Goal: Task Accomplishment & Management: Manage account settings

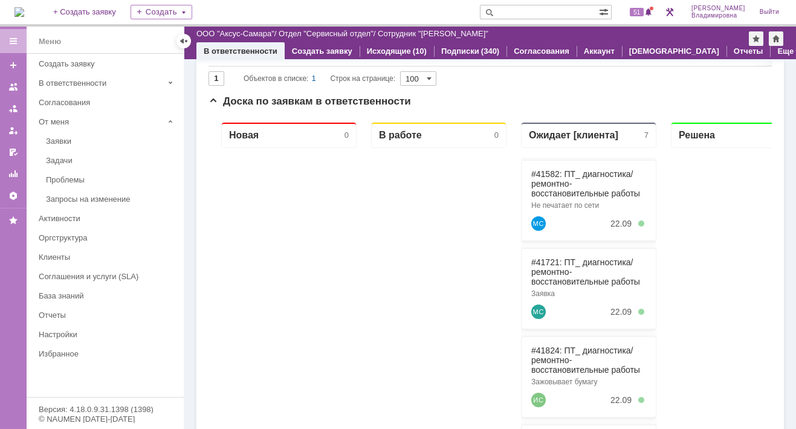
scroll to position [11, 0]
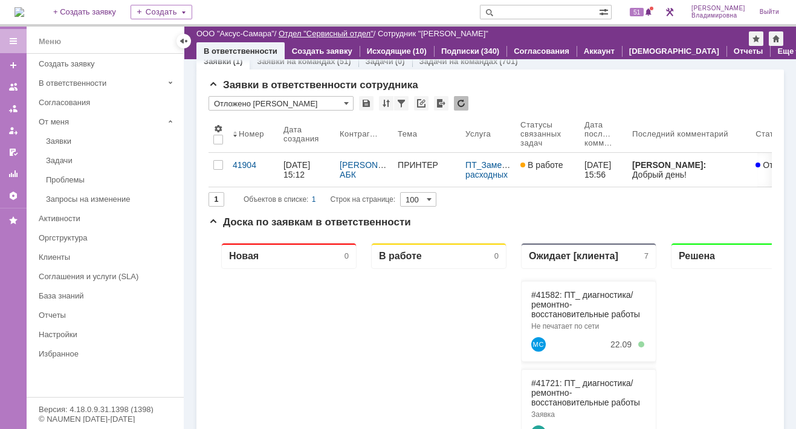
click at [304, 30] on link "Отдел "Сервисный отдел"" at bounding box center [326, 33] width 95 height 9
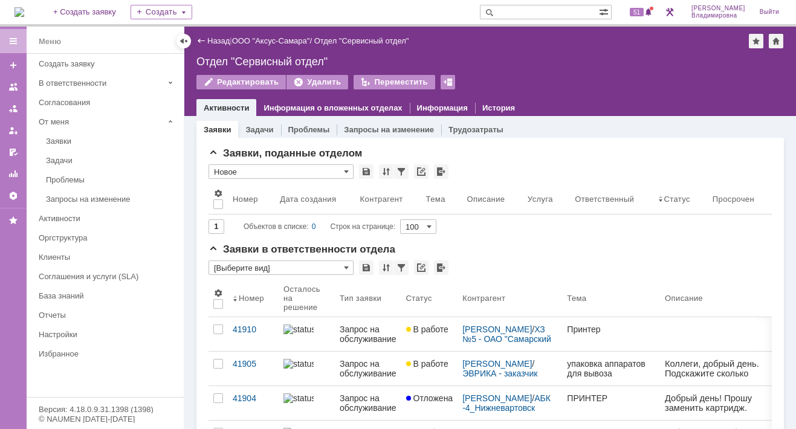
click at [576, 60] on div "Отдел "Сервисный отдел"" at bounding box center [489, 62] width 587 height 12
click at [639, 8] on span "51" at bounding box center [637, 12] width 14 height 8
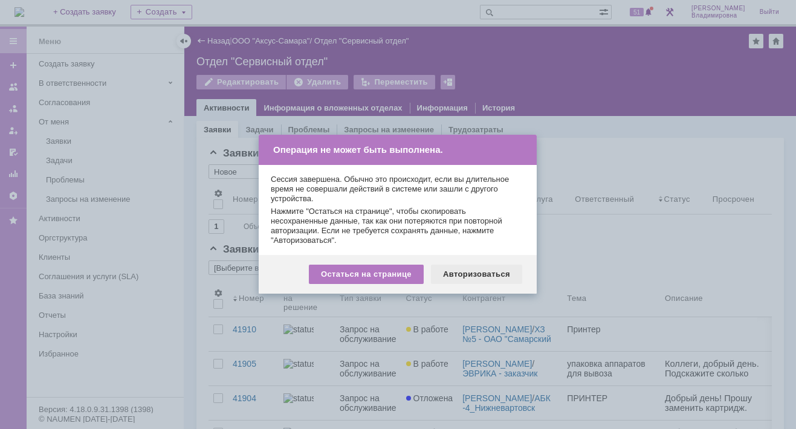
click at [468, 271] on div "Авторизоваться" at bounding box center [476, 274] width 91 height 19
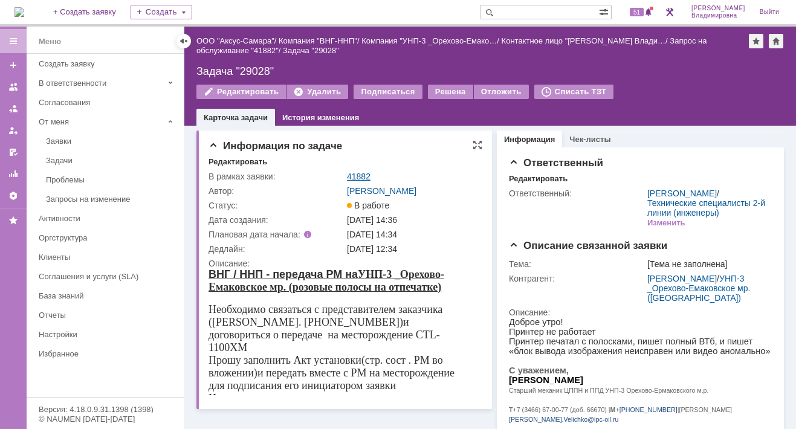
click at [361, 173] on link "41882" at bounding box center [359, 177] width 24 height 10
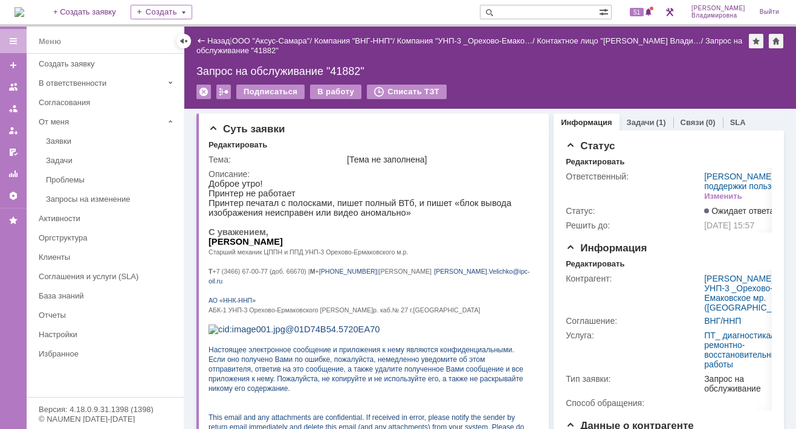
click at [22, 7] on img at bounding box center [19, 12] width 10 height 10
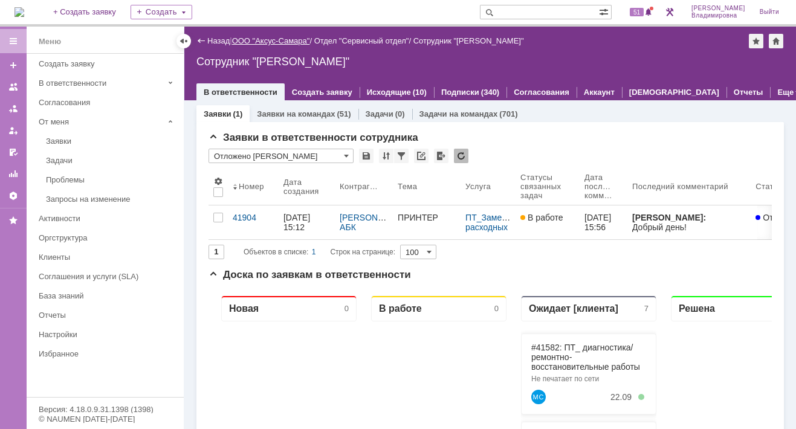
click at [293, 40] on link "ООО "Аксус-Самара"" at bounding box center [271, 40] width 78 height 9
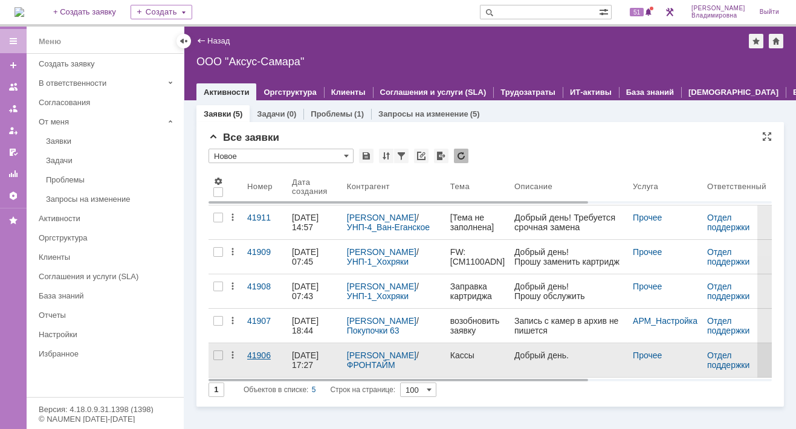
click at [250, 356] on div "41906" at bounding box center [264, 355] width 35 height 10
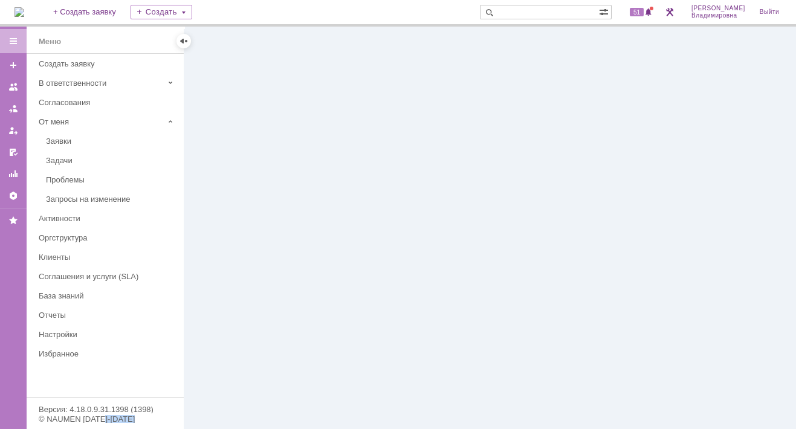
click at [250, 356] on div at bounding box center [489, 228] width 611 height 402
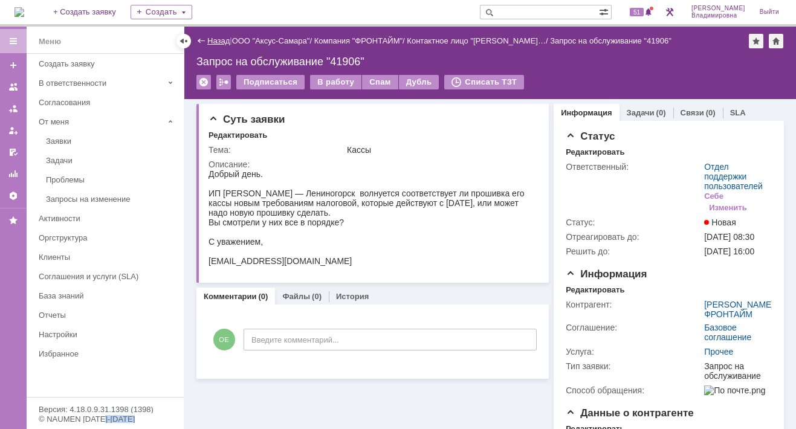
drag, startPoint x: 218, startPoint y: 36, endPoint x: 195, endPoint y: 76, distance: 46.5
click at [218, 36] on link "Назад" at bounding box center [218, 40] width 22 height 9
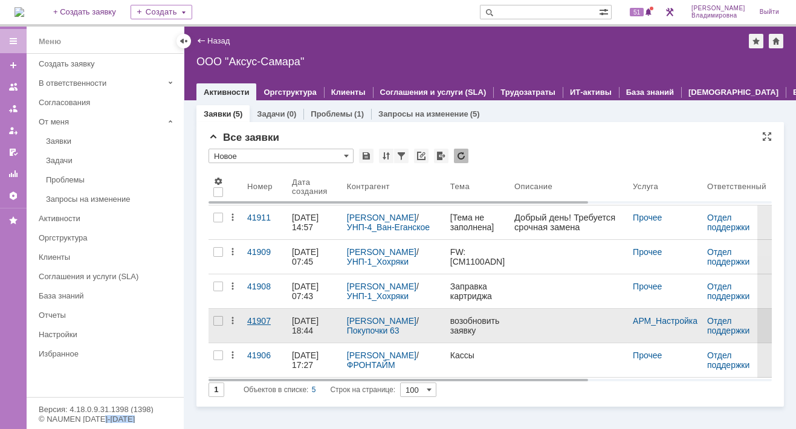
click at [256, 316] on div "41907" at bounding box center [264, 321] width 35 height 10
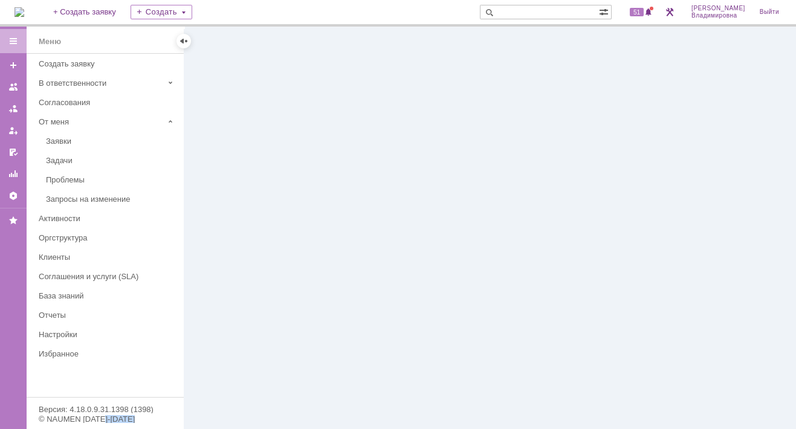
click at [256, 316] on div at bounding box center [489, 228] width 611 height 402
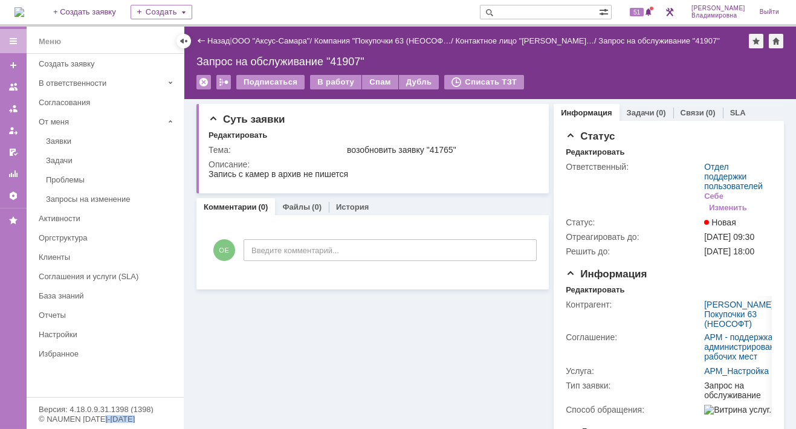
click at [222, 40] on link "Назад" at bounding box center [218, 40] width 22 height 9
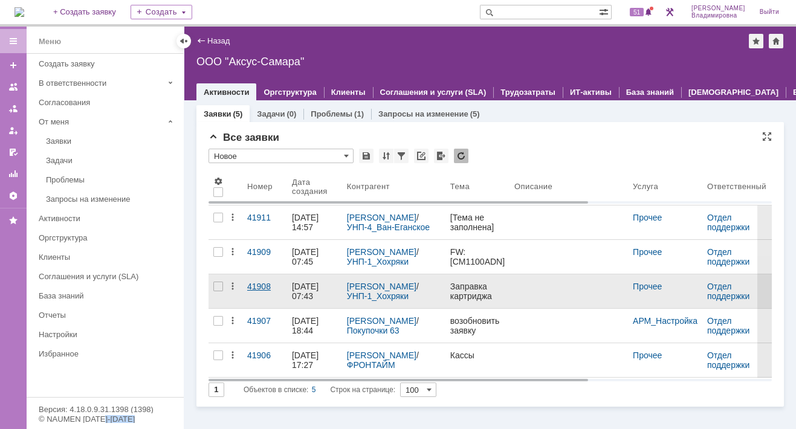
click at [256, 284] on div "41908" at bounding box center [264, 287] width 35 height 10
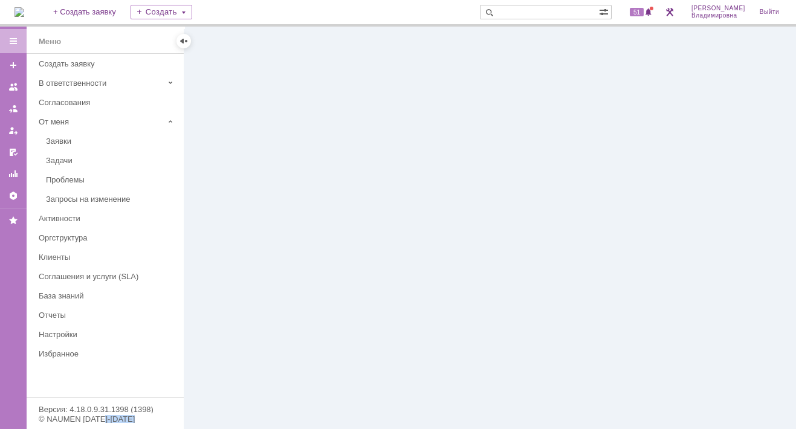
click at [256, 284] on div at bounding box center [489, 228] width 611 height 402
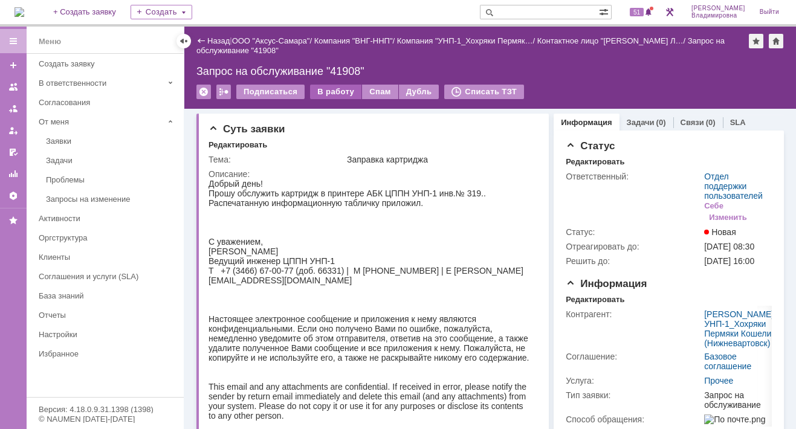
drag, startPoint x: 256, startPoint y: 284, endPoint x: 334, endPoint y: 97, distance: 202.5
click at [334, 97] on div "В работу" at bounding box center [335, 92] width 51 height 14
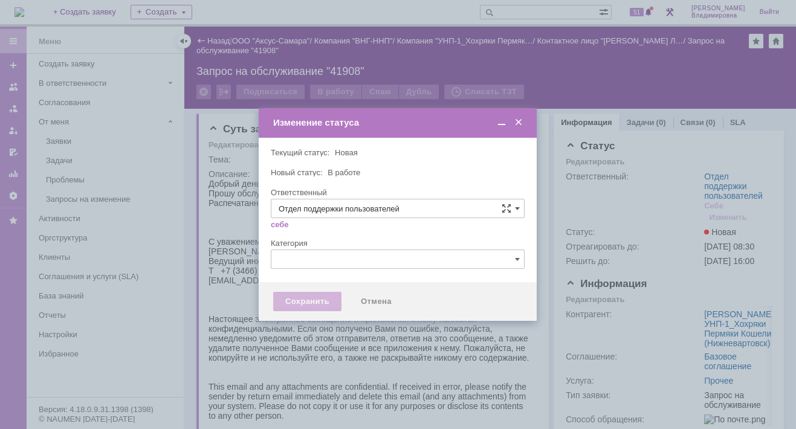
type input "Орлова Елена Владимировна"
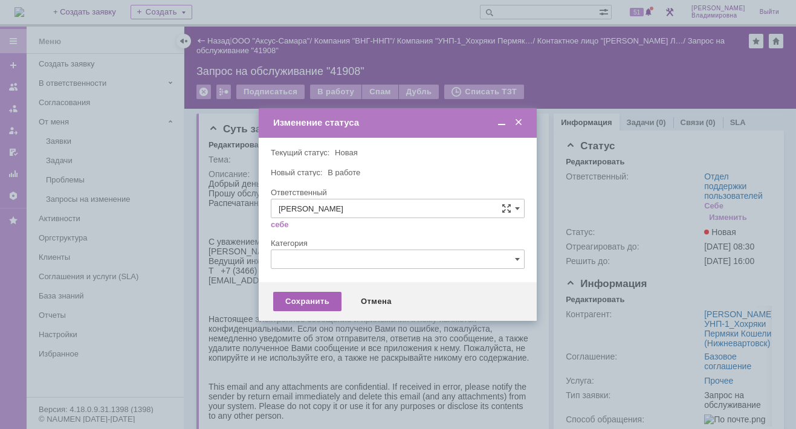
click at [298, 305] on div "Сохранить" at bounding box center [307, 301] width 68 height 19
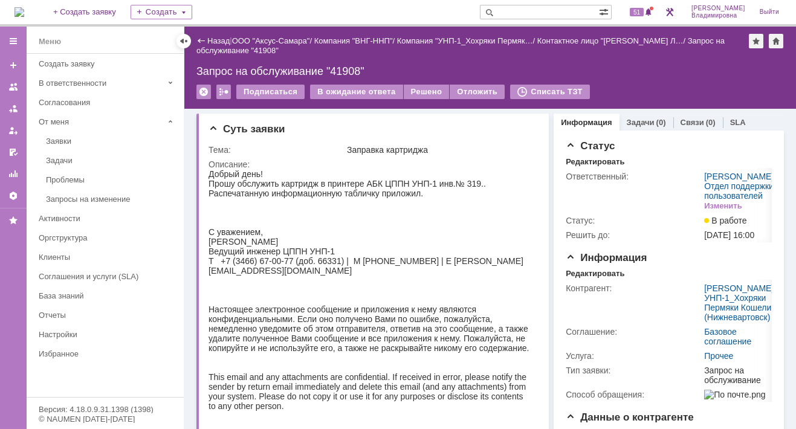
click at [24, 7] on img at bounding box center [19, 12] width 10 height 10
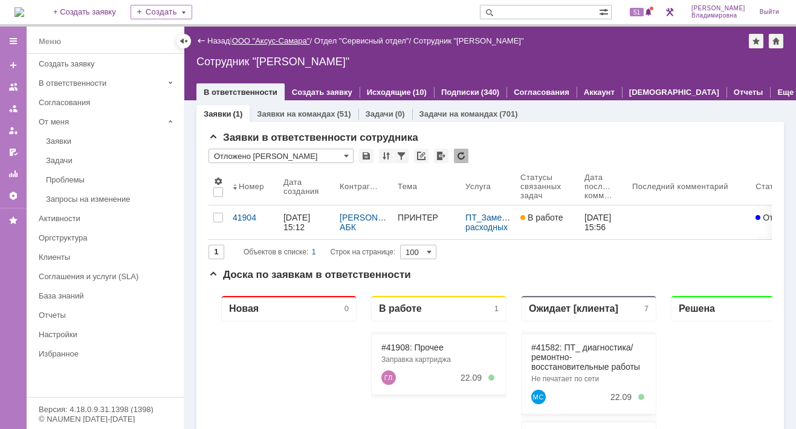
click at [272, 40] on link "ООО "Аксус-Самара"" at bounding box center [271, 40] width 78 height 9
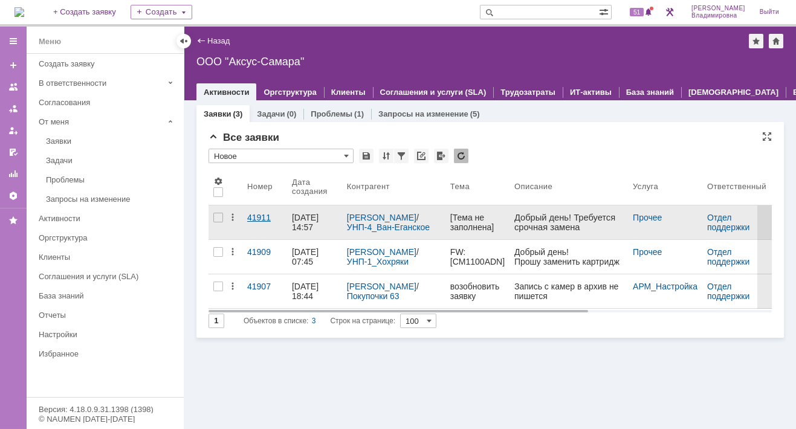
click at [260, 217] on div "41911" at bounding box center [264, 218] width 35 height 10
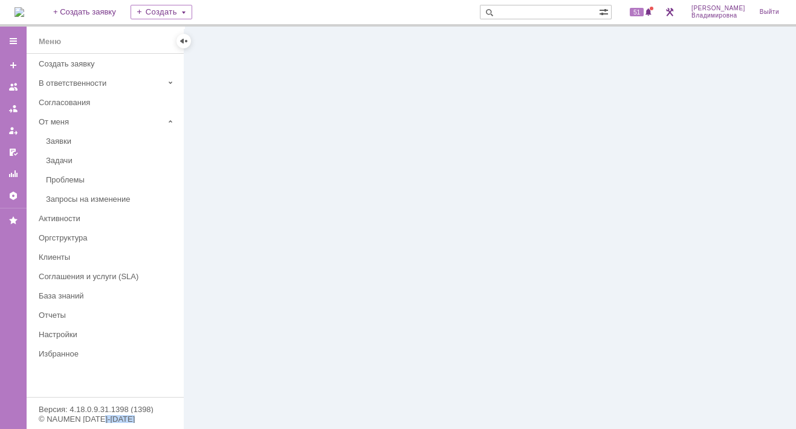
click at [260, 217] on div at bounding box center [489, 228] width 611 height 402
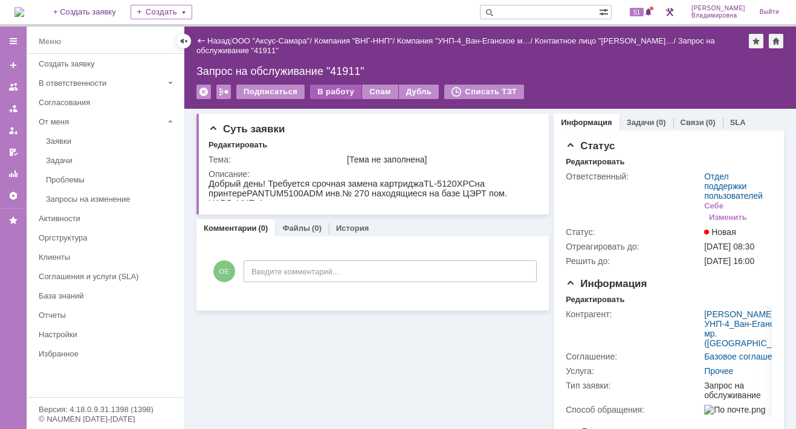
drag, startPoint x: 260, startPoint y: 217, endPoint x: 327, endPoint y: 85, distance: 148.6
click at [327, 85] on div "Назад | ООО "Аксус-Самара" / Компания "ВНГ-ННП" / Компания "УНП-4_Ван-Еганское …" at bounding box center [489, 68] width 611 height 82
drag, startPoint x: 327, startPoint y: 85, endPoint x: 325, endPoint y: 91, distance: 6.3
click at [325, 91] on div "В работу" at bounding box center [335, 92] width 51 height 14
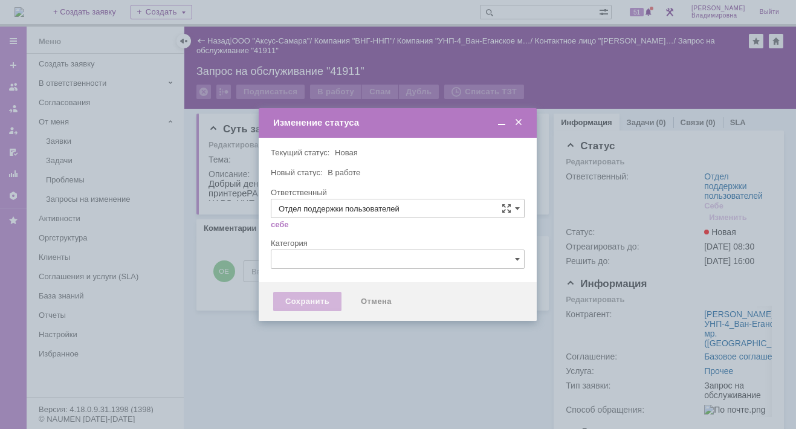
type input "Орлова Елена Владимировна"
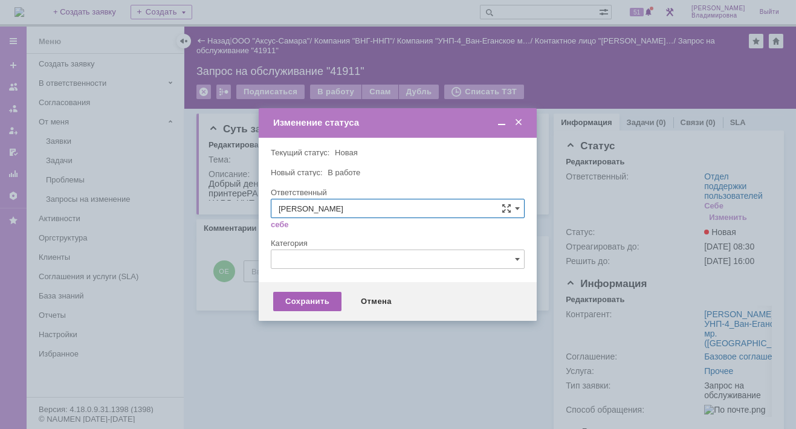
click at [297, 298] on div "Сохранить" at bounding box center [307, 301] width 68 height 19
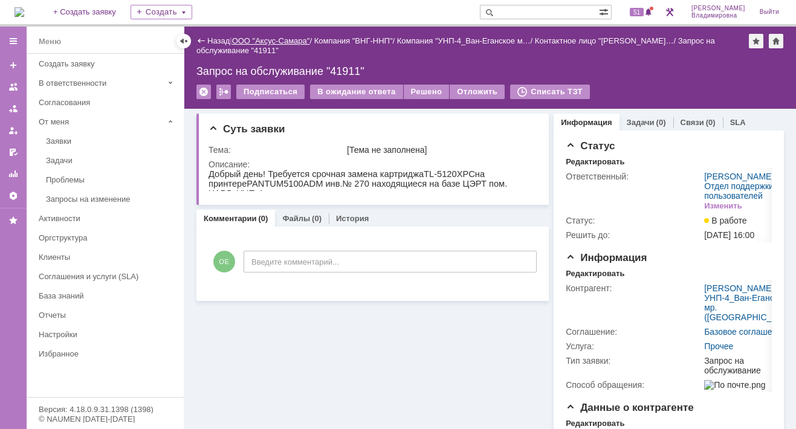
click at [261, 40] on link "ООО "Аксус-Самара"" at bounding box center [271, 40] width 78 height 9
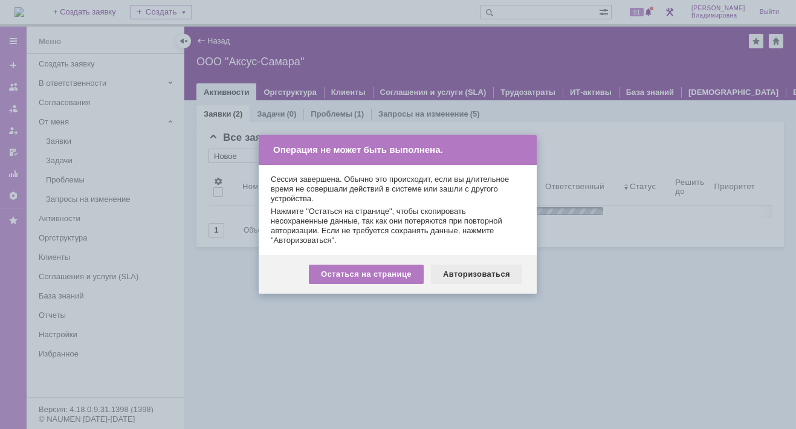
click at [485, 275] on div "Авторизоваться" at bounding box center [476, 274] width 91 height 19
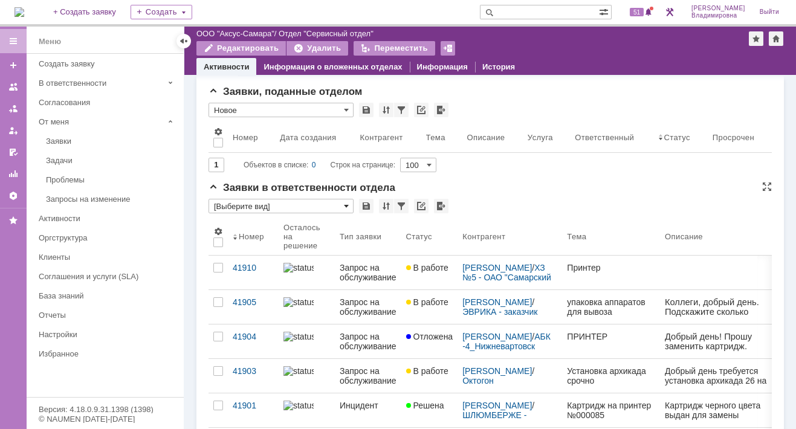
click at [345, 201] on span at bounding box center [346, 206] width 5 height 10
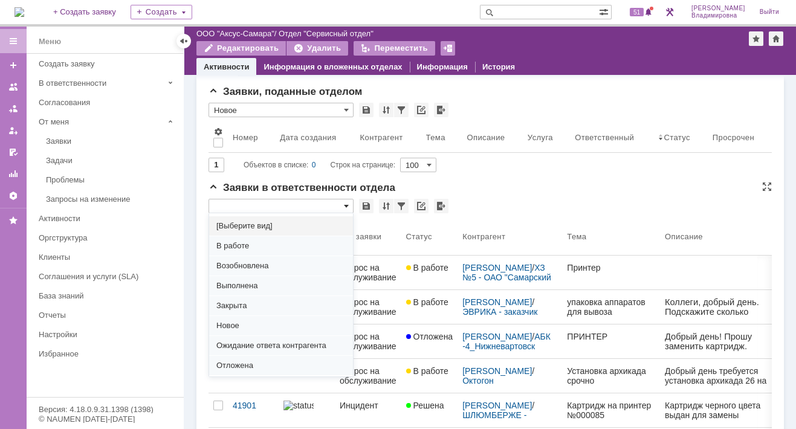
scroll to position [20, 0]
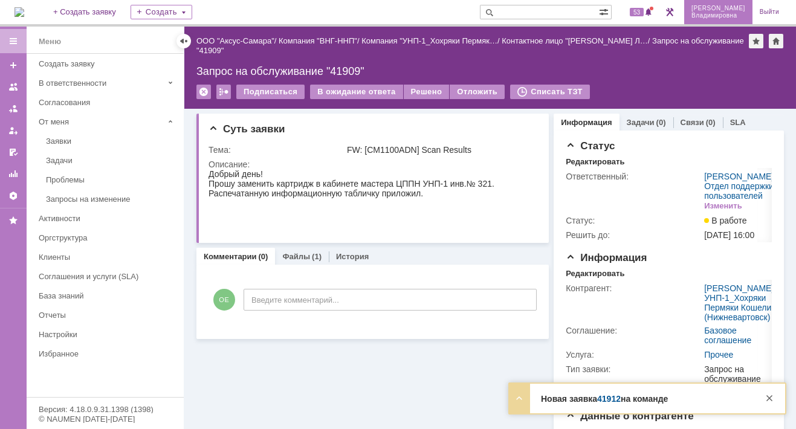
click at [643, 11] on span "53" at bounding box center [637, 12] width 14 height 8
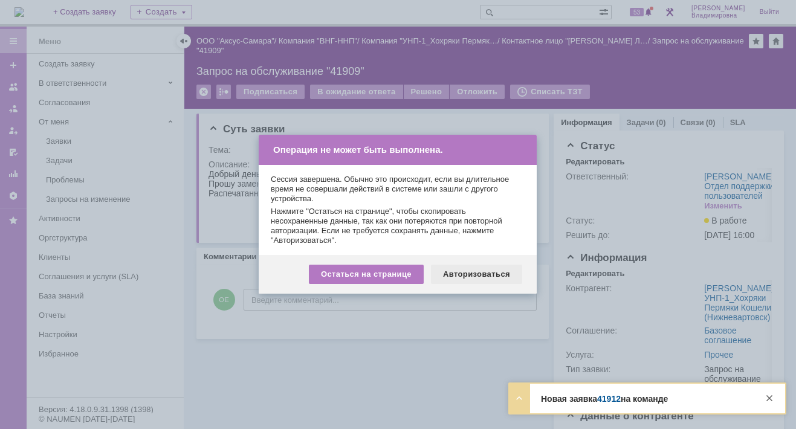
click at [459, 271] on div "Авторизоваться" at bounding box center [476, 274] width 91 height 19
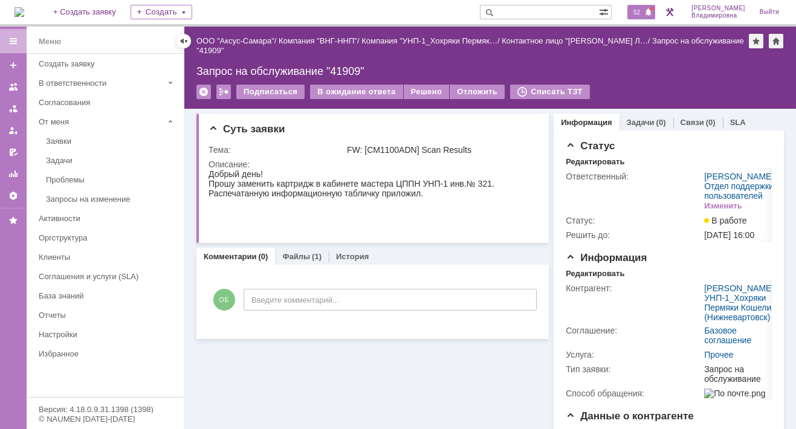
click at [643, 14] on span "52" at bounding box center [637, 12] width 14 height 8
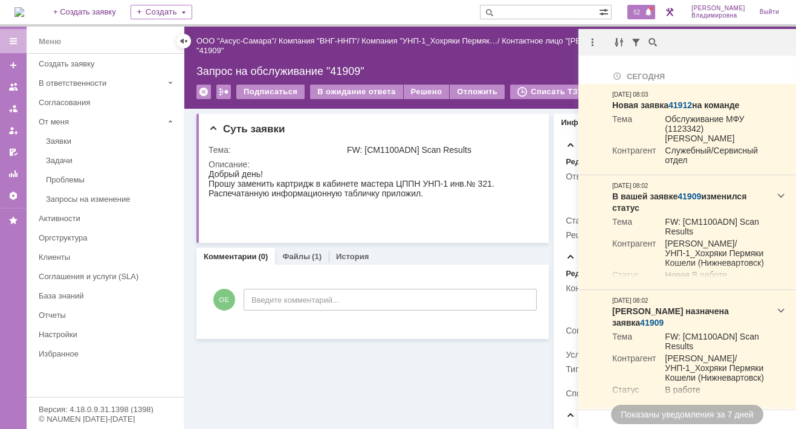
click at [473, 59] on div "Назад | ООО "Аксус-Самара" / Компания "ВНГ-ННП" / Компания "УНП-1_Хохряки Пермя…" at bounding box center [489, 68] width 611 height 82
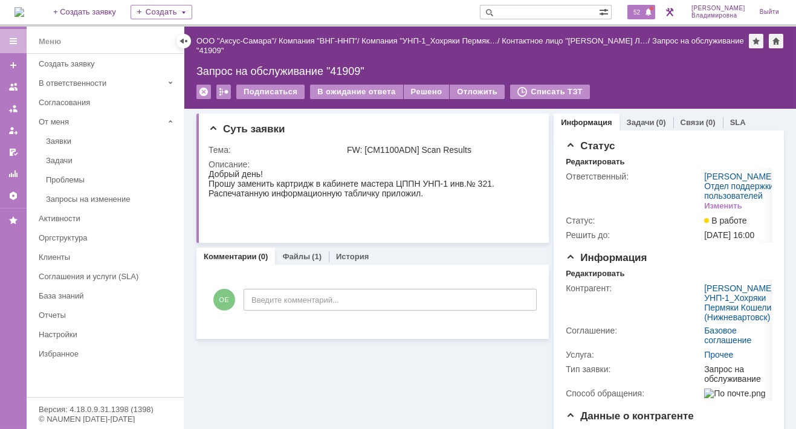
click at [643, 14] on span "52" at bounding box center [637, 12] width 14 height 8
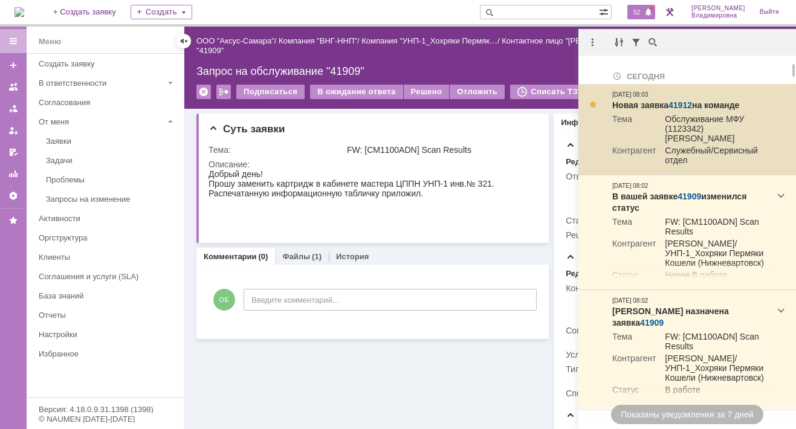
click at [675, 100] on link "41912" at bounding box center [680, 105] width 24 height 10
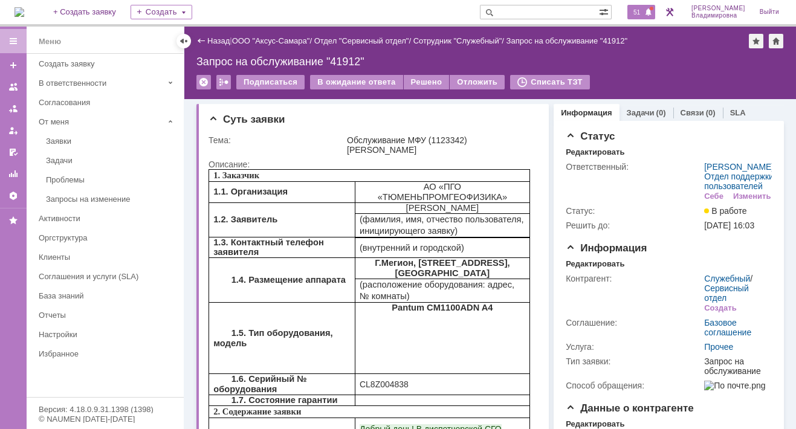
click at [641, 10] on span "51" at bounding box center [637, 12] width 14 height 8
click at [500, 97] on div "Подписаться В ожидание ответа Решено Отложить Списать ТЗТ" at bounding box center [489, 87] width 587 height 25
click at [640, 14] on span "51" at bounding box center [637, 12] width 14 height 8
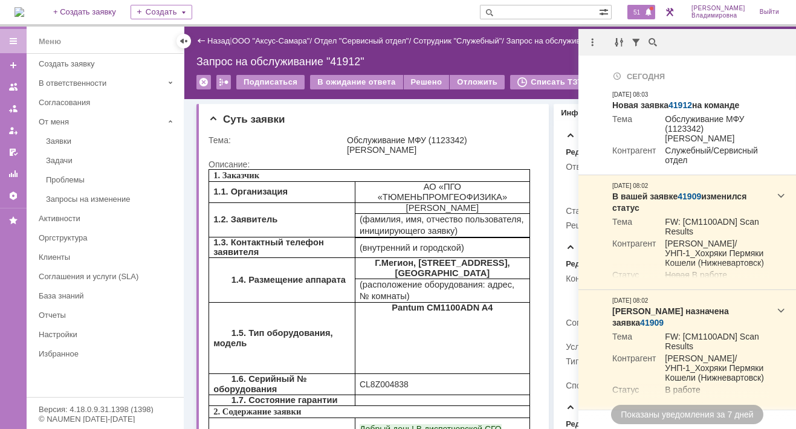
click at [643, 8] on span "51" at bounding box center [637, 12] width 14 height 8
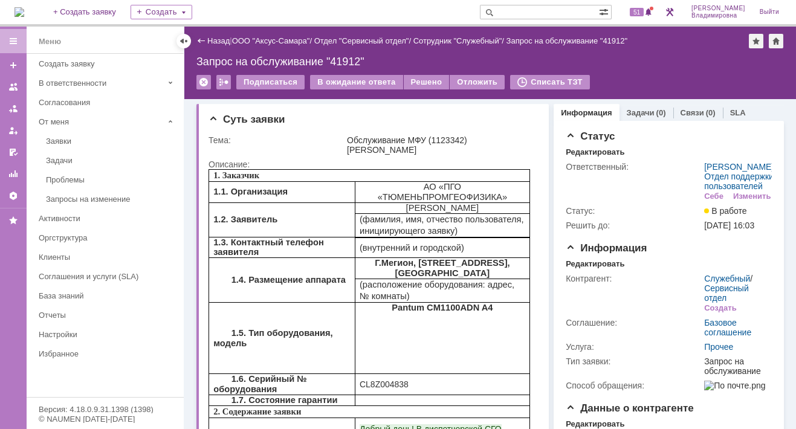
click at [318, 2] on div "На домашнюю + Создать заявку Создать 51 [PERSON_NAME]" at bounding box center [398, 13] width 796 height 27
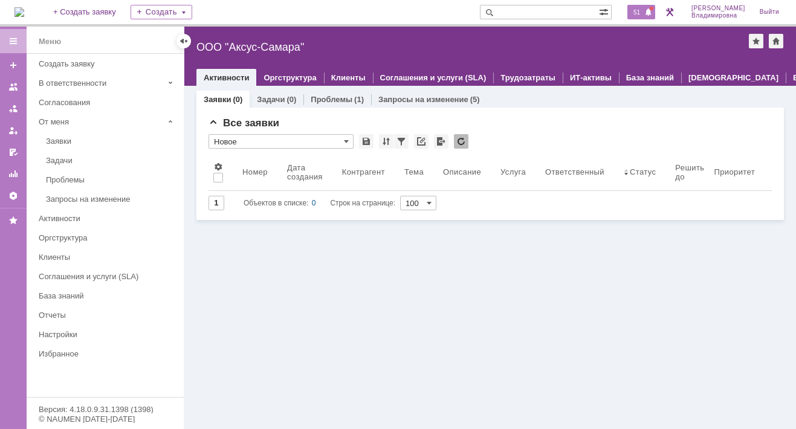
click at [641, 16] on span "51" at bounding box center [637, 12] width 14 height 8
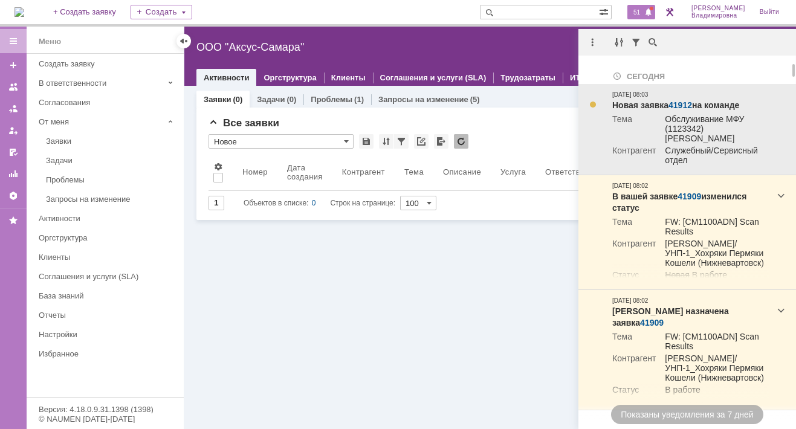
click at [676, 102] on link "41912" at bounding box center [680, 105] width 24 height 10
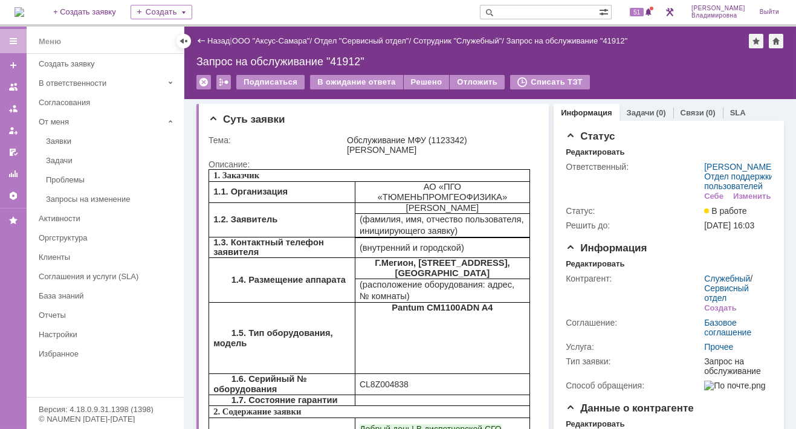
click at [644, 91] on div "Подписаться В ожидание ответа Решено Отложить Списать ТЗТ" at bounding box center [489, 87] width 587 height 25
click at [286, 12] on div "На домашнюю + Создать заявку Создать 51 [PERSON_NAME]" at bounding box center [398, 13] width 796 height 27
click at [641, 8] on span "51" at bounding box center [637, 12] width 14 height 8
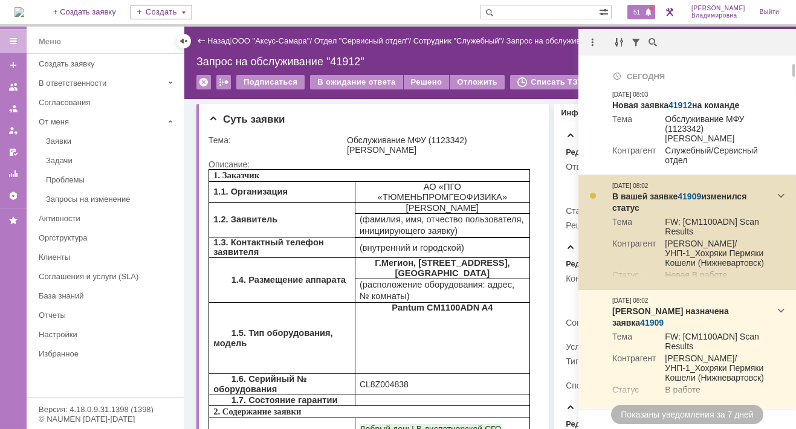
click at [687, 192] on link "41909" at bounding box center [689, 197] width 24 height 10
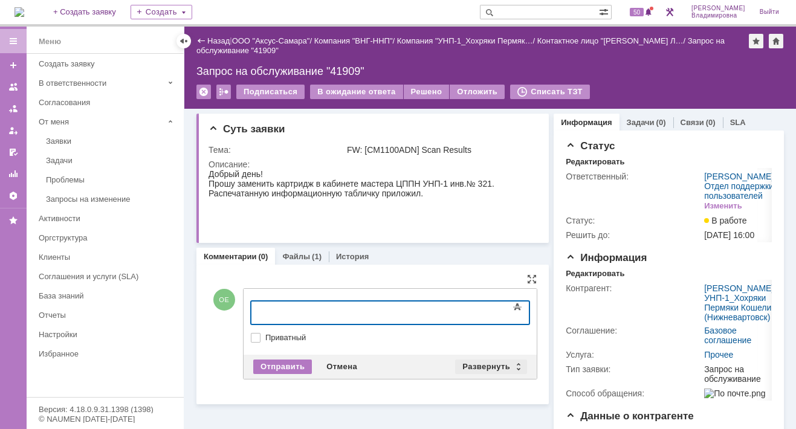
click at [491, 363] on div "Развернуть" at bounding box center [491, 366] width 72 height 14
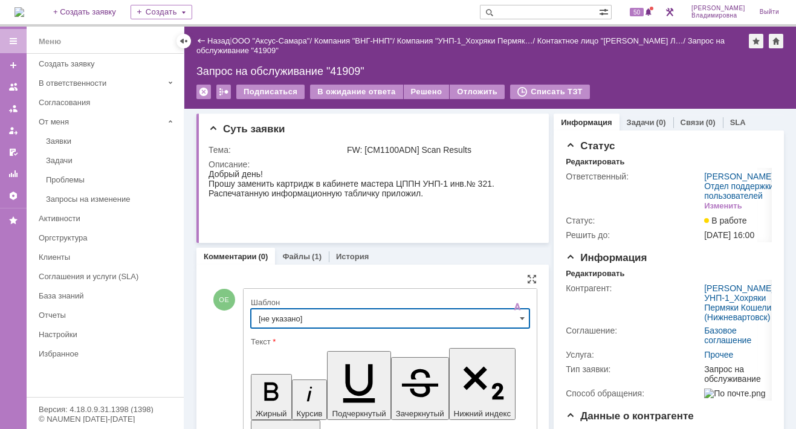
click at [299, 314] on input "[не указано]" at bounding box center [390, 318] width 279 height 19
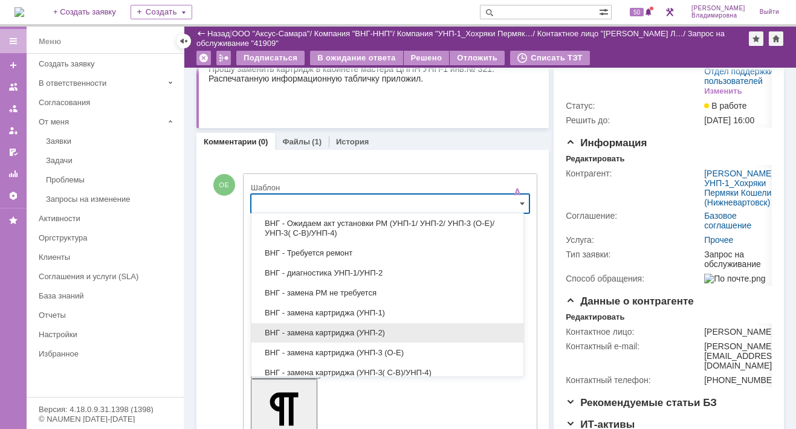
scroll to position [302, 0]
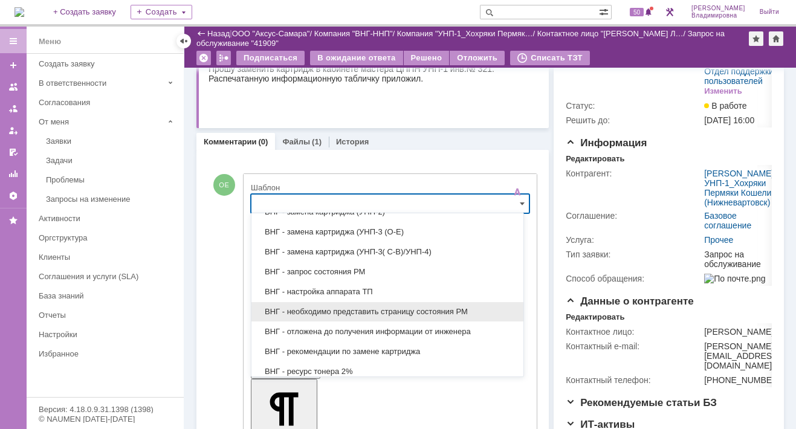
click at [320, 307] on span "ВНГ - необходимо представить страницу состояния РМ" at bounding box center [387, 312] width 257 height 10
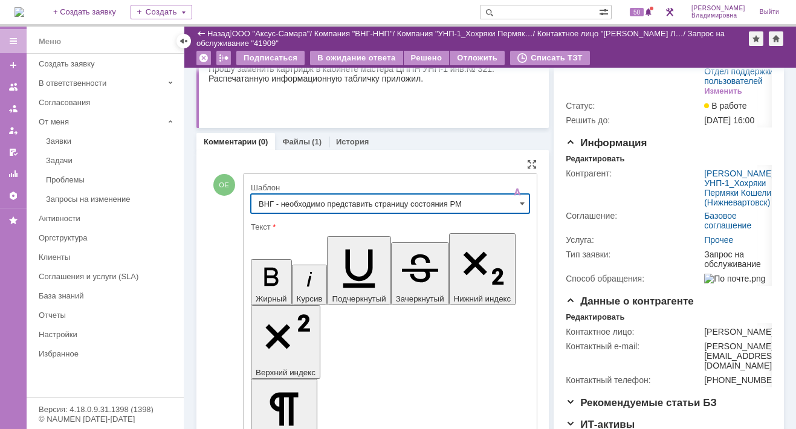
type input "ВНГ - необходимо представить страницу состояния РМ"
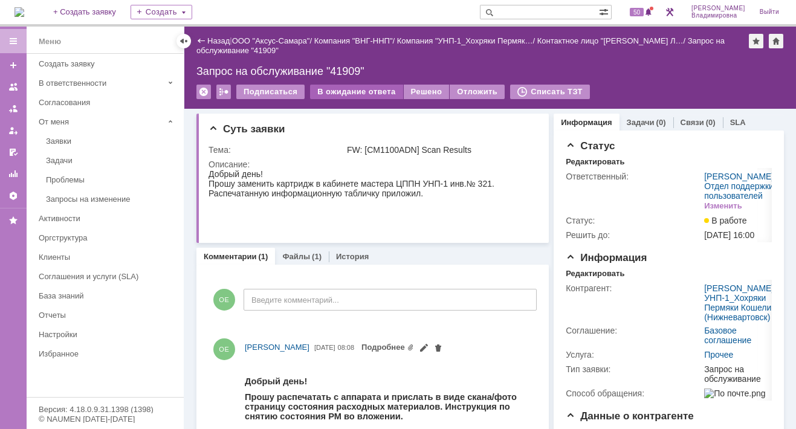
click at [335, 91] on div "В ожидание ответа" at bounding box center [356, 92] width 92 height 14
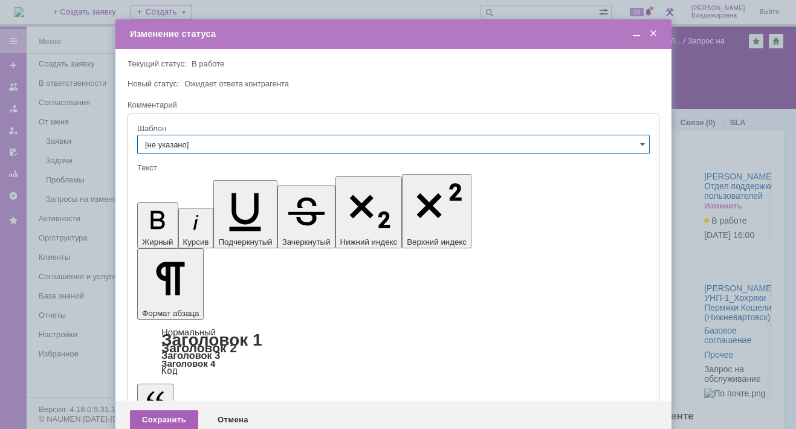
click at [180, 410] on div "Сохранить" at bounding box center [164, 419] width 68 height 19
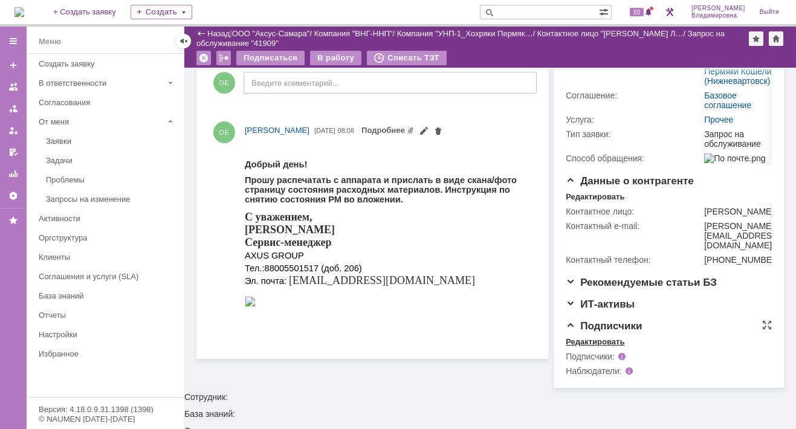
click at [579, 347] on div "Редактировать" at bounding box center [594, 342] width 59 height 10
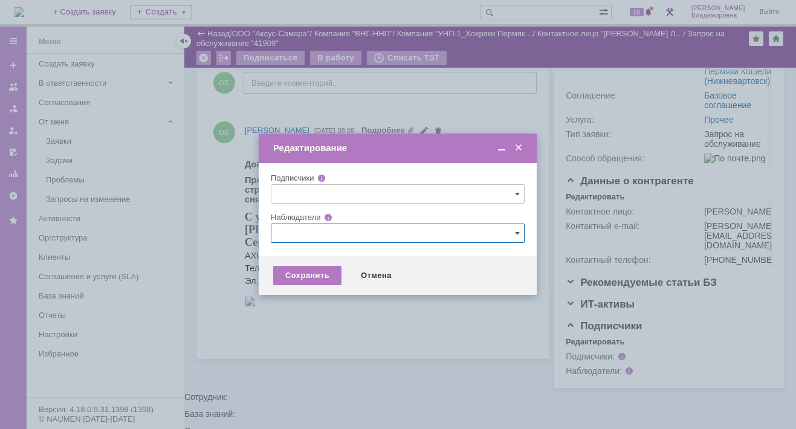
click at [287, 233] on input "text" at bounding box center [398, 233] width 254 height 19
type input ","
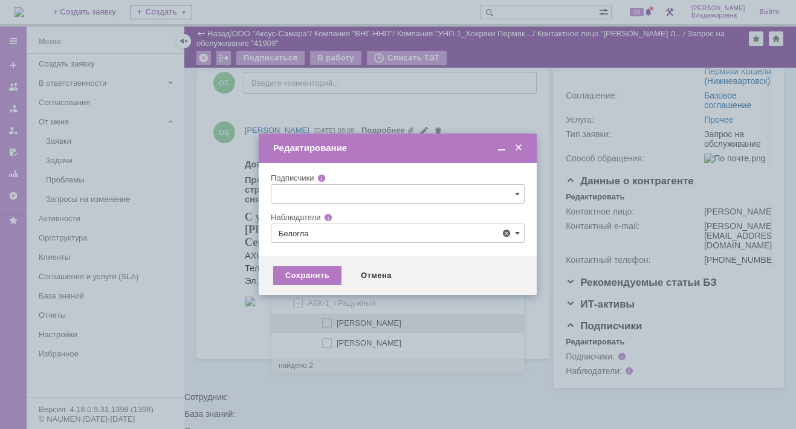
click at [337, 320] on span at bounding box center [337, 321] width 0 height 6
click at [324, 320] on input "[PERSON_NAME]" at bounding box center [328, 324] width 8 height 8
type input "[PERSON_NAME]"
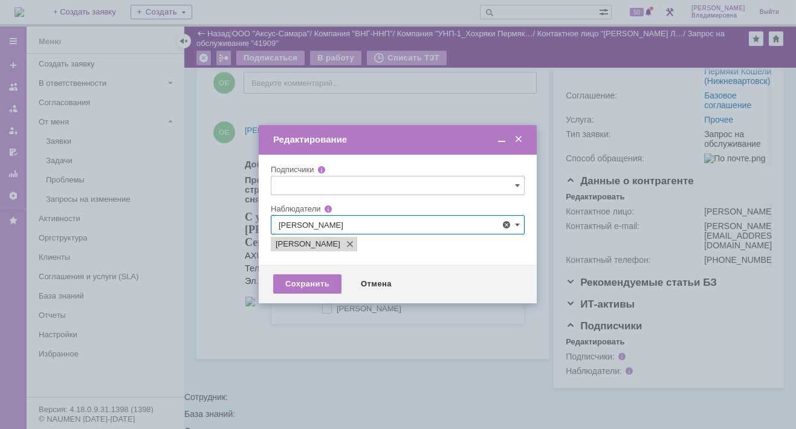
click at [206, 349] on div at bounding box center [398, 214] width 796 height 429
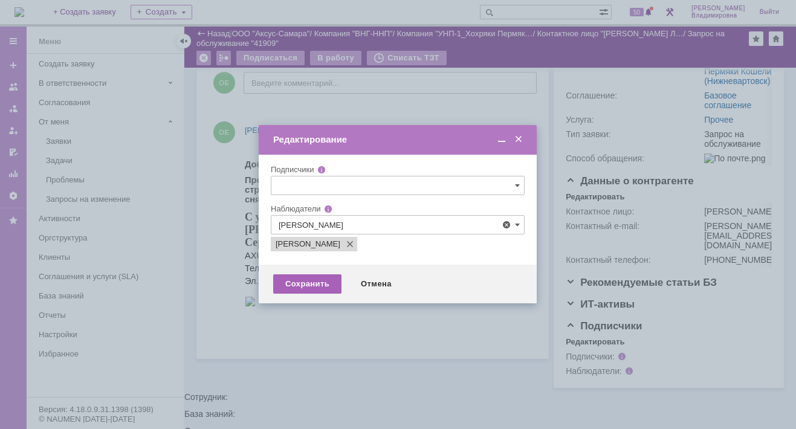
click at [303, 283] on div "Сохранить" at bounding box center [307, 283] width 68 height 19
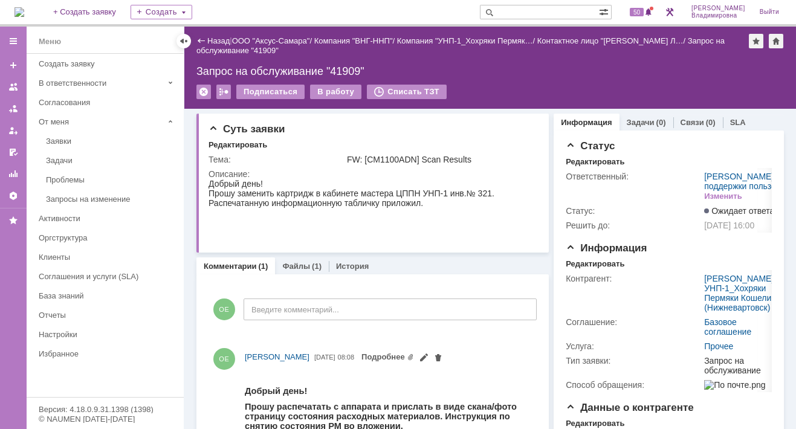
click at [24, 16] on img at bounding box center [19, 12] width 10 height 10
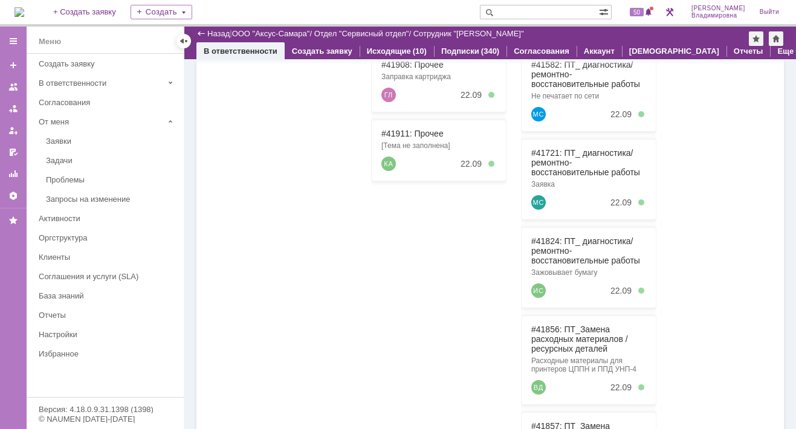
scroll to position [60, 0]
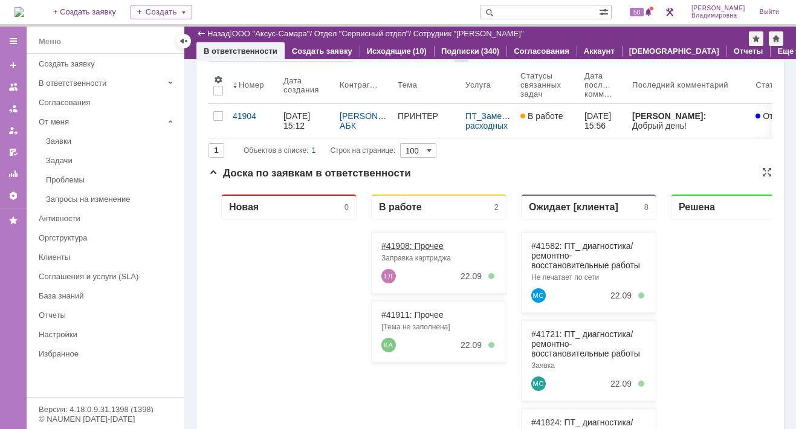
click at [396, 246] on link "#41908: Прочее" at bounding box center [412, 246] width 62 height 10
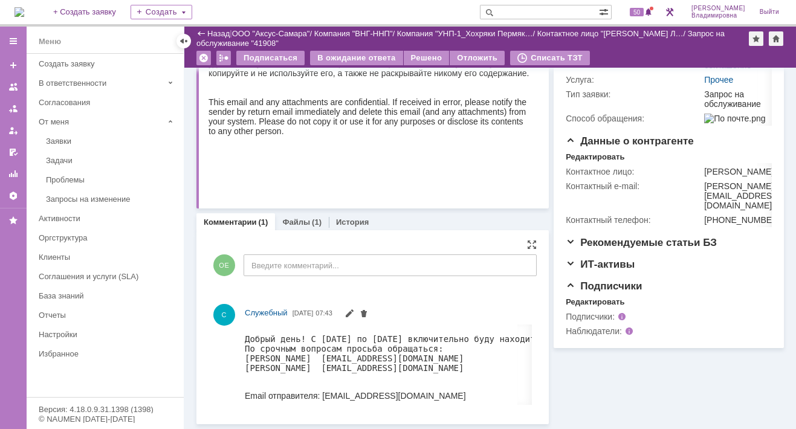
scroll to position [233, 0]
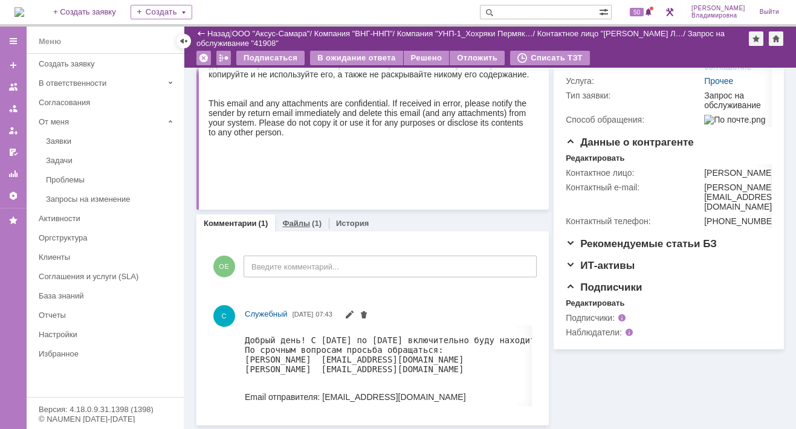
click at [295, 222] on link "Файлы" at bounding box center [296, 223] width 28 height 9
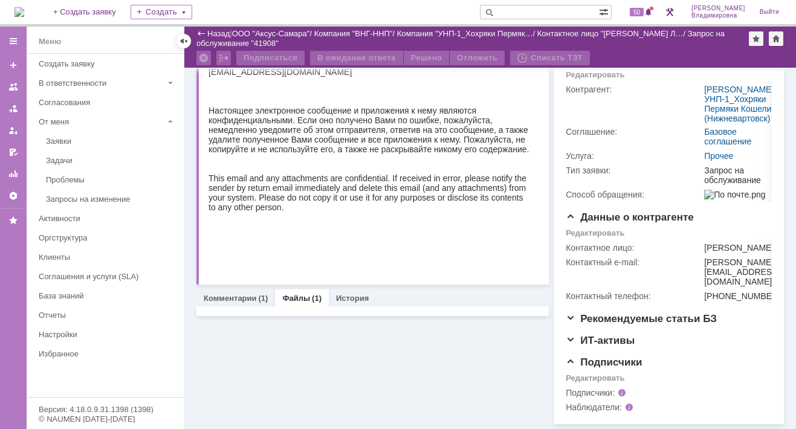
scroll to position [213, 0]
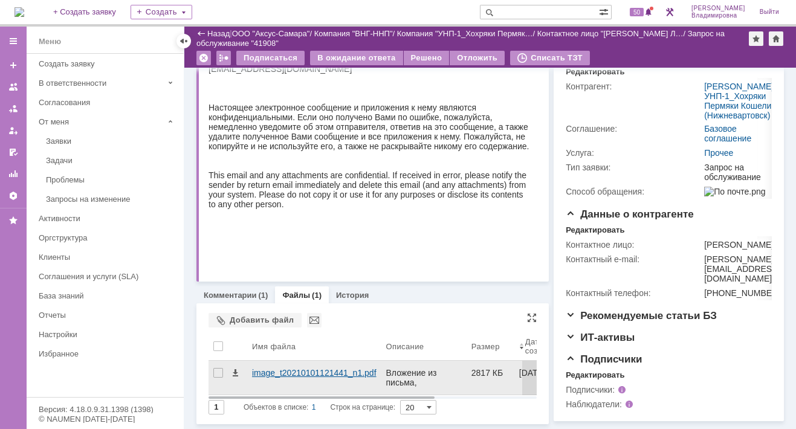
click at [278, 368] on div "image_t20210101121441_n1.pdf" at bounding box center [314, 373] width 124 height 10
click at [278, 321] on body "Идет загрузка, пожалуйста, подождите. На домашнюю + Создать заявку Создать 50 О…" at bounding box center [398, 214] width 796 height 429
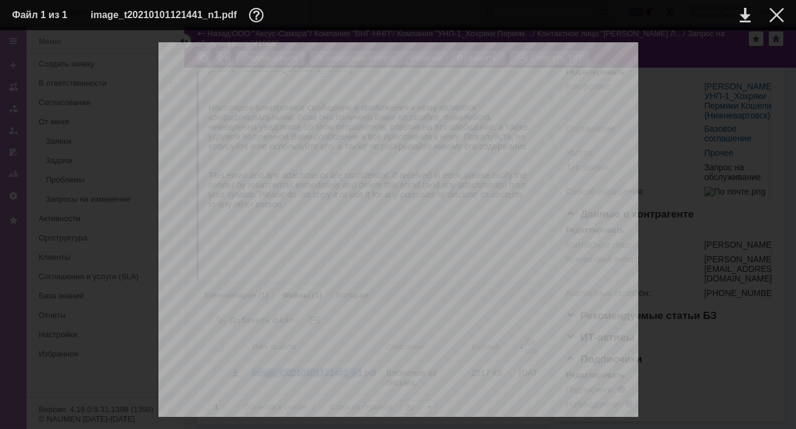
scroll to position [121, 0]
click at [775, 14] on div at bounding box center [776, 15] width 14 height 14
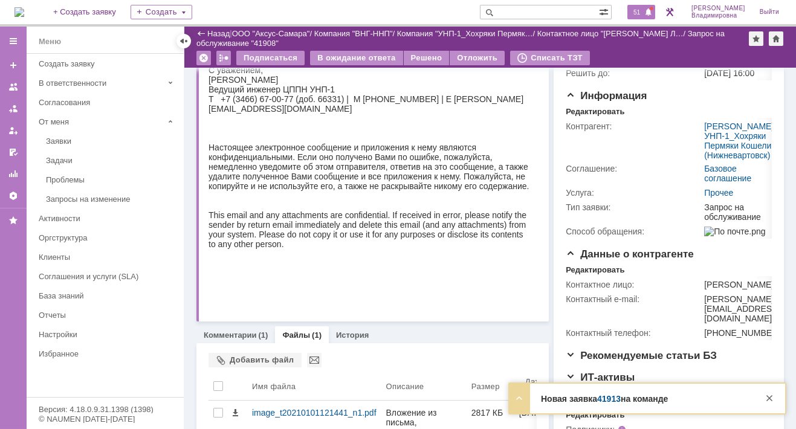
click at [643, 11] on span "51" at bounding box center [637, 12] width 14 height 8
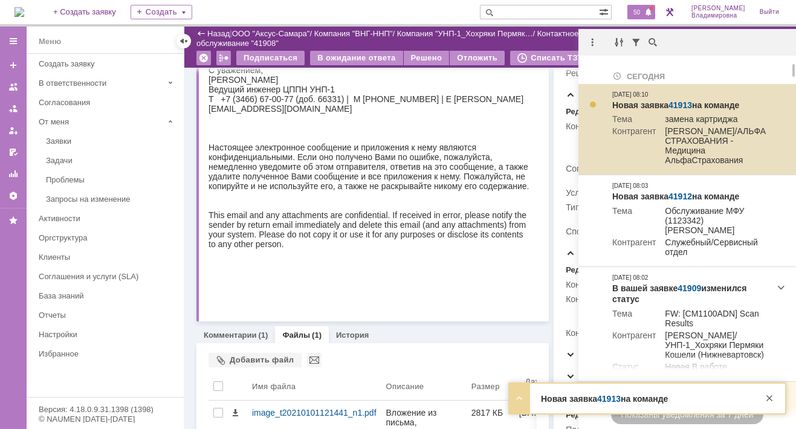
click at [677, 103] on link "41913" at bounding box center [680, 105] width 24 height 10
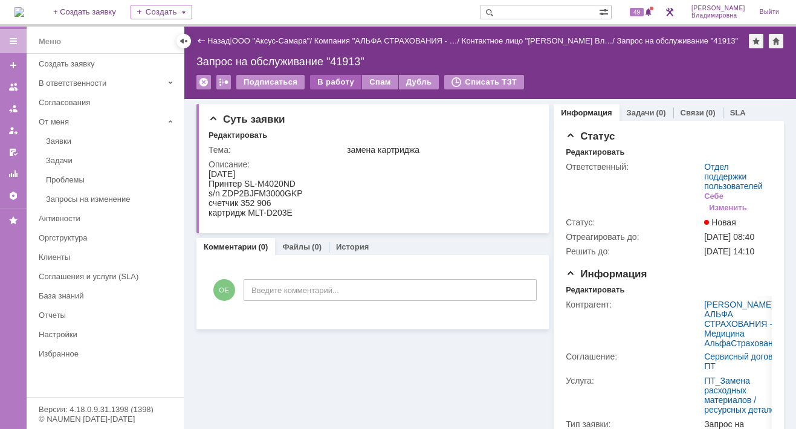
click at [329, 80] on div "В работу" at bounding box center [335, 82] width 51 height 14
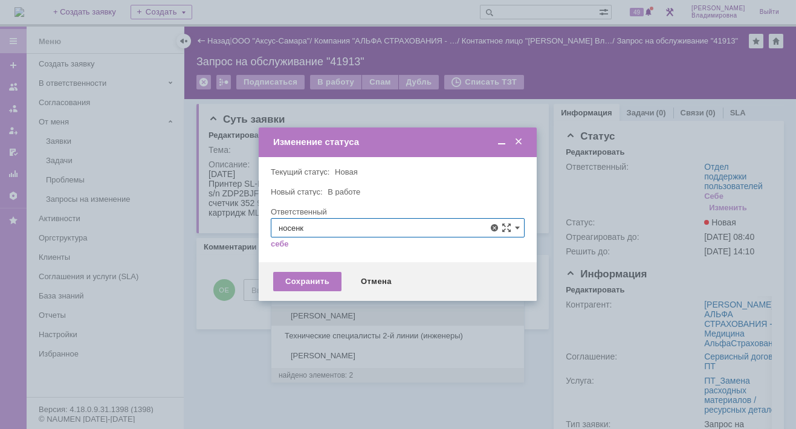
click at [309, 312] on span "[PERSON_NAME]" at bounding box center [398, 316] width 238 height 10
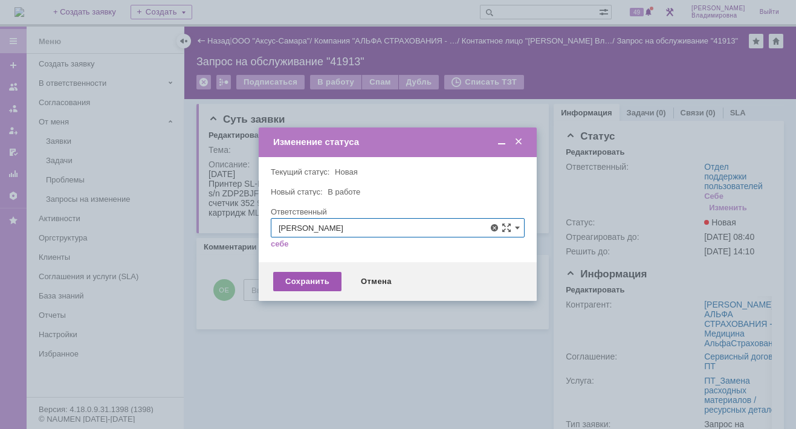
type input "[PERSON_NAME]"
click at [313, 279] on div "Сохранить" at bounding box center [307, 281] width 68 height 19
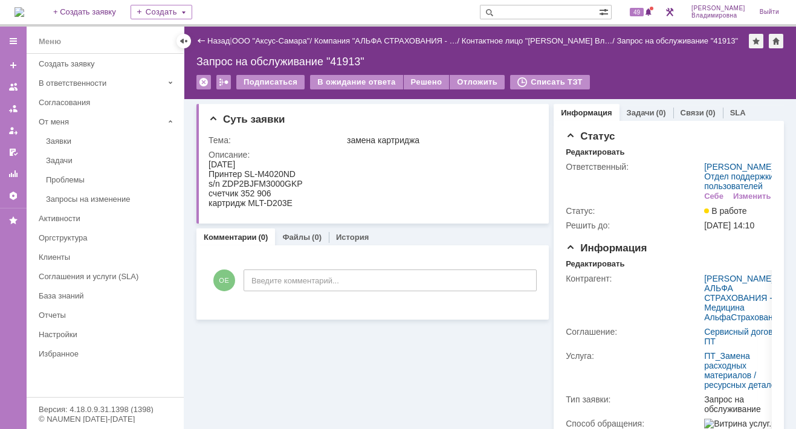
click at [403, 352] on div "Суть заявки Тема: замена картриджа Описание: Комментарии (0) Файлы (0) История …" at bounding box center [372, 381] width 352 height 564
click at [24, 10] on img at bounding box center [19, 12] width 10 height 10
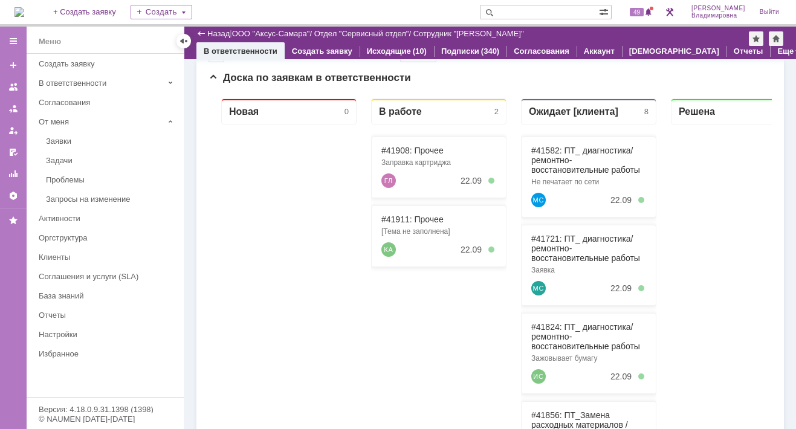
scroll to position [121, 0]
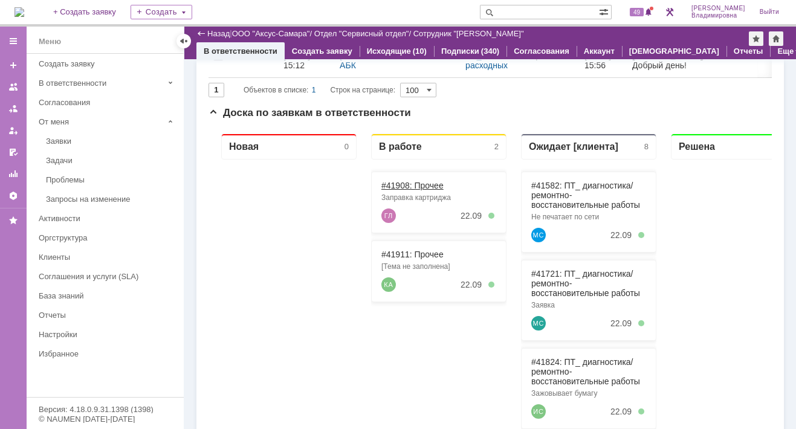
click at [400, 185] on link "#41908: Прочее" at bounding box center [412, 186] width 62 height 10
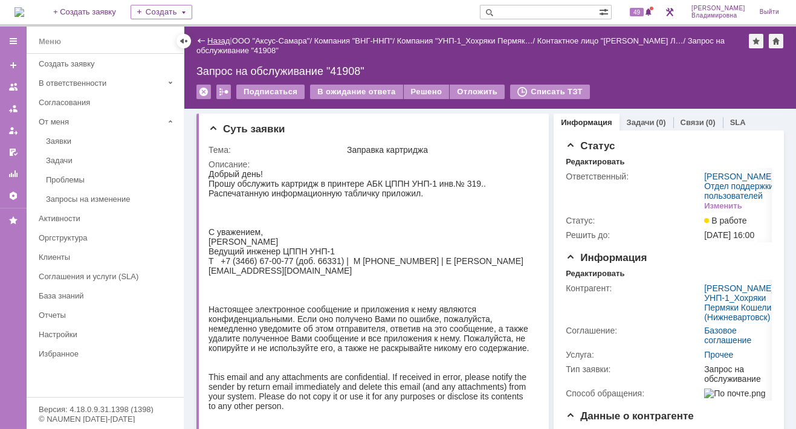
click at [215, 38] on link "Назад" at bounding box center [218, 40] width 22 height 9
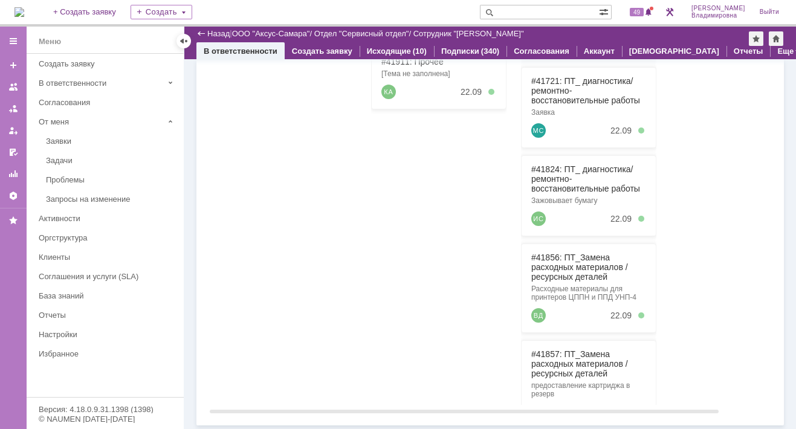
scroll to position [132, 0]
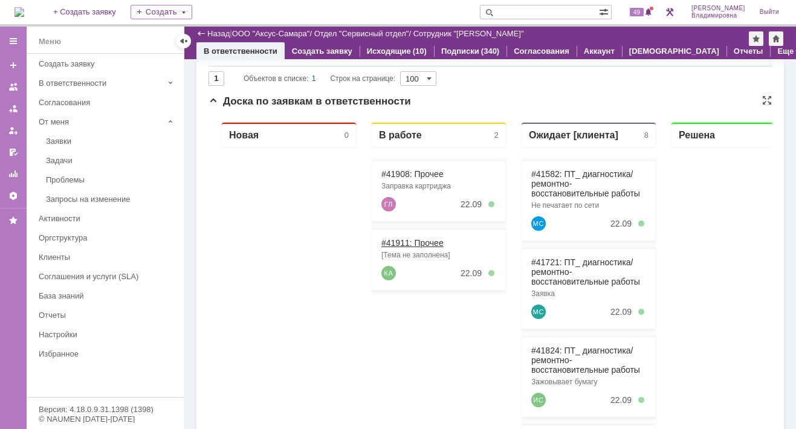
click at [399, 240] on link "#41911: Прочее" at bounding box center [412, 243] width 62 height 10
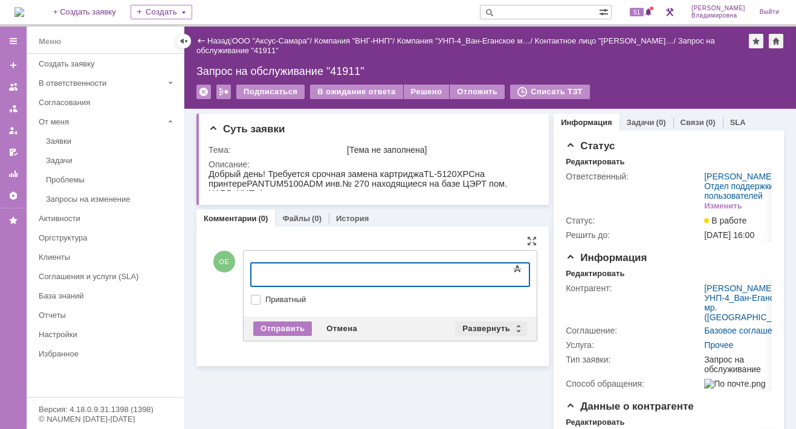
click at [491, 324] on div "Развернуть" at bounding box center [491, 328] width 72 height 14
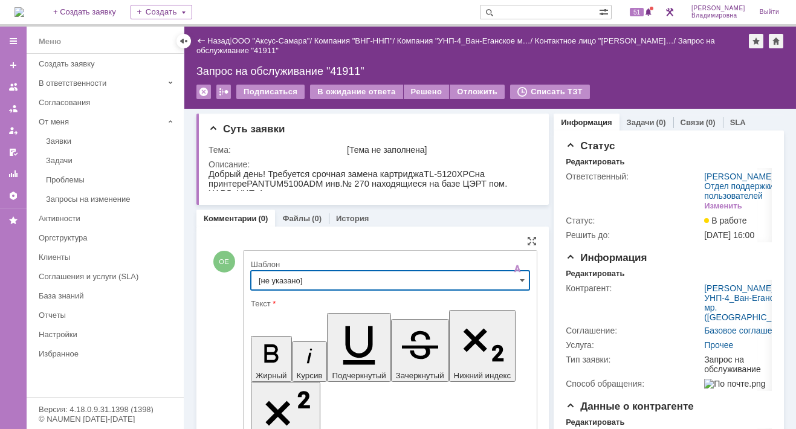
click at [266, 277] on input "[не указано]" at bounding box center [390, 280] width 279 height 19
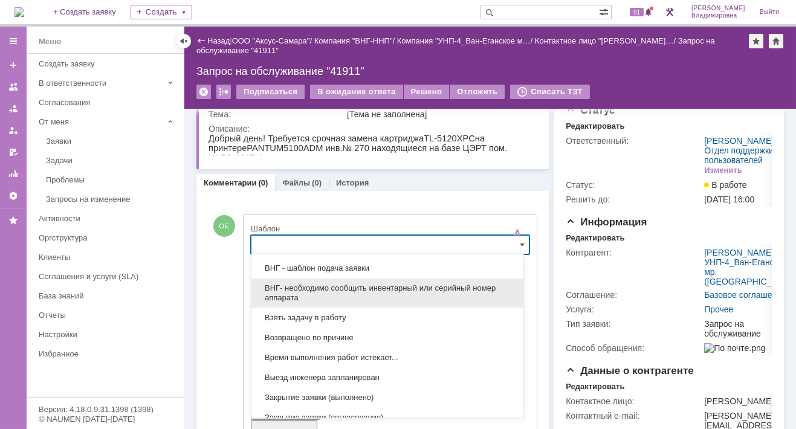
scroll to position [449, 0]
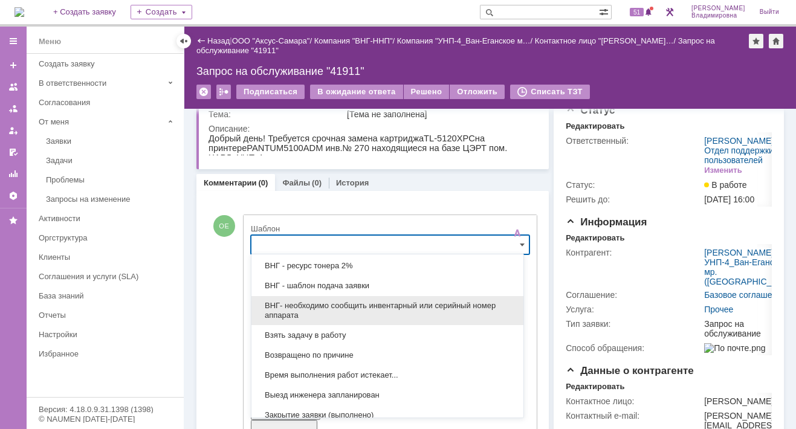
click at [330, 303] on span "ВНГ- необходимо сообщить инвентарный или серийный номер аппарата" at bounding box center [387, 310] width 257 height 19
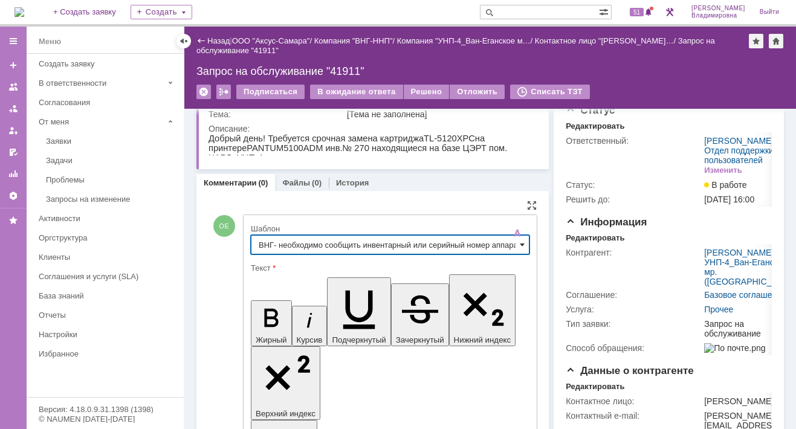
click at [520, 242] on span at bounding box center [522, 245] width 5 height 10
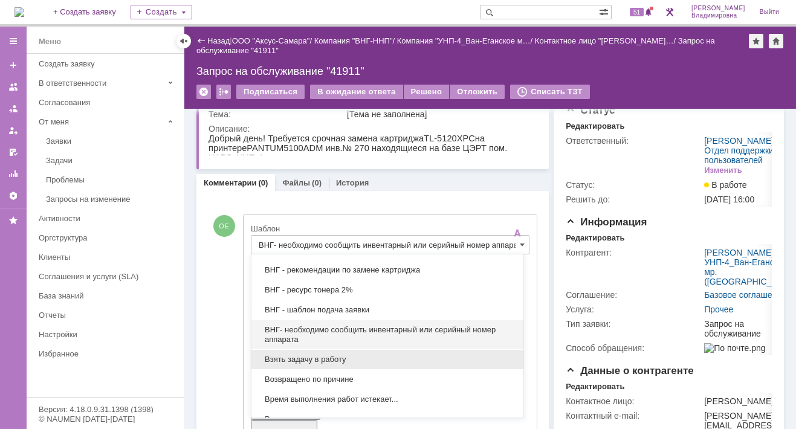
scroll to position [364, 0]
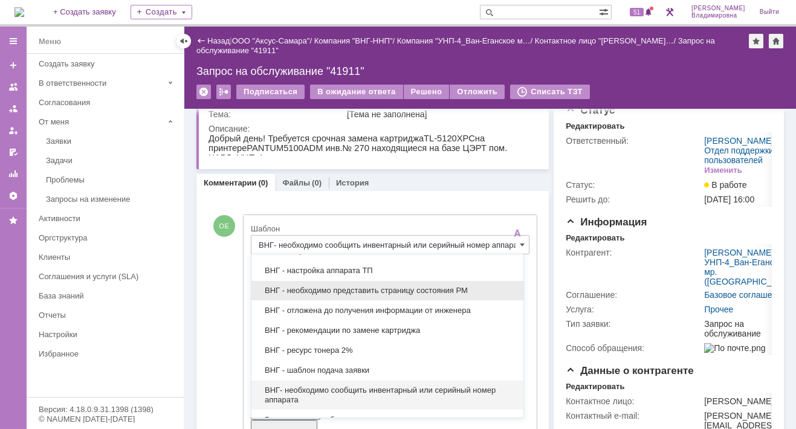
click at [349, 288] on span "ВНГ - необходимо представить страницу состояния РМ" at bounding box center [387, 291] width 257 height 10
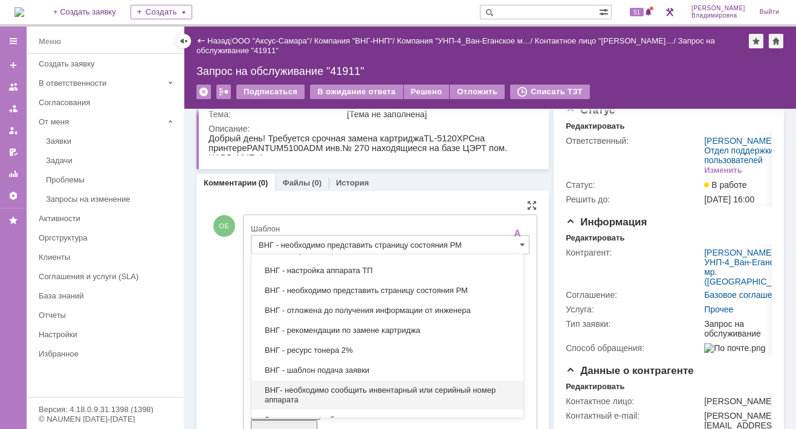
scroll to position [0, 0]
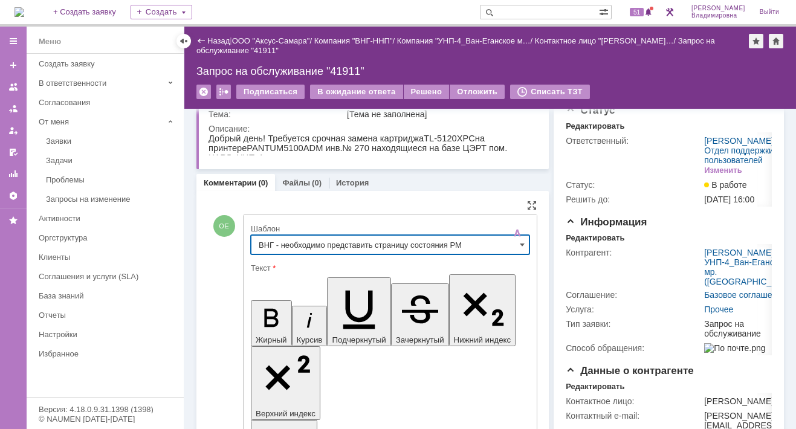
type input "ВНГ - необходимо представить страницу состояния РМ"
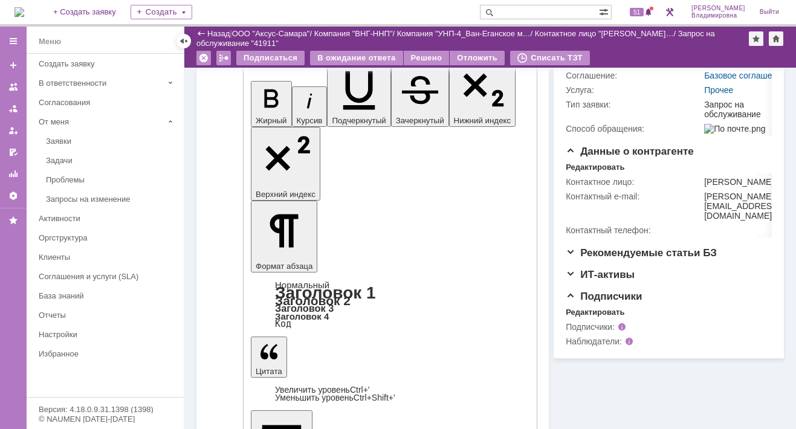
scroll to position [213, 0]
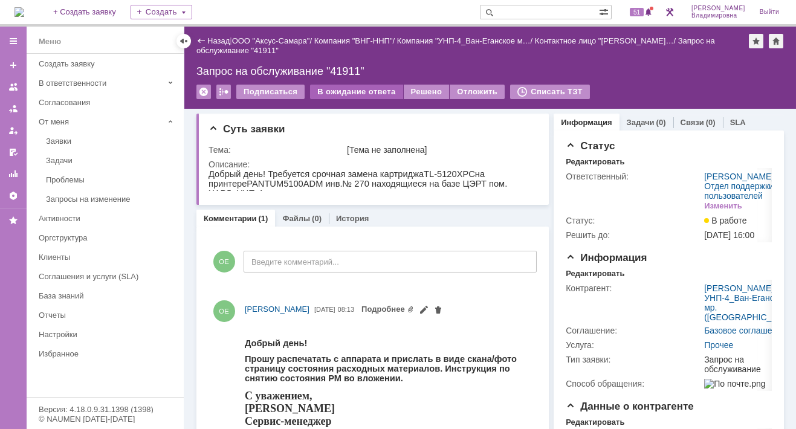
click at [361, 88] on div "В ожидание ответа" at bounding box center [356, 92] width 92 height 14
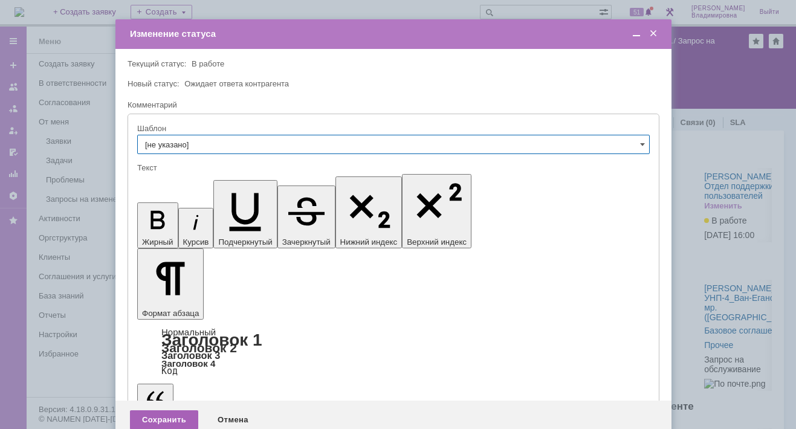
click at [163, 410] on div "Сохранить" at bounding box center [164, 419] width 68 height 19
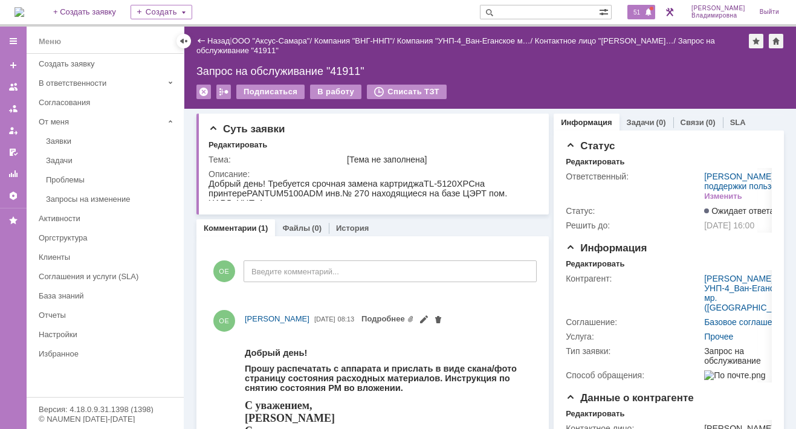
click at [643, 13] on span "51" at bounding box center [637, 12] width 14 height 8
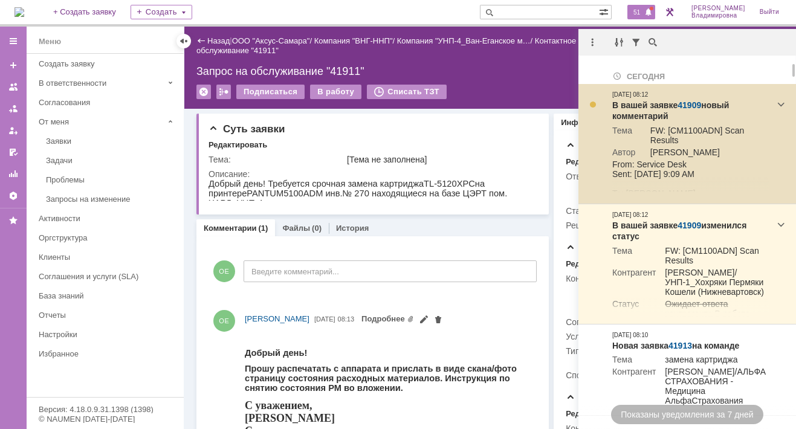
click at [694, 101] on link "41909" at bounding box center [689, 105] width 24 height 10
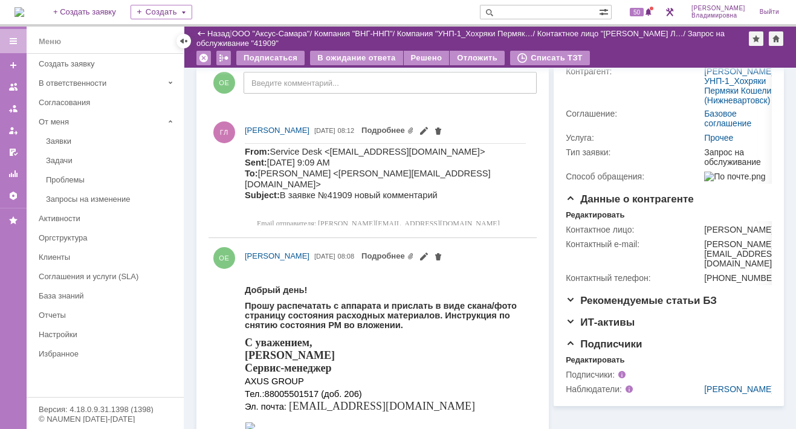
scroll to position [181, 0]
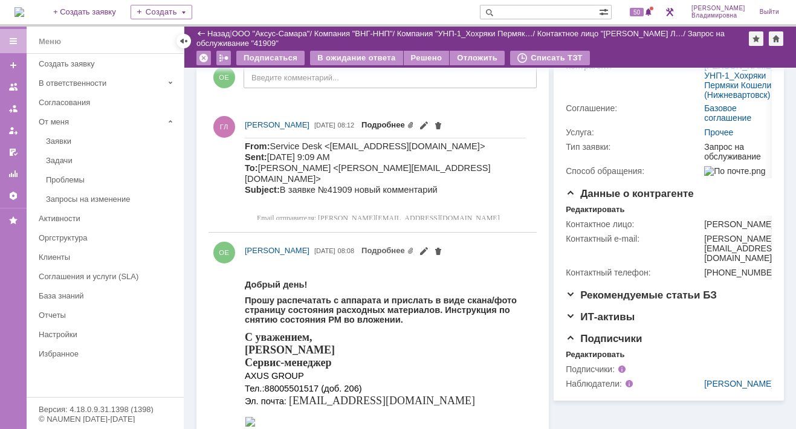
click at [414, 124] on link "Подробнее" at bounding box center [387, 124] width 53 height 9
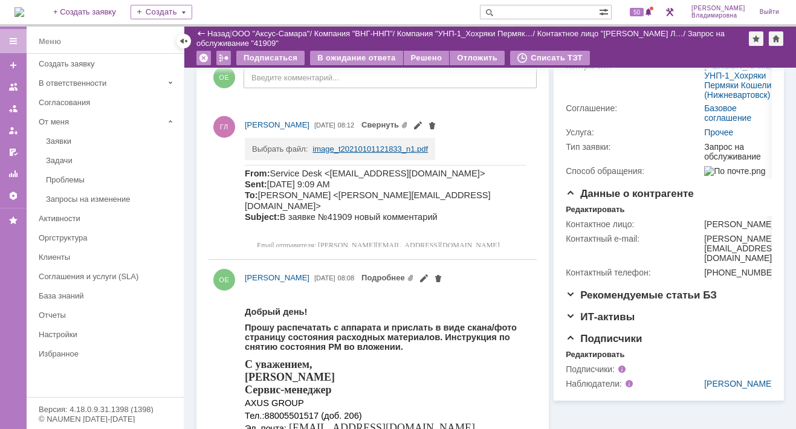
click at [336, 152] on link "image_t20210101121833_n1.pdf" at bounding box center [369, 148] width 115 height 9
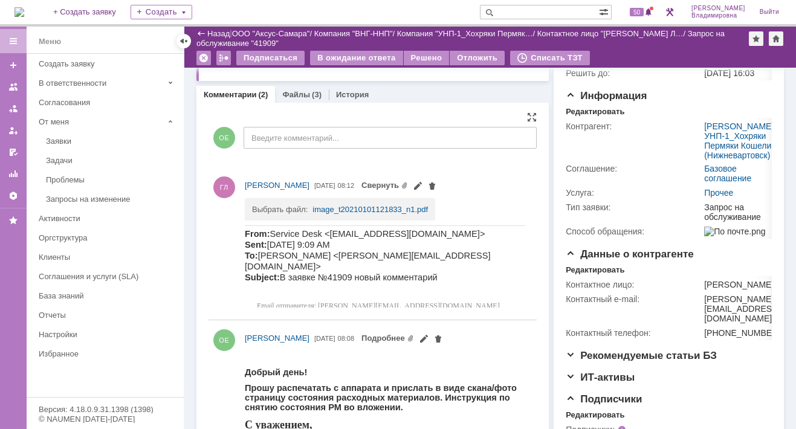
scroll to position [0, 0]
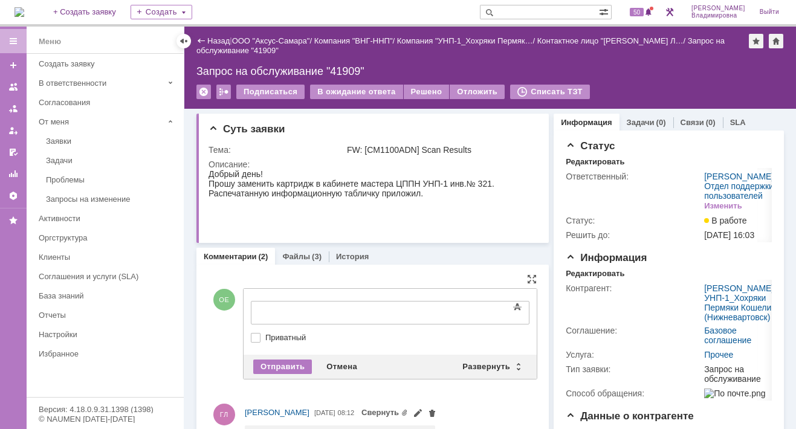
drag, startPoint x: 258, startPoint y: 297, endPoint x: 73, endPoint y: 7, distance: 344.4
click at [488, 366] on div "Развернуть" at bounding box center [491, 366] width 72 height 14
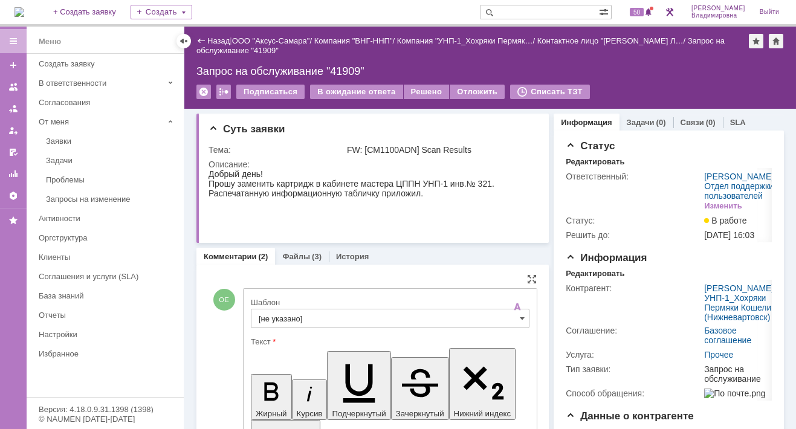
click at [280, 317] on input "[не указано]" at bounding box center [390, 318] width 279 height 19
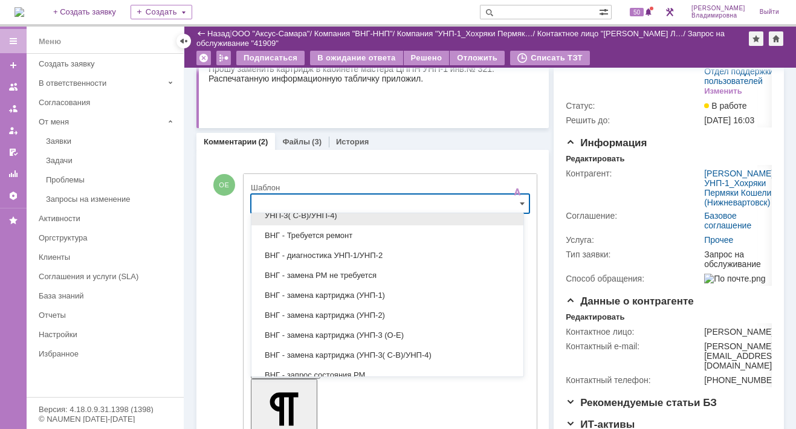
scroll to position [181, 0]
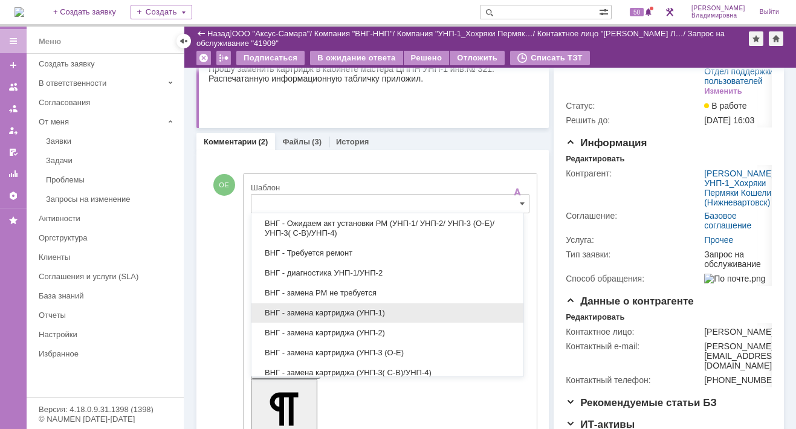
click at [347, 308] on span "ВНГ - замена картриджа (УНП-1)" at bounding box center [387, 313] width 257 height 10
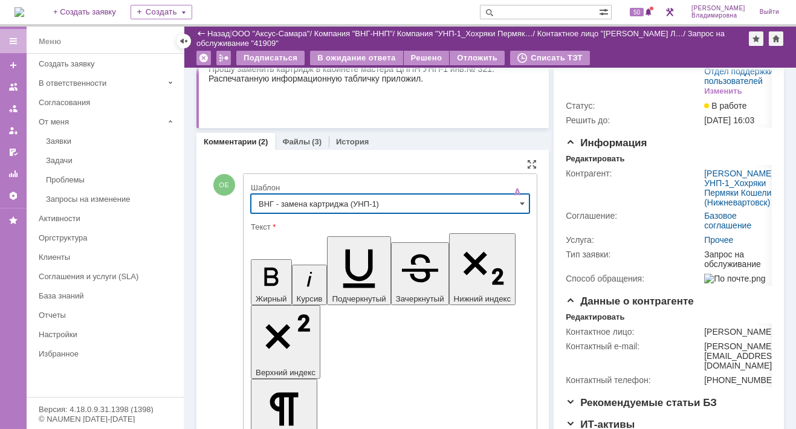
type input "ВНГ - замена картриджа (УНП-1)"
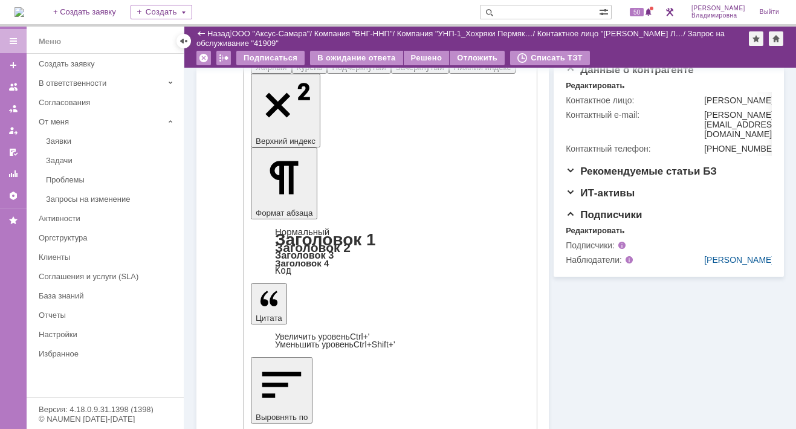
scroll to position [436, 0]
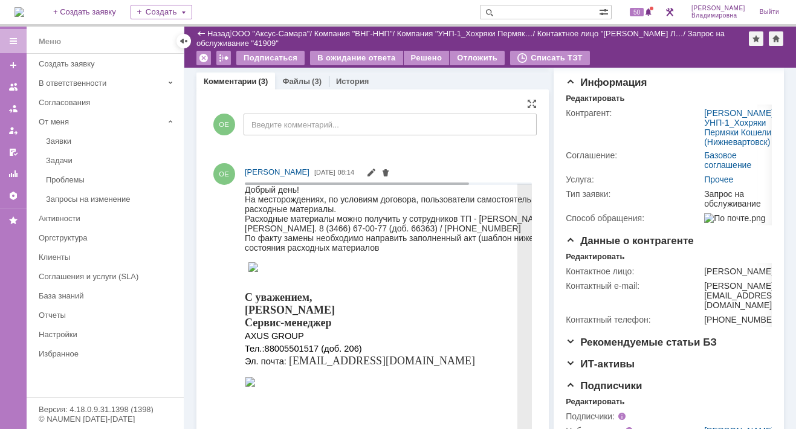
scroll to position [0, 0]
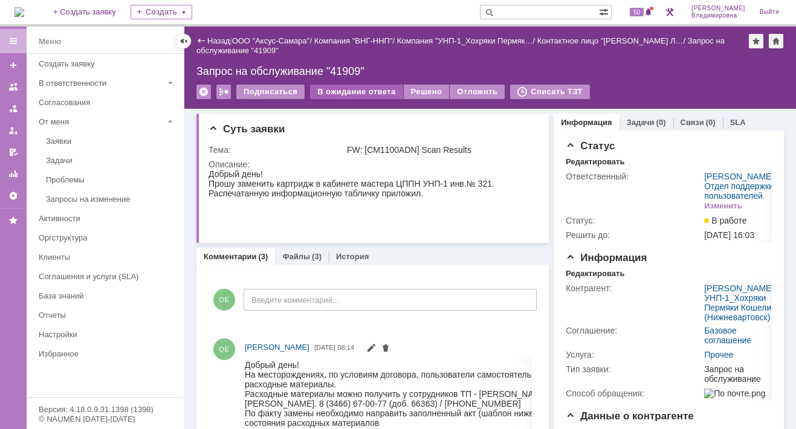
click at [363, 91] on div "В ожидание ответа" at bounding box center [356, 92] width 92 height 14
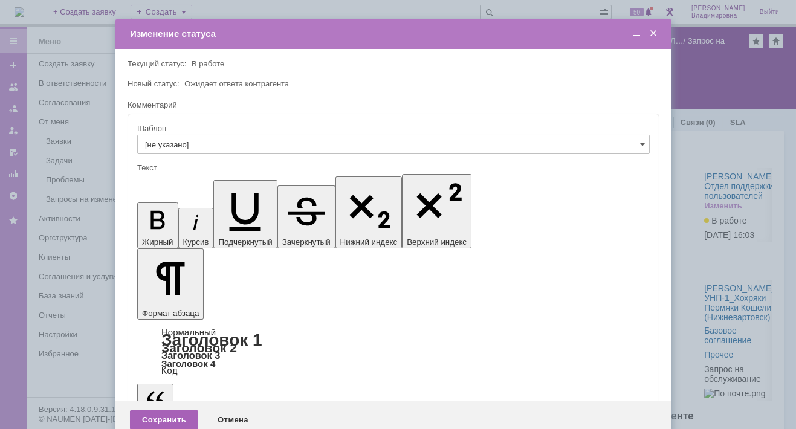
click at [155, 410] on div "Сохранить" at bounding box center [164, 419] width 68 height 19
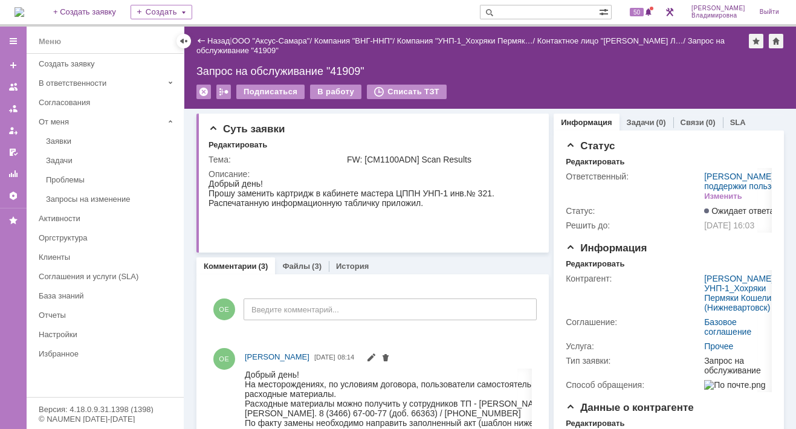
click at [24, 7] on img at bounding box center [19, 12] width 10 height 10
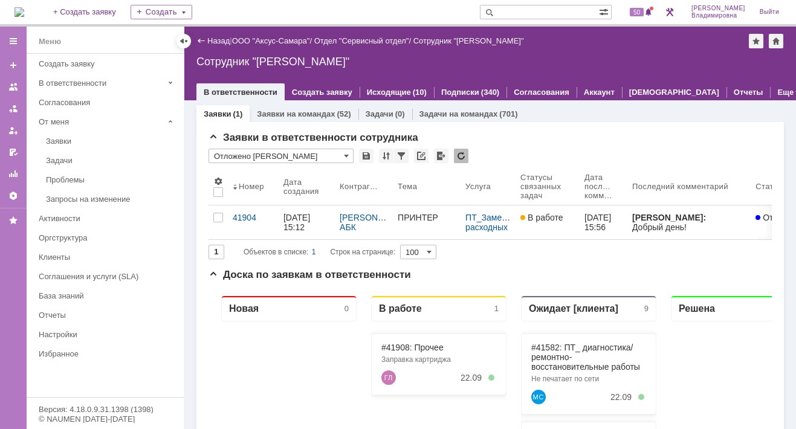
click at [286, 42] on link "ООО "Аксус-Самара"" at bounding box center [271, 40] width 78 height 9
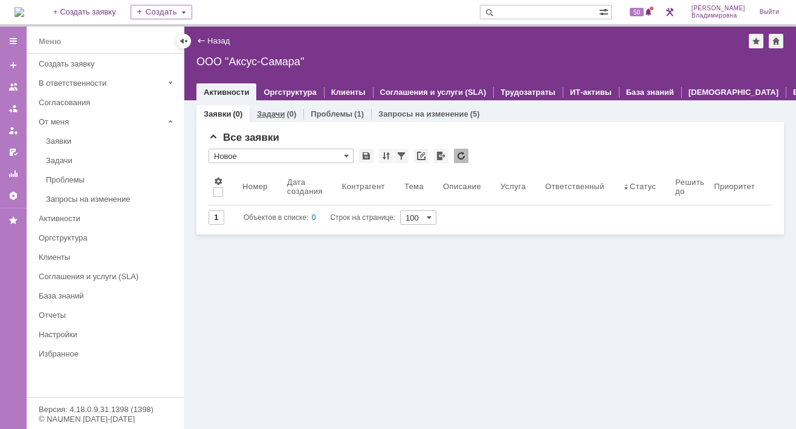
click at [282, 112] on link "Задачи" at bounding box center [271, 113] width 28 height 9
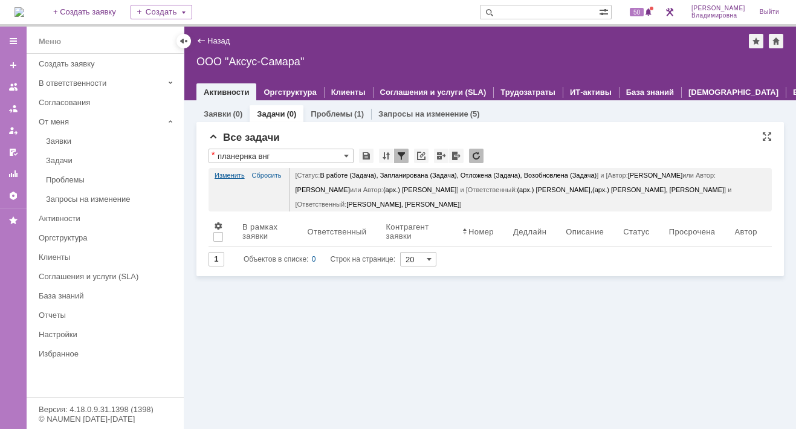
click at [229, 170] on link "Изменить" at bounding box center [229, 175] width 30 height 14
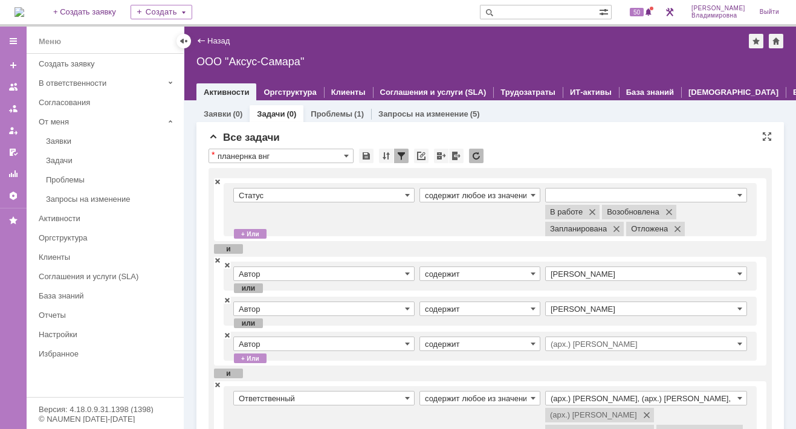
scroll to position [181, 0]
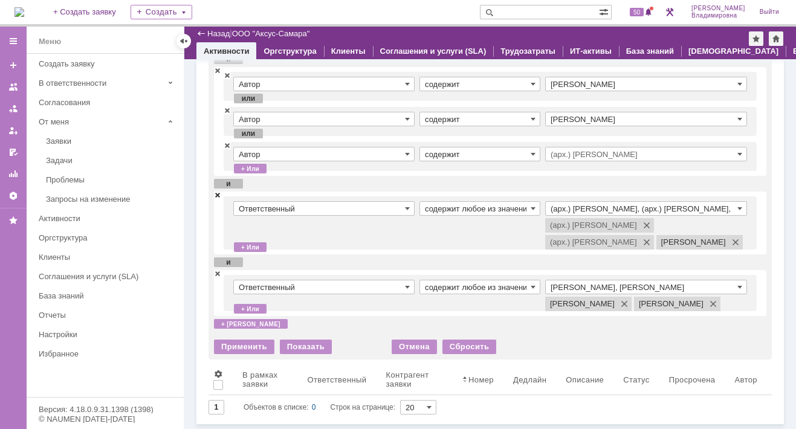
click at [219, 190] on span at bounding box center [217, 194] width 7 height 8
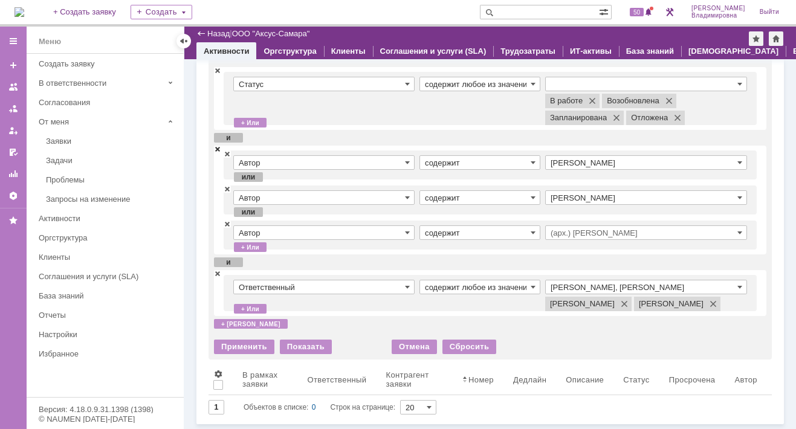
click at [214, 144] on span at bounding box center [217, 148] width 7 height 8
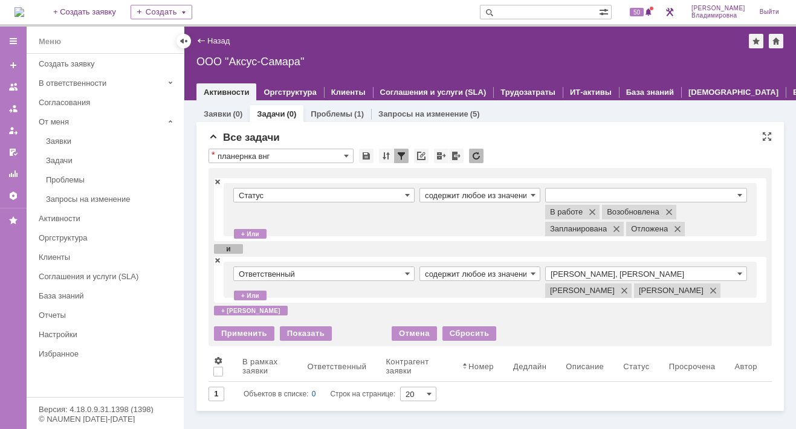
scroll to position [2, 0]
drag, startPoint x: 245, startPoint y: 346, endPoint x: 233, endPoint y: 373, distance: 29.5
click at [233, 373] on div "* планернка внг Просмотреть архив Результаты поиска: Статус содержит любое из з…" at bounding box center [489, 275] width 563 height 253
drag, startPoint x: 233, startPoint y: 373, endPoint x: 443, endPoint y: 292, distance: 225.1
click at [443, 291] on td "содержит любое из значений" at bounding box center [482, 279] width 126 height 27
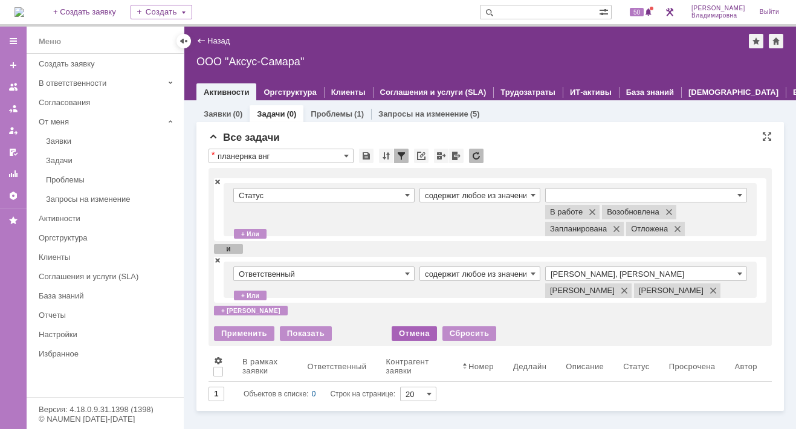
click at [413, 341] on div "Отмена" at bounding box center [413, 333] width 45 height 14
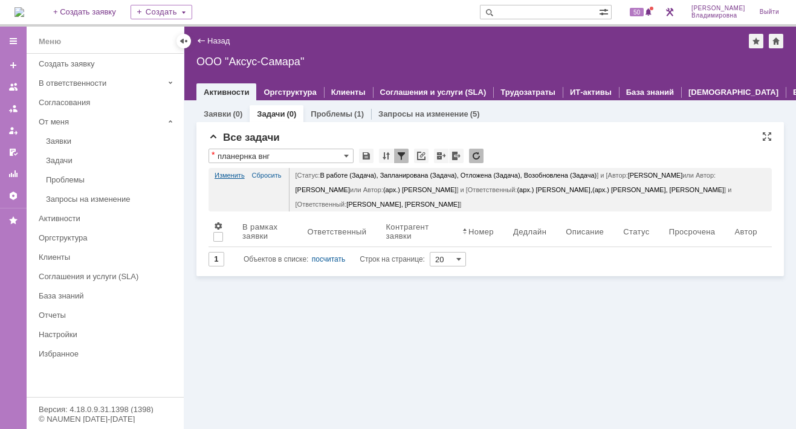
click at [228, 173] on link "Изменить" at bounding box center [229, 175] width 30 height 14
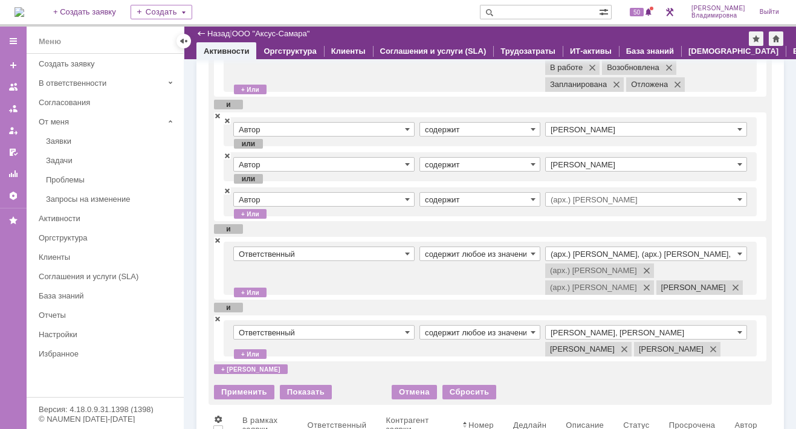
scroll to position [60, 0]
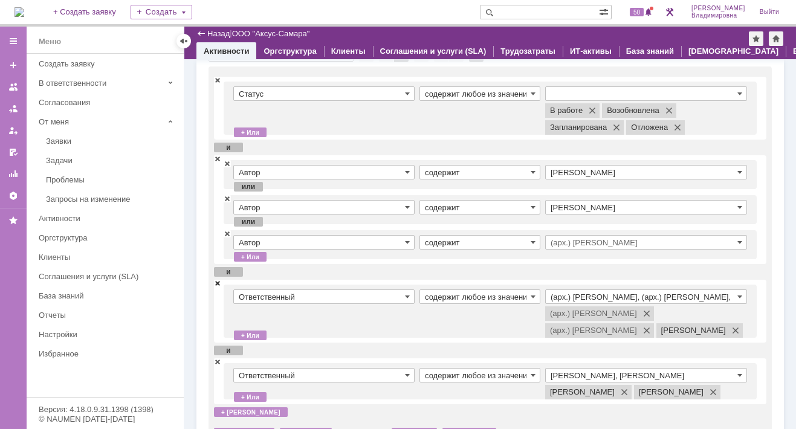
click at [216, 282] on span at bounding box center [217, 283] width 7 height 8
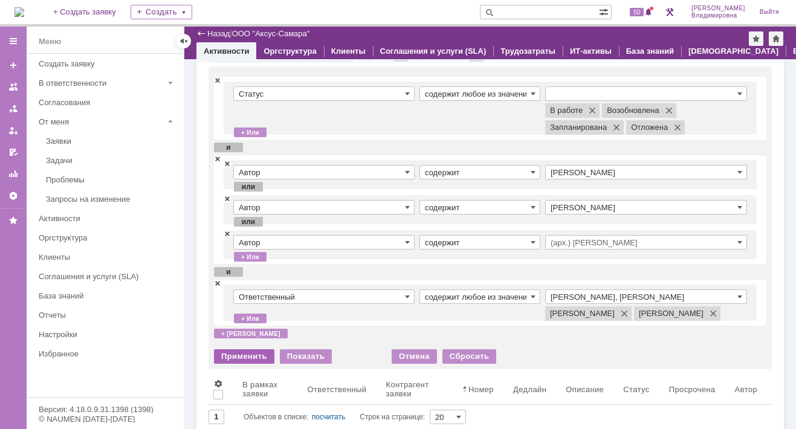
click at [238, 364] on div "Применить" at bounding box center [244, 356] width 60 height 14
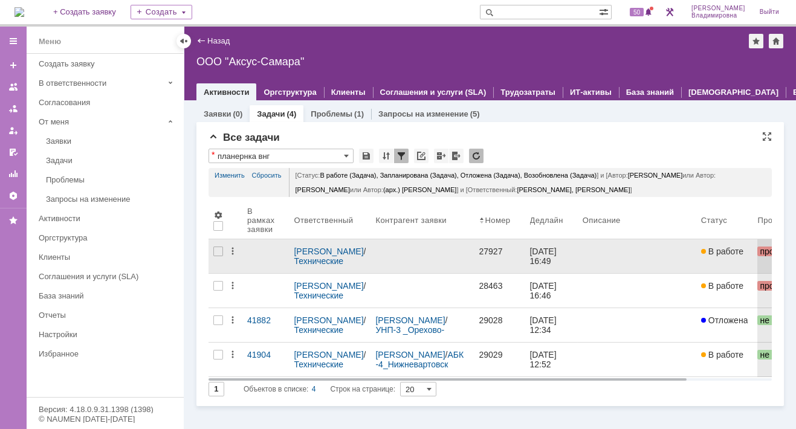
scroll to position [0, 0]
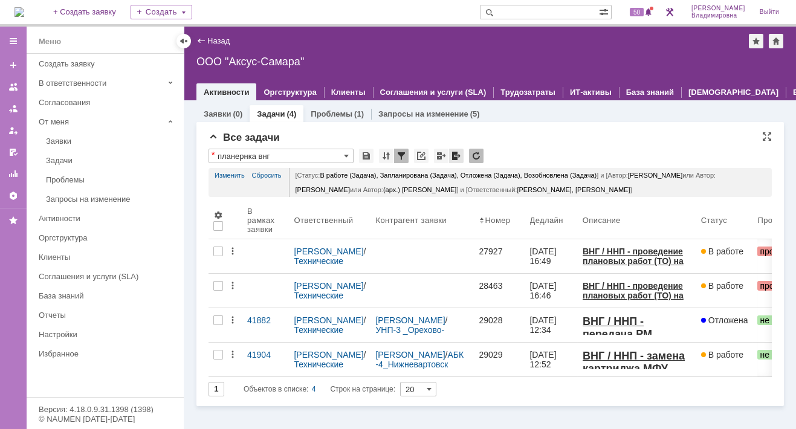
click at [453, 156] on div at bounding box center [456, 156] width 14 height 14
click at [586, 129] on div "Все задачи * планернка внг Просмотреть архив Результаты поиска: Статус содержит…" at bounding box center [489, 264] width 587 height 284
click at [217, 39] on link "Назад" at bounding box center [218, 40] width 22 height 9
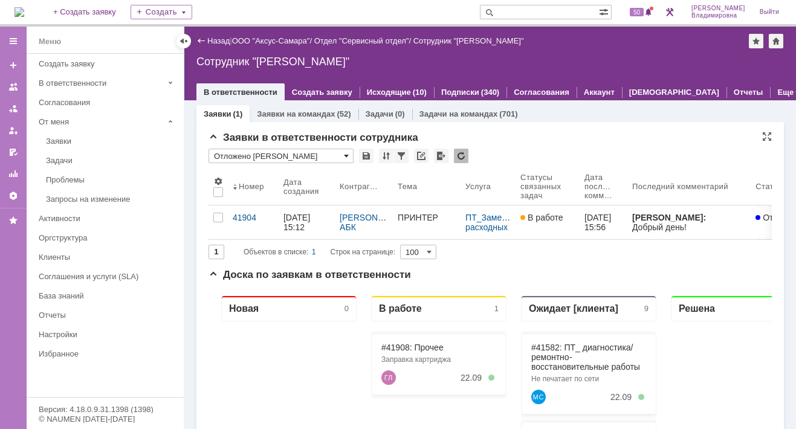
click at [346, 152] on span at bounding box center [346, 156] width 5 height 10
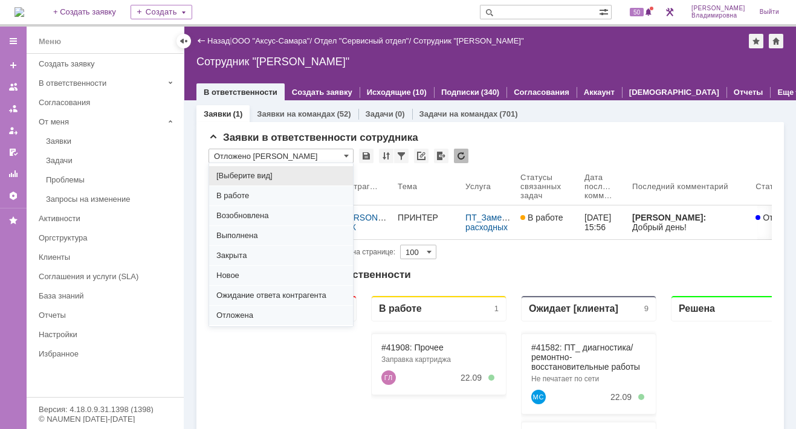
scroll to position [150, 0]
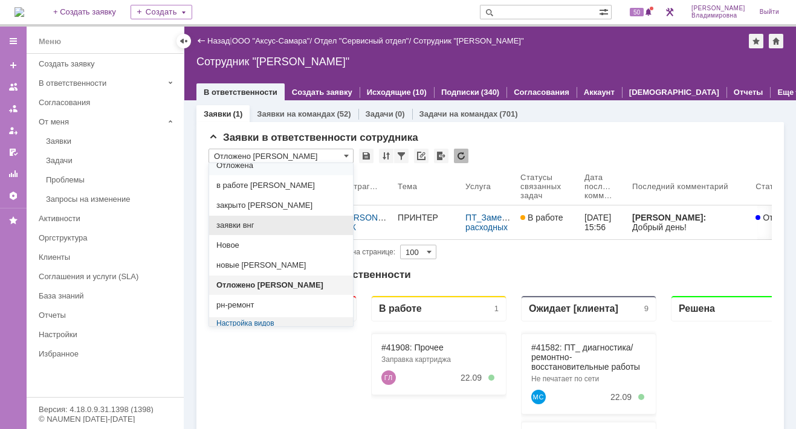
click at [246, 221] on span "заявки внг" at bounding box center [280, 226] width 129 height 10
type input "заявки внг"
type input "20"
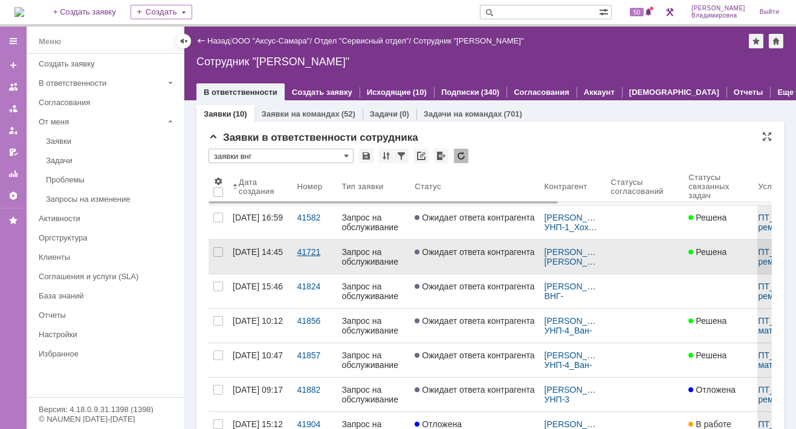
type input "заявки внг"
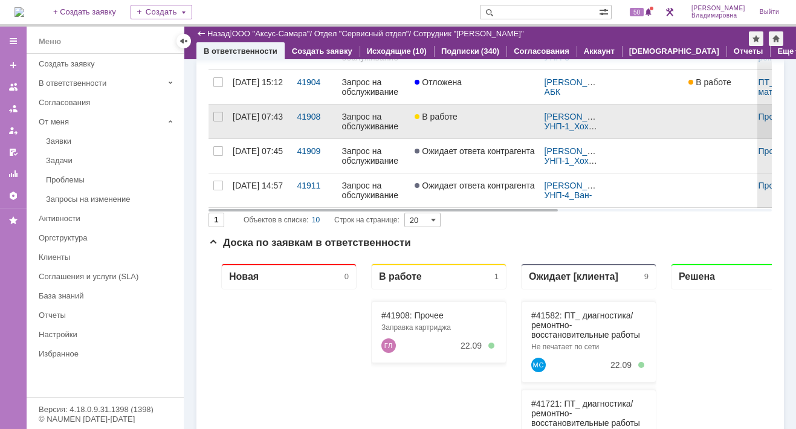
scroll to position [302, 0]
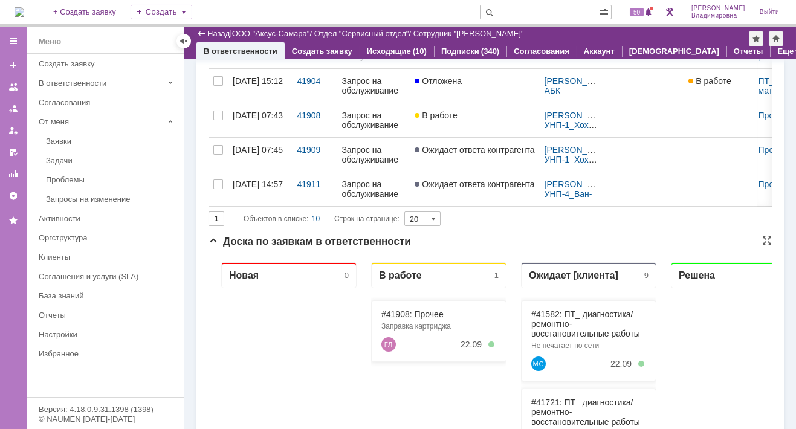
click at [403, 313] on link "#41908: Прочее" at bounding box center [412, 314] width 62 height 10
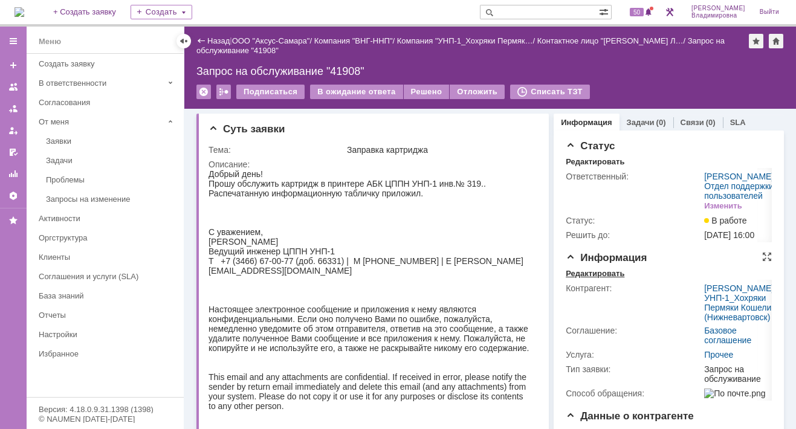
click at [586, 279] on div "Редактировать" at bounding box center [594, 274] width 59 height 10
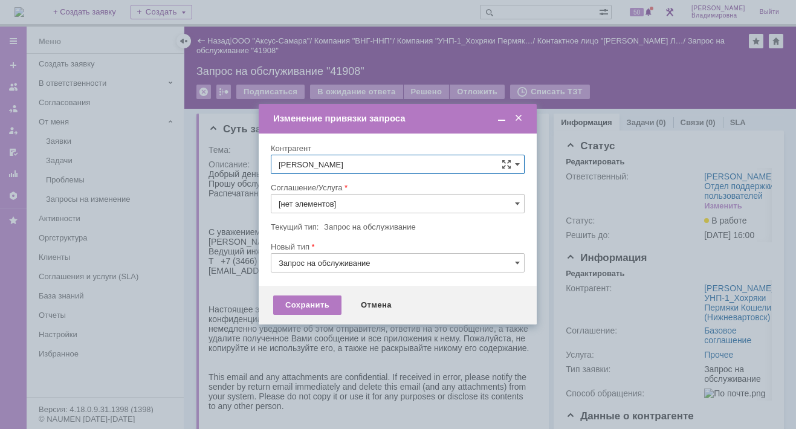
type input "Прочее"
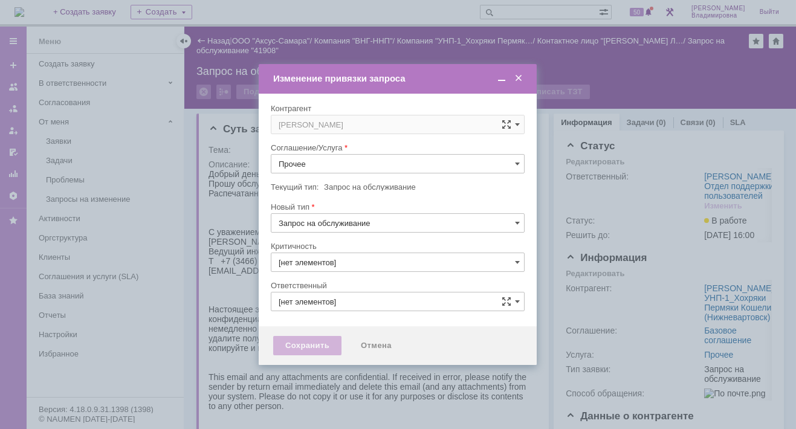
type input "3. Низкая"
type input "[PERSON_NAME]"
type input "[не указано]"
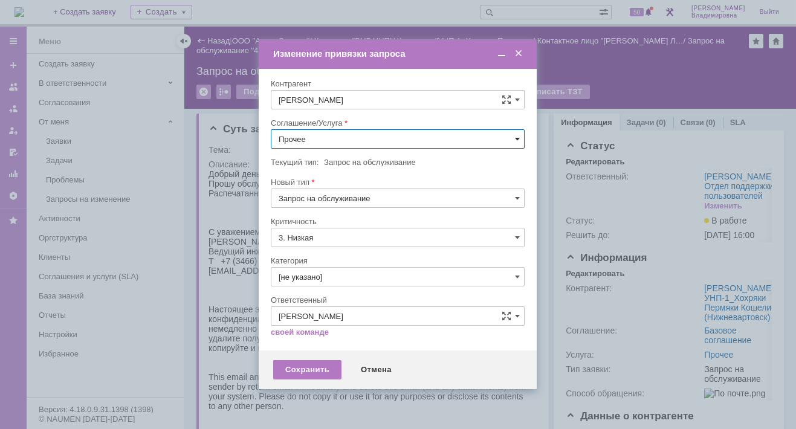
click at [517, 137] on span at bounding box center [517, 139] width 5 height 10
click at [324, 283] on span "ПТ_Замена расходных материалов / ресурсных деталей" at bounding box center [398, 288] width 238 height 10
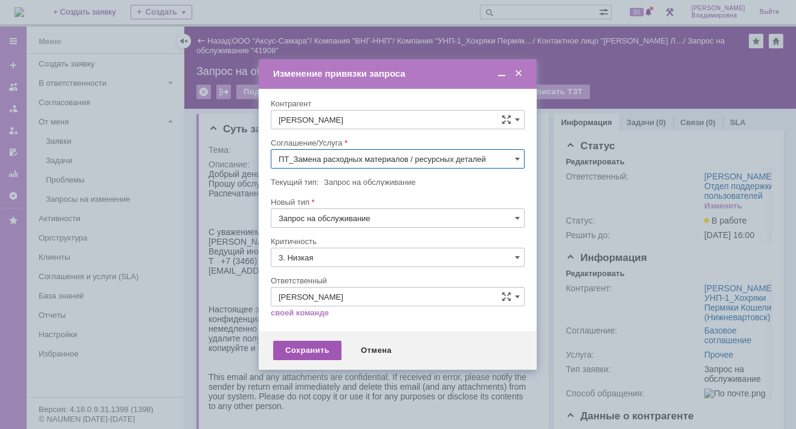
type input "ПТ_Замена расходных материалов / ресурсных деталей"
click at [301, 347] on div "Сохранить" at bounding box center [307, 350] width 68 height 19
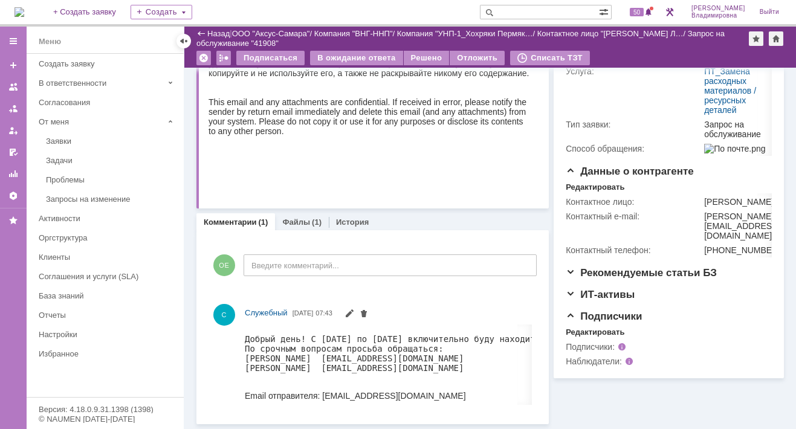
scroll to position [243, 0]
click at [580, 337] on div "Редактировать" at bounding box center [594, 332] width 59 height 10
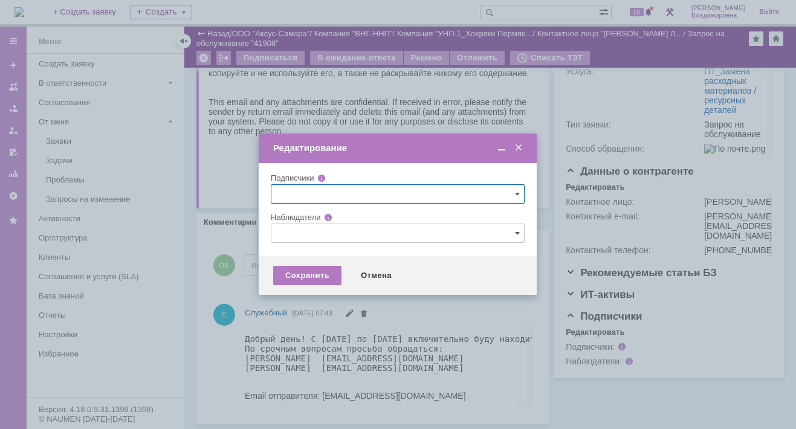
click at [280, 234] on input "text" at bounding box center [398, 233] width 254 height 19
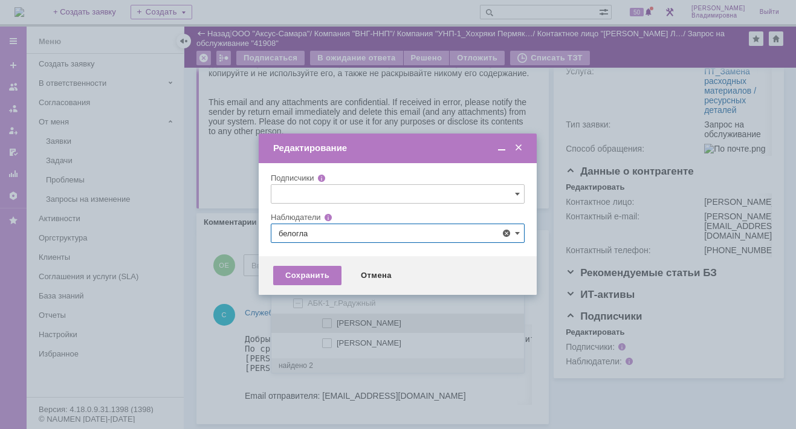
click at [337, 321] on span at bounding box center [337, 321] width 0 height 6
click at [325, 321] on input "[PERSON_NAME]" at bounding box center [328, 324] width 8 height 8
type input "[PERSON_NAME]"
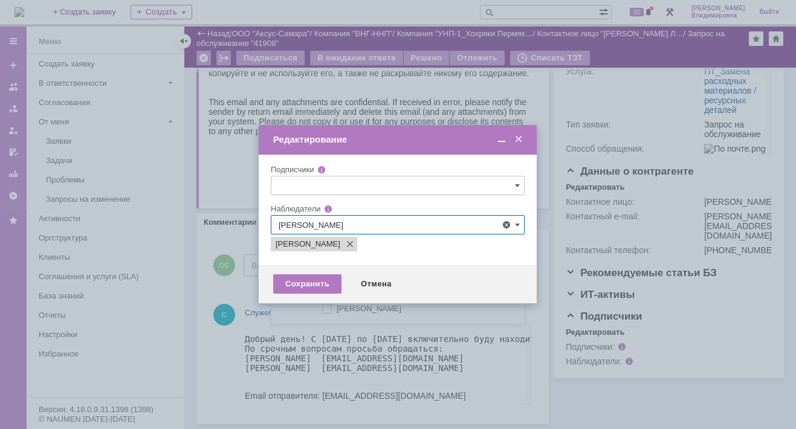
click at [207, 272] on div at bounding box center [398, 214] width 796 height 429
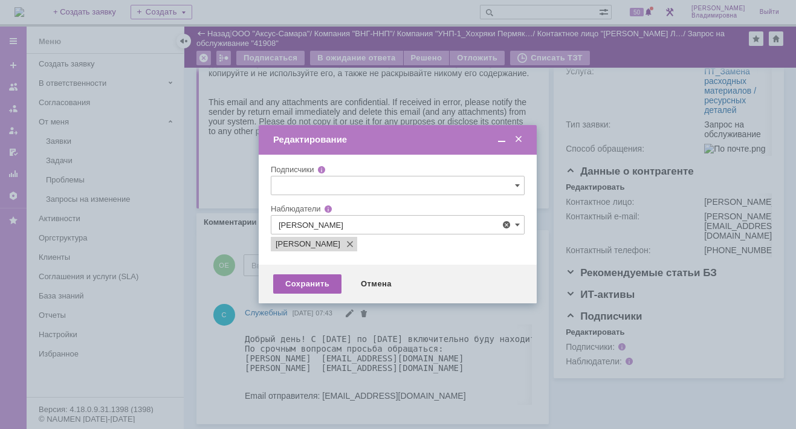
click at [321, 280] on div "Сохранить" at bounding box center [307, 283] width 68 height 19
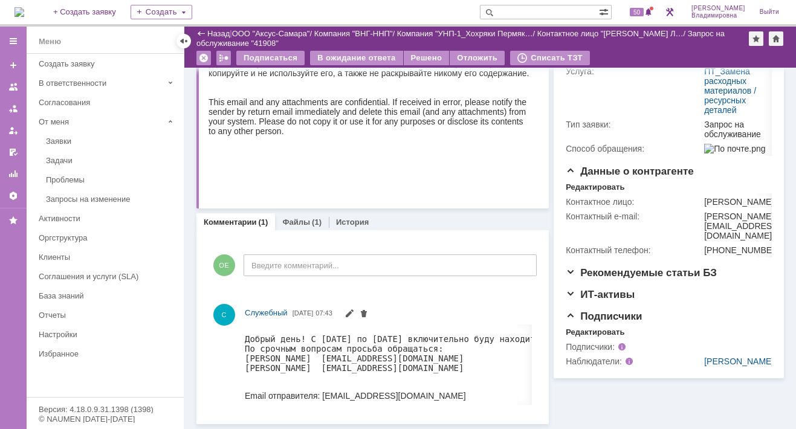
scroll to position [262, 0]
click at [291, 217] on link "Файлы" at bounding box center [296, 221] width 28 height 9
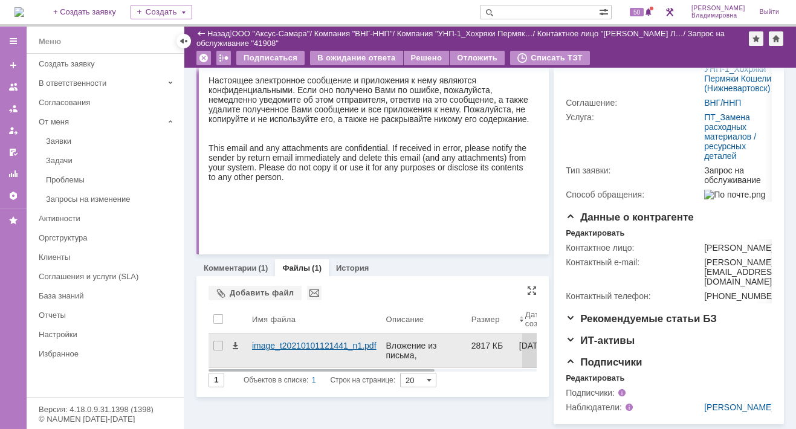
click at [261, 341] on div "image_t20210101121441_n1.pdf" at bounding box center [314, 346] width 124 height 10
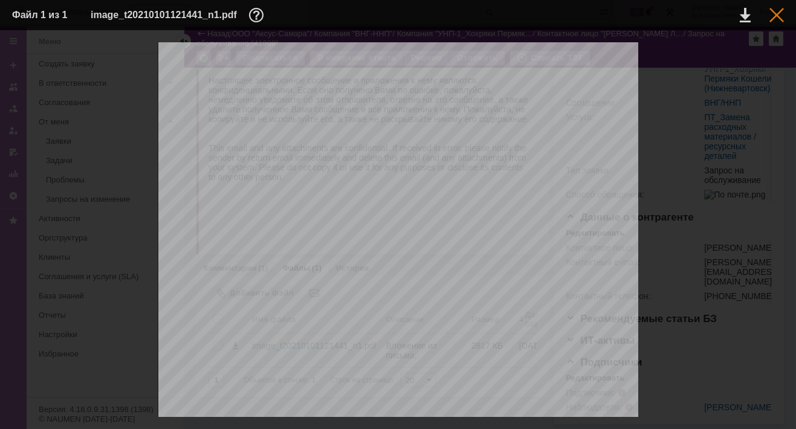
click at [777, 14] on div at bounding box center [776, 15] width 14 height 14
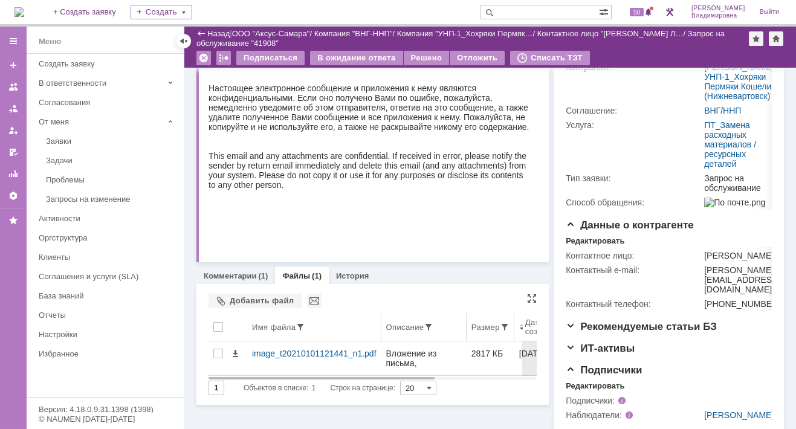
scroll to position [262, 0]
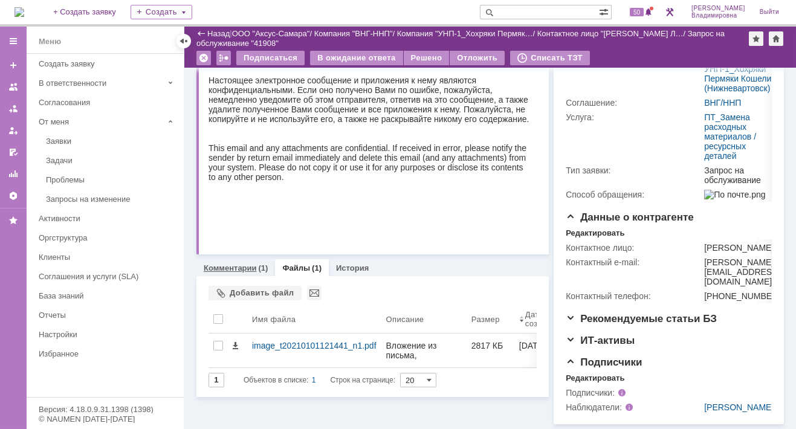
click at [242, 263] on link "Комментарии" at bounding box center [230, 267] width 53 height 9
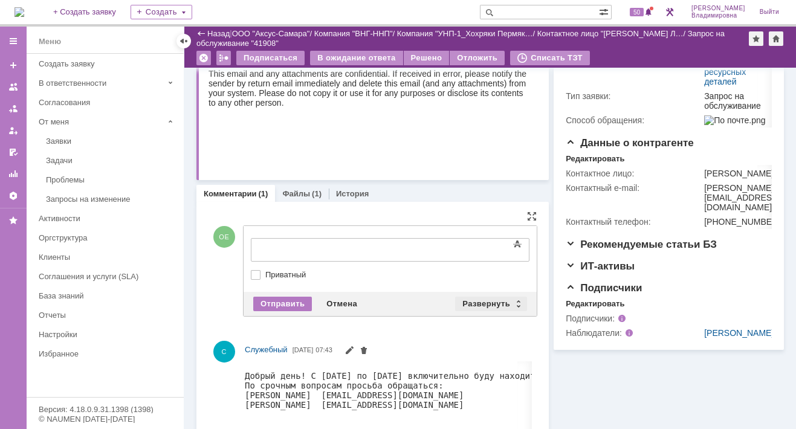
click at [474, 297] on div "Развернуть" at bounding box center [491, 304] width 72 height 14
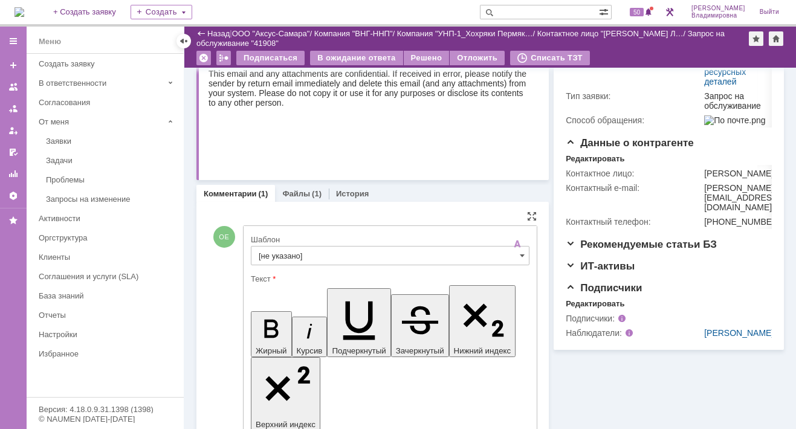
click at [262, 253] on input "[не указано]" at bounding box center [390, 255] width 279 height 19
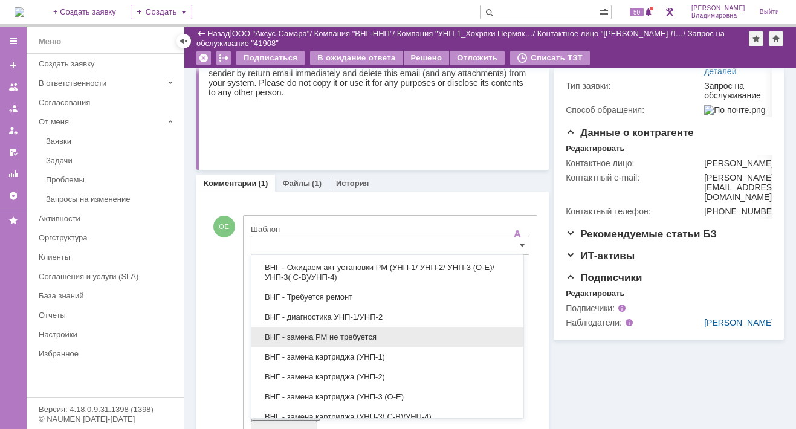
scroll to position [181, 0]
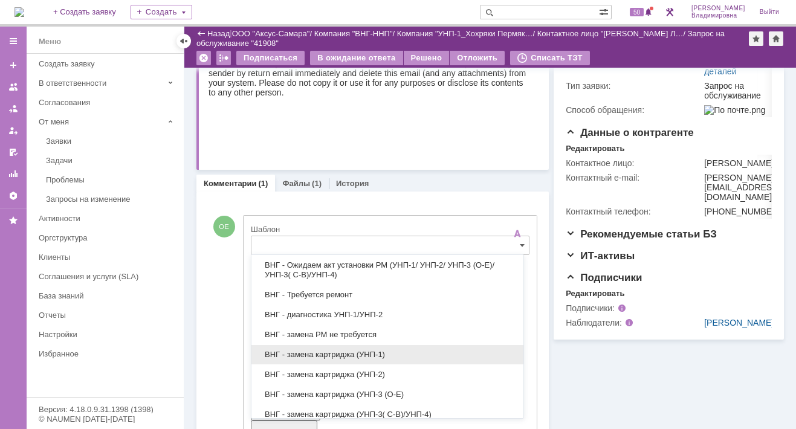
click at [321, 350] on span "ВНГ - замена картриджа (УНП-1)" at bounding box center [387, 355] width 257 height 10
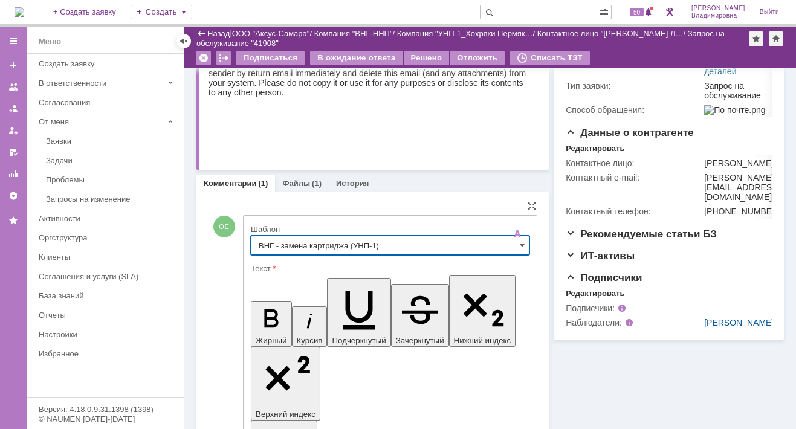
type input "ВНГ - замена картриджа (УНП-1)"
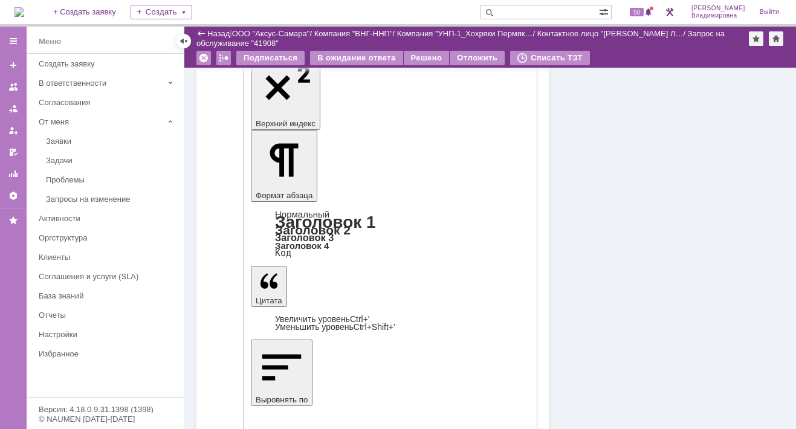
scroll to position [575, 0]
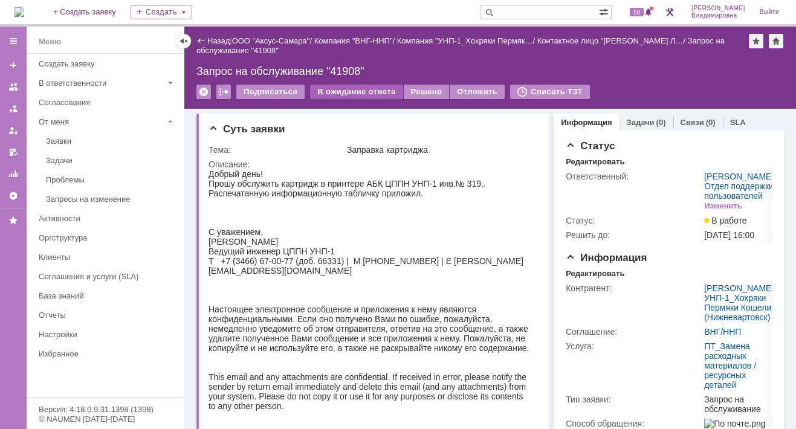
scroll to position [0, 0]
click at [366, 92] on div "В ожидание ответа" at bounding box center [356, 92] width 92 height 14
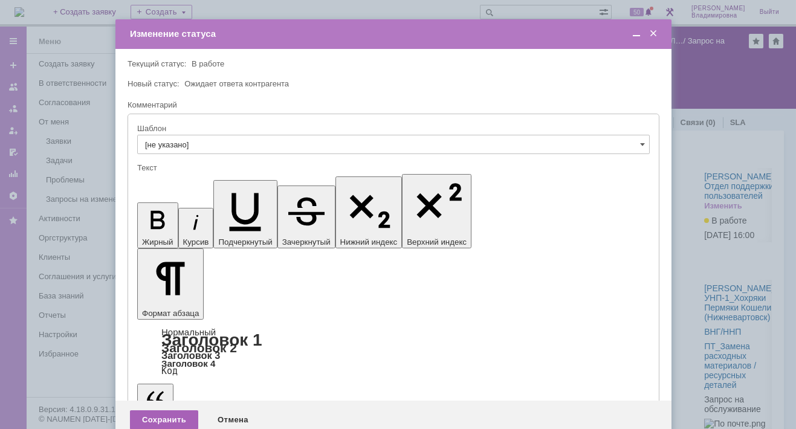
click at [185, 410] on div "Сохранить" at bounding box center [164, 419] width 68 height 19
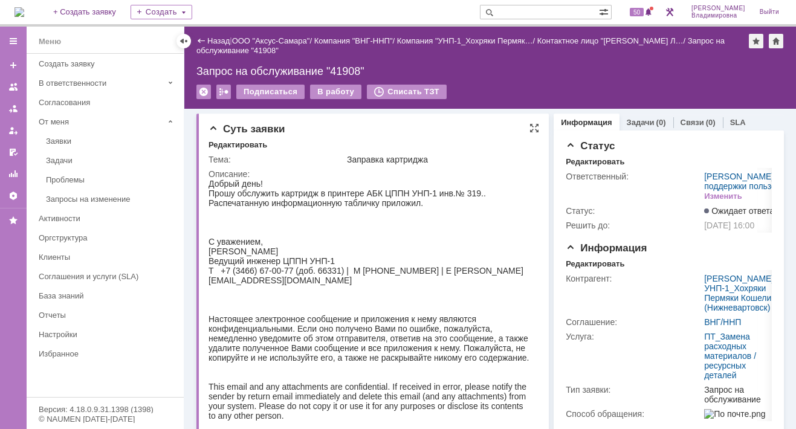
drag, startPoint x: 488, startPoint y: 166, endPoint x: 454, endPoint y: 153, distance: 36.3
click at [488, 167] on td "Описание:" at bounding box center [371, 325] width 327 height 317
click at [22, 14] on img at bounding box center [19, 12] width 10 height 10
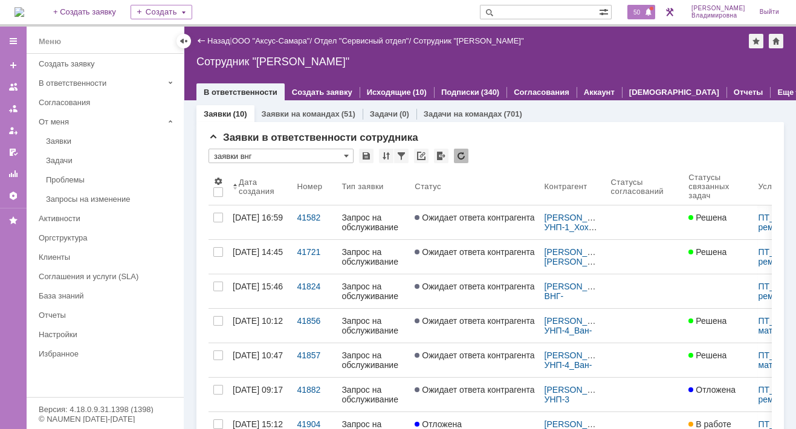
click at [636, 11] on span "50" at bounding box center [637, 12] width 14 height 8
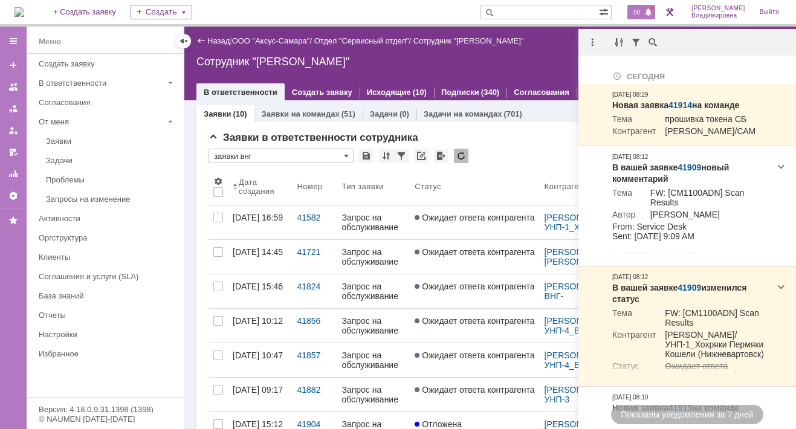
click at [438, 69] on div "Назад | ООО "Аксус-Самара" / Отдел "Сервисный отдел" / Сотрудник "Орлова Елена …" at bounding box center [489, 64] width 611 height 74
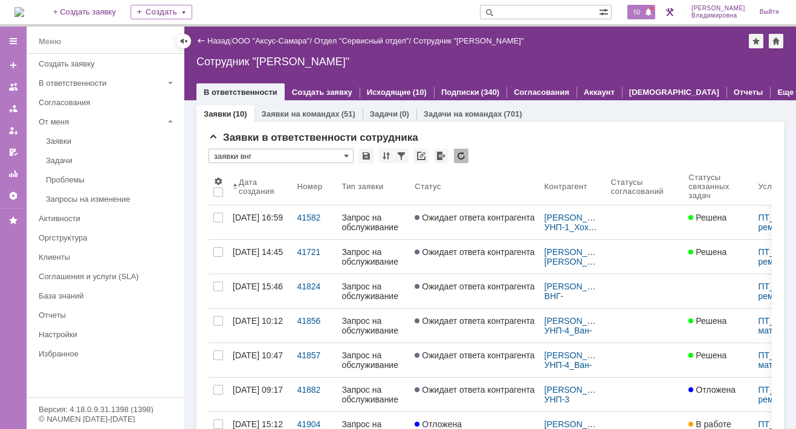
click at [643, 11] on span "50" at bounding box center [637, 12] width 14 height 8
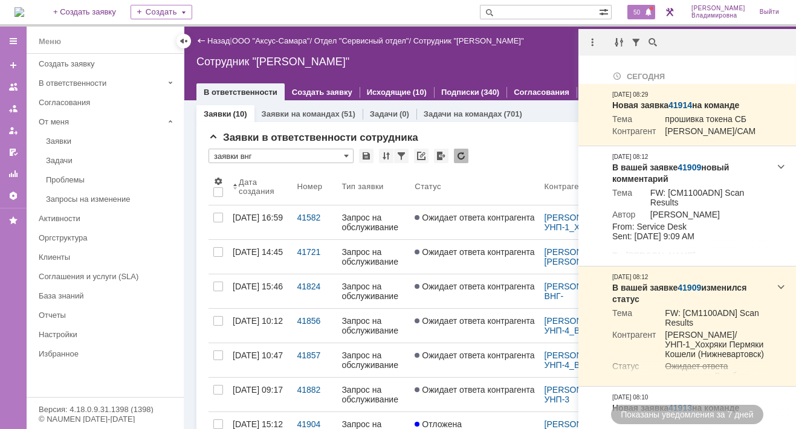
click at [24, 14] on img at bounding box center [19, 12] width 10 height 10
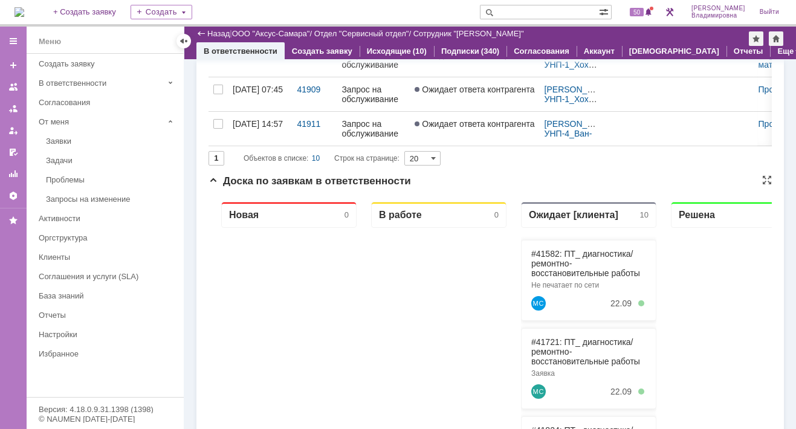
click at [356, 340] on div "Новая 0" at bounding box center [288, 434] width 141 height 464
click at [518, 14] on input "text" at bounding box center [539, 12] width 119 height 14
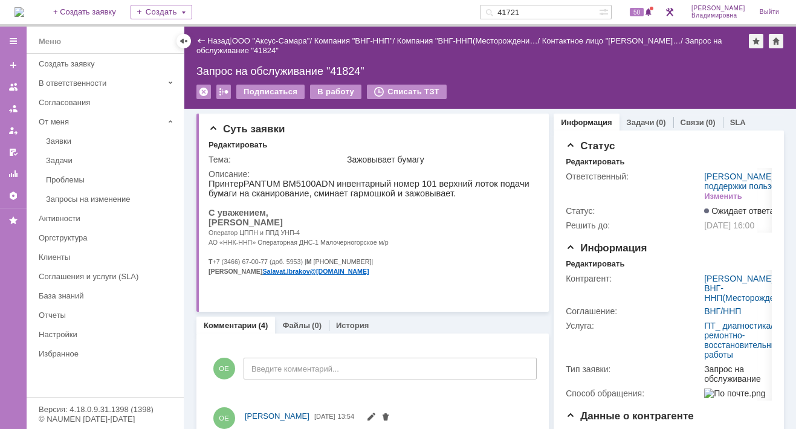
type input "41721"
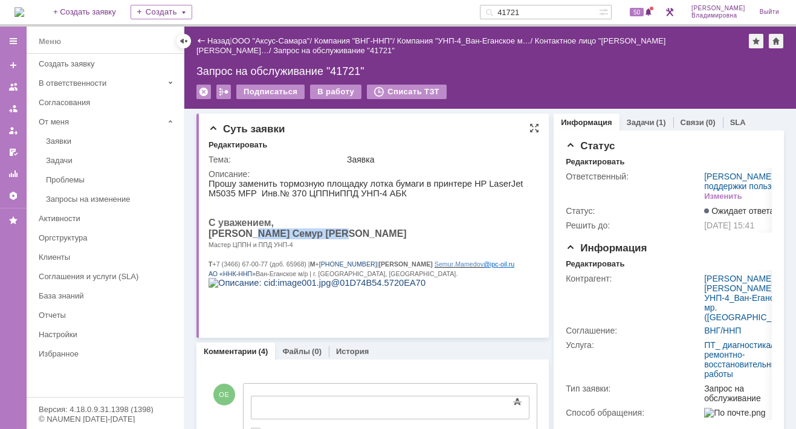
drag, startPoint x: 251, startPoint y: 240, endPoint x: 326, endPoint y: 239, distance: 74.9
click at [326, 239] on span "Мамедов Семур Сахил оглы" at bounding box center [307, 233] width 198 height 10
copy span "Семур Сахил оглы"
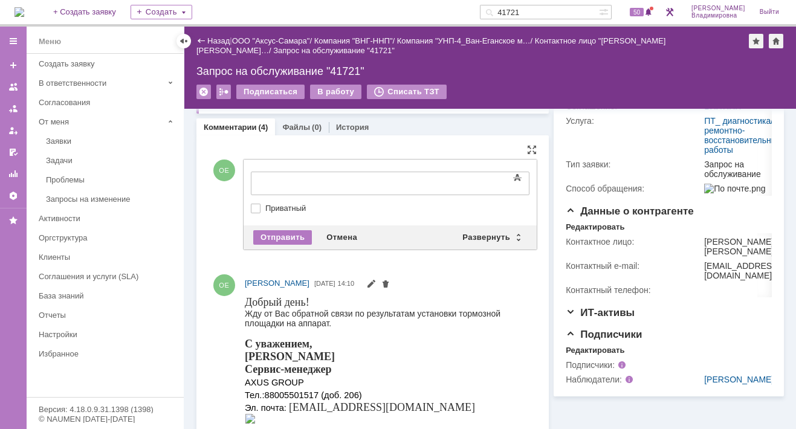
scroll to position [242, 0]
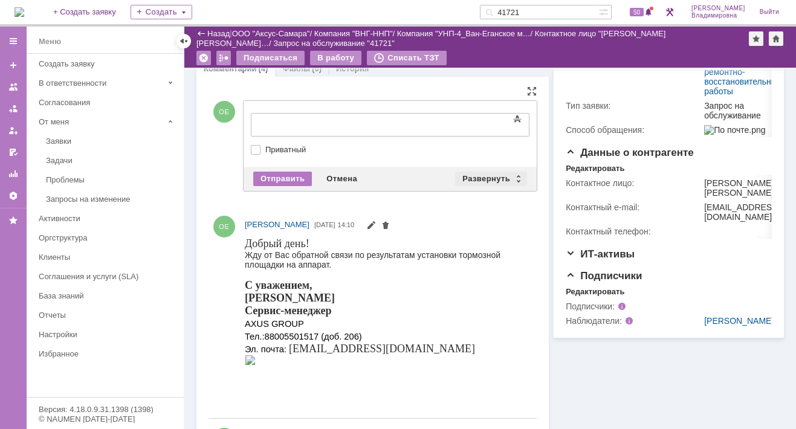
click at [489, 172] on div "Развернуть" at bounding box center [491, 179] width 72 height 14
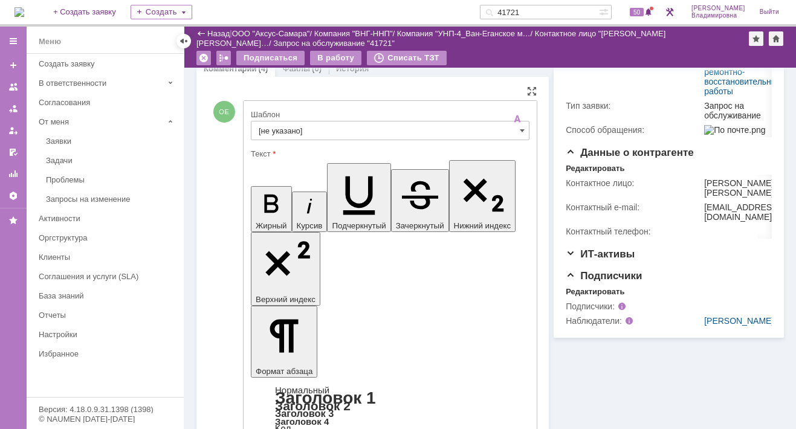
scroll to position [0, 0]
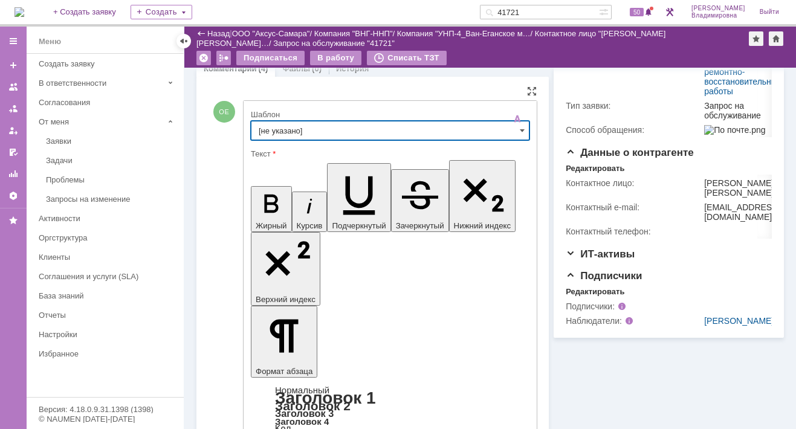
click at [274, 124] on input "[не указано]" at bounding box center [390, 130] width 279 height 19
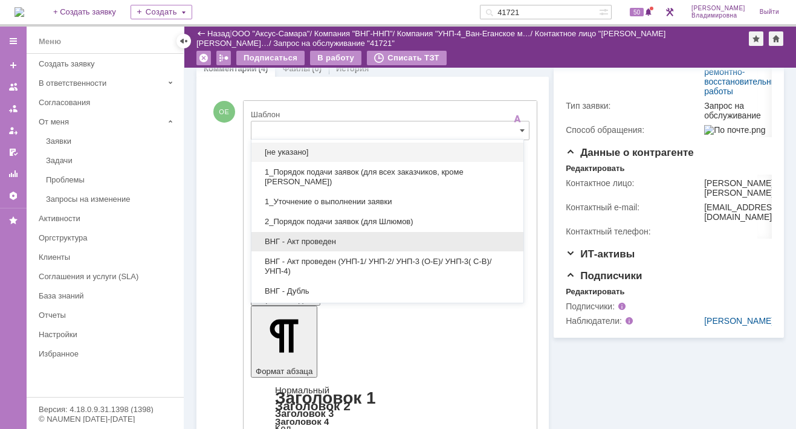
click at [297, 241] on span "ВНГ - Акт проведен" at bounding box center [387, 242] width 257 height 10
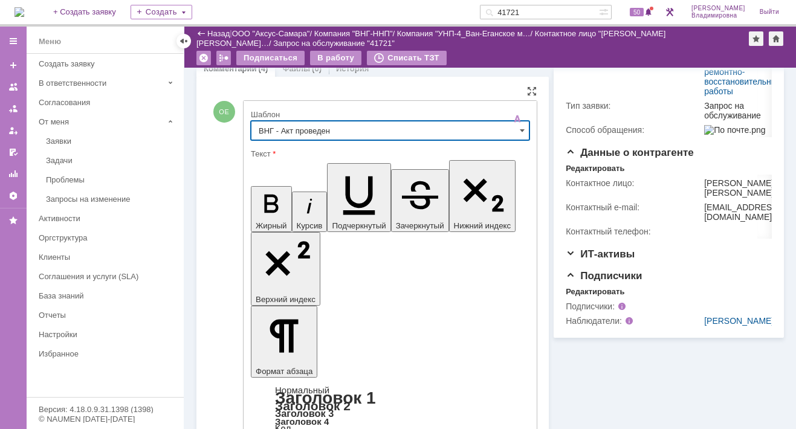
type input "ВНГ - Акт проведен"
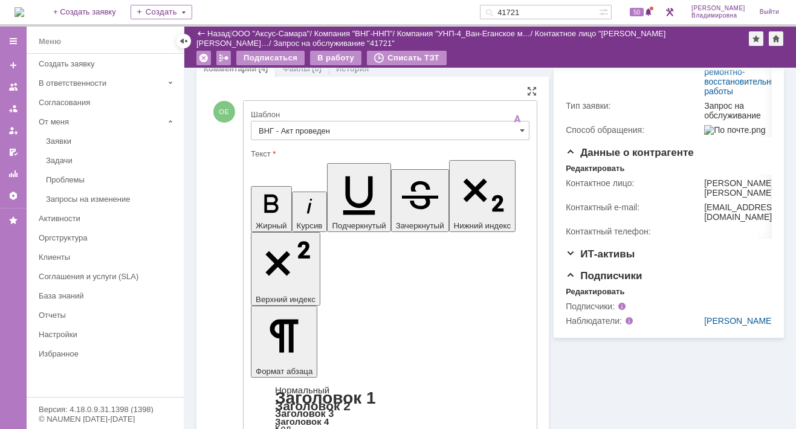
drag, startPoint x: 262, startPoint y: 2647, endPoint x: 302, endPoint y: 2670, distance: 46.5
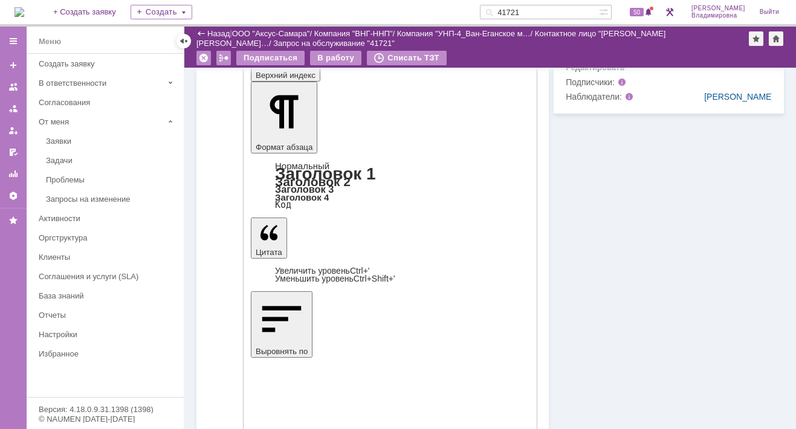
scroll to position [544, 0]
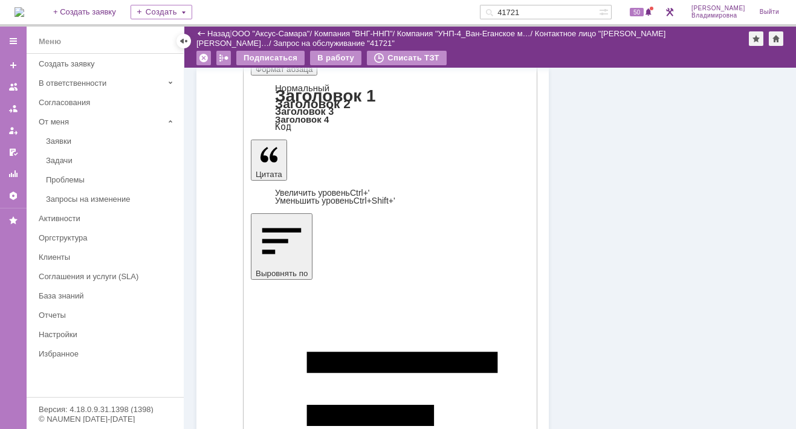
drag, startPoint x: 263, startPoint y: 2663, endPoint x: 328, endPoint y: 2673, distance: 65.4
copy div "от Вас обратной связи по результатам установки тормозной площадки на аппарат"
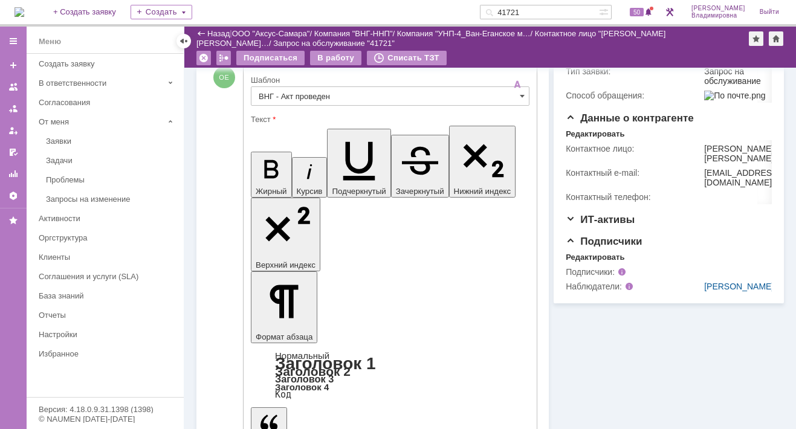
scroll to position [242, 0]
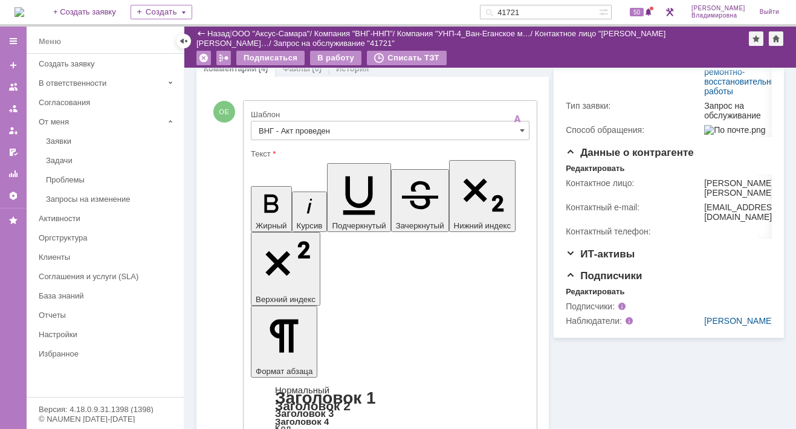
drag, startPoint x: 390, startPoint y: 2649, endPoint x: 449, endPoint y: 2651, distance: 59.3
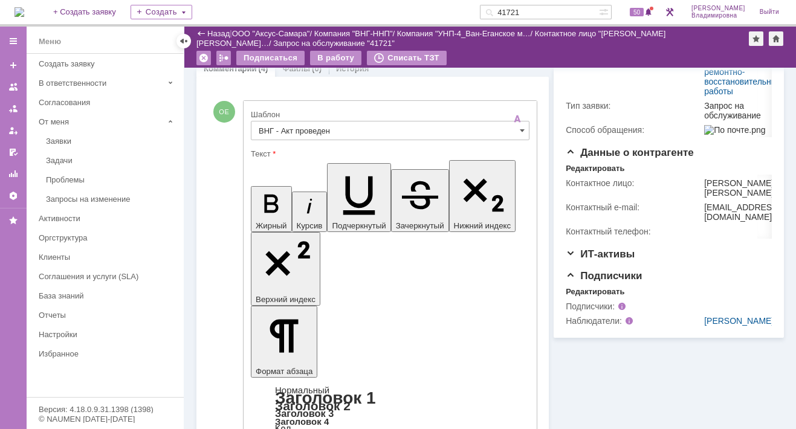
drag, startPoint x: 439, startPoint y: 2672, endPoint x: 494, endPoint y: 2674, distance: 55.0
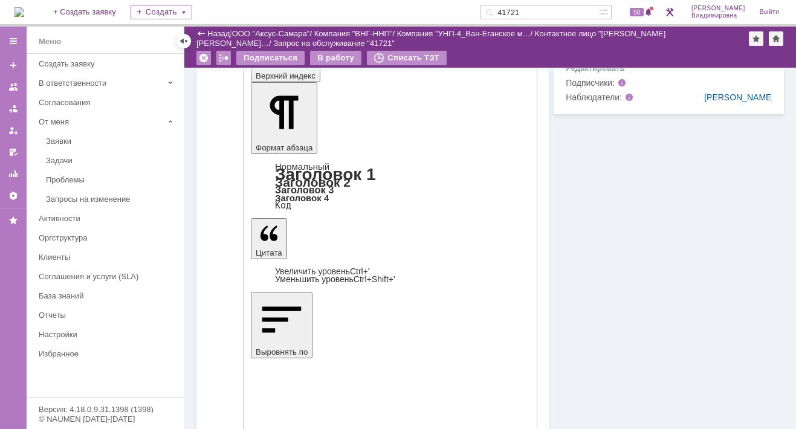
scroll to position [544, 0]
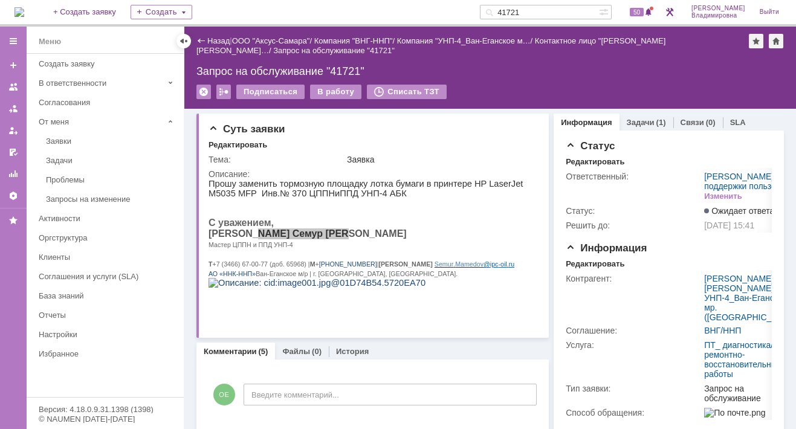
scroll to position [0, 0]
drag, startPoint x: 541, startPoint y: 7, endPoint x: 509, endPoint y: 11, distance: 32.2
click at [509, 11] on div "41721" at bounding box center [539, 12] width 119 height 14
type input "41824"
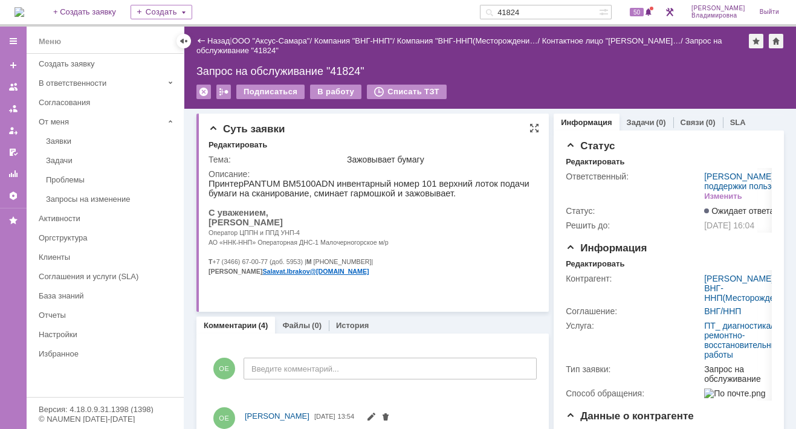
scroll to position [121, 0]
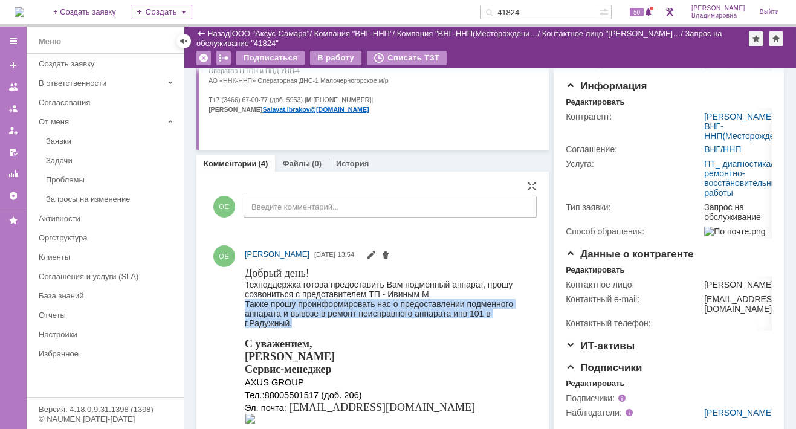
drag, startPoint x: 246, startPoint y: 303, endPoint x: 295, endPoint y: 326, distance: 54.1
click at [295, 326] on div "Также прошу проинформировать нас о предоставлении подменного аппарата и вывозе …" at bounding box center [385, 312] width 281 height 29
copy div "Также прошу проинформировать нас о предоставлении подменного аппарата и вывозе …"
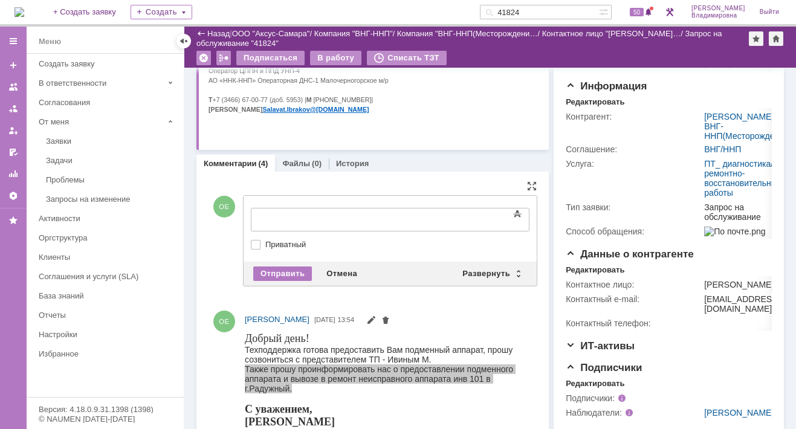
scroll to position [0, 0]
click at [492, 266] on div "Развернуть" at bounding box center [491, 273] width 72 height 14
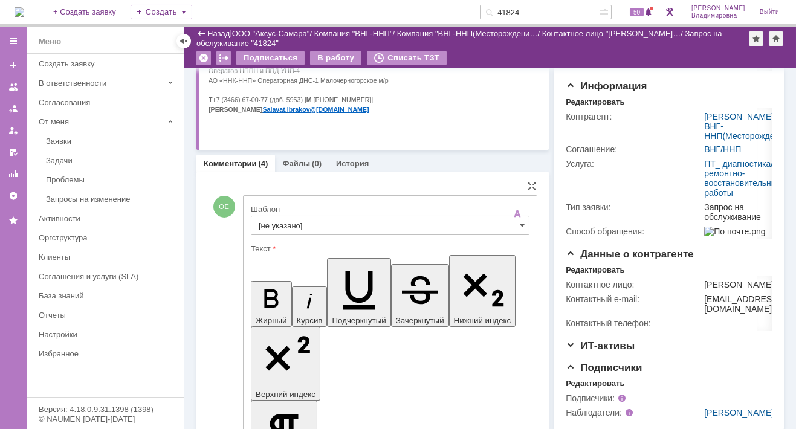
click at [289, 224] on input "[не указано]" at bounding box center [390, 225] width 279 height 19
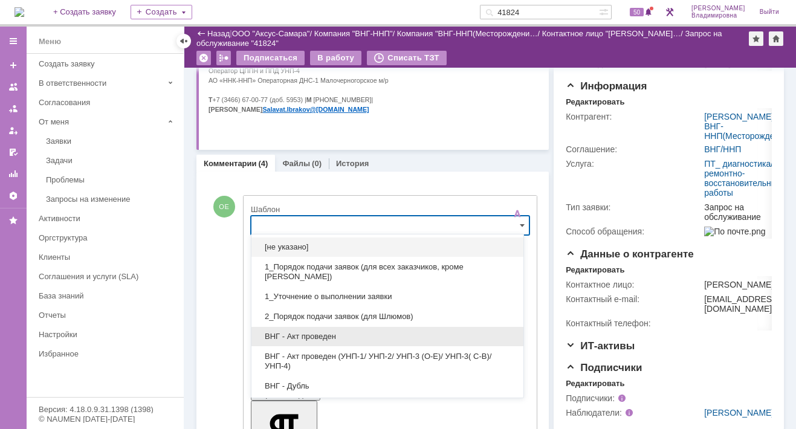
click at [326, 333] on span "ВНГ - Акт проведен" at bounding box center [387, 337] width 257 height 10
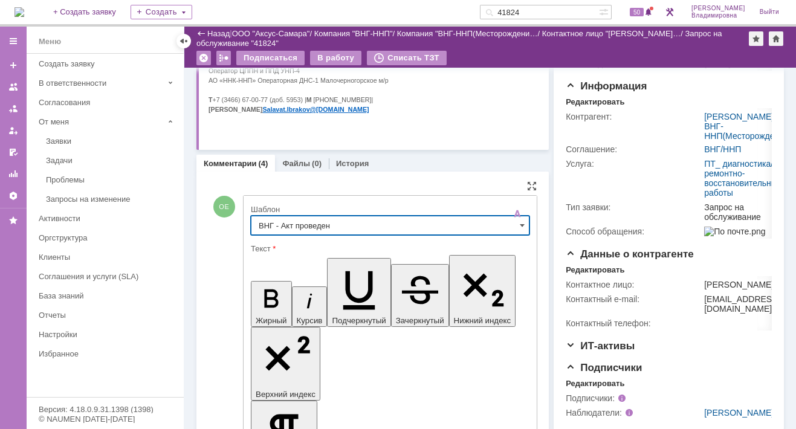
type input "ВНГ - Акт проведен"
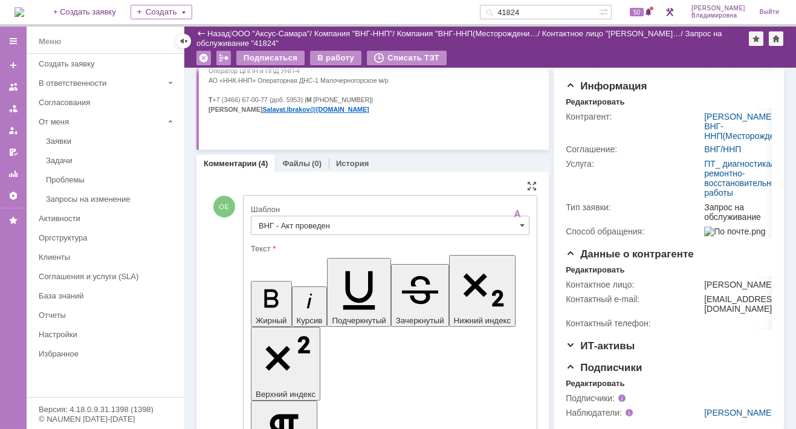
drag, startPoint x: 263, startPoint y: 2746, endPoint x: 302, endPoint y: 2759, distance: 41.5
drag, startPoint x: 264, startPoint y: 2744, endPoint x: 320, endPoint y: 2745, distance: 56.2
drag, startPoint x: 292, startPoint y: 2743, endPoint x: 381, endPoint y: 2746, distance: 88.8
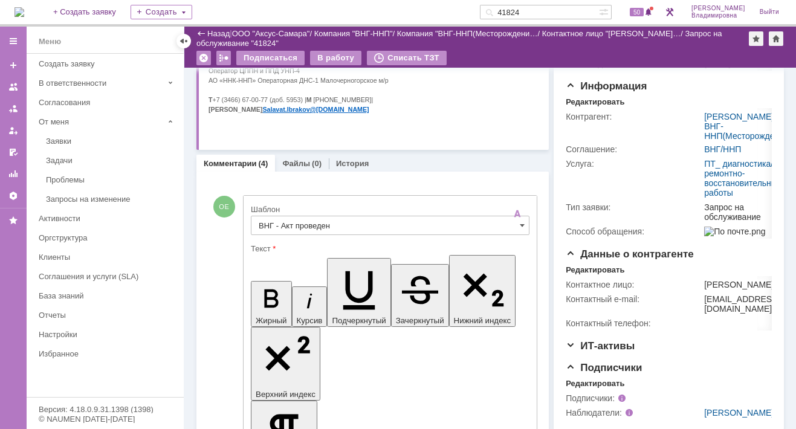
drag, startPoint x: 340, startPoint y: 2745, endPoint x: 354, endPoint y: 2743, distance: 14.6
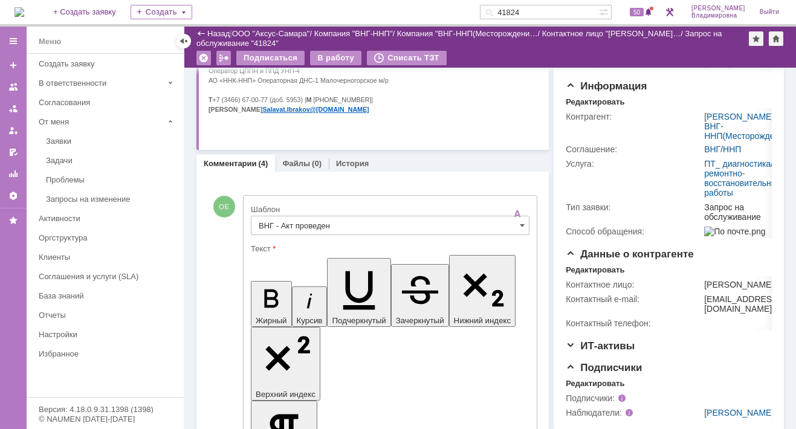
drag, startPoint x: 301, startPoint y: 2753, endPoint x: 313, endPoint y: 2757, distance: 12.6
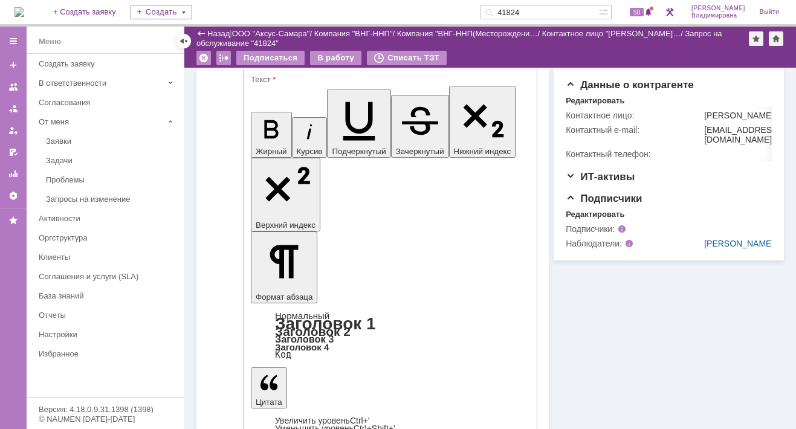
scroll to position [423, 0]
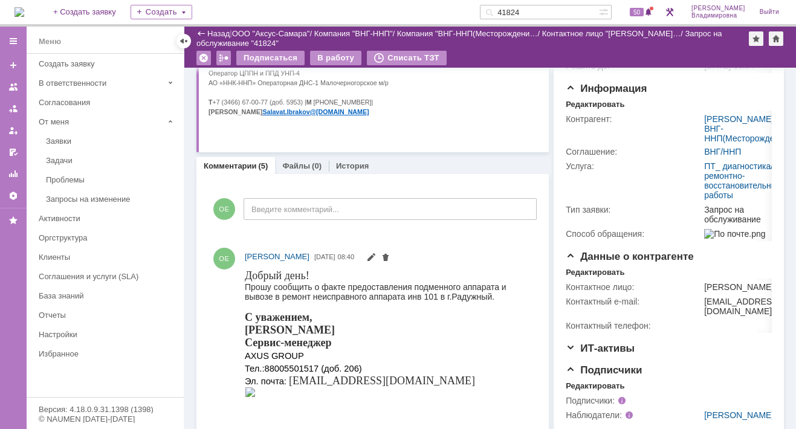
scroll to position [121, 0]
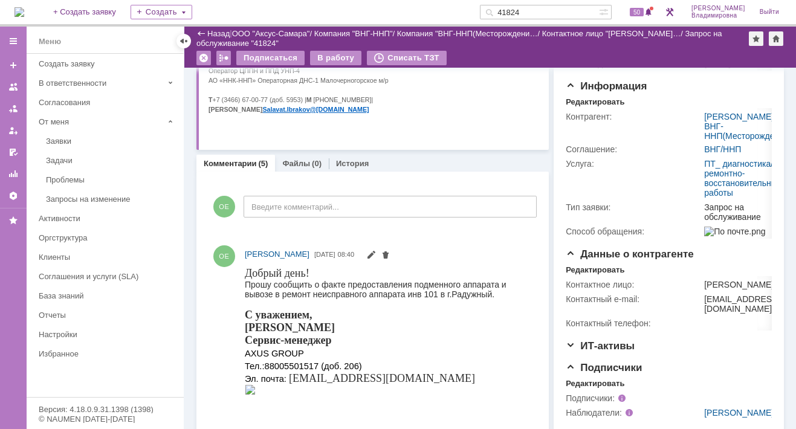
drag, startPoint x: 547, startPoint y: 5, endPoint x: 504, endPoint y: 10, distance: 43.2
click at [504, 10] on div "41824" at bounding box center [539, 12] width 119 height 14
type input "41856"
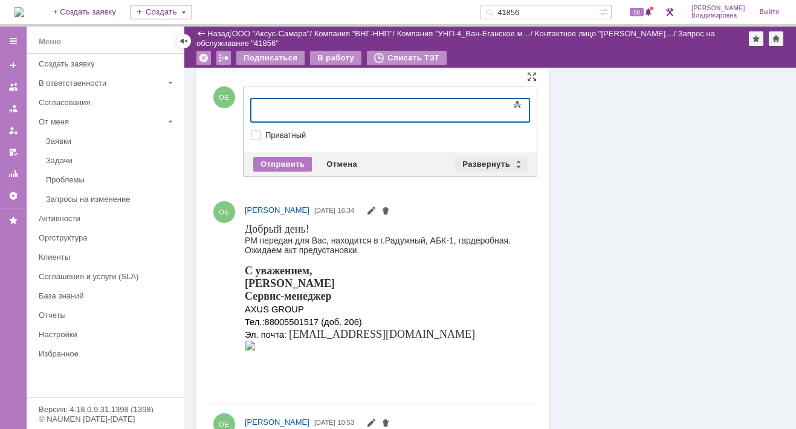
click at [472, 161] on div "Развернуть" at bounding box center [491, 164] width 72 height 14
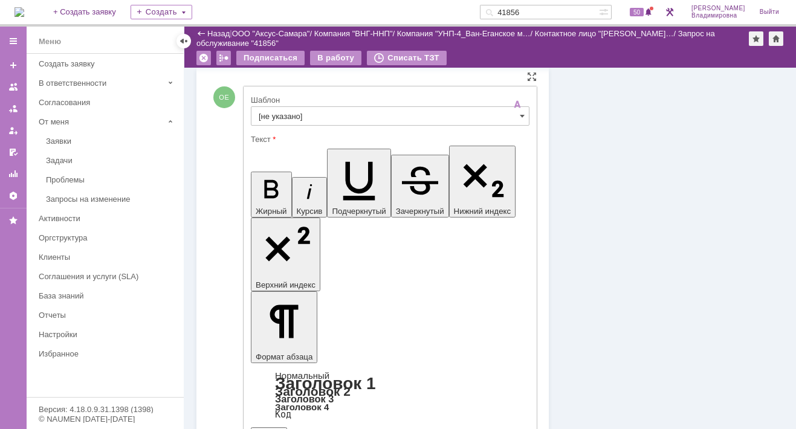
click at [285, 114] on input "[не указано]" at bounding box center [390, 115] width 279 height 19
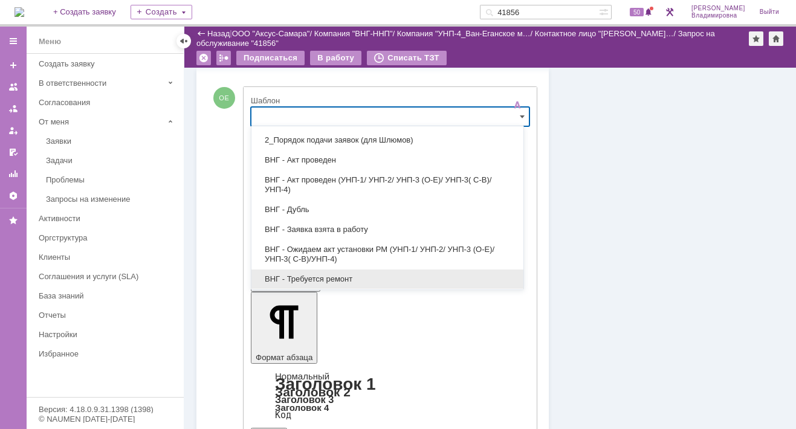
scroll to position [121, 0]
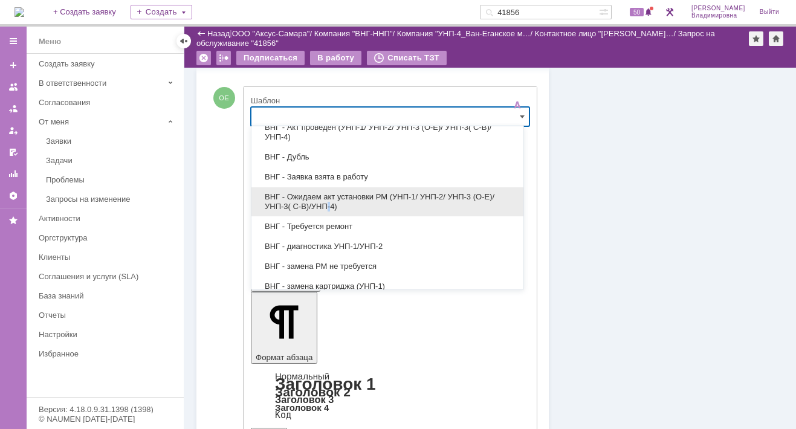
click at [327, 201] on span "ВНГ - Ожидаем акт установки РМ (УНП-1/ УНП-2/ УНП-3 (О-Е)/ УНП-3( С-В)/УНП-4)" at bounding box center [387, 201] width 257 height 19
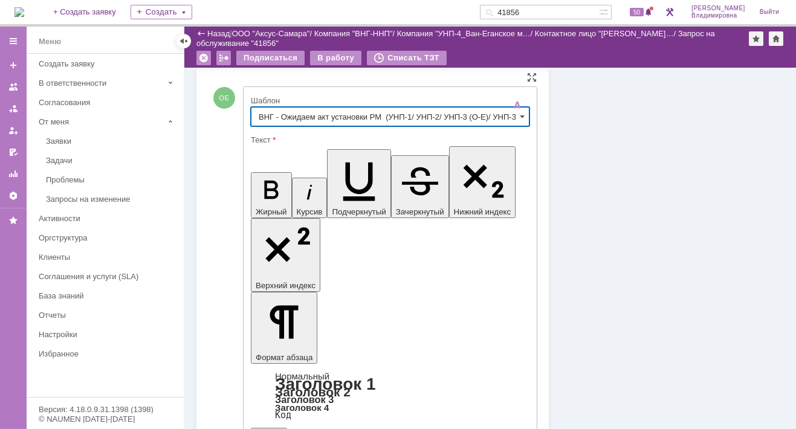
type input "ВНГ - Ожидаем акт установки РМ (УНП-1/ УНП-2/ УНП-3 (О-Е)/ УНП-3( С-В)/УНП-4)"
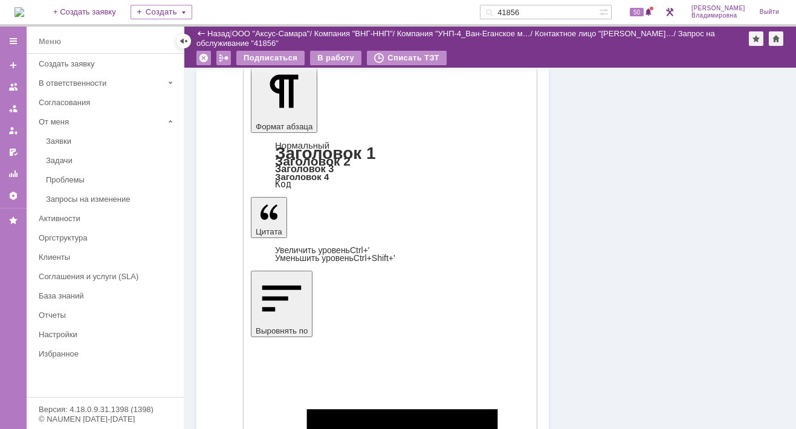
scroll to position [845, 0]
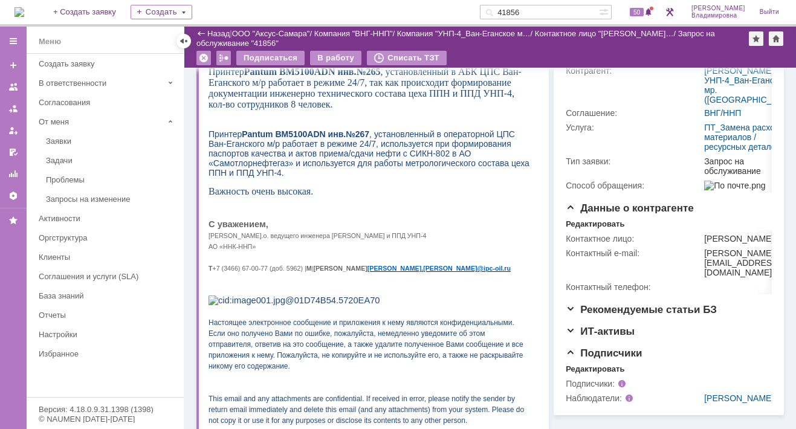
scroll to position [0, 0]
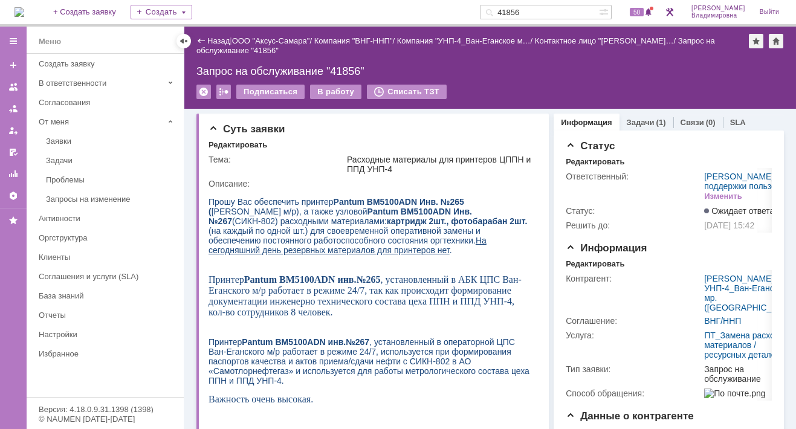
click at [542, 7] on input "41856" at bounding box center [539, 12] width 119 height 14
click at [540, 12] on input "41856" at bounding box center [539, 12] width 119 height 14
type input "41857"
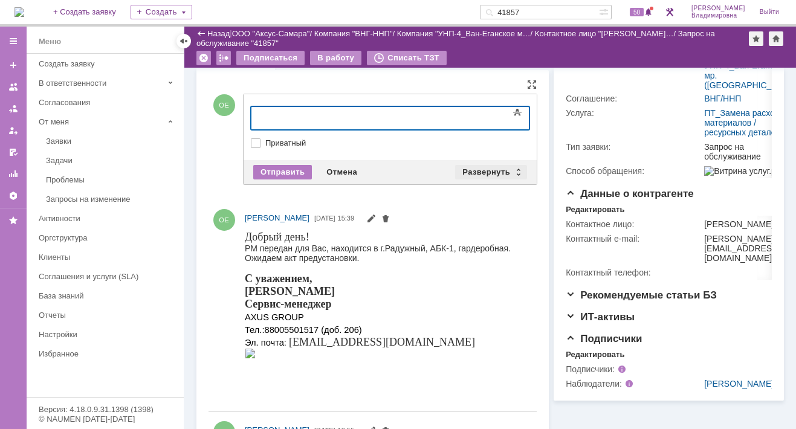
click at [477, 165] on div "Развернуть" at bounding box center [491, 172] width 72 height 14
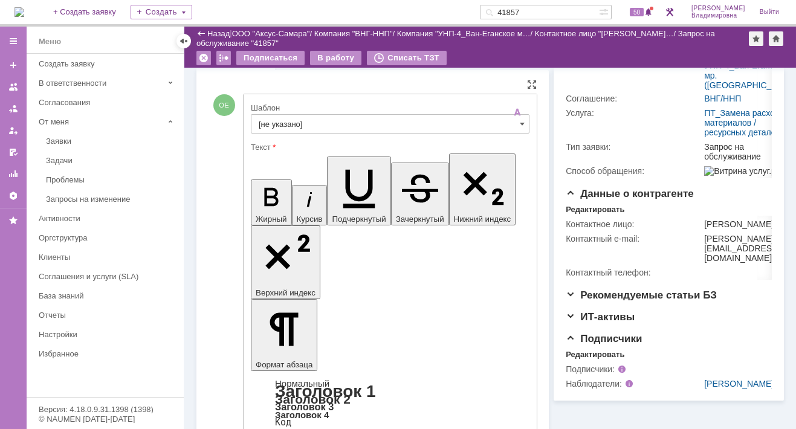
click at [289, 120] on input "[не указано]" at bounding box center [390, 123] width 279 height 19
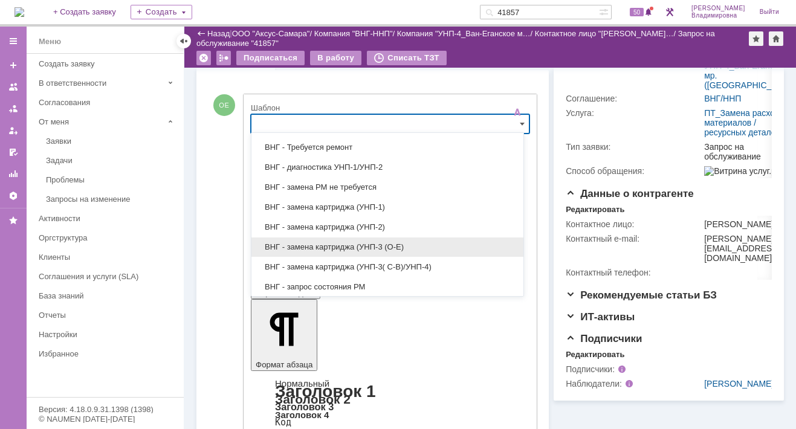
scroll to position [267, 0]
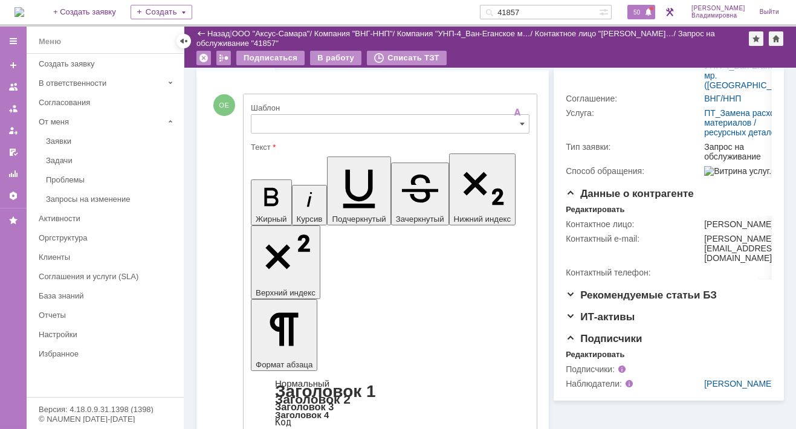
click at [637, 11] on span "50" at bounding box center [637, 12] width 14 height 8
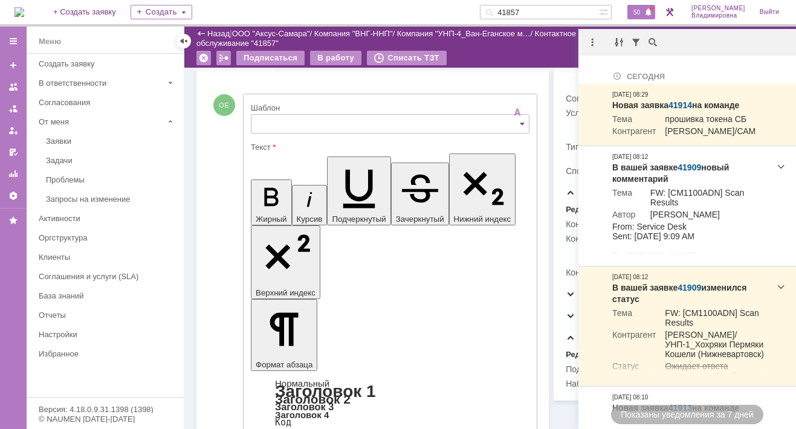
type input "[не указано]"
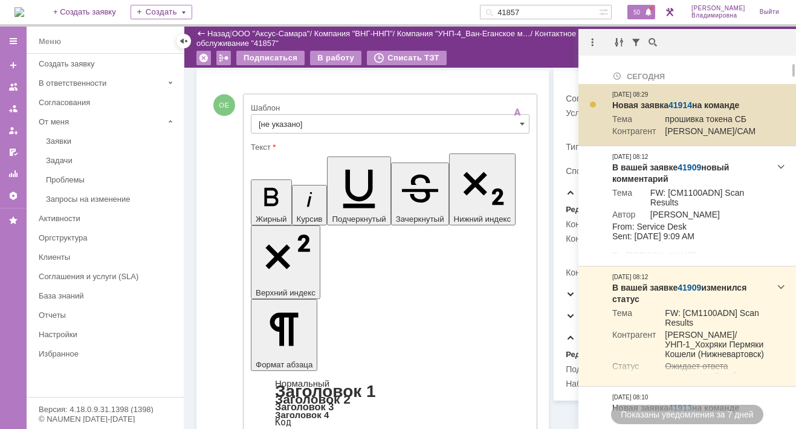
scroll to position [60, 0]
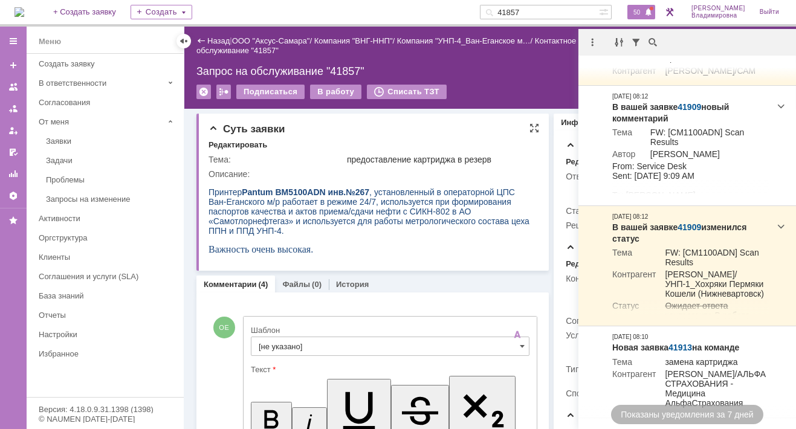
scroll to position [242, 0]
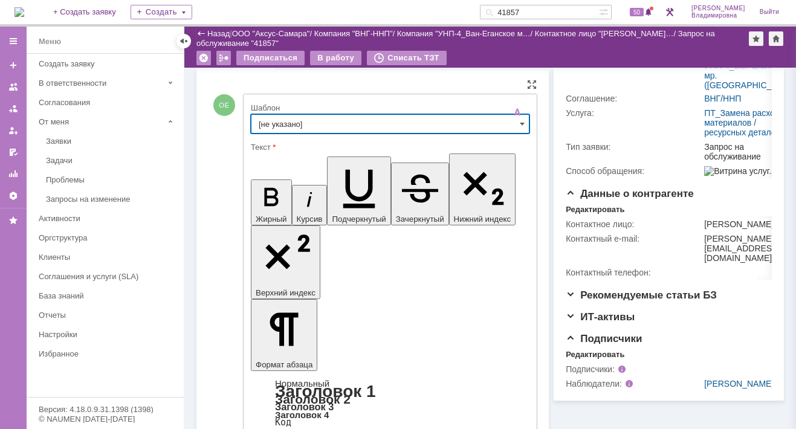
click at [278, 118] on input "[не указано]" at bounding box center [390, 123] width 279 height 19
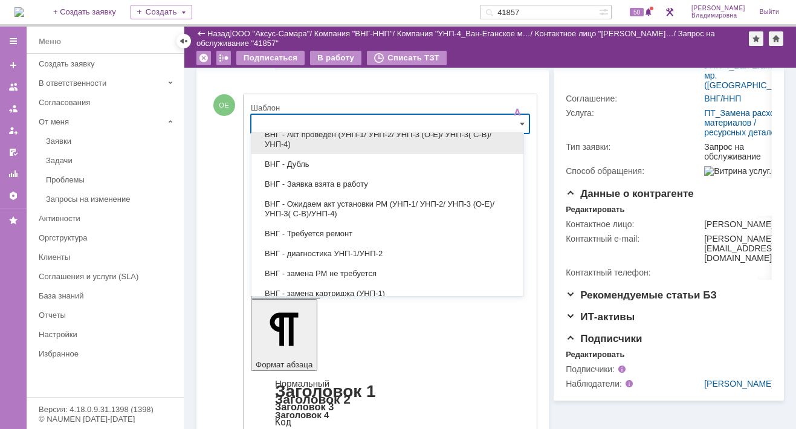
scroll to position [121, 0]
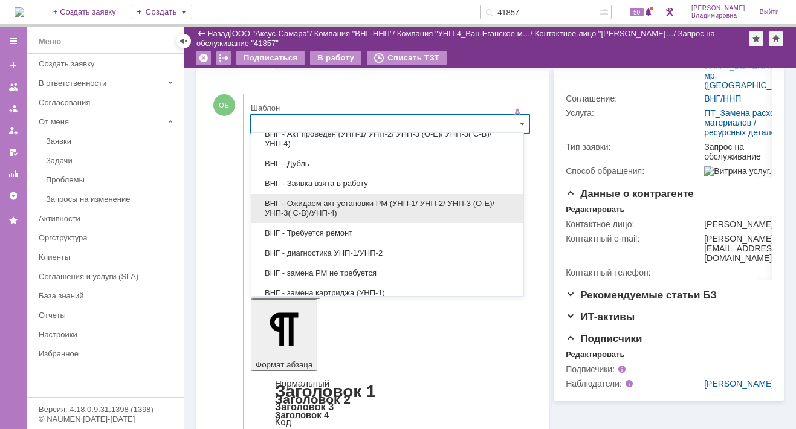
click at [362, 199] on span "ВНГ - Ожидаем акт установки РМ (УНП-1/ УНП-2/ УНП-3 (О-Е)/ УНП-3( С-В)/УНП-4)" at bounding box center [387, 208] width 257 height 19
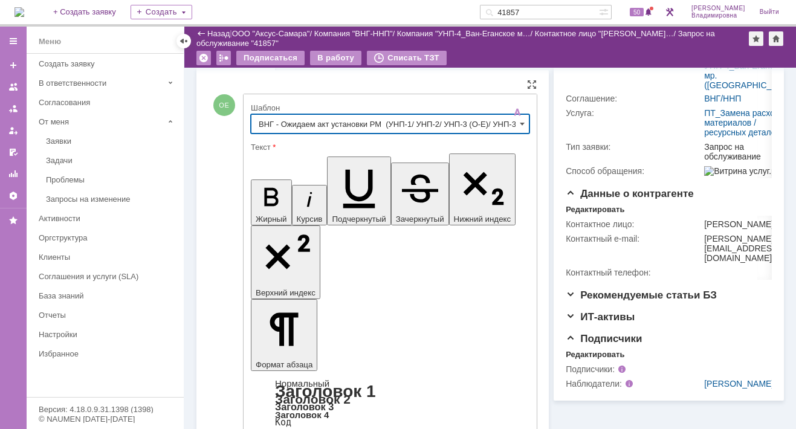
type input "ВНГ - Ожидаем акт установки РМ (УНП-1/ УНП-2/ УНП-3 (О-Е)/ УНП-3( С-В)/УНП-4)"
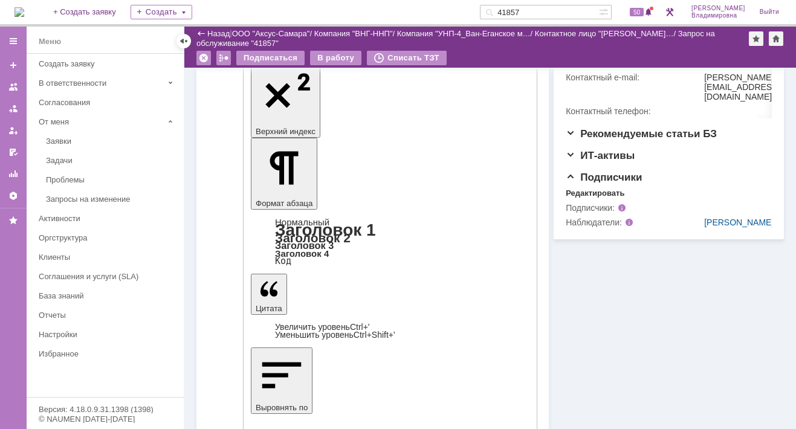
scroll to position [423, 0]
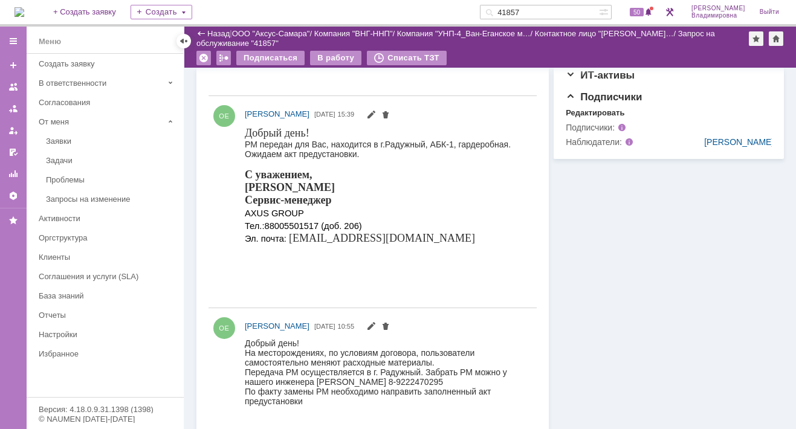
scroll to position [0, 0]
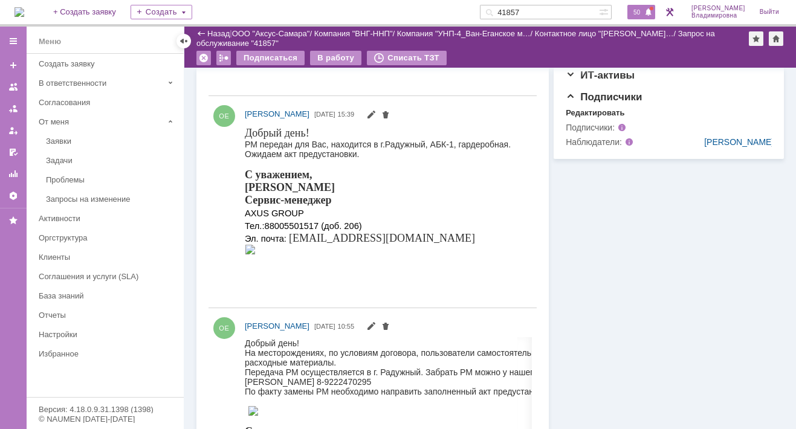
click at [643, 8] on span "50" at bounding box center [637, 12] width 14 height 8
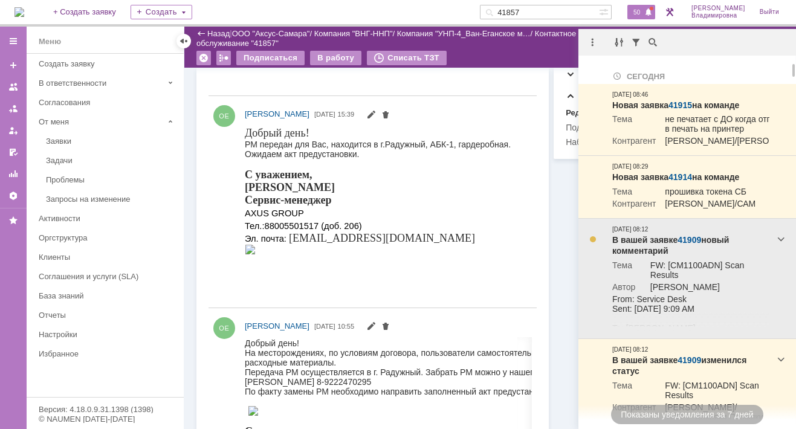
click at [681, 245] on link "41909" at bounding box center [689, 240] width 24 height 10
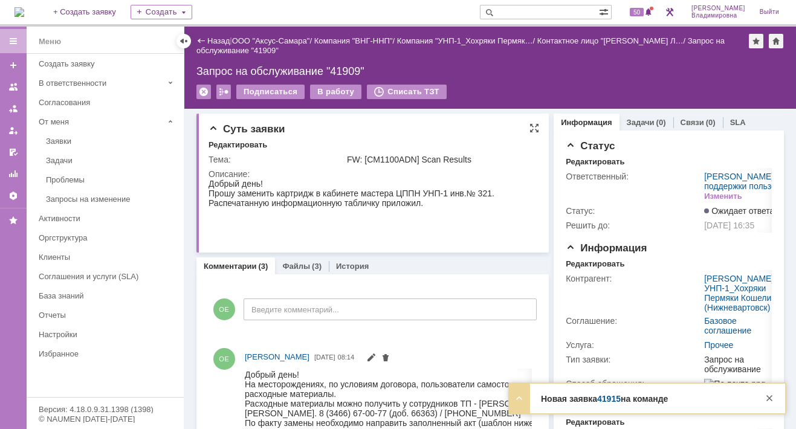
scroll to position [60, 0]
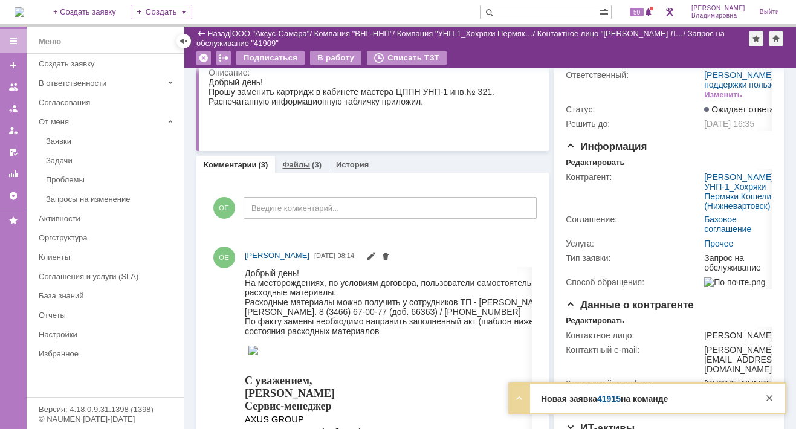
click at [301, 162] on link "Файлы" at bounding box center [296, 164] width 28 height 9
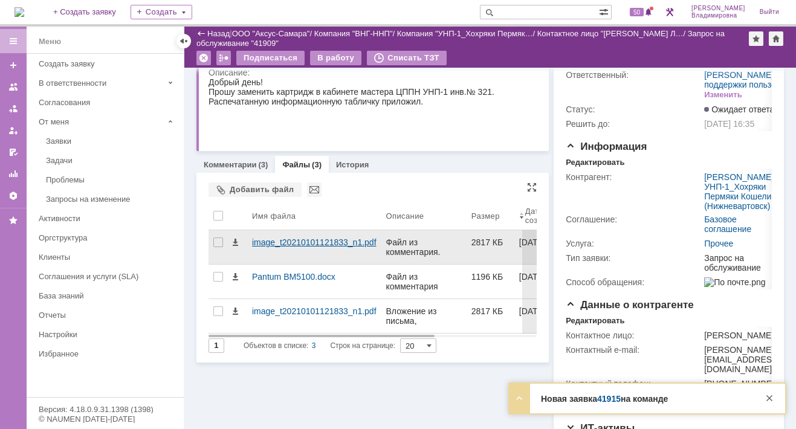
click at [275, 238] on div "image_t20210101121833_n1.pdf" at bounding box center [314, 242] width 124 height 10
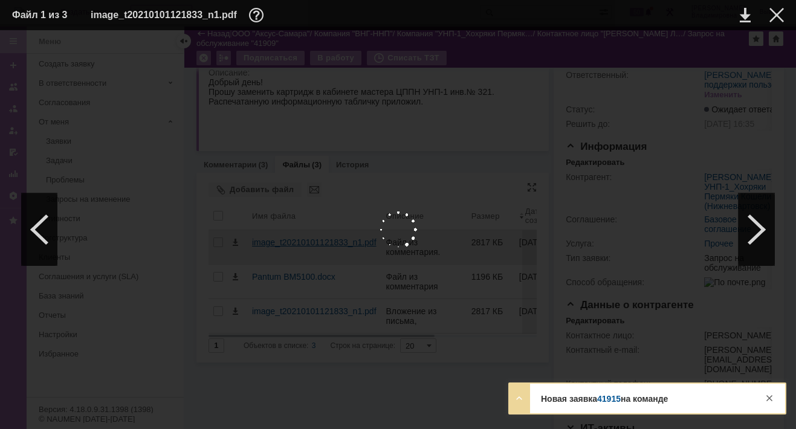
click at [275, 238] on div at bounding box center [397, 229] width 771 height 375
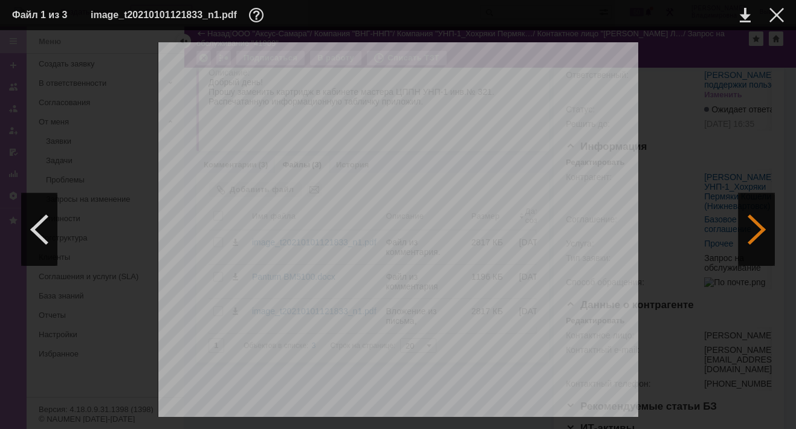
click at [753, 225] on div at bounding box center [756, 229] width 36 height 72
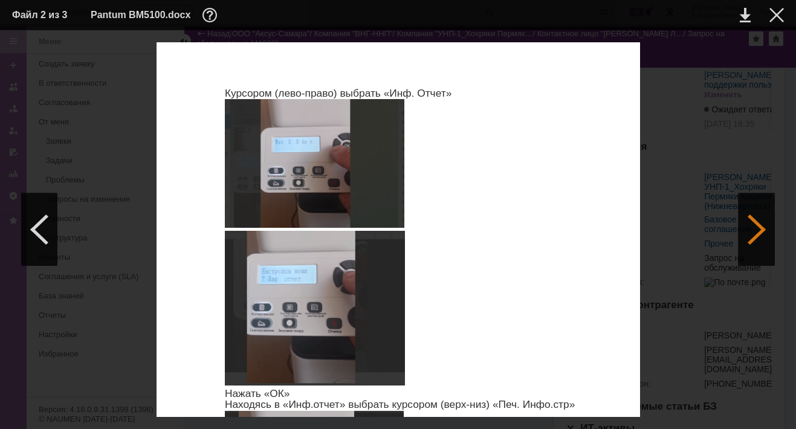
click at [752, 233] on div at bounding box center [756, 229] width 36 height 72
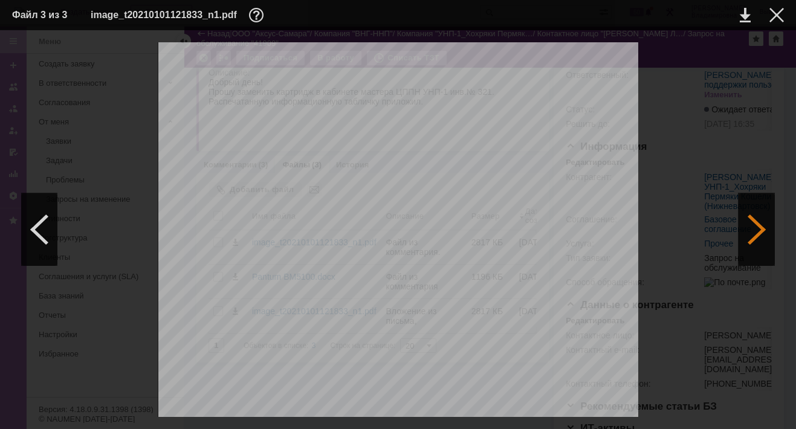
click at [752, 227] on div at bounding box center [756, 229] width 36 height 72
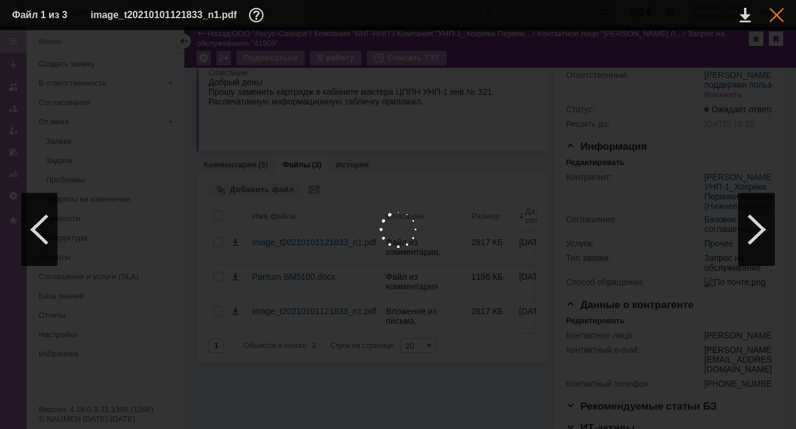
click at [771, 18] on div at bounding box center [776, 15] width 14 height 14
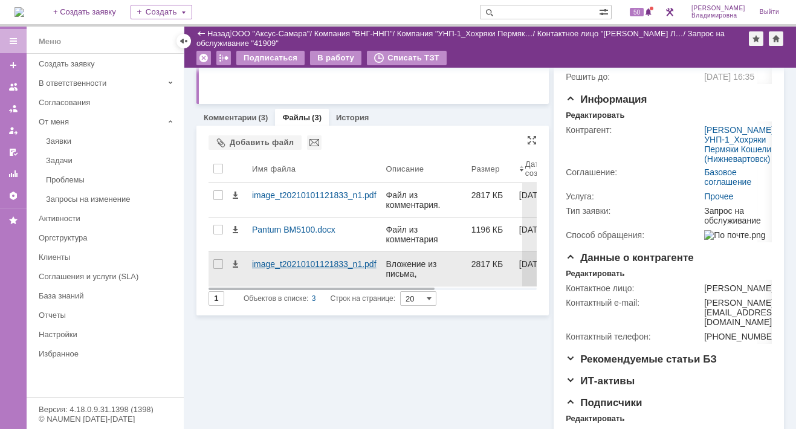
scroll to position [181, 0]
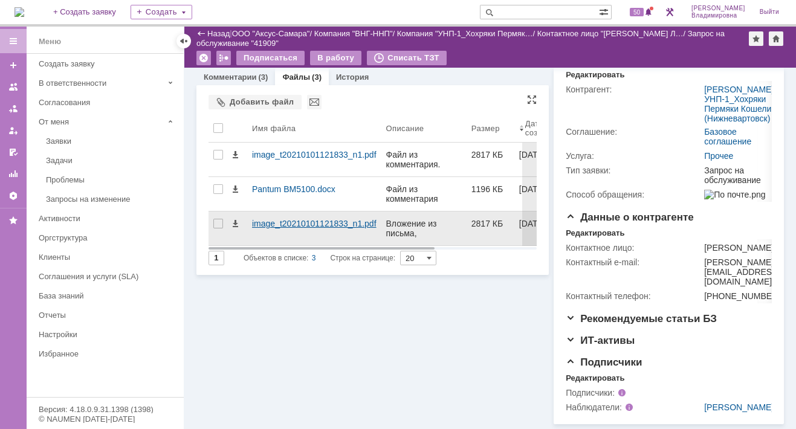
click at [291, 219] on div "image_t20210101121833_n1.pdf" at bounding box center [314, 224] width 124 height 10
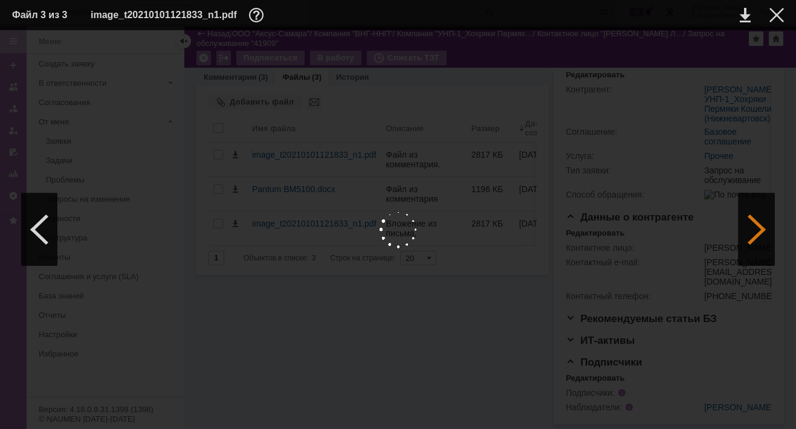
click at [757, 233] on div at bounding box center [756, 229] width 36 height 72
click at [779, 15] on div at bounding box center [776, 15] width 14 height 14
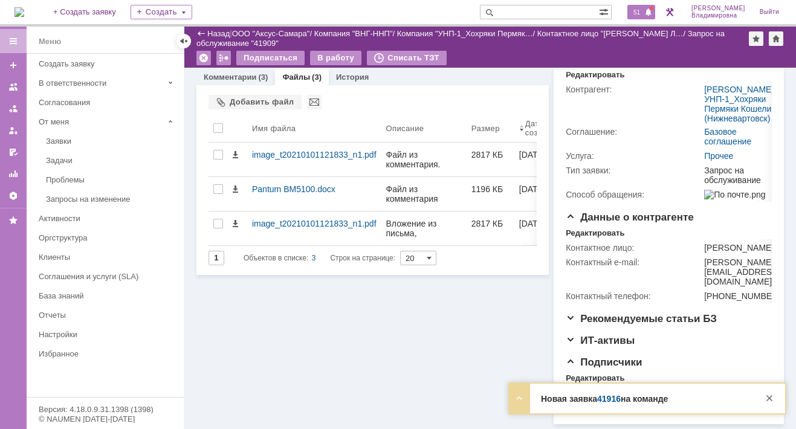
click at [643, 9] on span "51" at bounding box center [637, 12] width 14 height 8
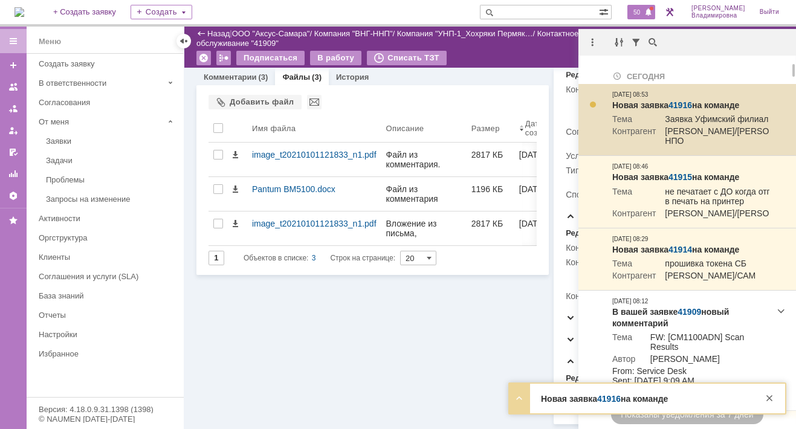
click at [683, 106] on link "41916" at bounding box center [680, 105] width 24 height 10
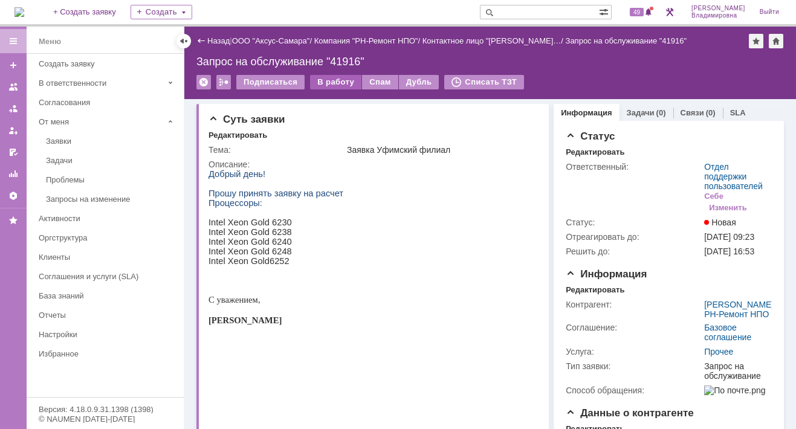
click at [320, 82] on div "В работу" at bounding box center [335, 82] width 51 height 14
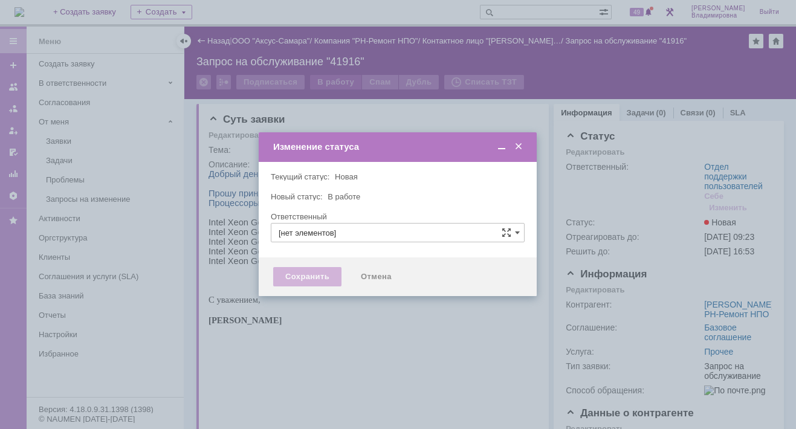
type input "Отдел поддержки пользователей"
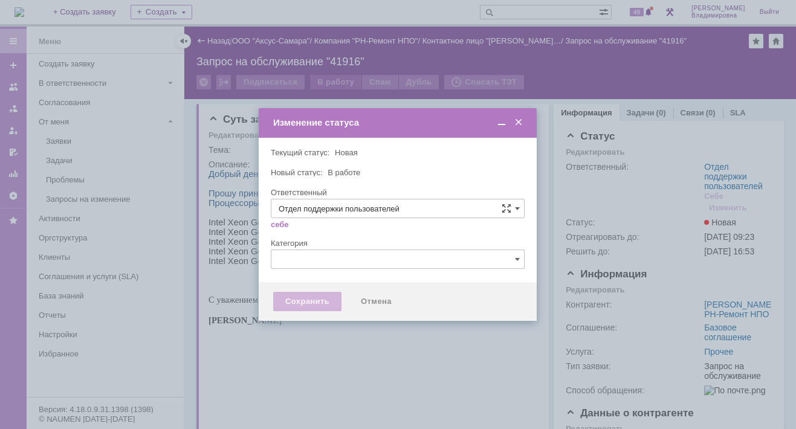
type input "[PERSON_NAME]"
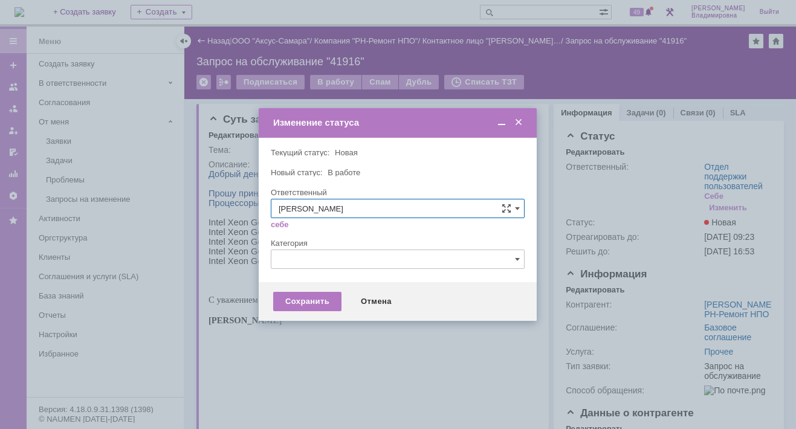
click at [517, 122] on span at bounding box center [518, 122] width 12 height 11
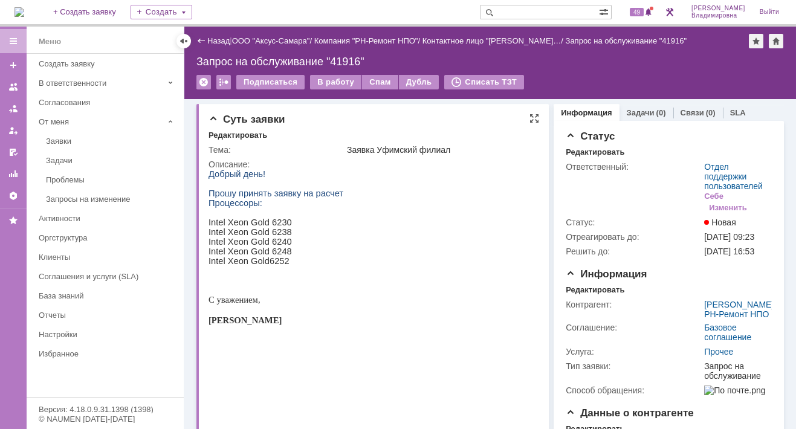
click at [402, 182] on html "Добрый день! Прошу принять заявку на расчет Процессоры: Intel Xeon Gold 6230 In…" at bounding box center [368, 283] width 321 height 229
click at [332, 77] on div "В работу" at bounding box center [335, 82] width 51 height 14
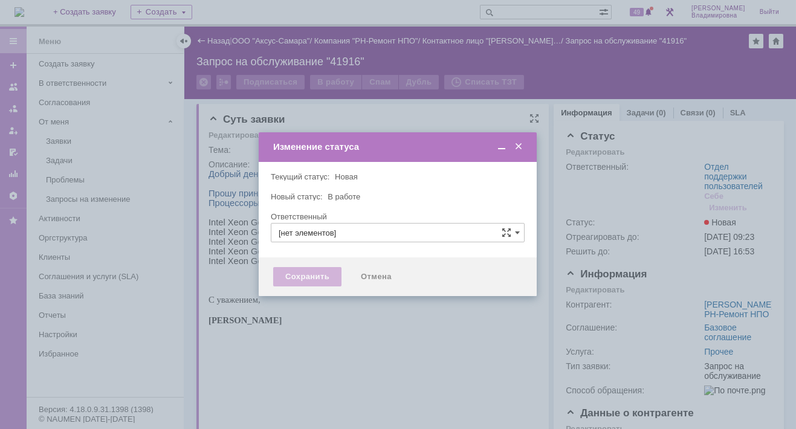
type input "Отдел поддержки пользователей"
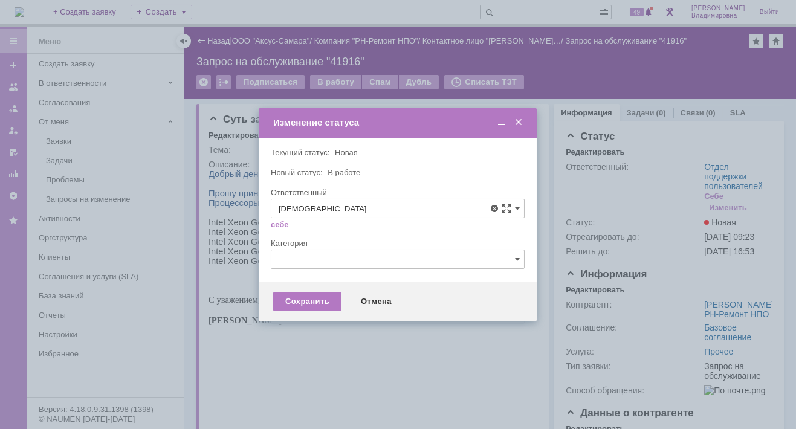
click at [312, 292] on span "Латыпова Айгуль" at bounding box center [398, 297] width 238 height 10
type input "Латыпова Айгуль"
click at [319, 304] on div "Сохранить" at bounding box center [307, 301] width 68 height 19
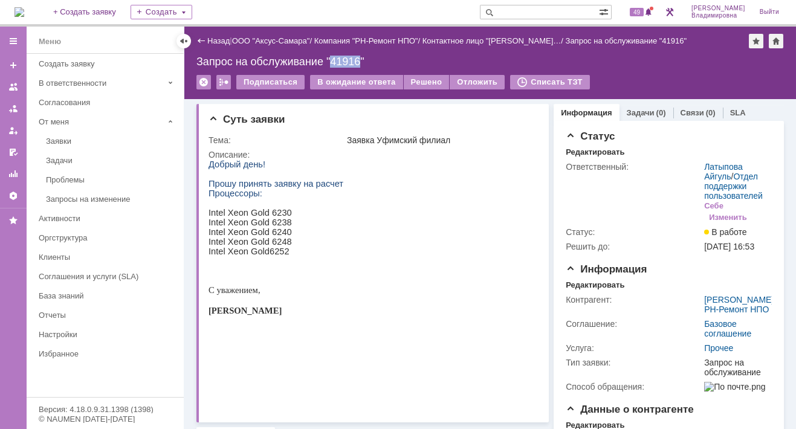
drag, startPoint x: 335, startPoint y: 62, endPoint x: 359, endPoint y: 62, distance: 24.8
click at [359, 62] on div "Запрос на обслуживание "41916"" at bounding box center [489, 62] width 587 height 12
copy div "41916"
click at [643, 14] on span "49" at bounding box center [637, 12] width 14 height 8
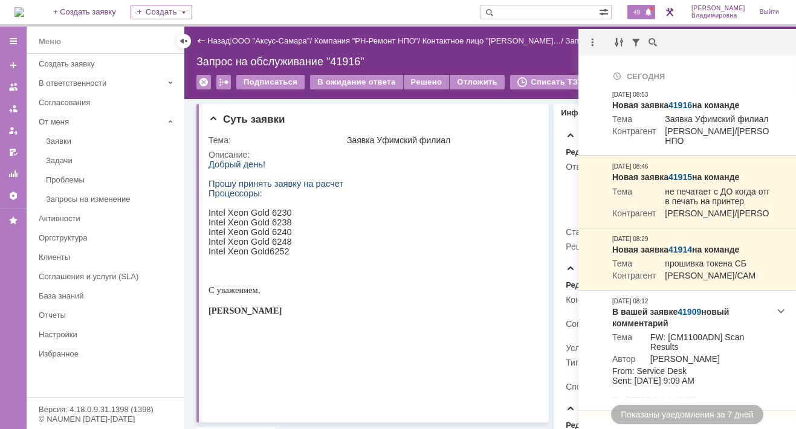
click at [642, 11] on span "49" at bounding box center [637, 12] width 14 height 8
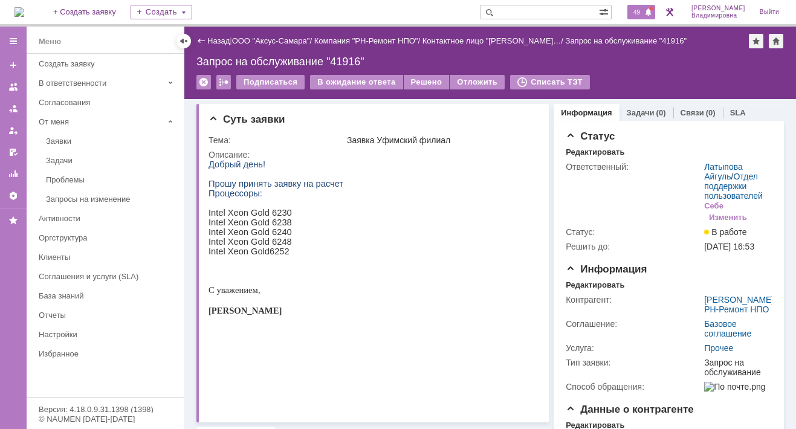
click at [643, 11] on span "49" at bounding box center [637, 12] width 14 height 8
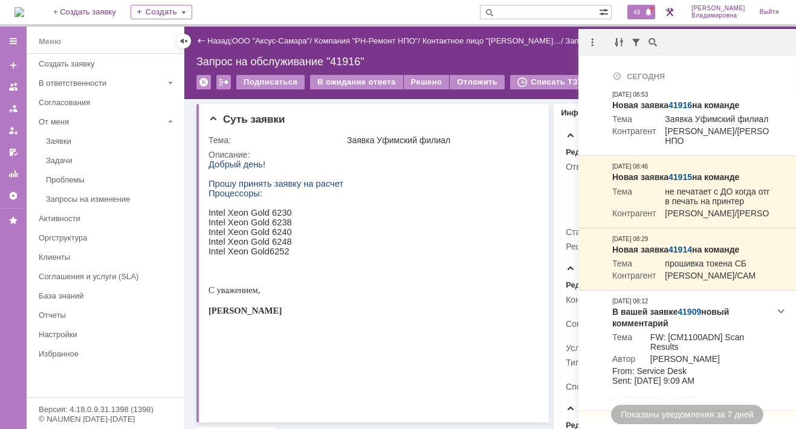
click at [527, 8] on input "text" at bounding box center [539, 12] width 119 height 14
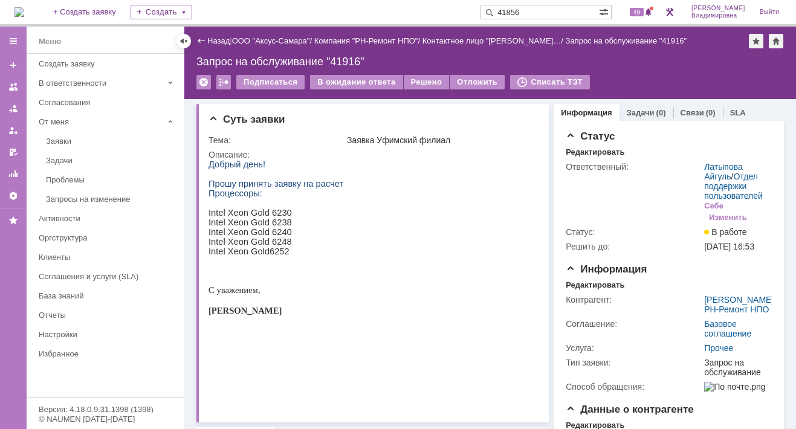
type input "41856"
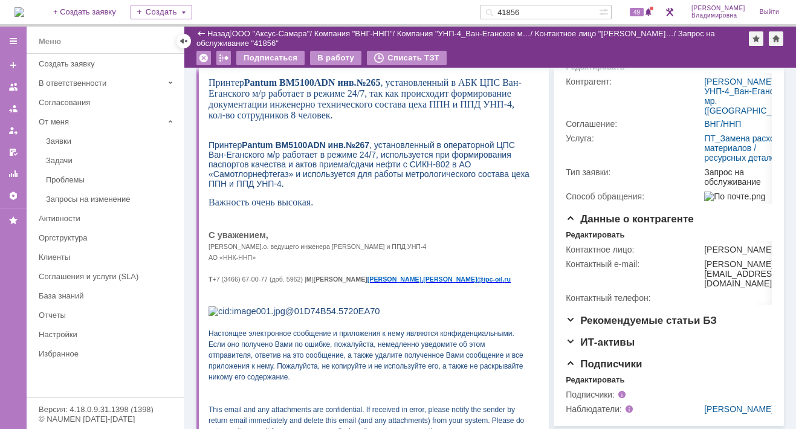
scroll to position [181, 0]
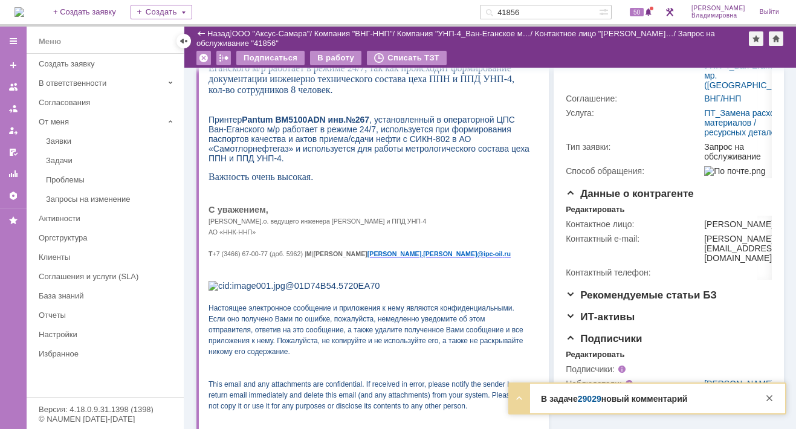
click at [594, 397] on link "29029" at bounding box center [590, 399] width 24 height 10
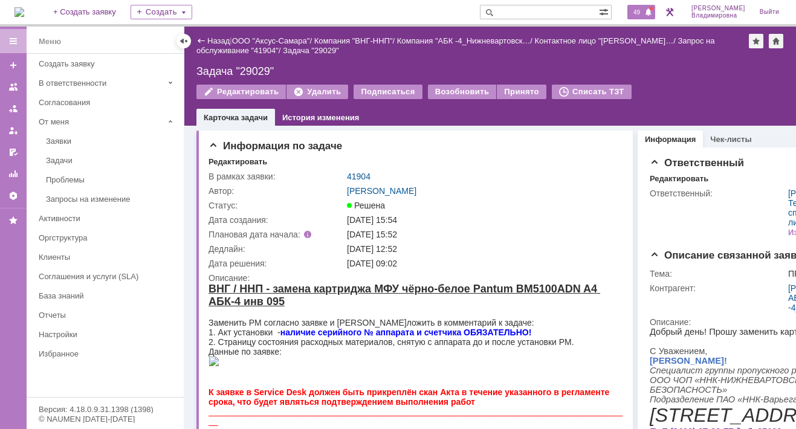
click at [650, 8] on div "49" at bounding box center [641, 12] width 28 height 14
click at [461, 179] on div "41904" at bounding box center [484, 177] width 274 height 10
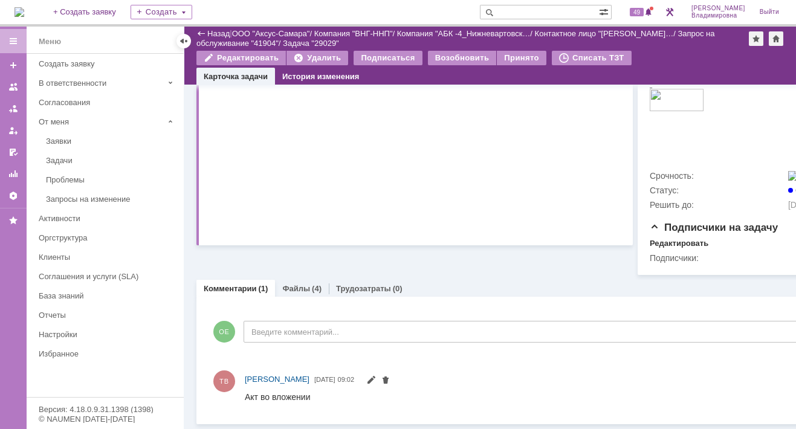
scroll to position [376, 0]
click at [292, 284] on link "Файлы" at bounding box center [296, 288] width 28 height 9
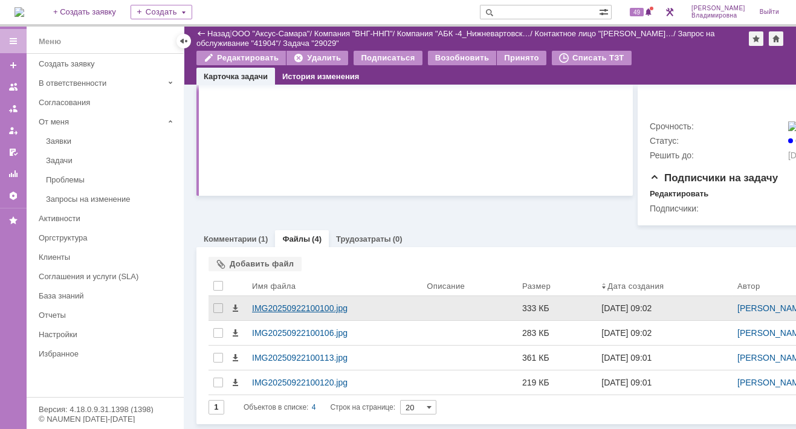
scroll to position [426, 0]
click at [289, 303] on div "IMG20250922100100.jpg" at bounding box center [334, 308] width 165 height 10
click at [289, 298] on body "Идет загрузка, пожалуйста, подождите. На домашнюю + Создать заявку Создать 49 О…" at bounding box center [398, 214] width 796 height 429
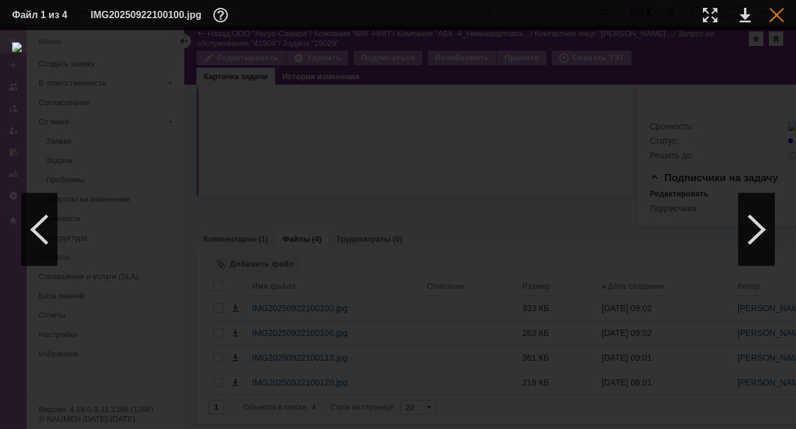
click at [778, 14] on div at bounding box center [776, 15] width 14 height 14
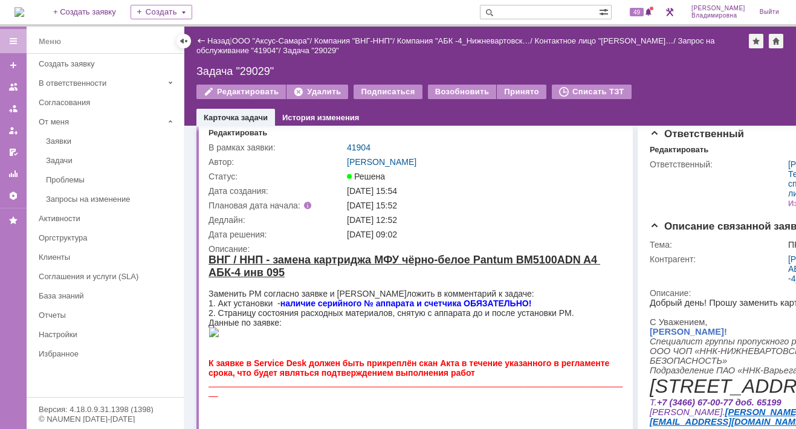
scroll to position [0, 0]
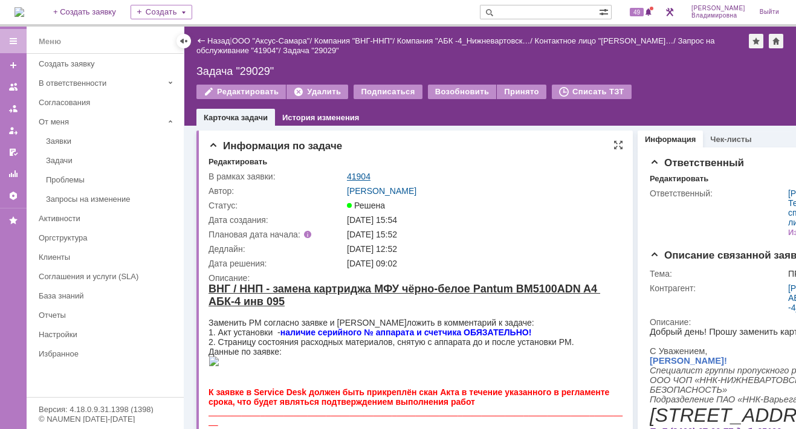
click at [358, 175] on link "41904" at bounding box center [359, 177] width 24 height 10
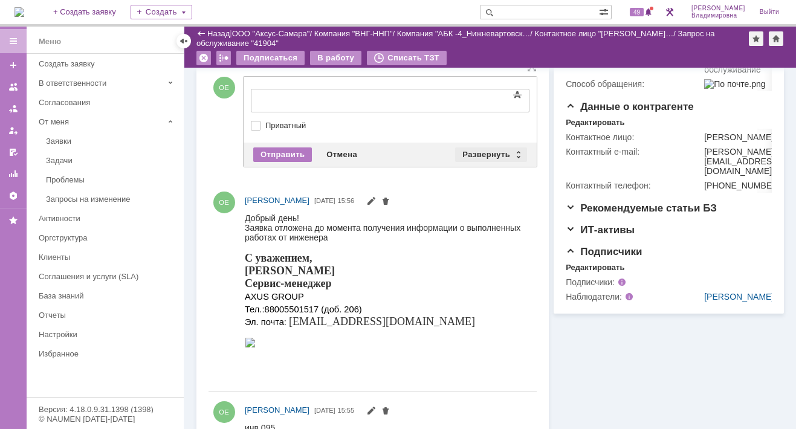
click at [477, 147] on div "Развернуть" at bounding box center [491, 154] width 72 height 14
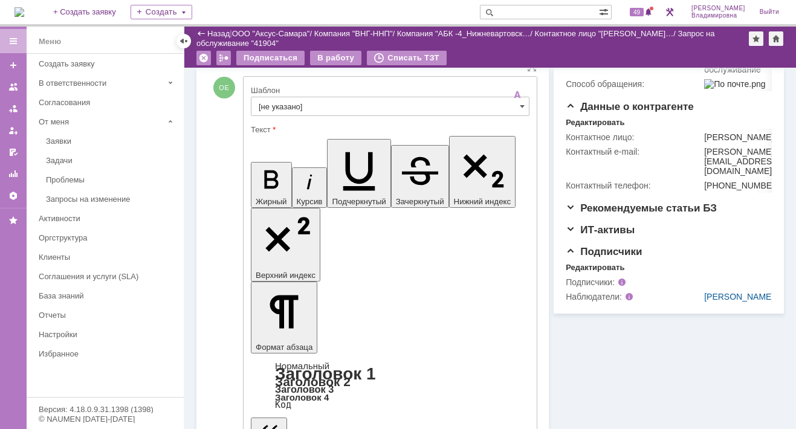
scroll to position [242, 0]
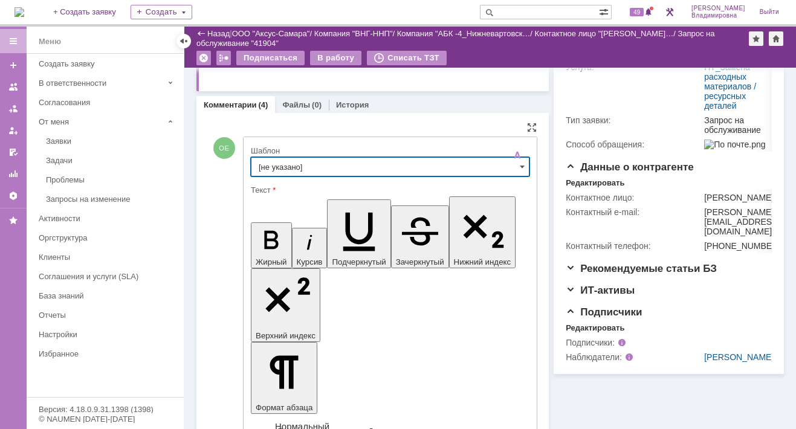
click at [272, 162] on input "[не указано]" at bounding box center [390, 166] width 279 height 19
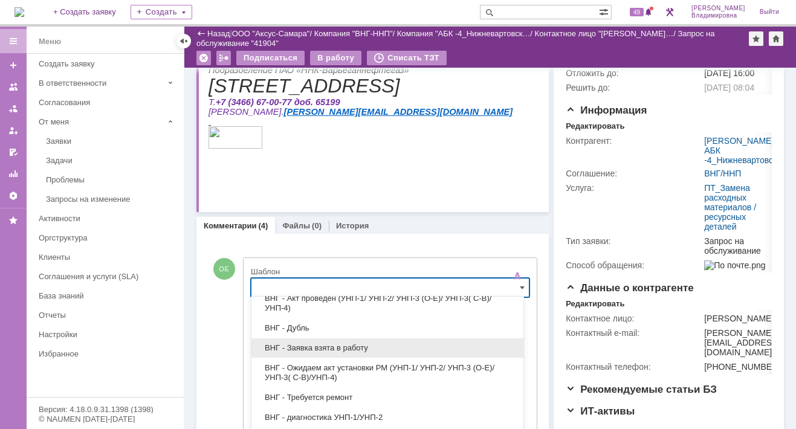
scroll to position [121, 0]
click at [303, 343] on span "ВНГ - Заявка взята в работу" at bounding box center [387, 348] width 257 height 10
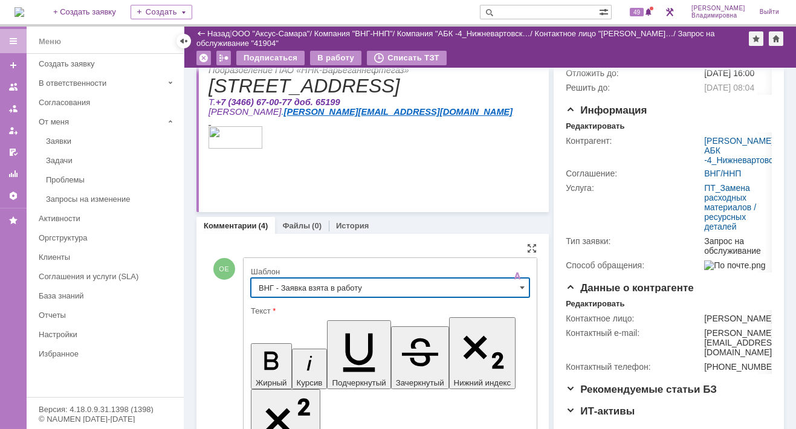
type input "ВНГ - Заявка взята в работу"
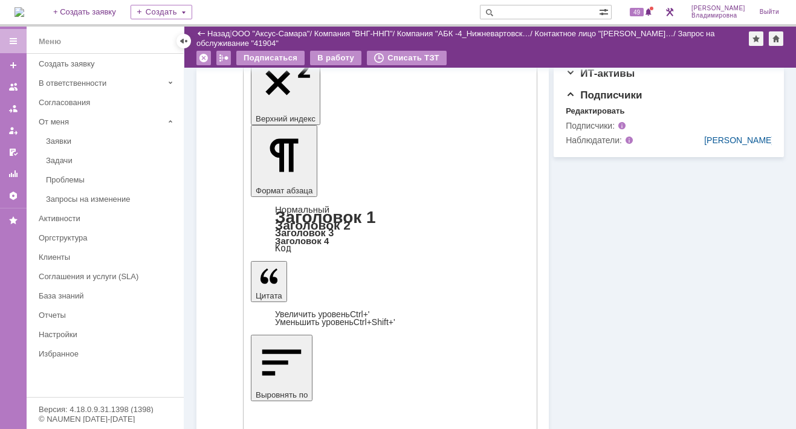
scroll to position [483, 0]
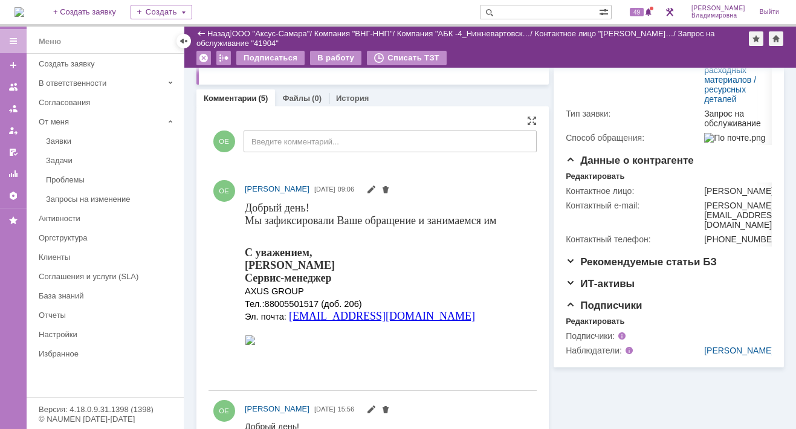
scroll to position [111, 0]
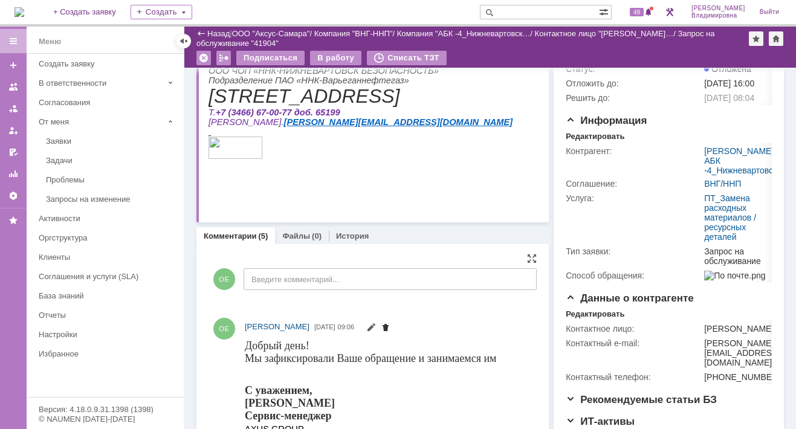
click at [390, 326] on span at bounding box center [386, 329] width 10 height 10
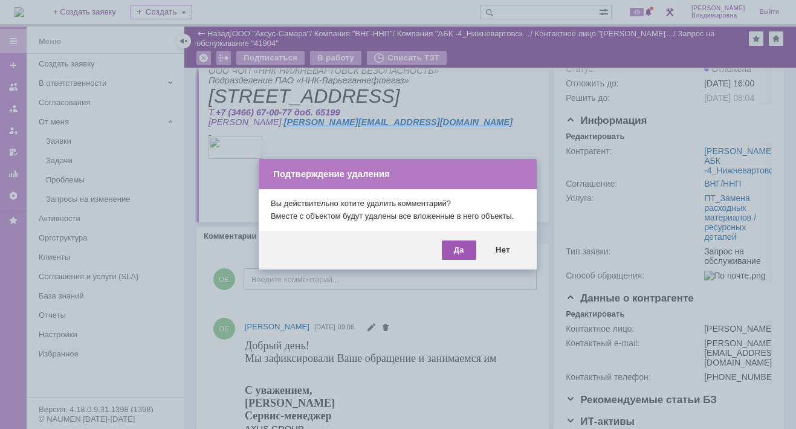
click at [461, 249] on div "Да" at bounding box center [459, 249] width 34 height 19
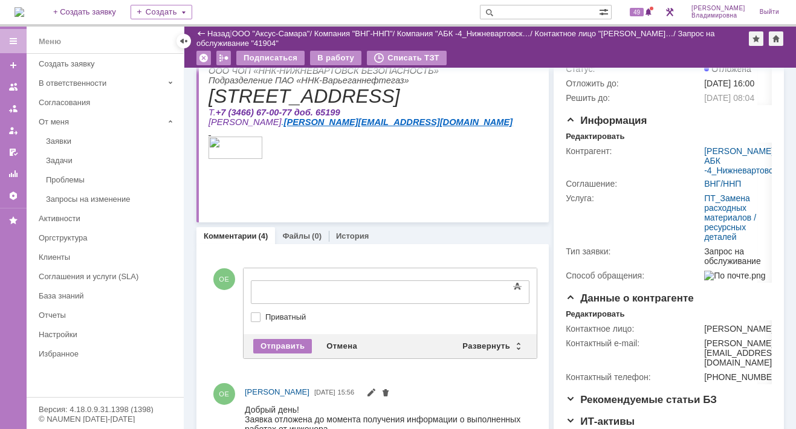
scroll to position [0, 0]
click at [476, 339] on div "Развернуть" at bounding box center [491, 346] width 72 height 14
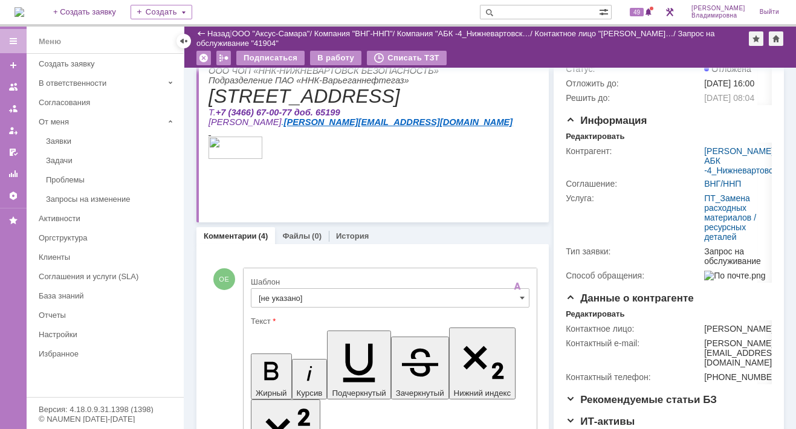
click at [281, 295] on input "[не указано]" at bounding box center [390, 297] width 279 height 19
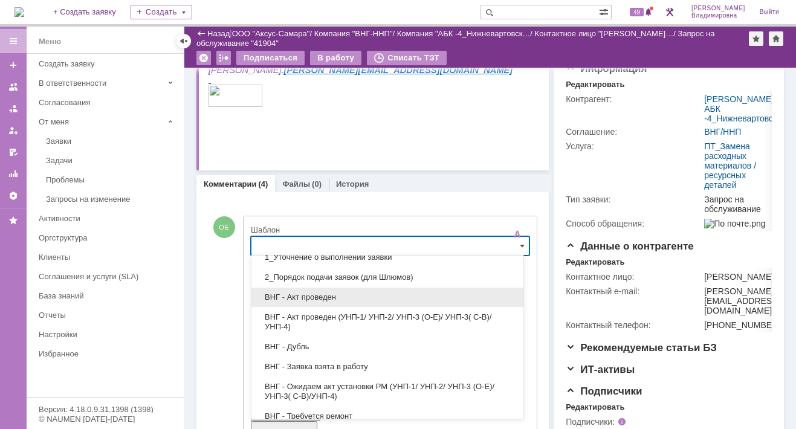
click at [301, 298] on span "ВНГ - Акт проведен" at bounding box center [387, 297] width 257 height 10
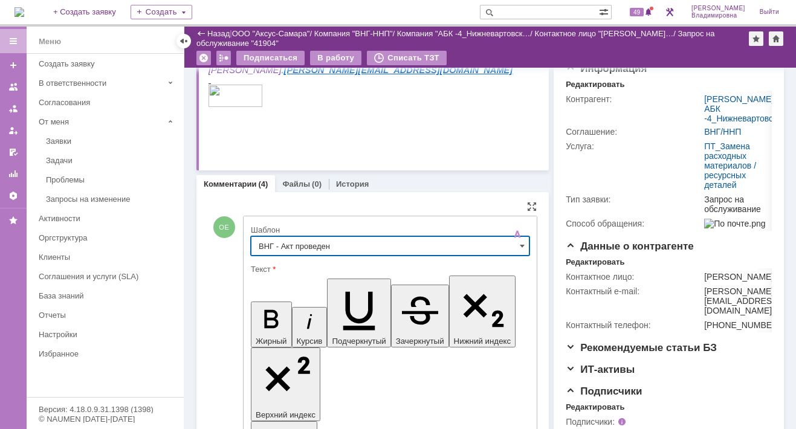
type input "ВНГ - Акт проведен"
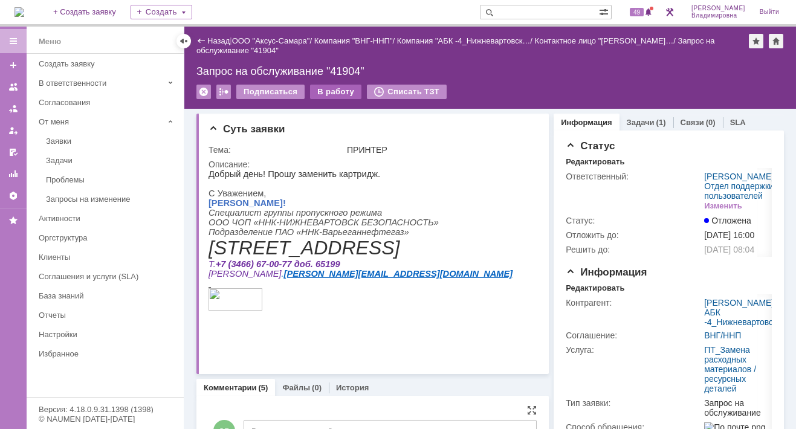
click at [332, 89] on div "В работу" at bounding box center [335, 92] width 51 height 14
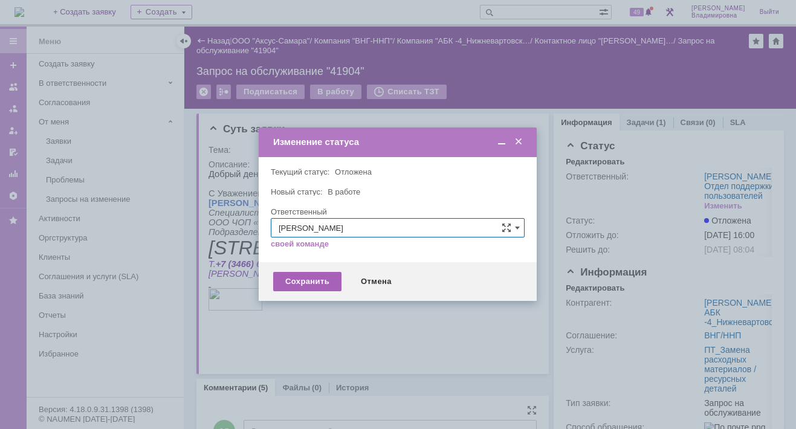
click at [308, 279] on div "Сохранить" at bounding box center [307, 281] width 68 height 19
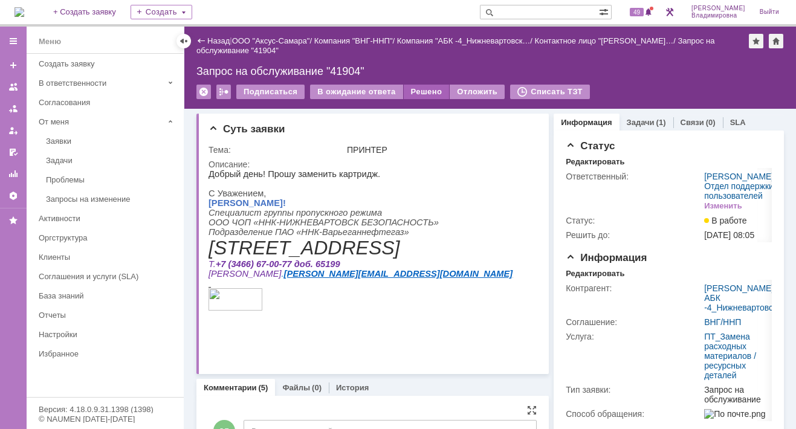
click at [417, 89] on div "Решено" at bounding box center [427, 92] width 46 height 14
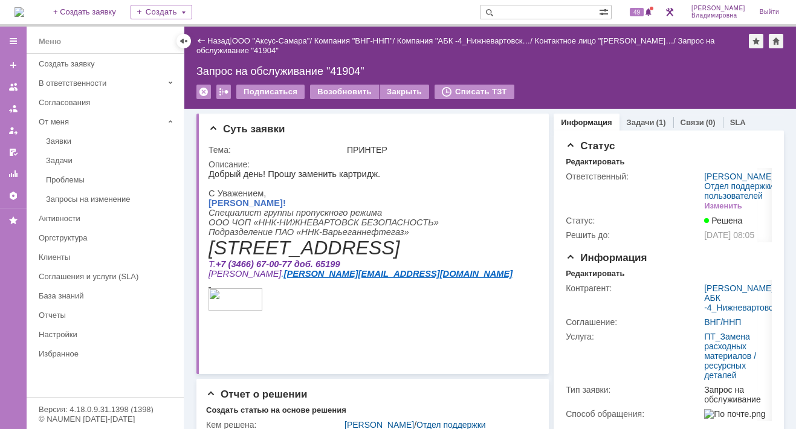
click at [24, 7] on img at bounding box center [19, 12] width 10 height 10
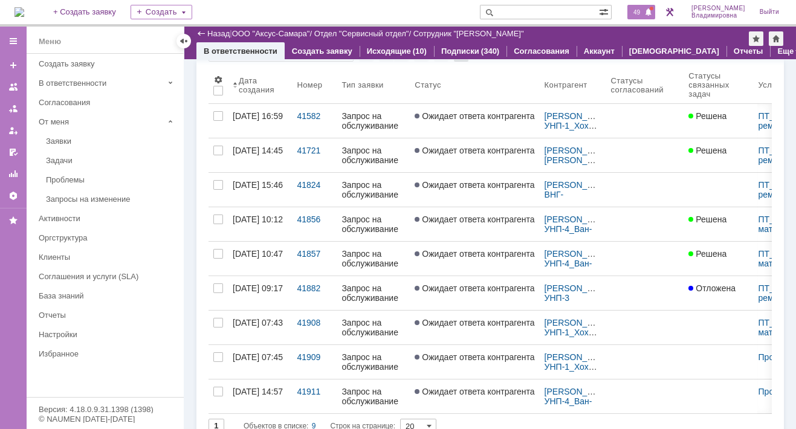
click at [651, 13] on span at bounding box center [648, 13] width 8 height 10
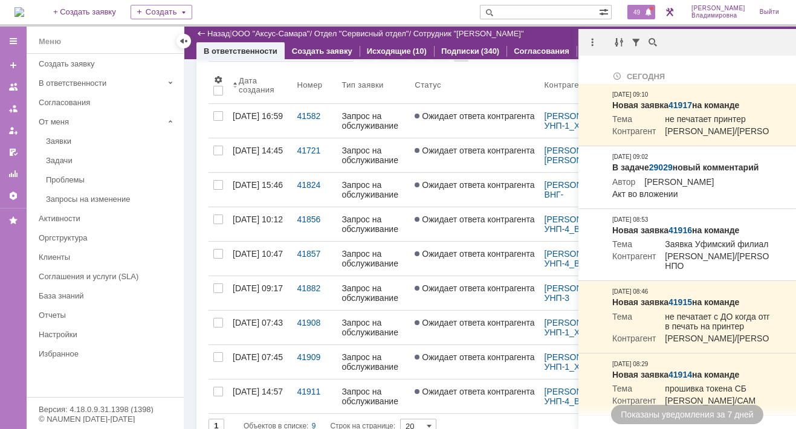
click at [643, 15] on span "49" at bounding box center [637, 12] width 14 height 8
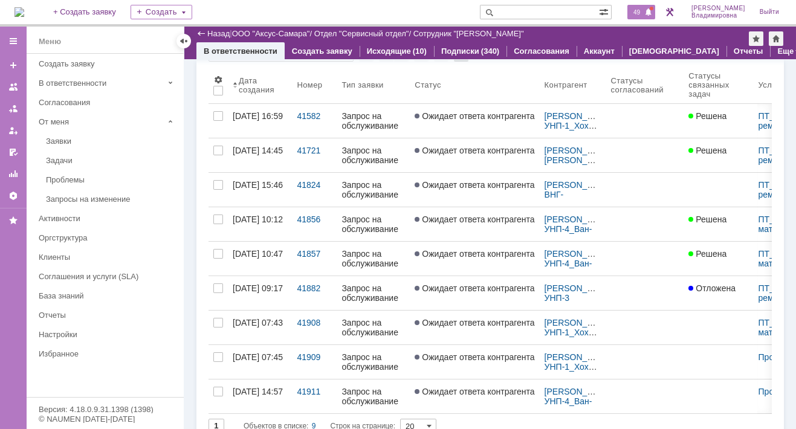
click at [643, 14] on span "49" at bounding box center [637, 12] width 14 height 8
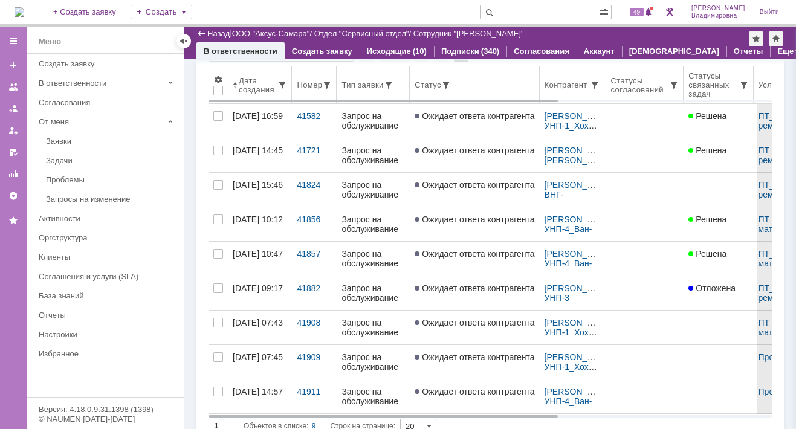
click at [473, 69] on th "Статус" at bounding box center [474, 84] width 129 height 37
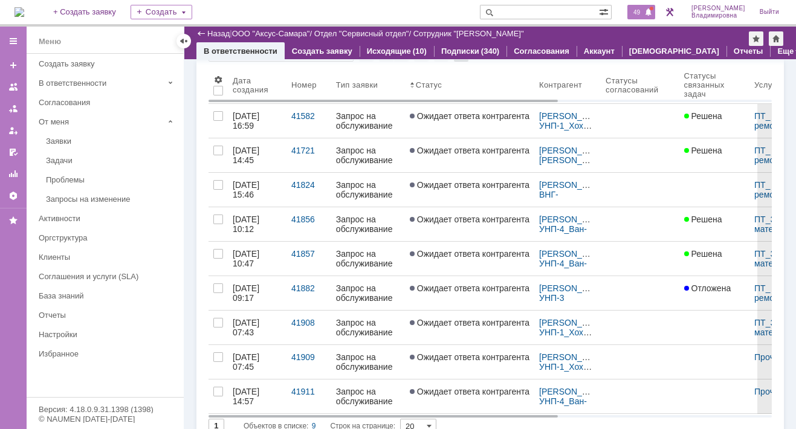
click at [640, 12] on span "49" at bounding box center [637, 12] width 14 height 8
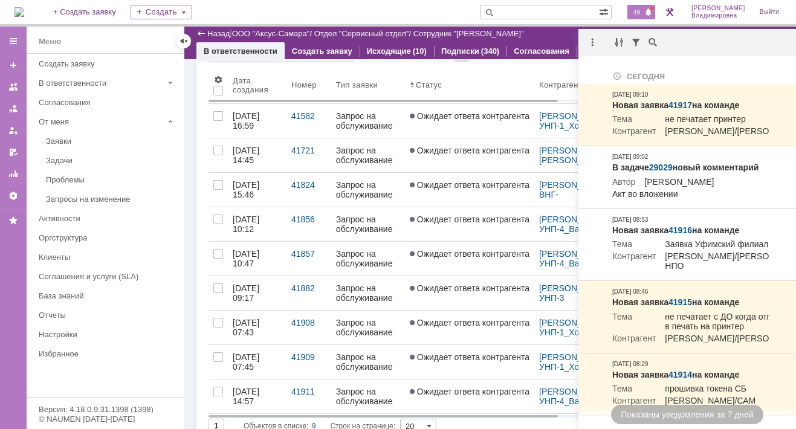
click at [638, 11] on span "49" at bounding box center [637, 12] width 14 height 8
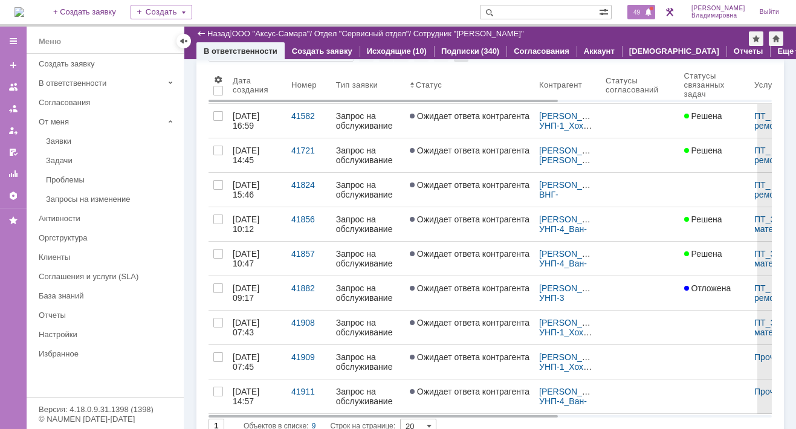
click at [643, 11] on span "49" at bounding box center [637, 12] width 14 height 8
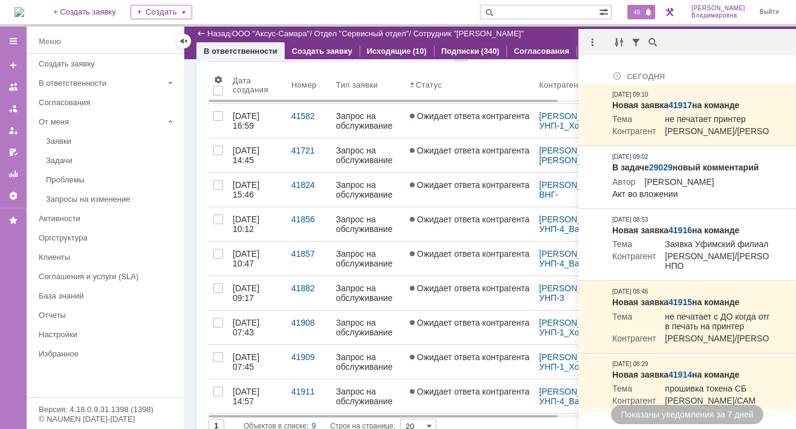
click at [546, 12] on input "text" at bounding box center [539, 12] width 119 height 14
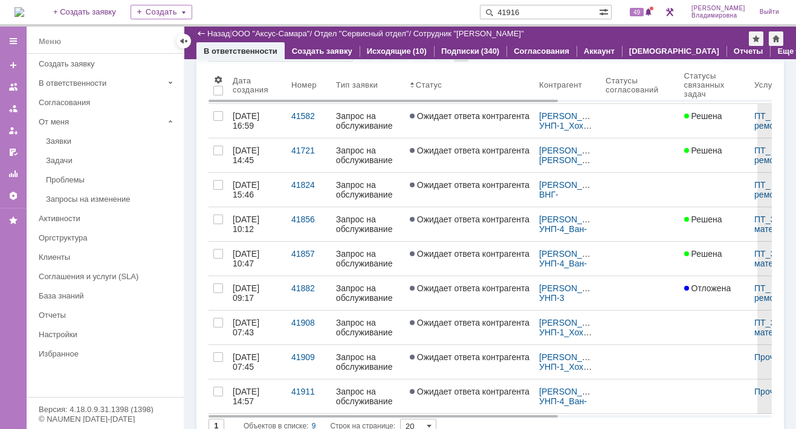
type input "41916"
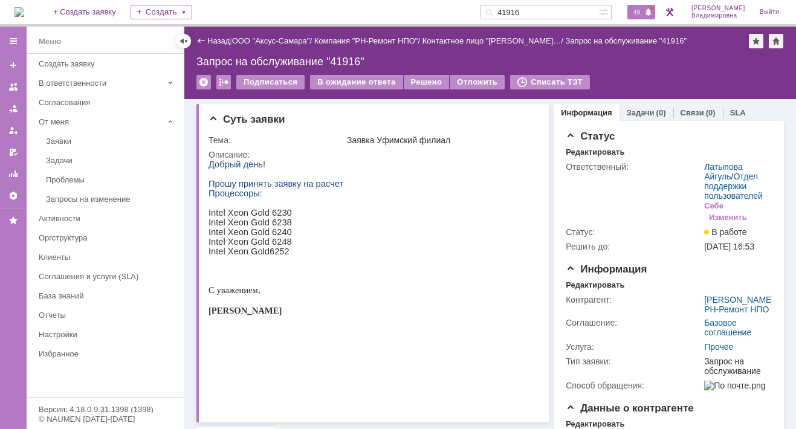
click at [643, 11] on span "49" at bounding box center [637, 12] width 14 height 8
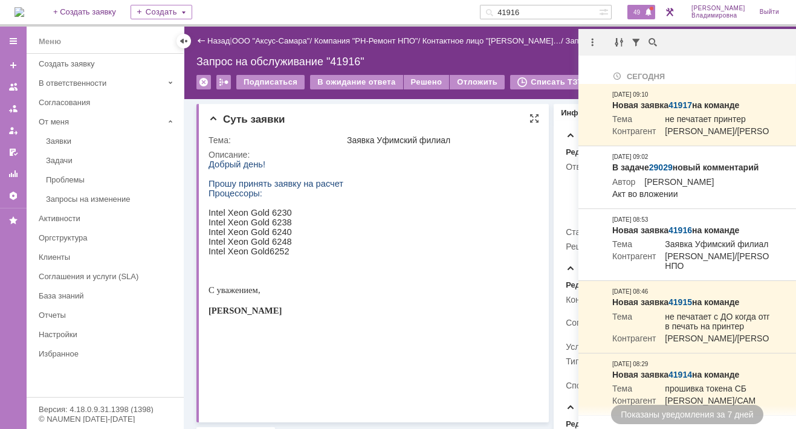
click at [392, 229] on html "Добрый день! Прошу принять заявку на расчет Процессоры: Intel Xeon Gold 6230 In…" at bounding box center [368, 273] width 321 height 229
click at [375, 242] on html "Добрый день! Прошу принять заявку на расчет Процессоры: Intel Xeon Gold 6230 In…" at bounding box center [368, 273] width 321 height 229
click at [349, 237] on html "Добрый день! Прошу принять заявку на расчет Процессоры: Intel Xeon Gold 6230 In…" at bounding box center [368, 273] width 321 height 229
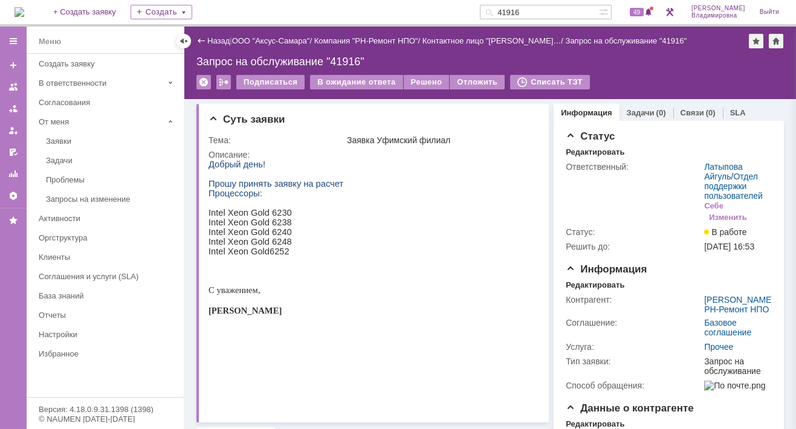
click at [421, 5] on div "На домашнюю + Создать заявку Создать 41916 49 Орлова Елена Владимировна Выйти" at bounding box center [398, 13] width 796 height 27
click at [552, 12] on input "41916" at bounding box center [539, 12] width 119 height 14
click at [413, 202] on html "Добрый день! Прошу принять заявку на расчет Процессоры: Intel Xeon Gold 6230 In…" at bounding box center [368, 273] width 321 height 229
click at [715, 214] on div "Изменить" at bounding box center [728, 218] width 38 height 10
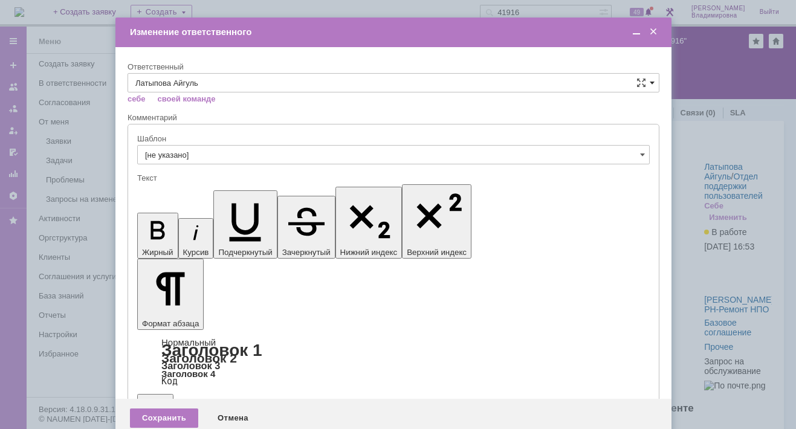
click at [651, 80] on span at bounding box center [651, 83] width 5 height 10
click at [155, 82] on input "Латыпова Айгуль" at bounding box center [393, 82] width 532 height 19
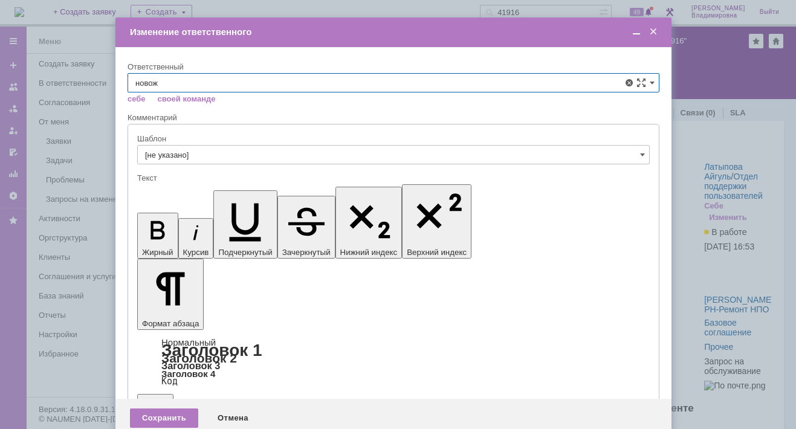
click at [176, 167] on span "[PERSON_NAME]" at bounding box center [393, 171] width 516 height 10
type input "[PERSON_NAME]"
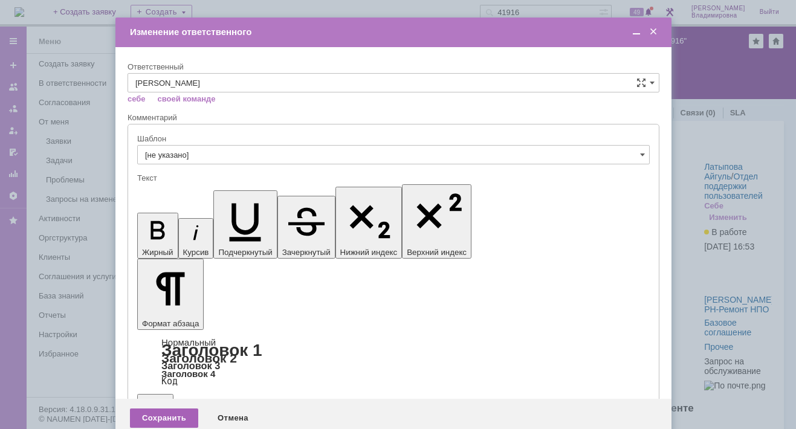
click at [157, 408] on div "Сохранить" at bounding box center [164, 417] width 68 height 19
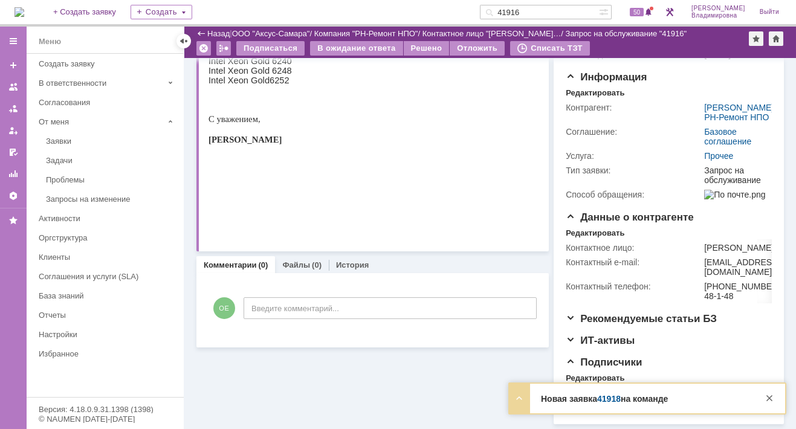
scroll to position [234, 0]
click at [640, 10] on span "50" at bounding box center [637, 12] width 14 height 8
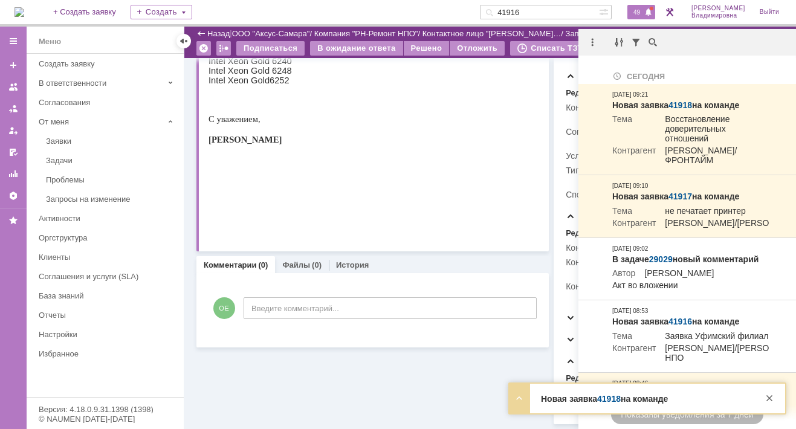
click at [497, 208] on html "Добрый день! Прошу принять заявку на расчет Процессоры: Intel Xeon Gold 6230 In…" at bounding box center [368, 103] width 321 height 229
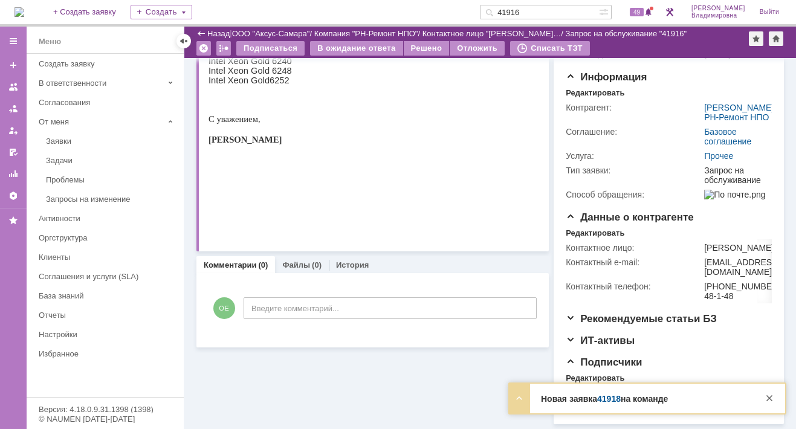
drag, startPoint x: 542, startPoint y: 10, endPoint x: 509, endPoint y: 7, distance: 32.8
click at [509, 7] on div "41916" at bounding box center [539, 12] width 119 height 14
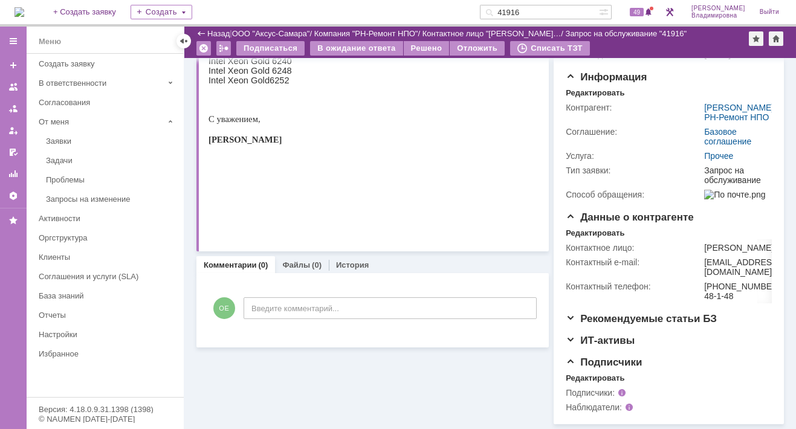
click at [541, 16] on input "41916" at bounding box center [539, 12] width 119 height 14
drag, startPoint x: 540, startPoint y: 11, endPoint x: 498, endPoint y: 10, distance: 41.1
click at [498, 10] on div "41916" at bounding box center [539, 12] width 119 height 14
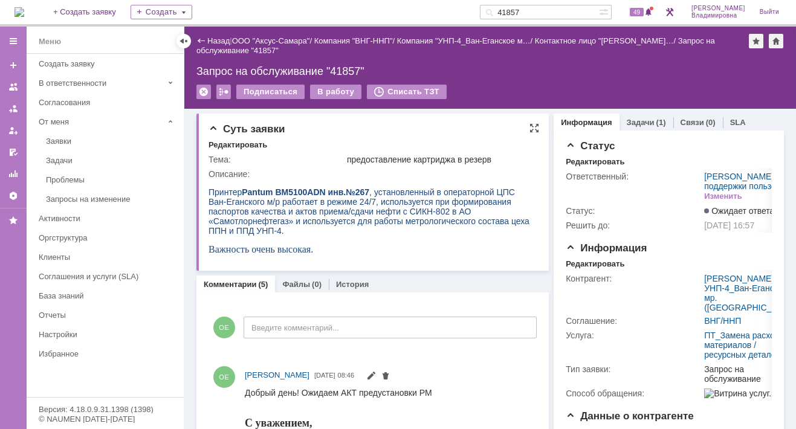
click at [305, 142] on div "Редактировать" at bounding box center [373, 145] width 330 height 11
click at [225, 282] on link "Комментарии" at bounding box center [230, 284] width 53 height 9
drag, startPoint x: 541, startPoint y: 10, endPoint x: 495, endPoint y: 11, distance: 46.5
click at [495, 11] on div "На домашнюю + Создать заявку Создать 41857 49 Орлова Елена Владимировна Выйти" at bounding box center [398, 13] width 796 height 27
type input "41856"
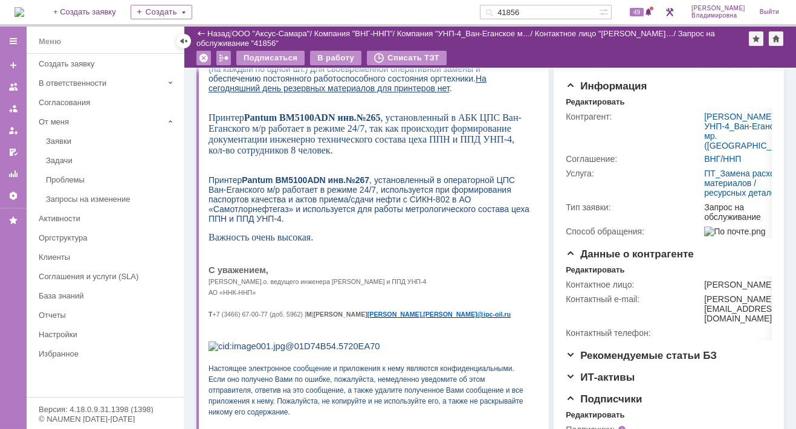
scroll to position [181, 0]
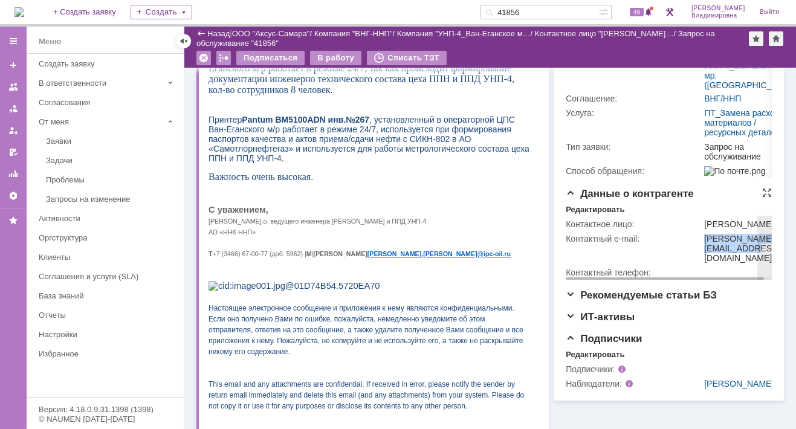
drag, startPoint x: 698, startPoint y: 296, endPoint x: 718, endPoint y: 306, distance: 22.2
click at [718, 263] on div "denis.vasilev@ipc-oil.ru" at bounding box center [742, 248] width 76 height 29
copy div "denis.vasilev@ipc-oil.ru"
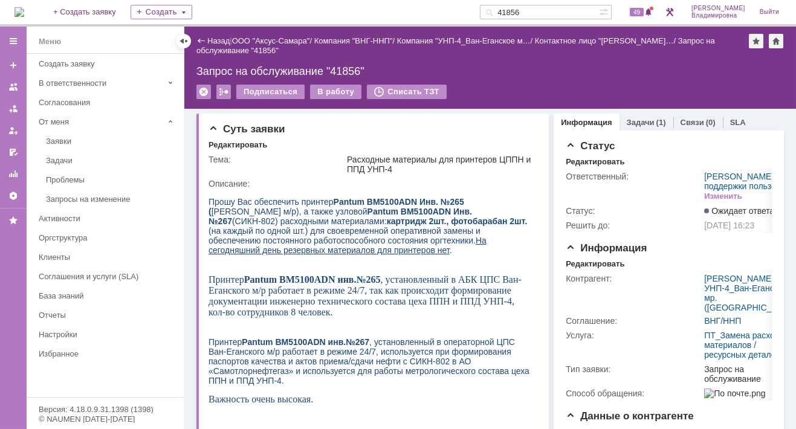
click at [377, 10] on div "На домашнюю + Создать заявку Создать 41856 49 Орлова Елена Владимировна Выйти" at bounding box center [398, 13] width 796 height 27
click at [333, 134] on div "Суть заявки" at bounding box center [373, 129] width 330 height 12
click at [639, 10] on span "49" at bounding box center [637, 12] width 14 height 8
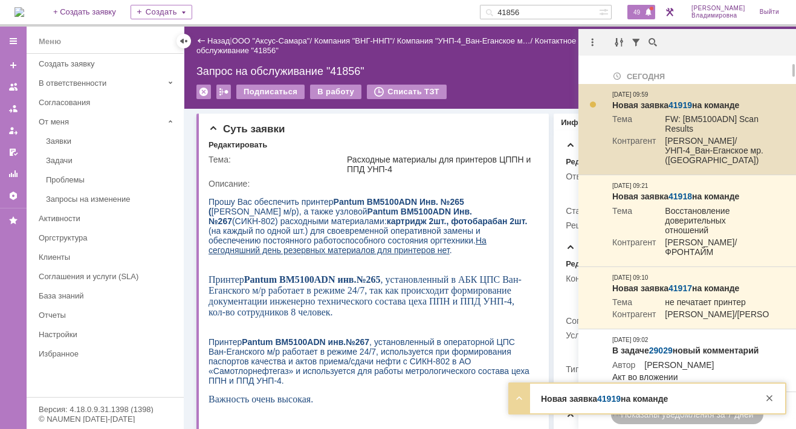
click at [683, 103] on link "41919" at bounding box center [680, 105] width 24 height 10
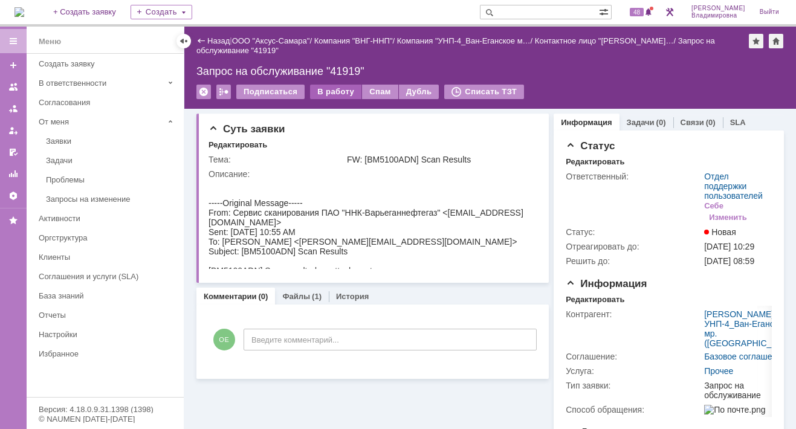
click at [335, 89] on div "В работу" at bounding box center [335, 92] width 51 height 14
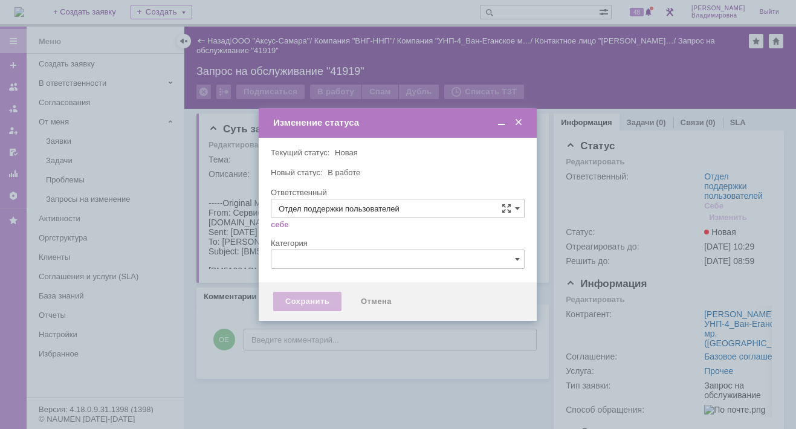
type input "[PERSON_NAME]"
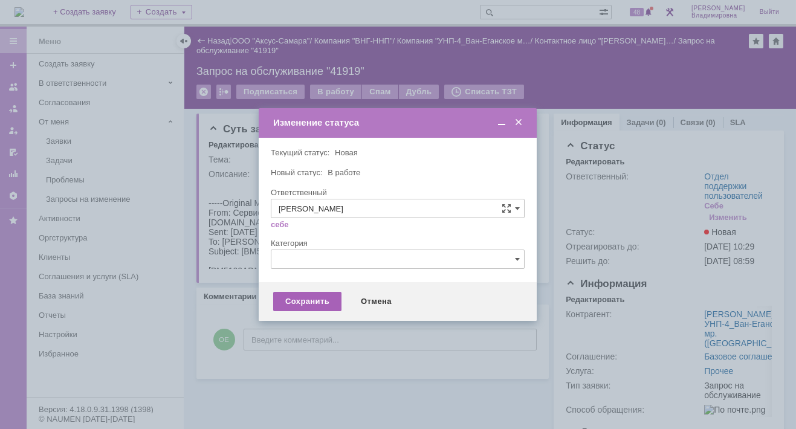
click at [308, 301] on div "Сохранить" at bounding box center [307, 301] width 68 height 19
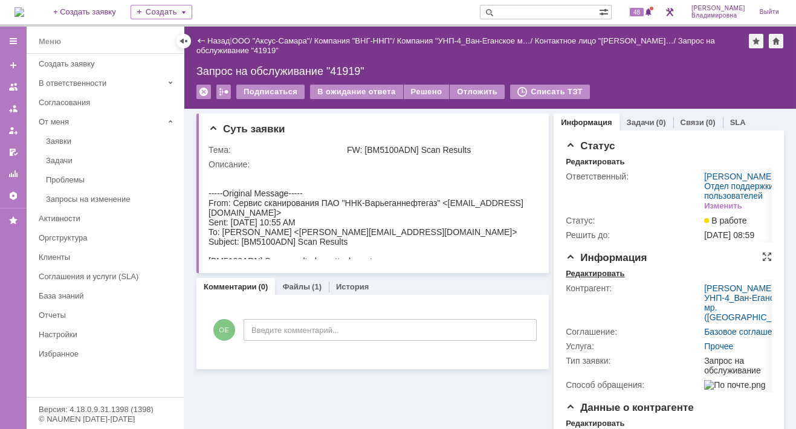
click at [584, 279] on div "Редактировать" at bounding box center [594, 274] width 59 height 10
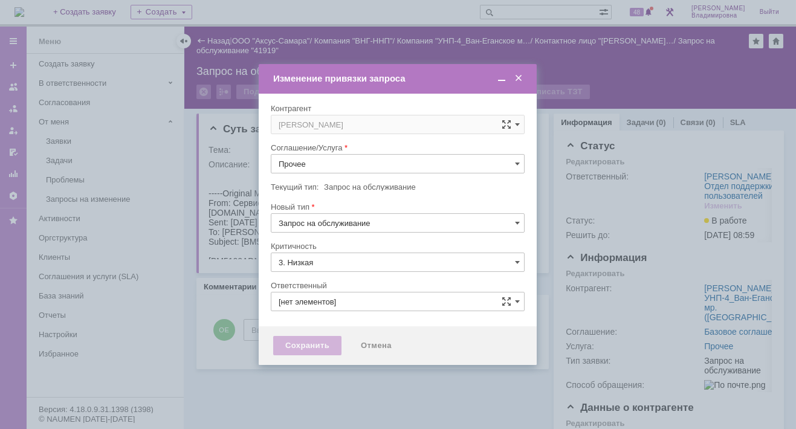
type input "[PERSON_NAME]"
type input "[не указано]"
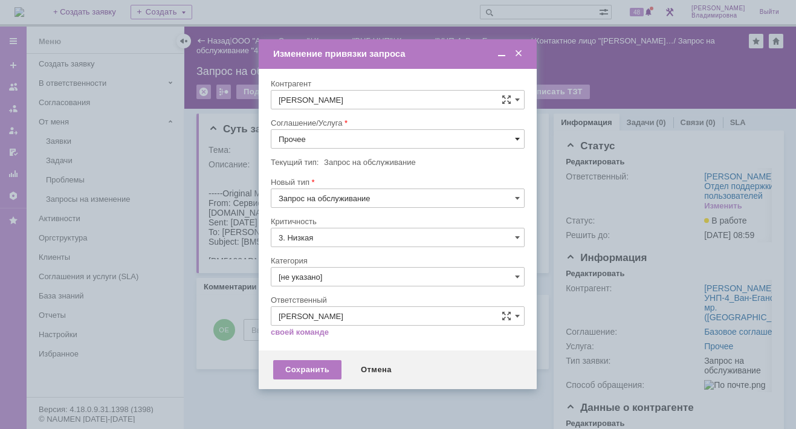
click at [516, 137] on span at bounding box center [517, 139] width 5 height 10
click at [343, 286] on span "ПТ_Замена расходных материалов / ресурсных деталей" at bounding box center [398, 288] width 238 height 10
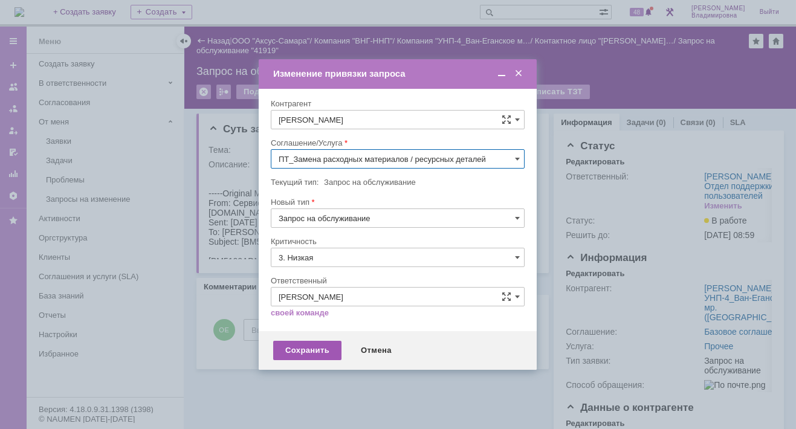
type input "ПТ_Замена расходных материалов / ресурсных деталей"
click at [303, 348] on div "Сохранить" at bounding box center [307, 350] width 68 height 19
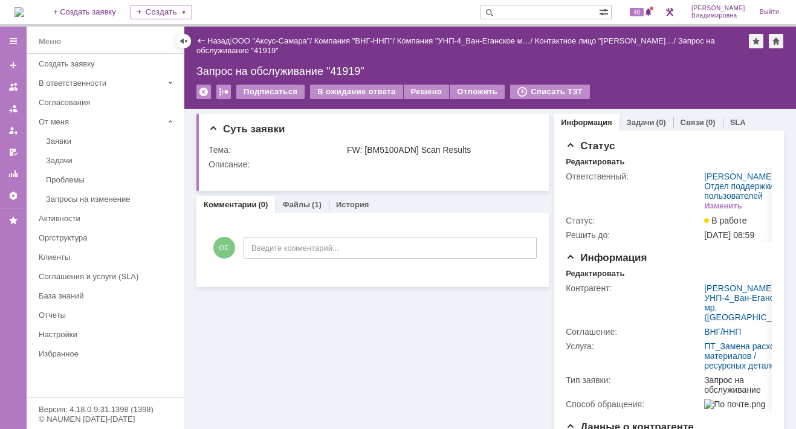
scroll to position [0, 0]
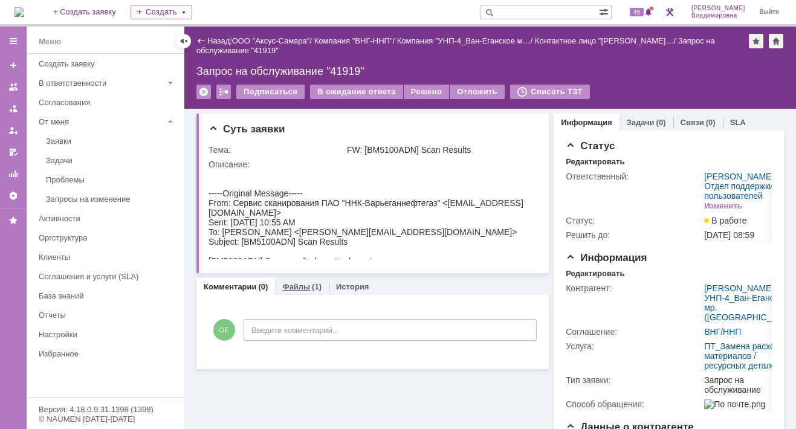
click at [282, 282] on link "Файлы" at bounding box center [296, 286] width 28 height 9
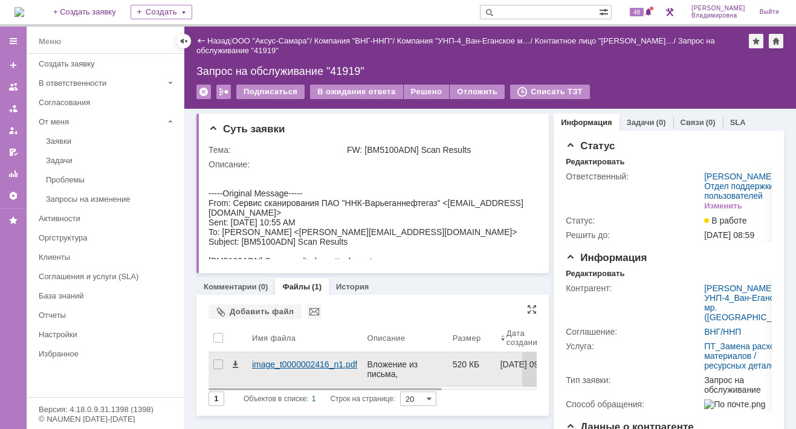
click at [278, 361] on div "image_t0000002416_n1.pdf" at bounding box center [304, 364] width 105 height 10
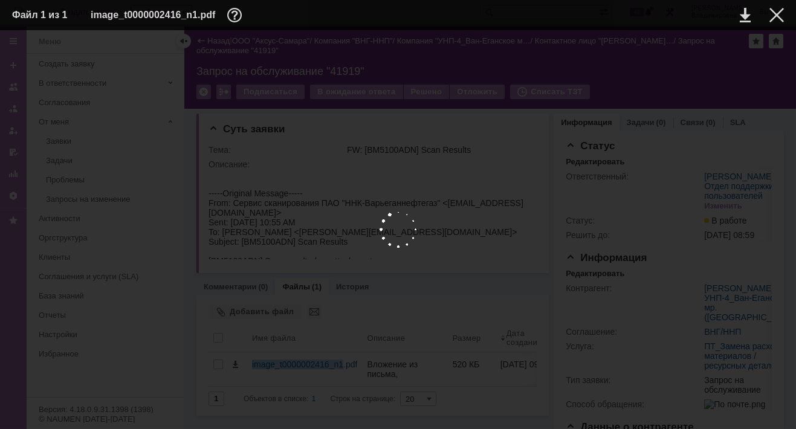
click at [278, 361] on body "Идет загрузка, пожалуйста, подождите. На домашнюю + Создать заявку Создать 48 […" at bounding box center [398, 214] width 796 height 429
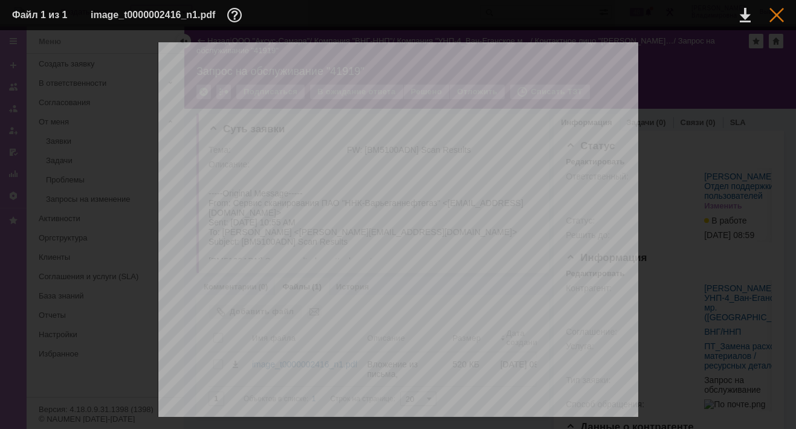
click at [777, 9] on div at bounding box center [776, 15] width 14 height 14
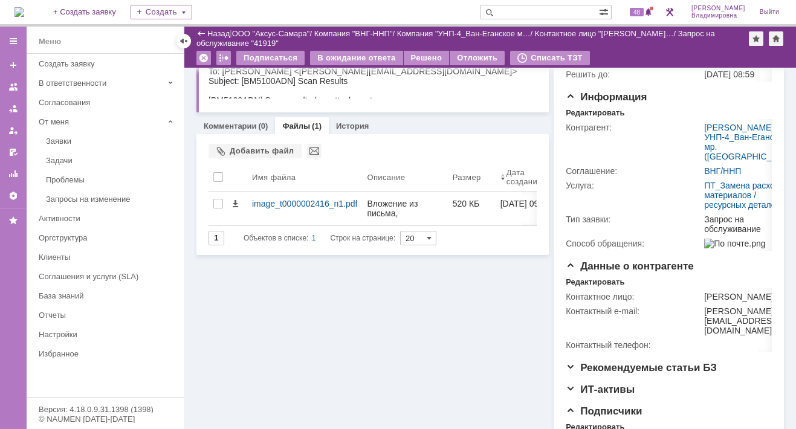
scroll to position [60, 0]
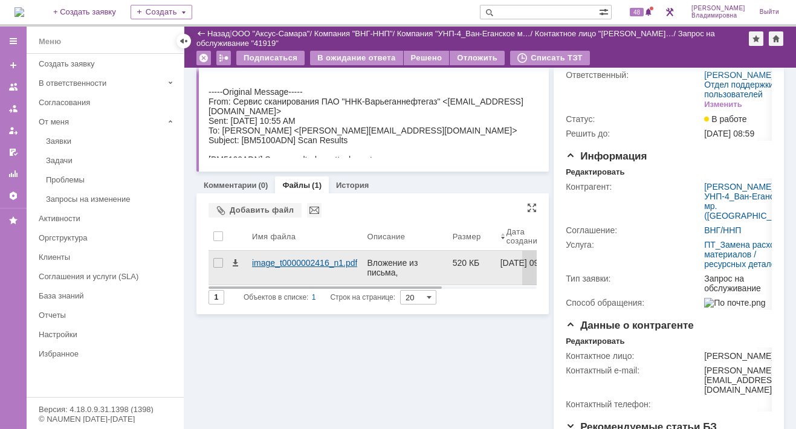
click at [274, 259] on div "image_t0000002416_n1.pdf" at bounding box center [304, 263] width 105 height 10
click at [274, 259] on body "Идет загрузка, пожалуйста, подождите. На домашнюю + Создать заявку Создать 48 […" at bounding box center [398, 214] width 796 height 429
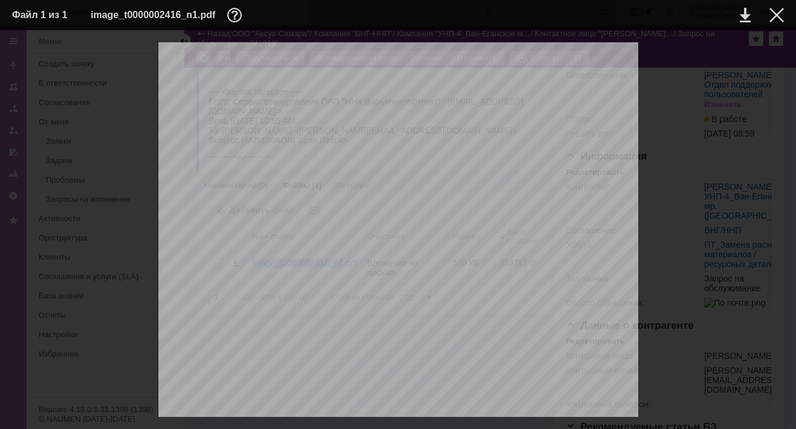
scroll to position [0, 0]
click at [781, 14] on div at bounding box center [776, 15] width 14 height 14
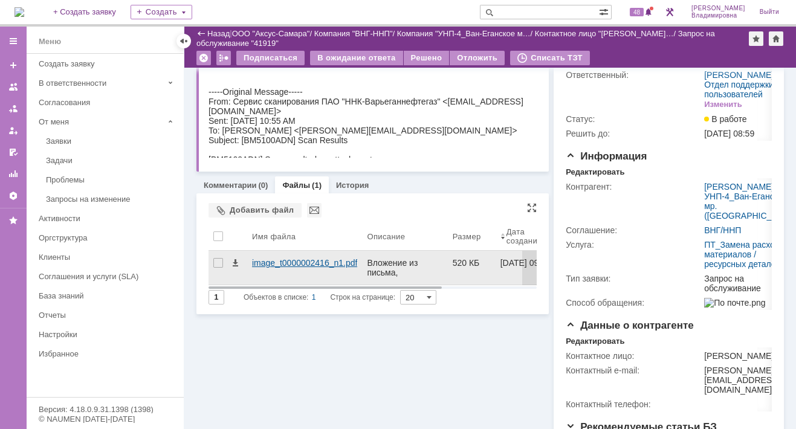
click at [283, 260] on div "image_t0000002416_n1.pdf" at bounding box center [304, 263] width 105 height 10
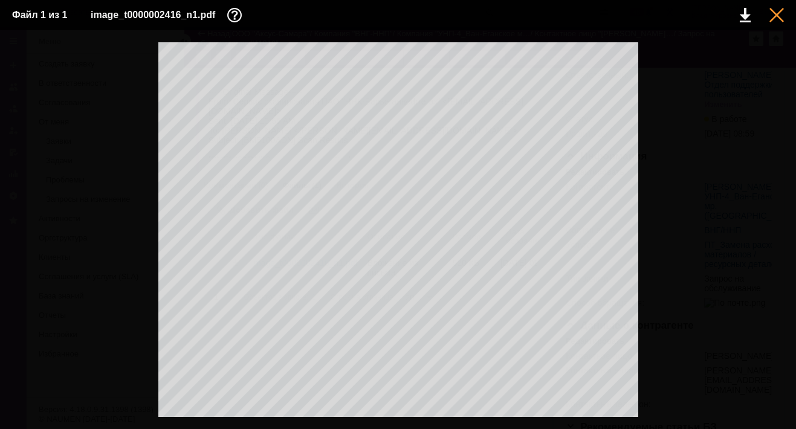
click at [773, 16] on div at bounding box center [776, 15] width 14 height 14
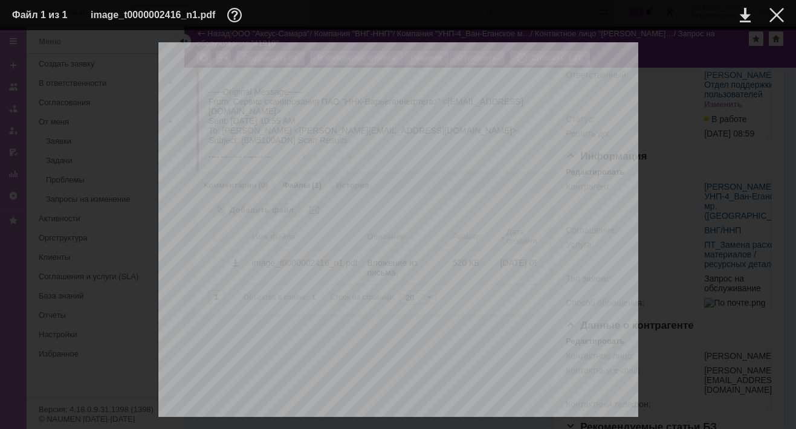
scroll to position [60, 0]
click at [773, 17] on div at bounding box center [776, 15] width 14 height 14
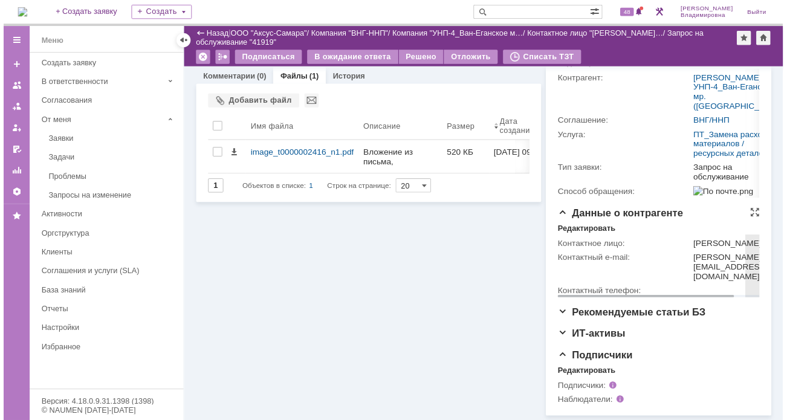
scroll to position [243, 0]
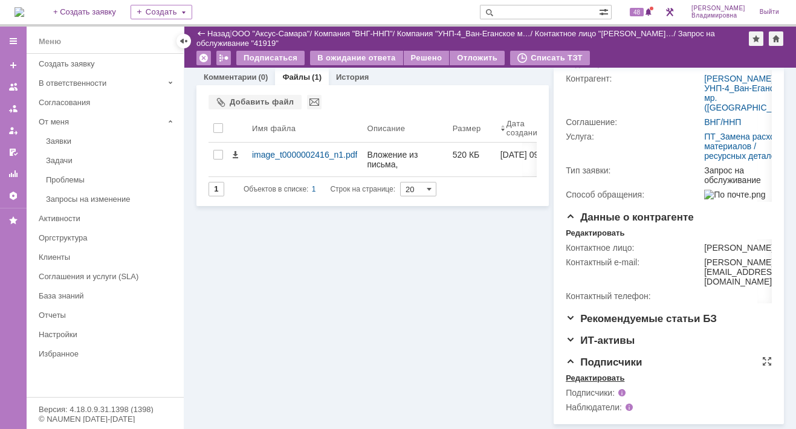
click at [602, 377] on div "Редактировать" at bounding box center [594, 378] width 59 height 10
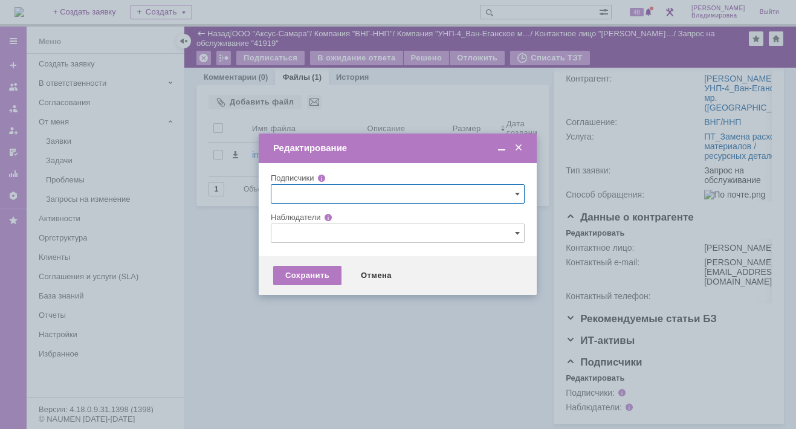
click at [292, 231] on input "text" at bounding box center [398, 233] width 254 height 19
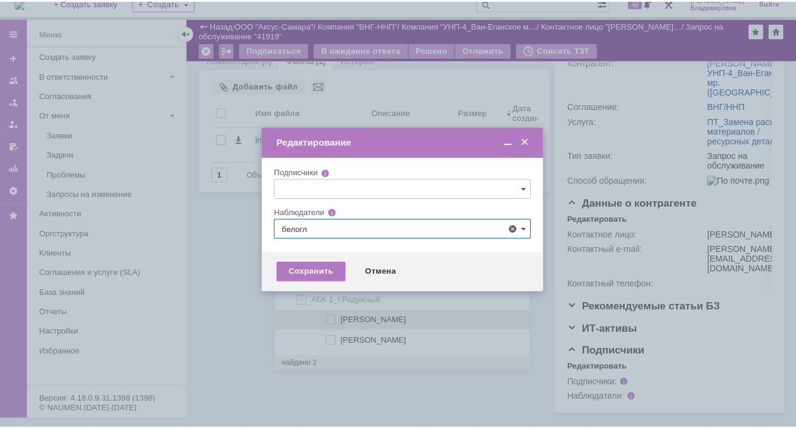
scroll to position [0, 0]
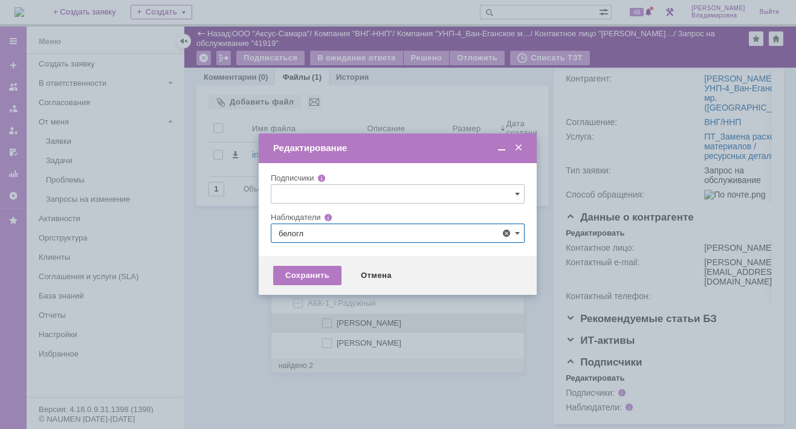
click at [337, 323] on span at bounding box center [337, 321] width 0 height 6
click at [325, 323] on input "[PERSON_NAME]" at bounding box center [328, 324] width 8 height 8
type input "[PERSON_NAME]"
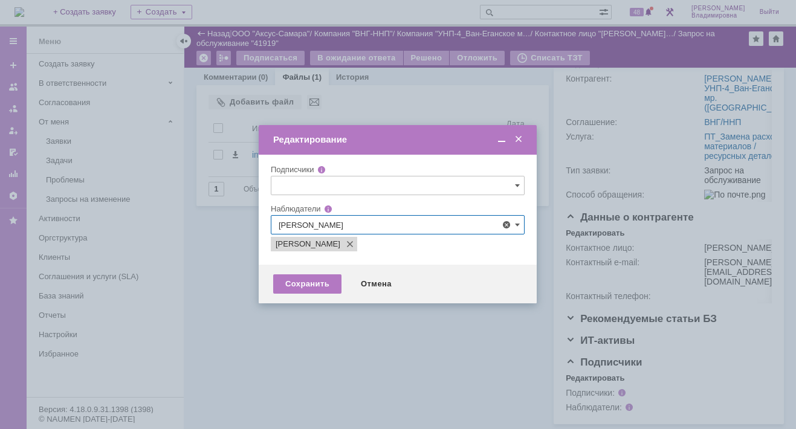
click at [236, 332] on div at bounding box center [398, 214] width 796 height 429
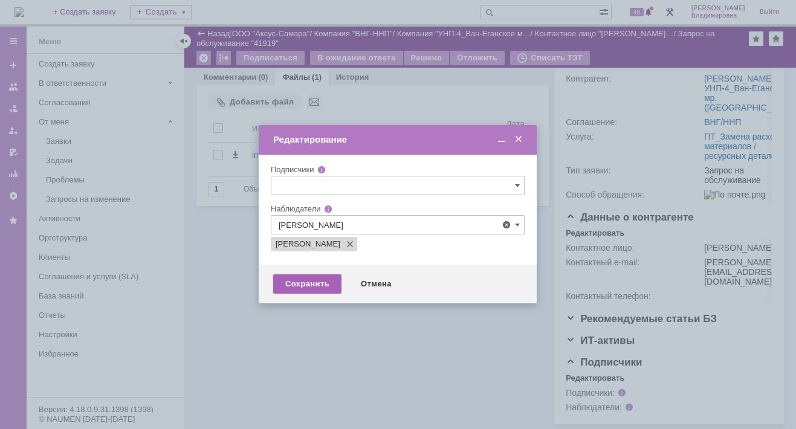
click at [304, 282] on div "Сохранить" at bounding box center [307, 283] width 68 height 19
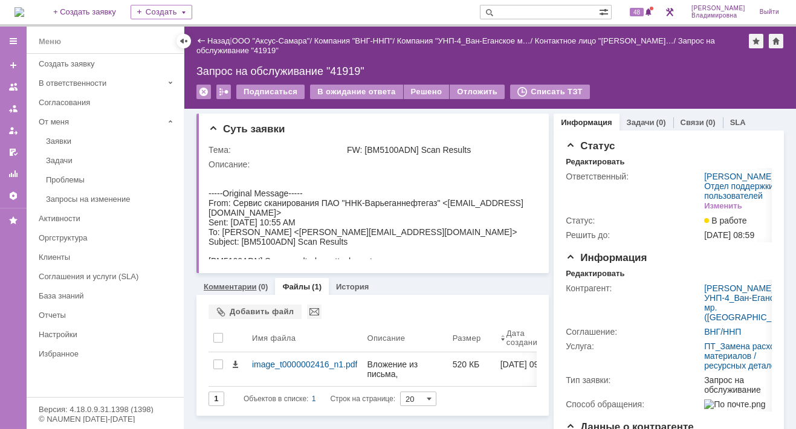
click at [230, 286] on link "Комментарии" at bounding box center [230, 286] width 53 height 9
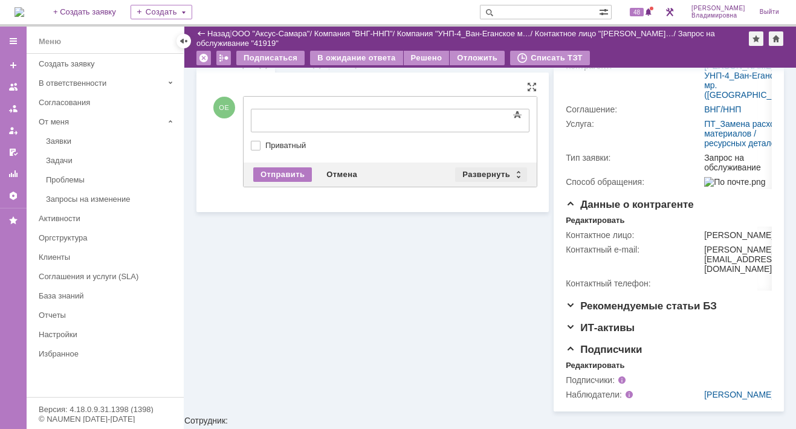
click at [482, 172] on div "Развернуть" at bounding box center [491, 174] width 72 height 14
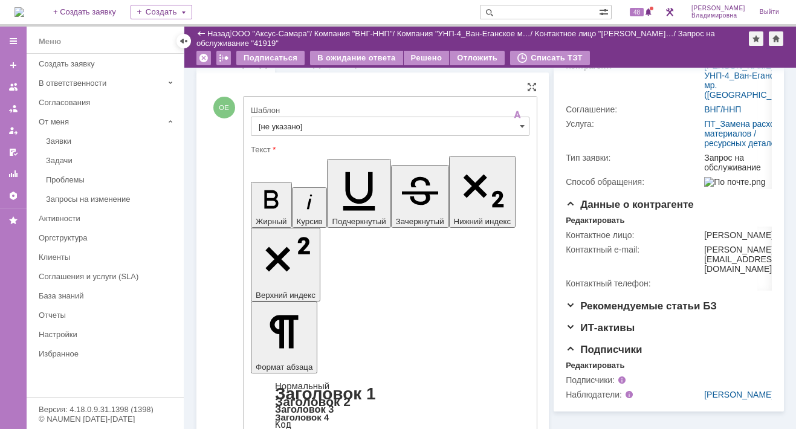
click at [282, 123] on input "[не указано]" at bounding box center [390, 126] width 279 height 19
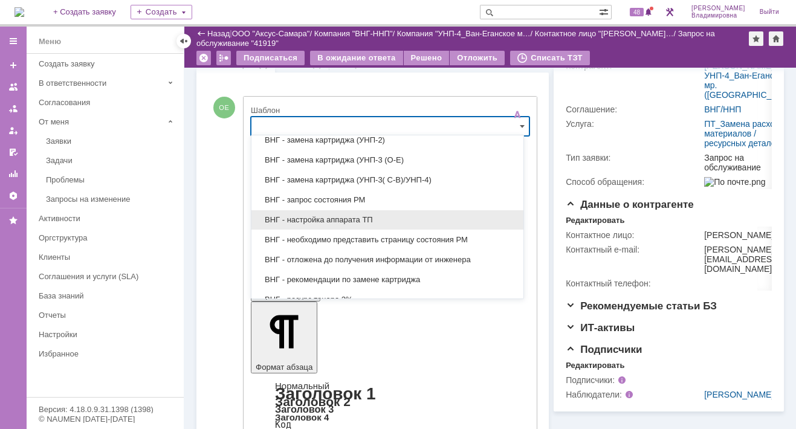
scroll to position [302, 0]
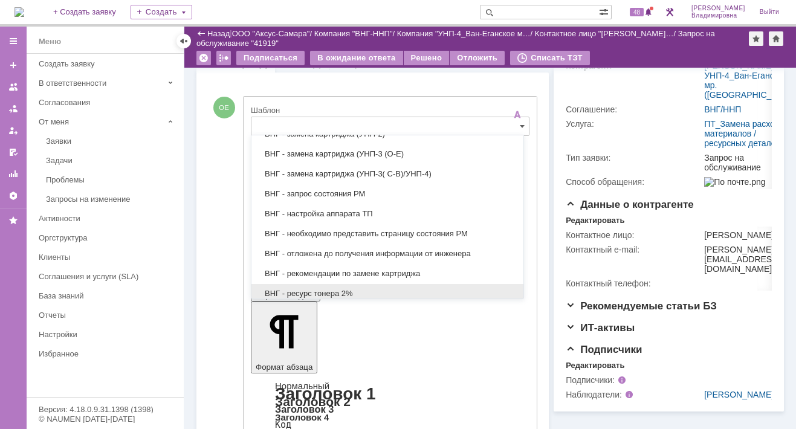
click at [334, 289] on span "ВНГ - ресурс тонера 2%" at bounding box center [387, 294] width 257 height 10
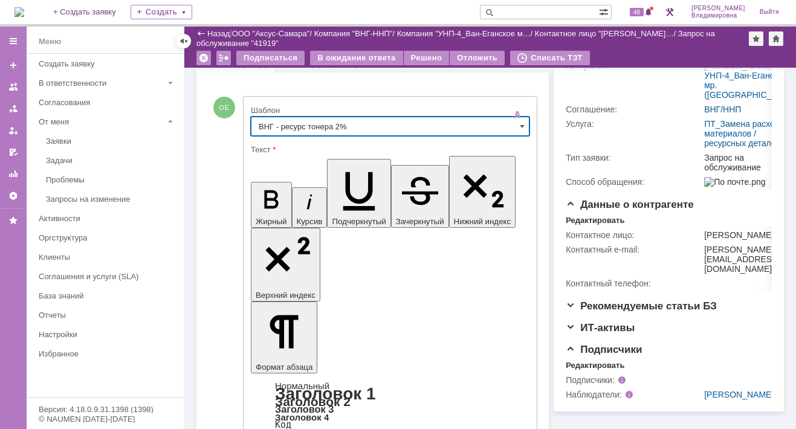
type input "ВНГ - ресурс тонера 2%"
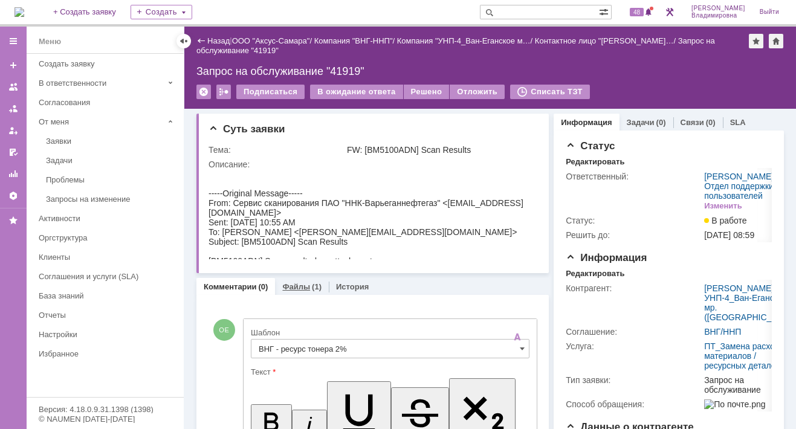
click at [295, 282] on link "Файлы" at bounding box center [296, 286] width 28 height 9
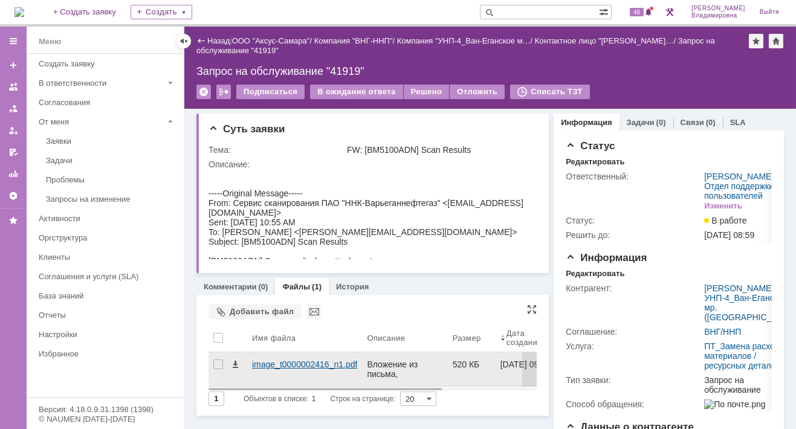
click at [298, 362] on div "image_t0000002416_n1.pdf" at bounding box center [304, 364] width 105 height 10
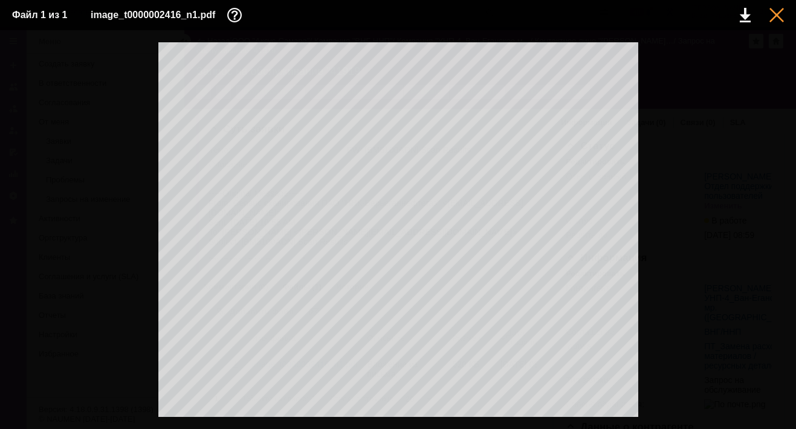
click at [776, 14] on div at bounding box center [776, 15] width 14 height 14
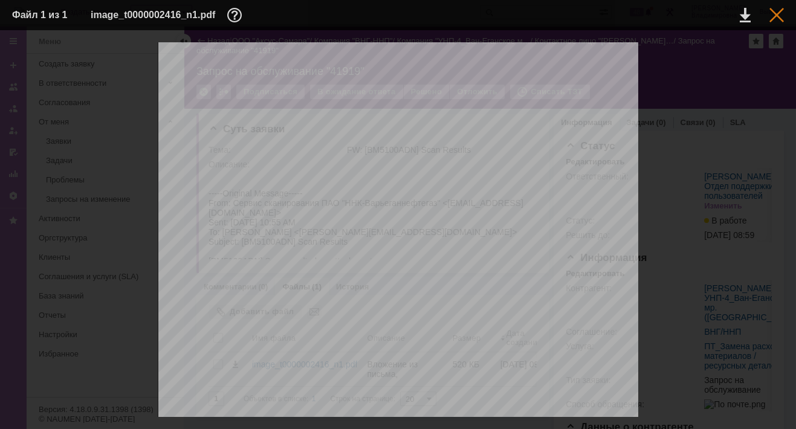
click at [777, 10] on div at bounding box center [776, 15] width 14 height 14
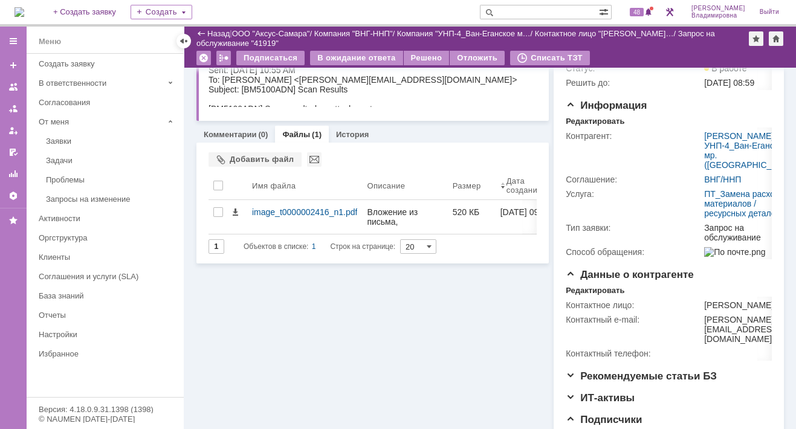
scroll to position [242, 0]
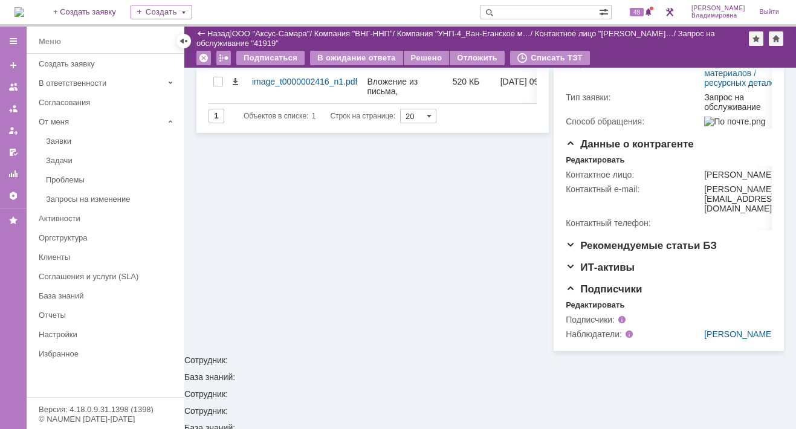
click at [355, 333] on div "Суть заявки Тема: FW: [BM5100ADN] Scan Results Описание: Комментарии (0) Файлы …" at bounding box center [372, 88] width 352 height 525
click at [363, 327] on div "Суть заявки Тема: FW: [BM5100ADN] Scan Results Описание: Комментарии (0) Файлы …" at bounding box center [372, 88] width 352 height 525
click at [441, 342] on div "Суть заявки Тема: FW: [BM5100ADN] Scan Results Описание: Комментарии (0) Файлы …" at bounding box center [372, 88] width 352 height 525
click at [448, 260] on div "Суть заявки Тема: FW: [BM5100ADN] Scan Results Описание: Комментарии (0) Файлы …" at bounding box center [372, 88] width 352 height 525
click at [492, 350] on div "Суть заявки Тема: FW: [BM5100ADN] Scan Results Описание: Комментарии (0) Файлы …" at bounding box center [372, 88] width 352 height 525
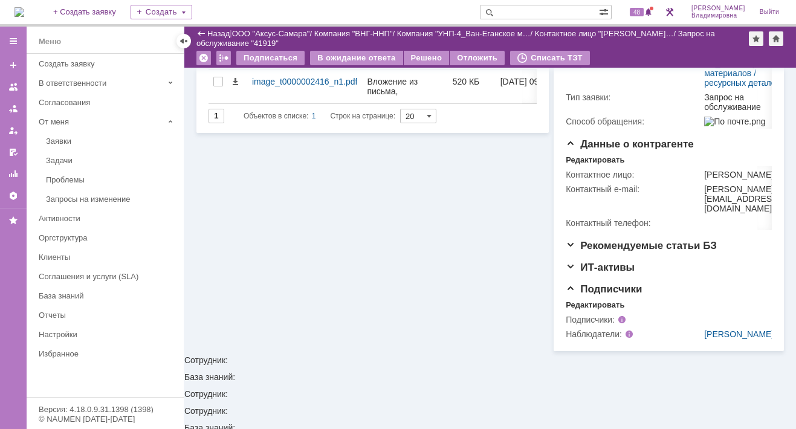
click at [496, 351] on div "Суть заявки Тема: FW: [BM5100ADN] Scan Results Описание: Комментарии (0) Файлы …" at bounding box center [372, 88] width 352 height 525
click at [606, 182] on td "Контактное лицо:" at bounding box center [633, 174] width 136 height 14
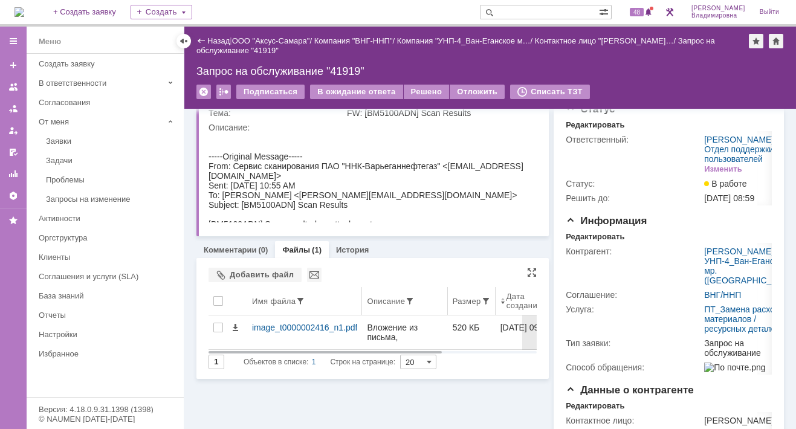
scroll to position [0, 0]
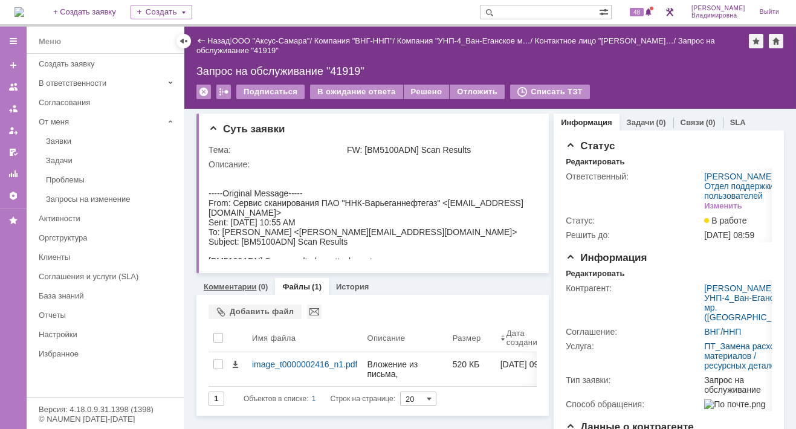
click at [238, 285] on link "Комментарии" at bounding box center [230, 286] width 53 height 9
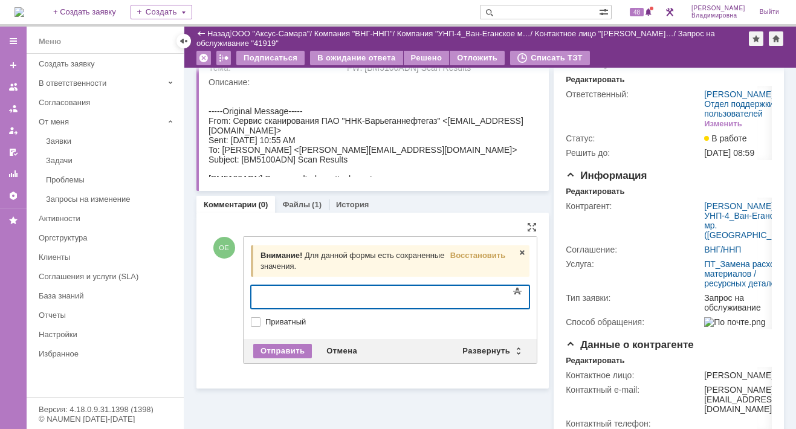
scroll to position [60, 0]
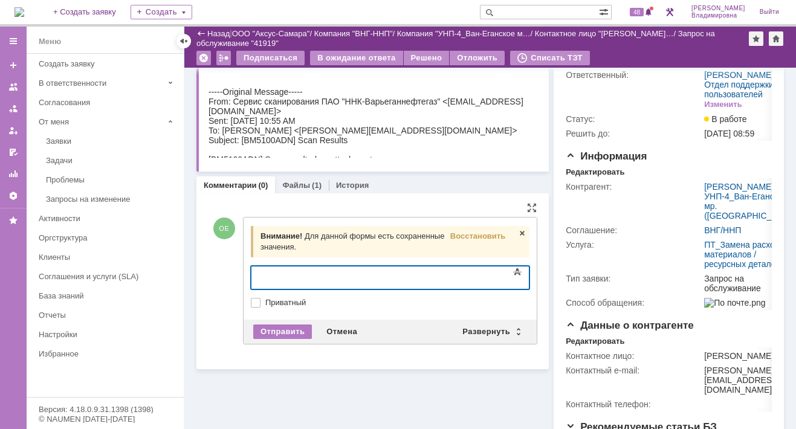
click at [333, 234] on span "Для данной формы есть сохраненные значения." at bounding box center [352, 241] width 184 height 20
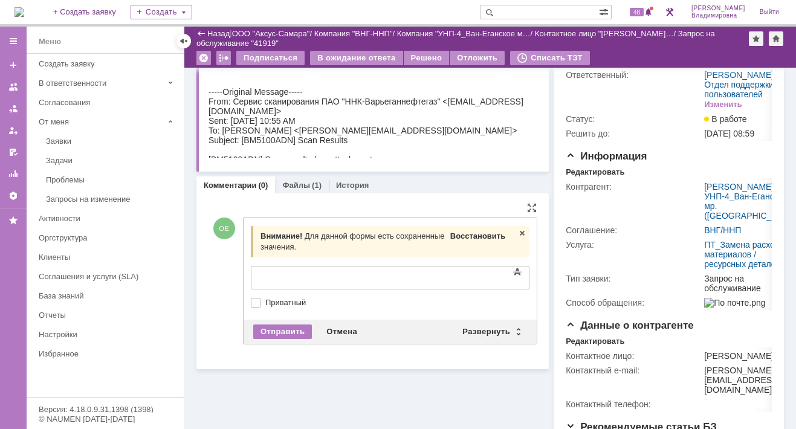
click at [466, 234] on span "Восстановить" at bounding box center [477, 235] width 55 height 9
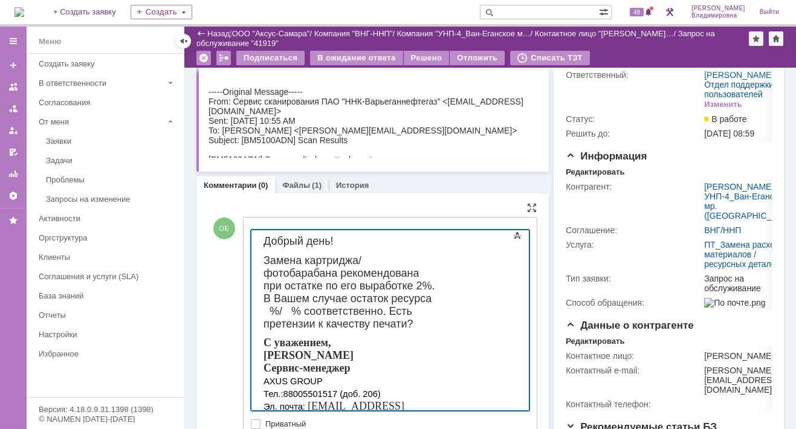
click at [434, 285] on span "Замена картриджа/ фотобарабана рекомендована при остатке по его выработке 2%. В…" at bounding box center [349, 292] width 172 height 76
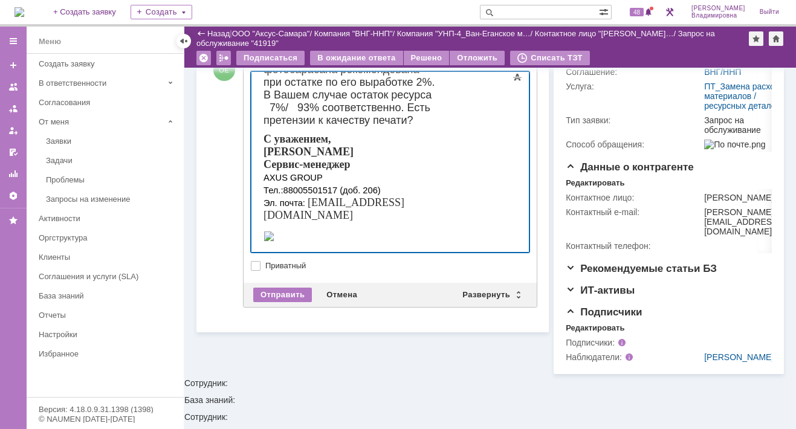
scroll to position [262, 0]
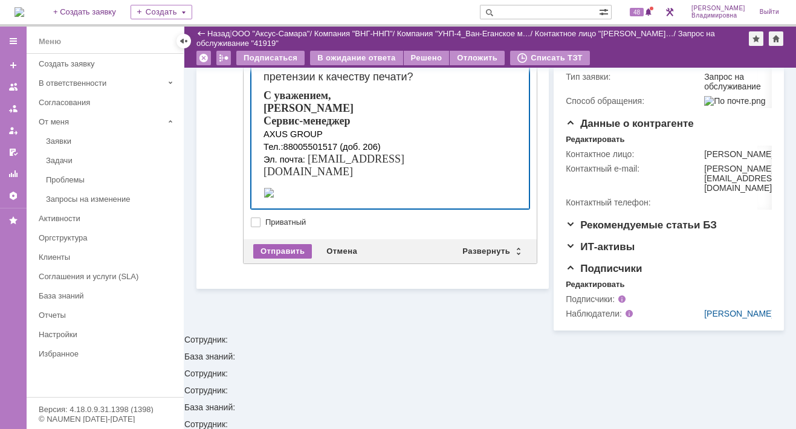
click at [269, 251] on div "Отправить" at bounding box center [282, 251] width 59 height 14
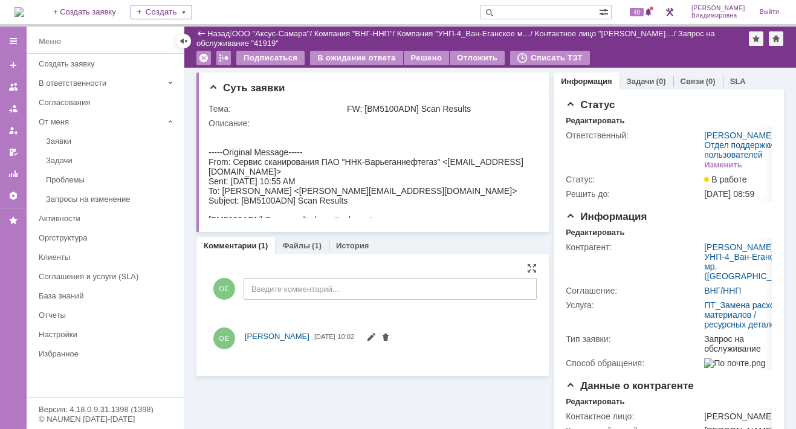
scroll to position [0, 0]
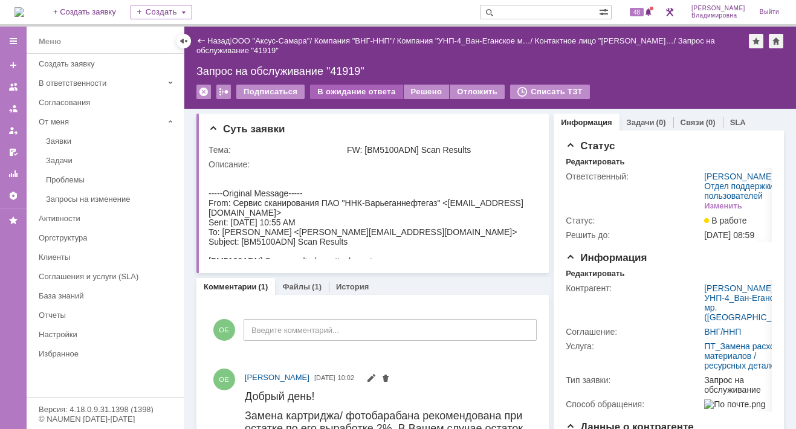
click at [355, 90] on div "В ожидание ответа" at bounding box center [356, 92] width 92 height 14
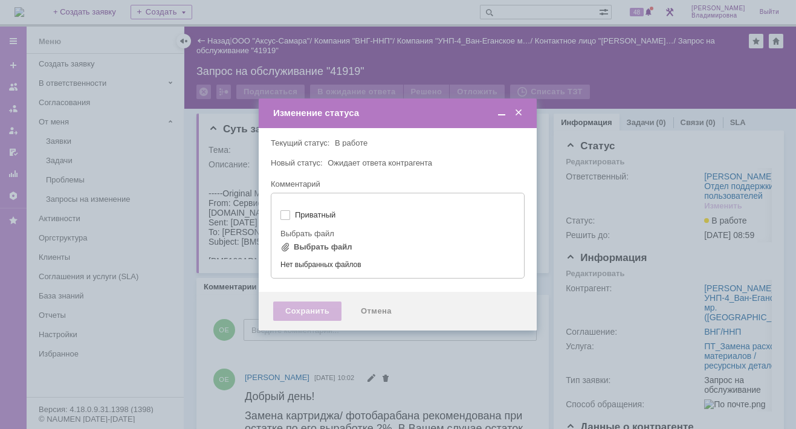
type input "[не указано]"
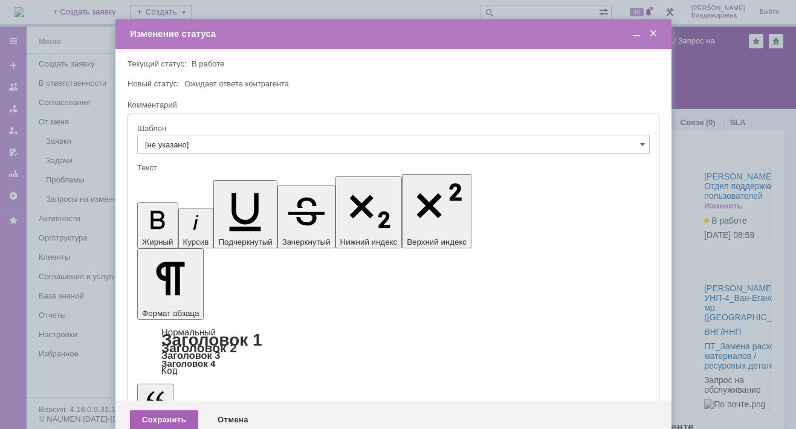
click at [176, 410] on div "Сохранить" at bounding box center [164, 419] width 68 height 19
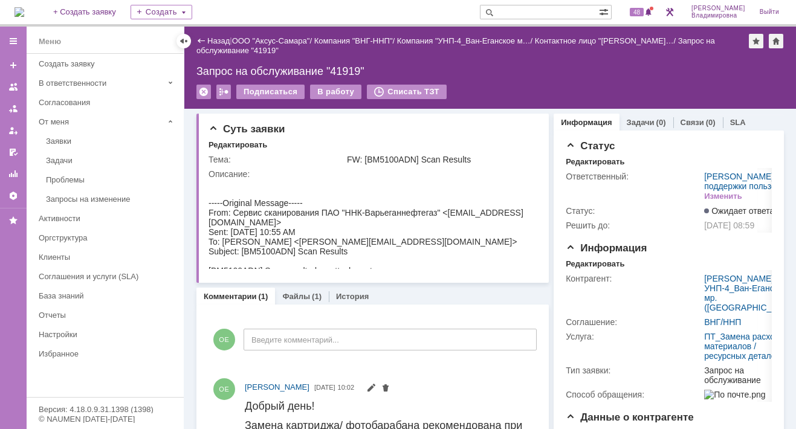
click at [24, 14] on img at bounding box center [19, 12] width 10 height 10
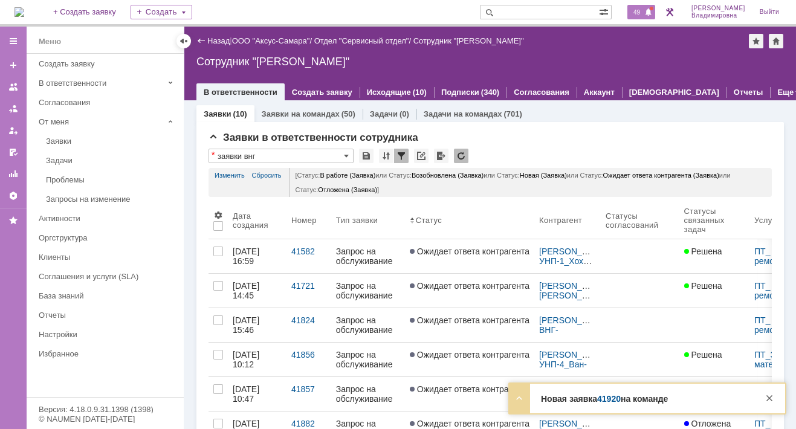
click at [643, 10] on span "49" at bounding box center [637, 12] width 14 height 8
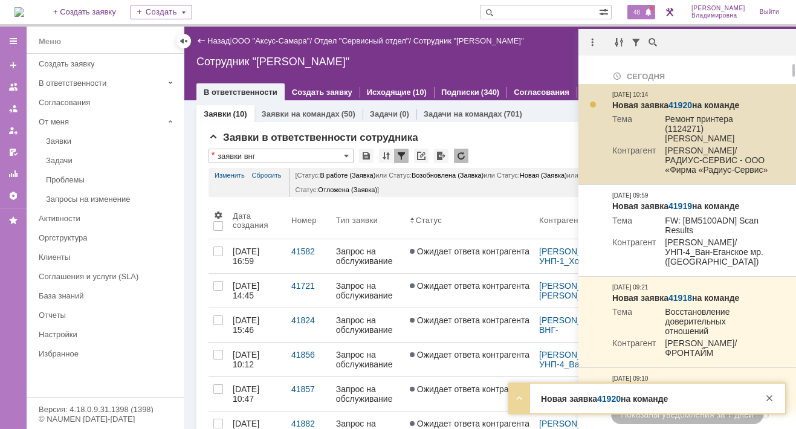
click at [687, 103] on link "41920" at bounding box center [680, 105] width 24 height 10
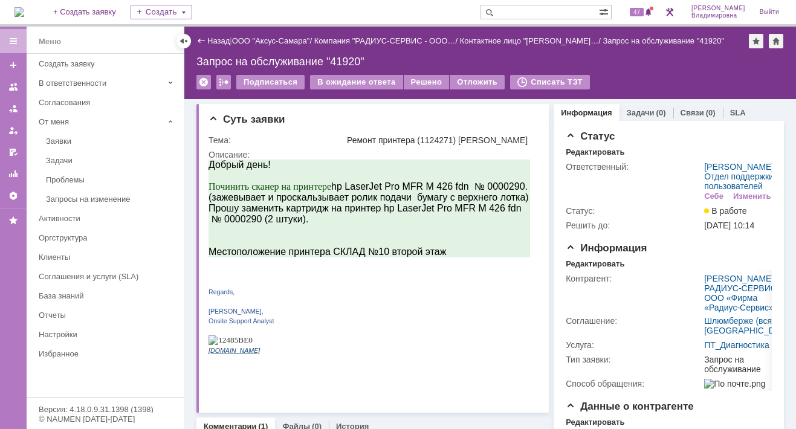
click at [521, 14] on input "text" at bounding box center [539, 12] width 119 height 14
type input "41911"
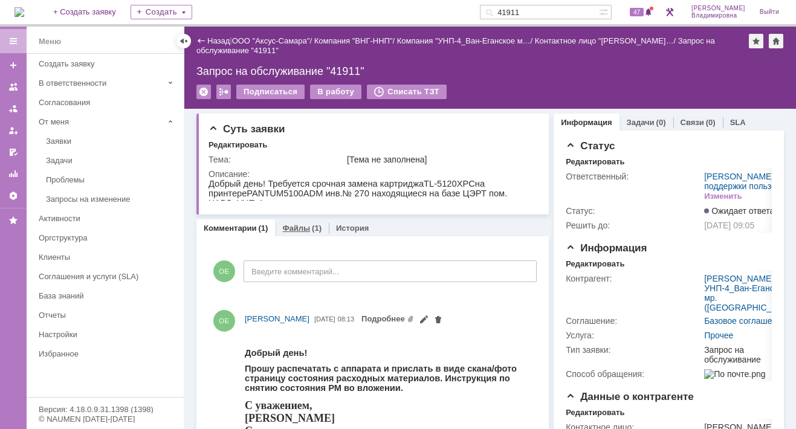
click at [295, 227] on link "Файлы" at bounding box center [296, 228] width 28 height 9
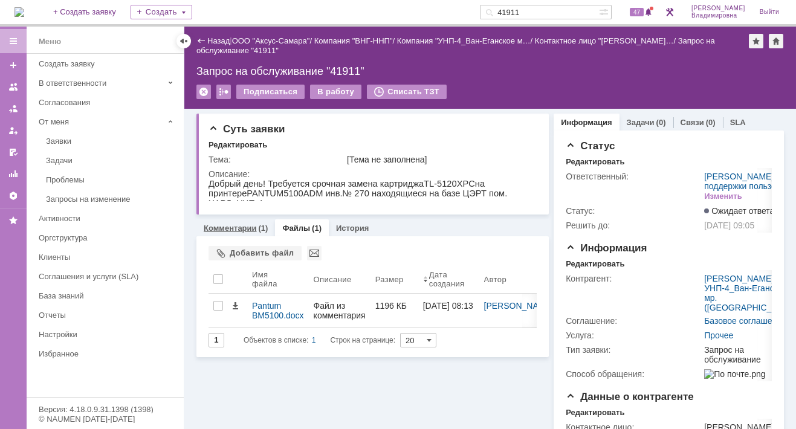
click at [230, 225] on link "Комментарии" at bounding box center [230, 228] width 53 height 9
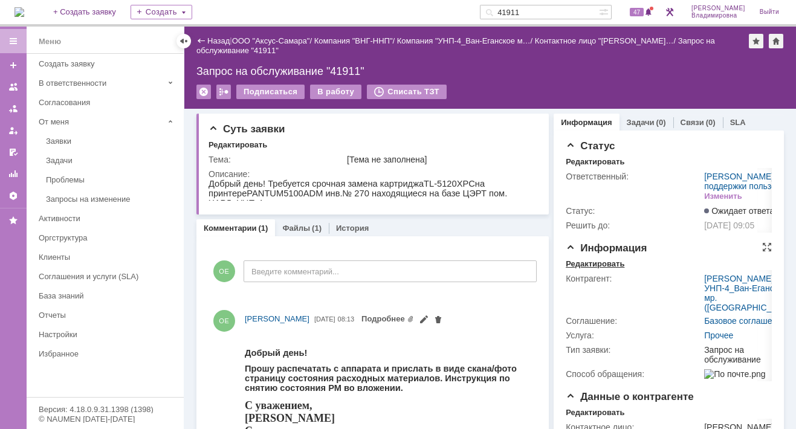
click at [598, 269] on div "Редактировать" at bounding box center [594, 264] width 59 height 10
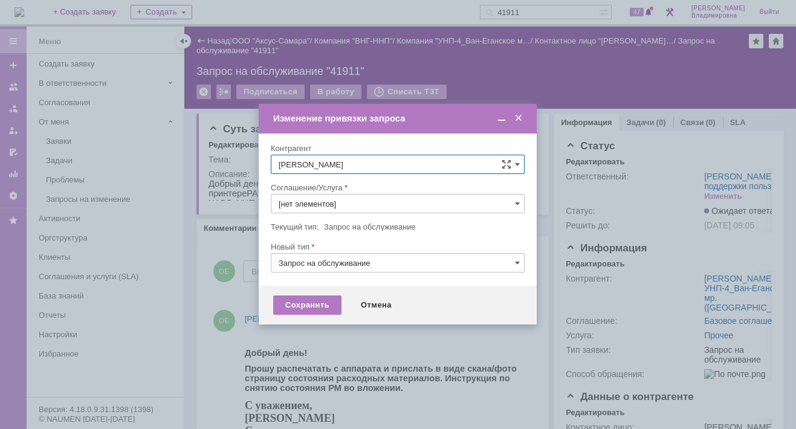
type input "Прочее"
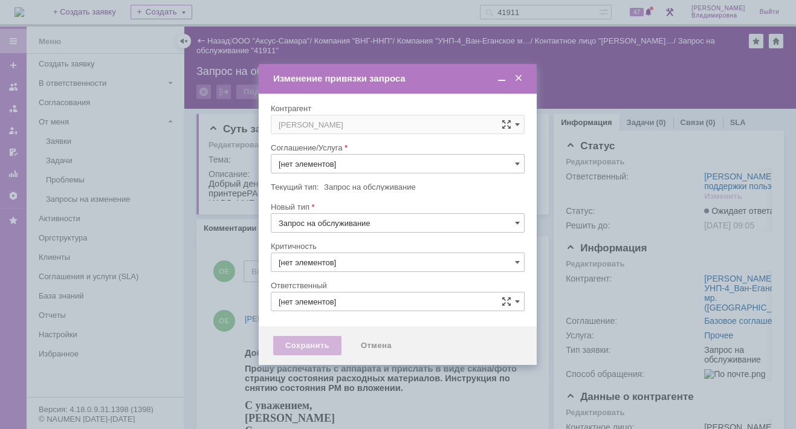
type input "[PERSON_NAME]"
type input "3. Низкая"
type input "Прочее"
type input "[не указано]"
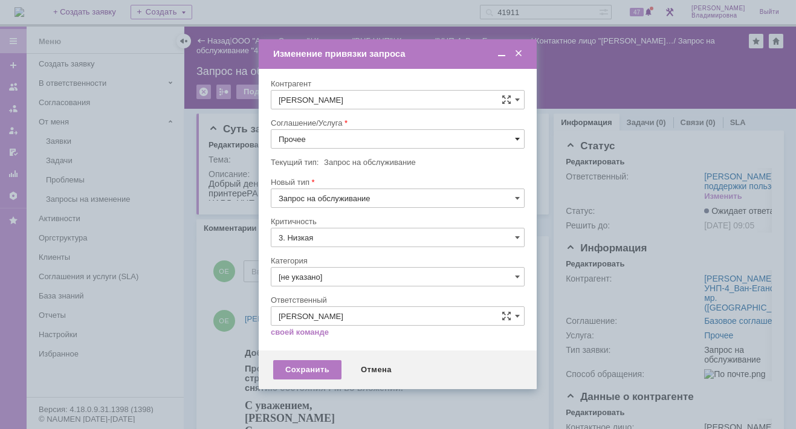
click at [515, 137] on span at bounding box center [517, 139] width 5 height 10
click at [324, 283] on span "ПТ_Замена расходных материалов / ресурсных деталей" at bounding box center [398, 288] width 238 height 10
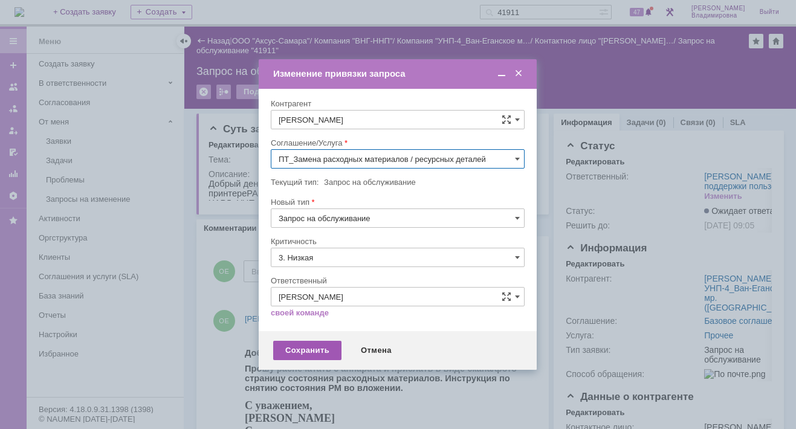
type input "ПТ_Замена расходных материалов / ресурсных деталей"
click at [298, 347] on div "Сохранить" at bounding box center [307, 350] width 68 height 19
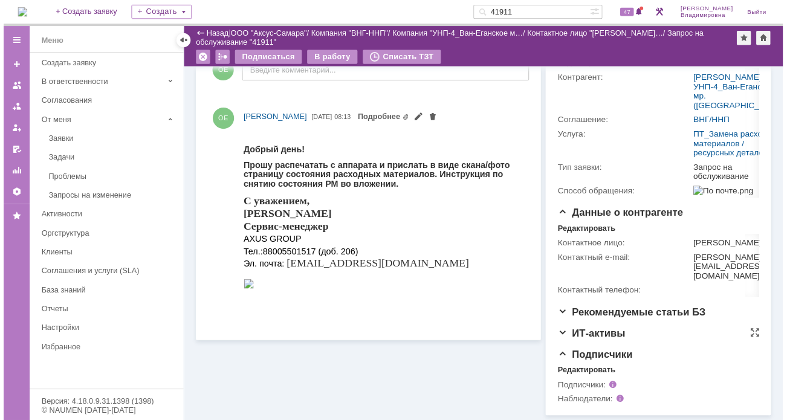
scroll to position [0, 0]
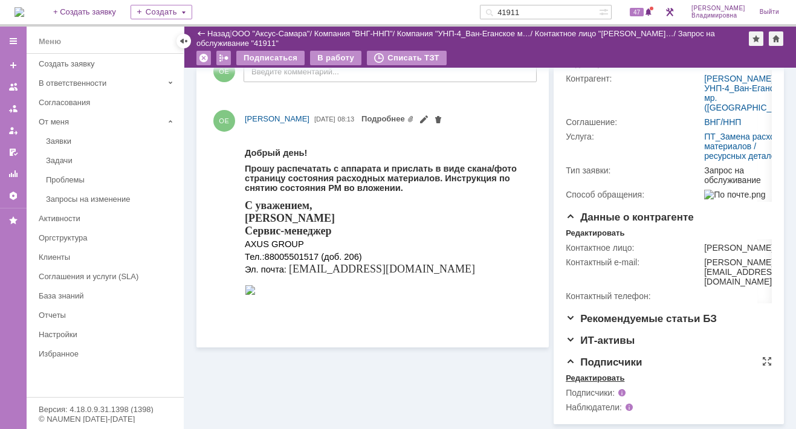
click at [594, 376] on div "Редактировать" at bounding box center [594, 378] width 59 height 10
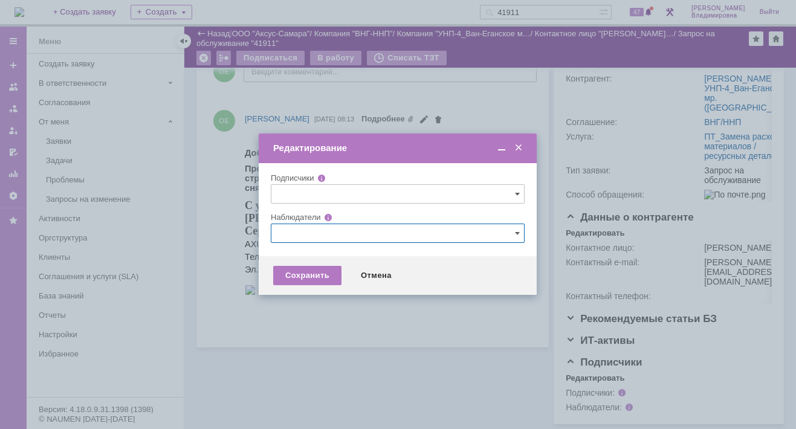
click at [296, 231] on input "text" at bounding box center [398, 233] width 254 height 19
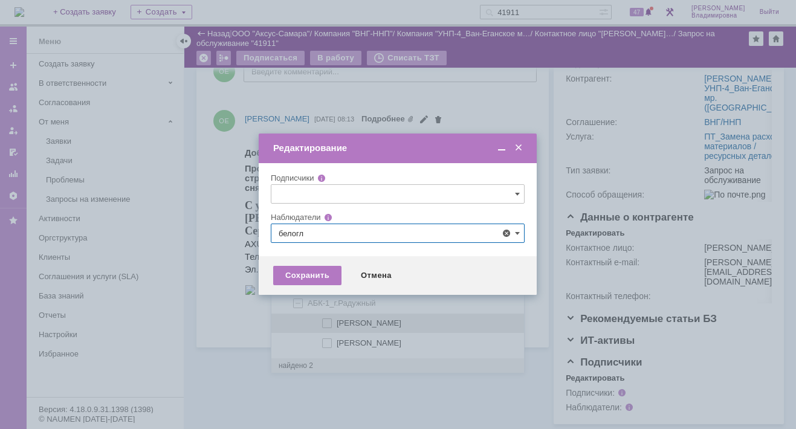
click at [337, 321] on span at bounding box center [337, 321] width 0 height 6
click at [326, 321] on input "[PERSON_NAME]" at bounding box center [328, 324] width 8 height 8
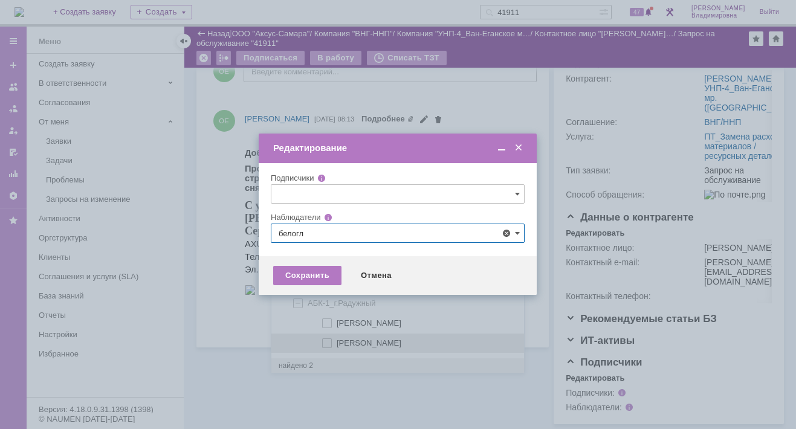
type input "[PERSON_NAME]"
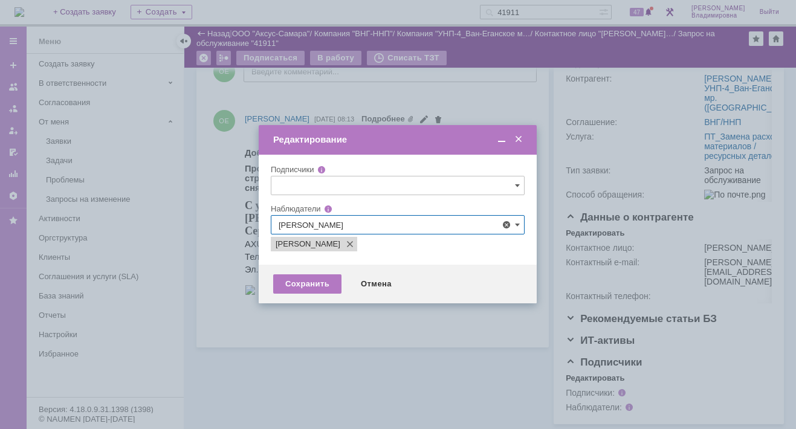
click at [242, 335] on div at bounding box center [398, 214] width 796 height 429
click at [305, 282] on div "Сохранить" at bounding box center [307, 283] width 68 height 19
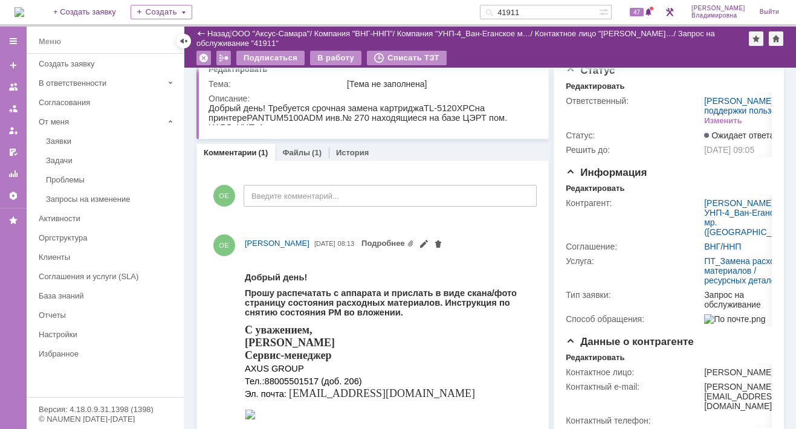
scroll to position [60, 0]
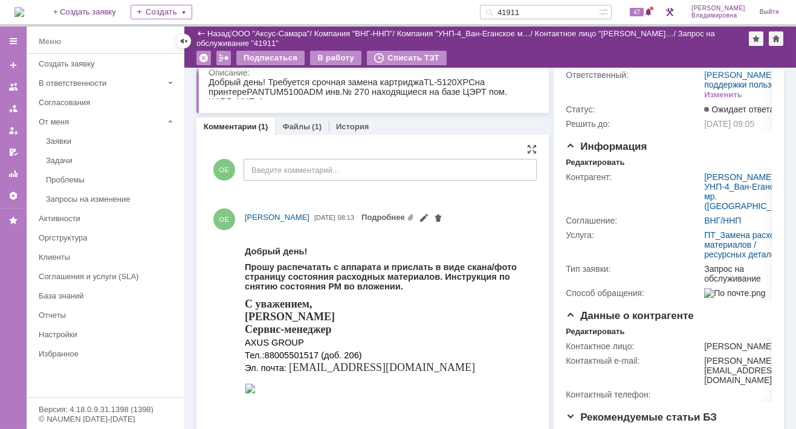
click at [328, 191] on div "ОЕ Введите комментарий..." at bounding box center [372, 171] width 328 height 56
click at [336, 243] on body "Добрый день! Прошу распечатать с аппарата и прислать в виде скана/фото страницу…" at bounding box center [385, 312] width 281 height 165
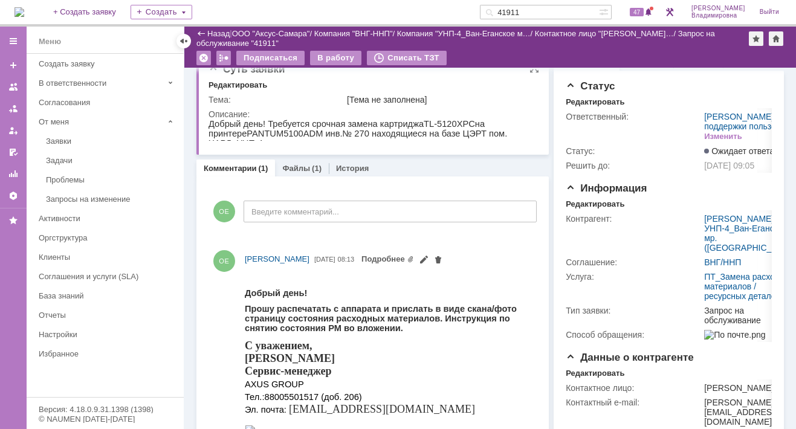
scroll to position [0, 0]
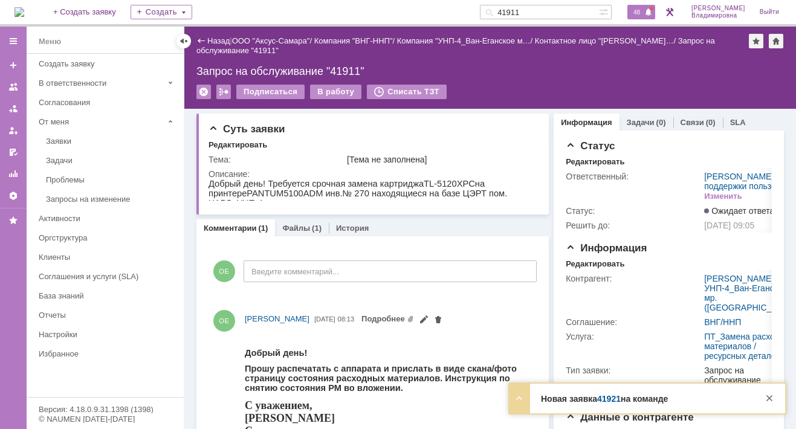
click at [642, 13] on span "48" at bounding box center [637, 12] width 14 height 8
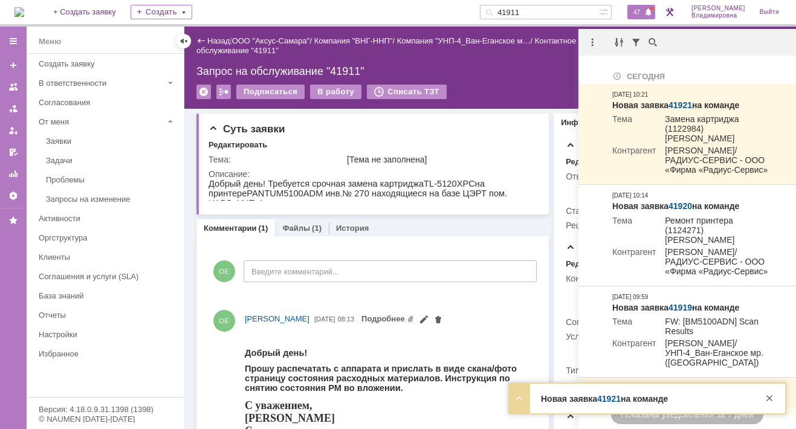
click at [537, 95] on div "Подписаться В работу Списать ТЗТ" at bounding box center [489, 97] width 587 height 25
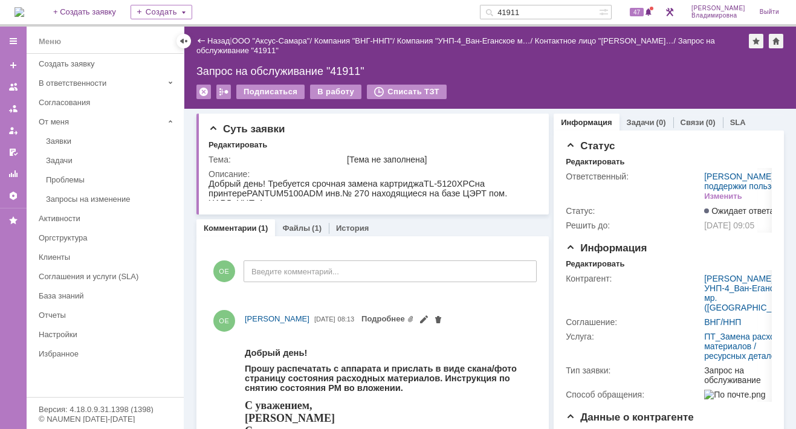
drag, startPoint x: 544, startPoint y: 11, endPoint x: 509, endPoint y: 9, distance: 35.7
click at [509, 9] on div "41911" at bounding box center [539, 12] width 119 height 14
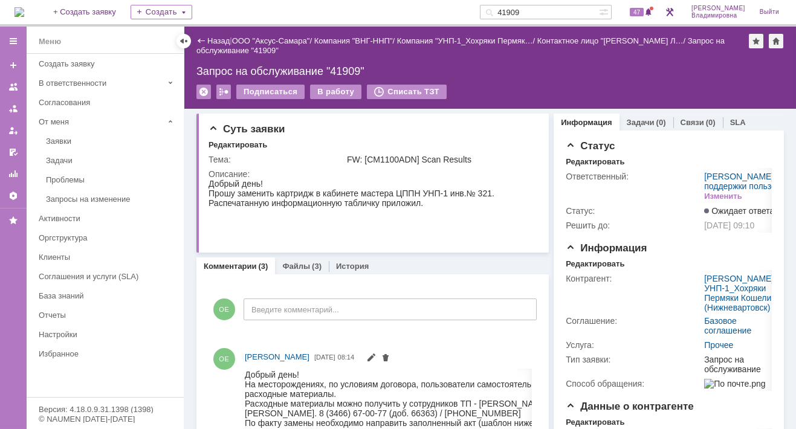
click at [550, 7] on input "41909" at bounding box center [539, 12] width 119 height 14
click at [542, 11] on input "41909" at bounding box center [539, 12] width 119 height 14
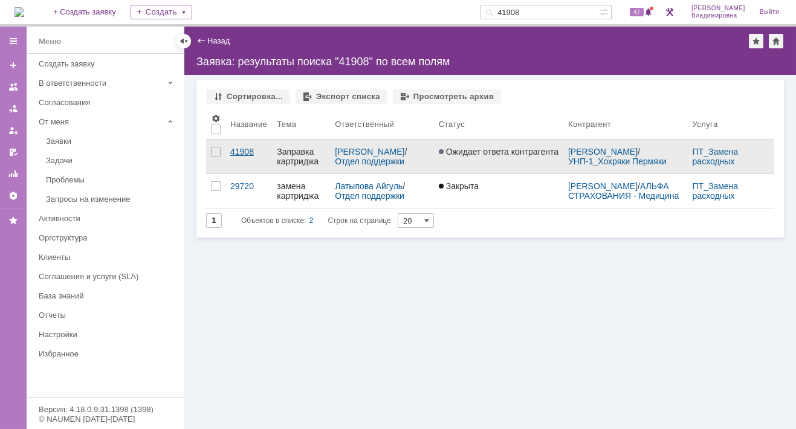
click at [240, 150] on div "41908" at bounding box center [248, 152] width 37 height 10
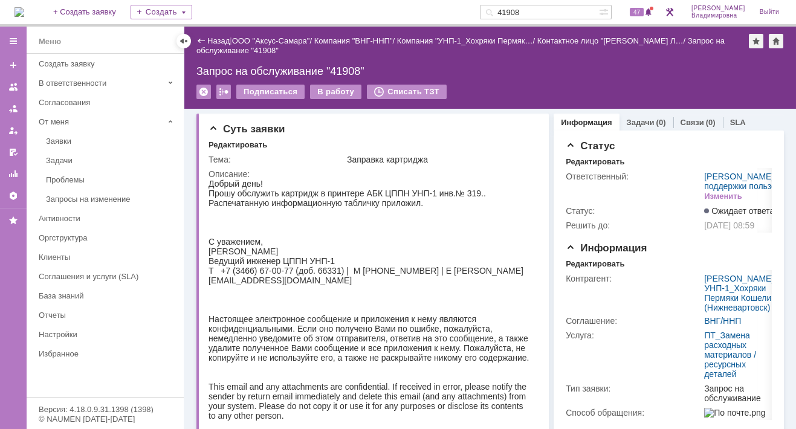
drag, startPoint x: 586, startPoint y: 71, endPoint x: 592, endPoint y: 79, distance: 10.4
click at [586, 70] on div "Запрос на обслуживание "41908"" at bounding box center [489, 71] width 587 height 12
click at [651, 11] on span at bounding box center [648, 13] width 8 height 10
click at [540, 11] on input "41908" at bounding box center [539, 12] width 119 height 14
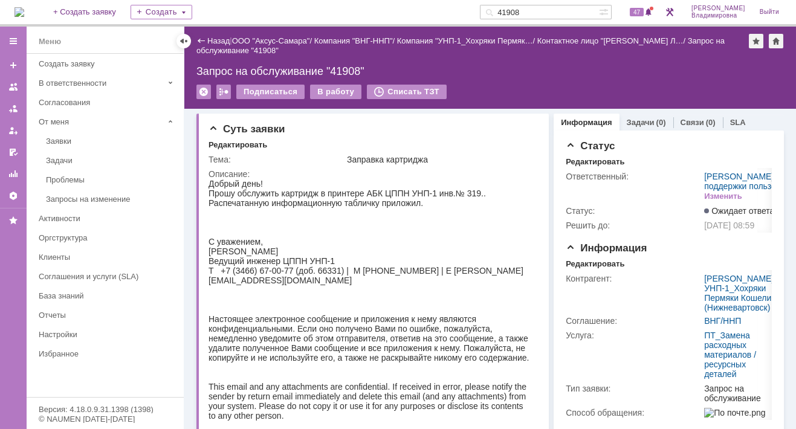
click at [540, 14] on input "41908" at bounding box center [539, 12] width 119 height 14
type input "41919"
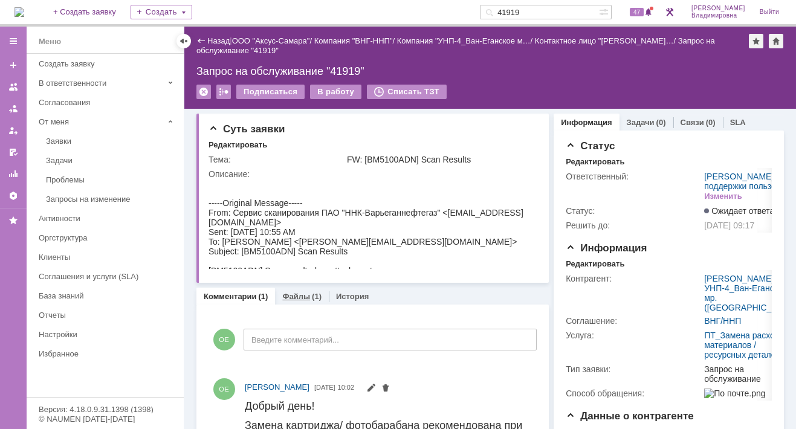
click at [286, 295] on link "Файлы" at bounding box center [296, 296] width 28 height 9
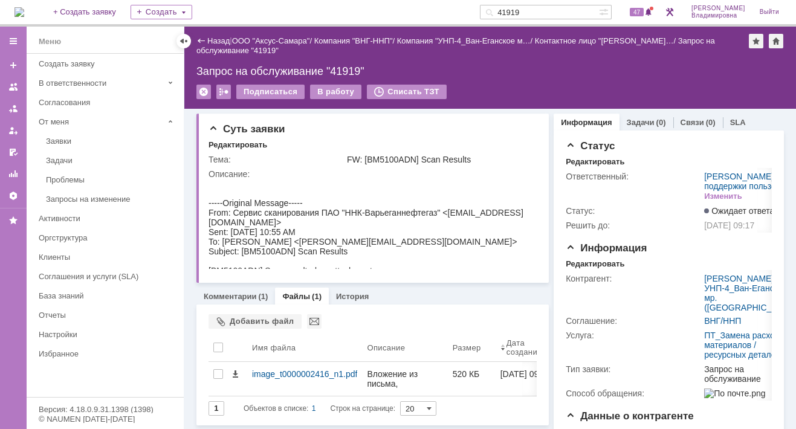
scroll to position [60, 0]
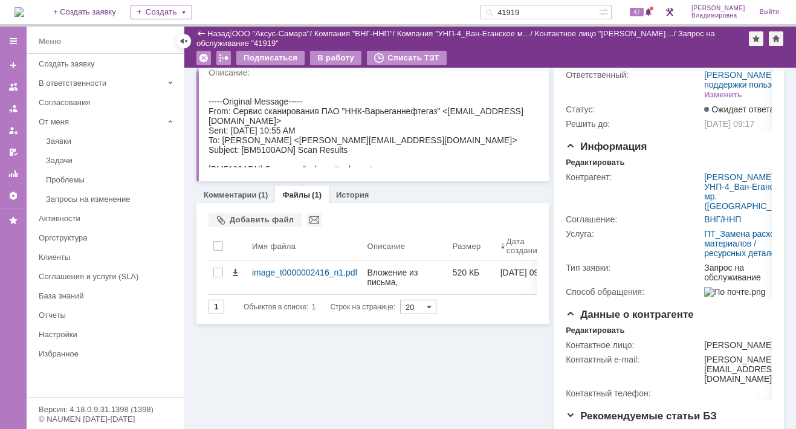
drag, startPoint x: 668, startPoint y: 130, endPoint x: 671, endPoint y: 143, distance: 12.5
click at [668, 129] on div "Решить до:" at bounding box center [633, 124] width 136 height 10
click at [463, 369] on div "Суть заявки Редактировать Тема: FW: [BM5100ADN] Scan Results Описание: Коммента…" at bounding box center [372, 264] width 352 height 514
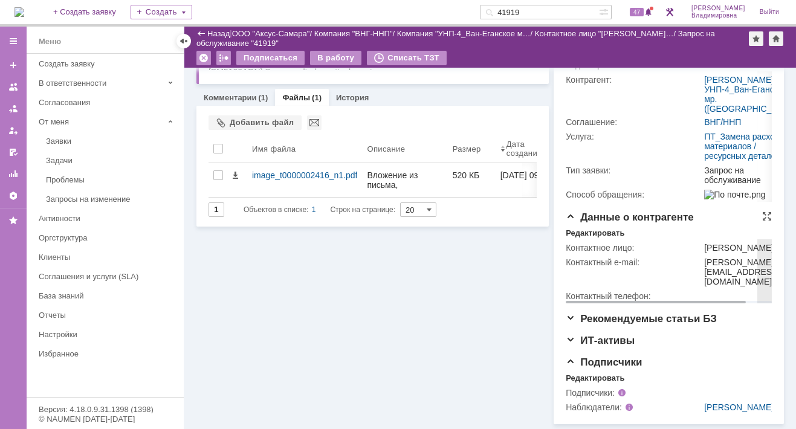
scroll to position [232, 0]
drag, startPoint x: 699, startPoint y: 251, endPoint x: 729, endPoint y: 263, distance: 32.0
click at [729, 263] on div "aleksandr.kurnikov@ipc-oil.ru" at bounding box center [742, 271] width 76 height 29
copy div "aleksandr.kurnikov@ipc-oil.ru"
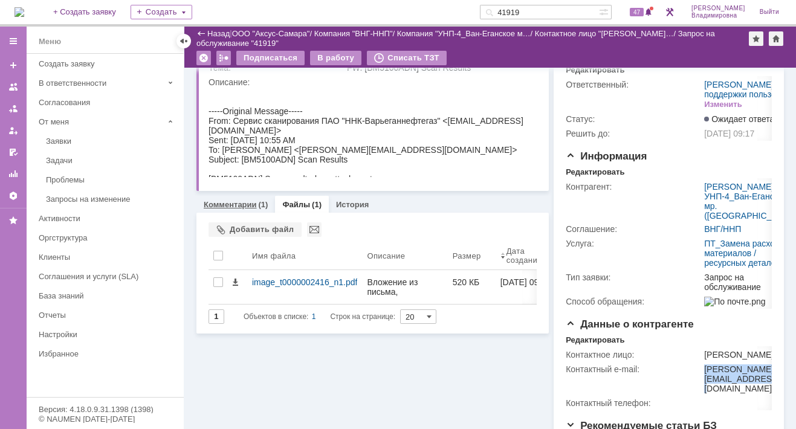
click at [235, 202] on link "Комментарии" at bounding box center [230, 204] width 53 height 9
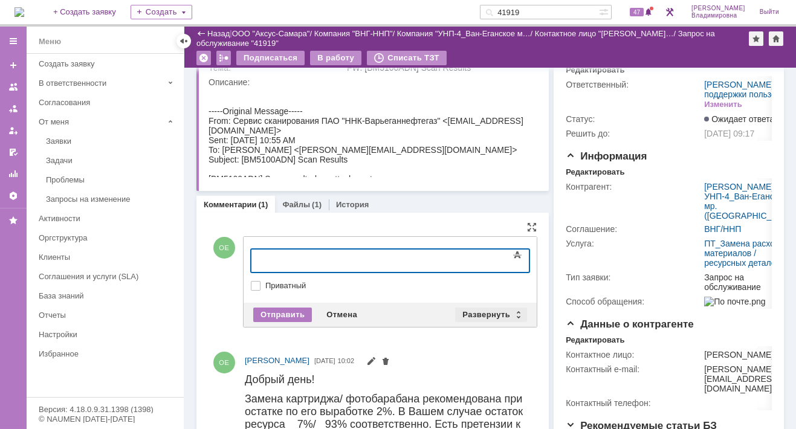
click at [480, 311] on div "Развернуть" at bounding box center [491, 315] width 72 height 14
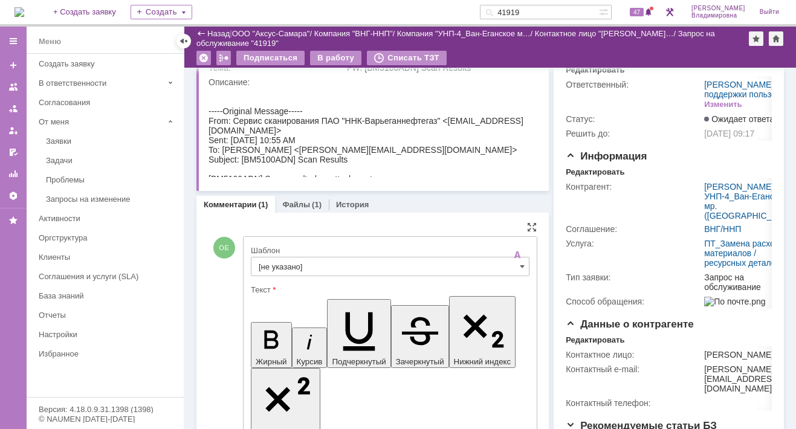
click at [283, 262] on input "[не указано]" at bounding box center [390, 266] width 279 height 19
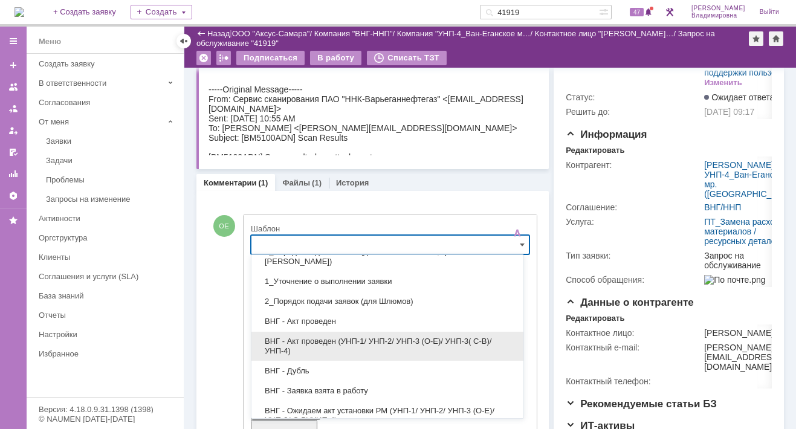
scroll to position [60, 0]
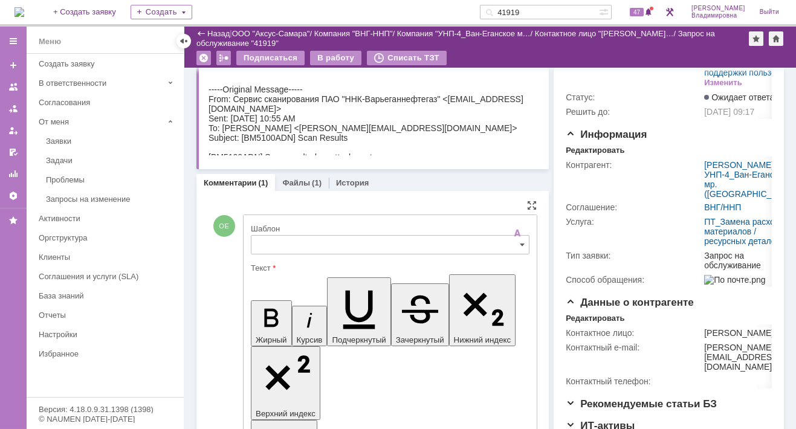
type input "[не указано]"
click at [520, 241] on span at bounding box center [522, 245] width 5 height 10
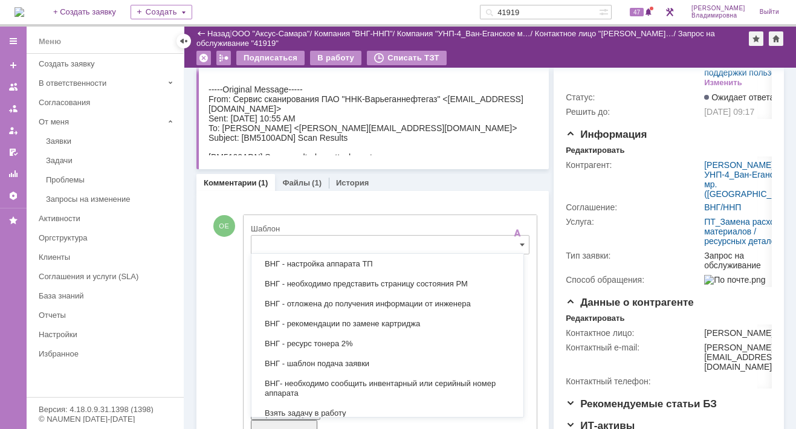
scroll to position [388, 0]
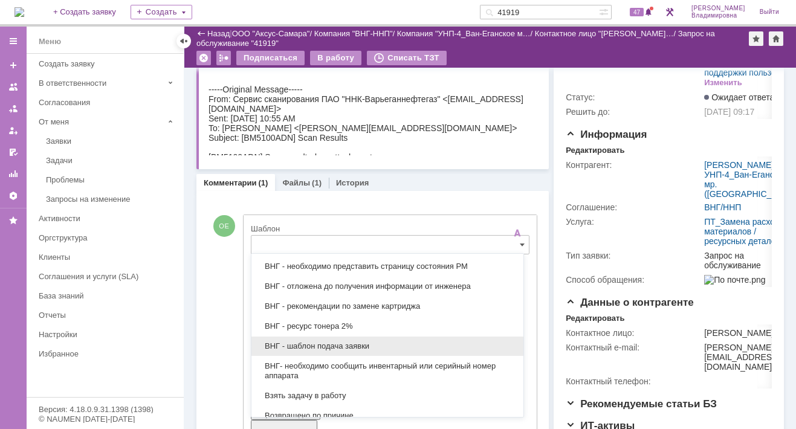
click at [337, 341] on span "ВНГ - шаблон подача заявки" at bounding box center [387, 346] width 257 height 10
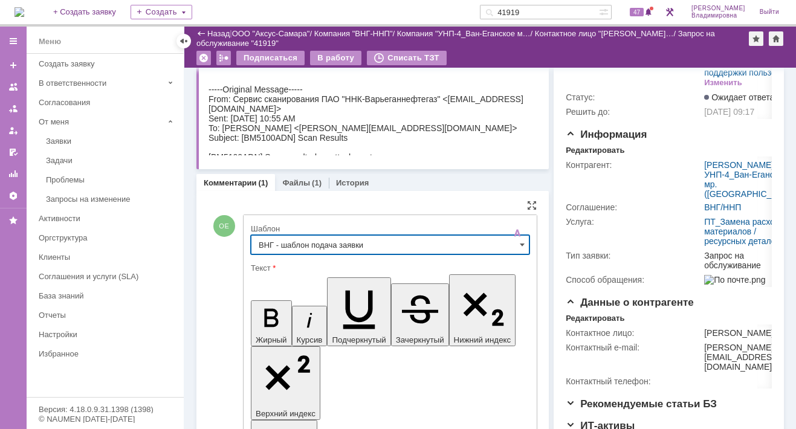
type input "ВНГ - шаблон подача заявки"
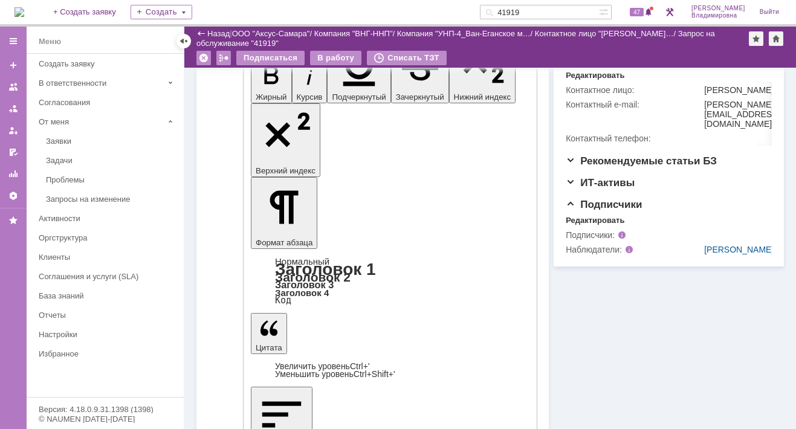
scroll to position [272, 0]
drag, startPoint x: 260, startPoint y: 2437, endPoint x: 486, endPoint y: 2592, distance: 274.5
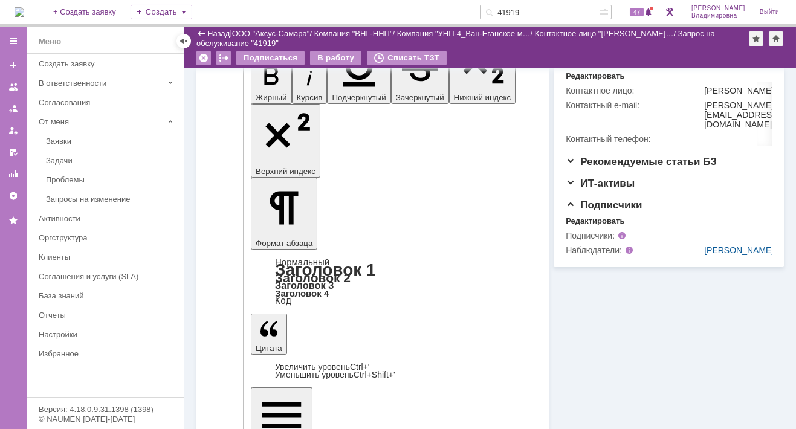
scroll to position [315, 0]
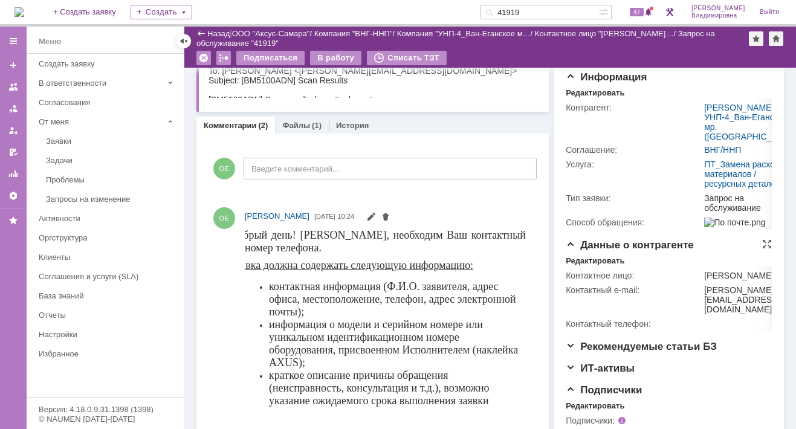
scroll to position [195, 0]
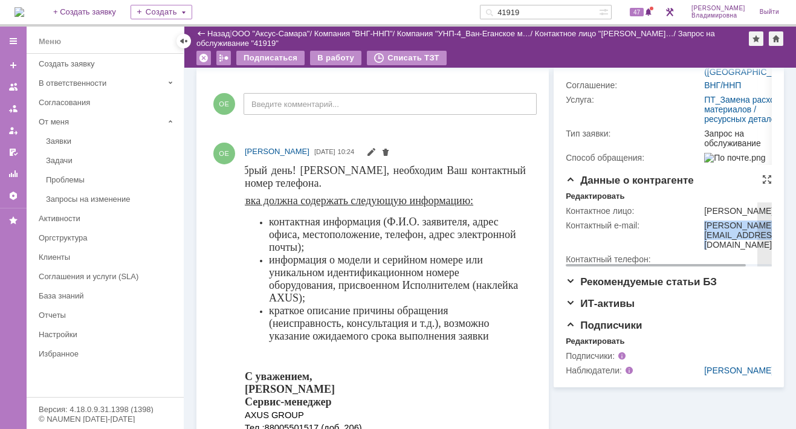
drag, startPoint x: 698, startPoint y: 292, endPoint x: 718, endPoint y: 300, distance: 22.0
click at [718, 250] on div "aleksandr.kurnikov@ipc-oil.ru" at bounding box center [742, 235] width 76 height 29
copy div "aleksandr.kurnikov@ipc-oil.ru"
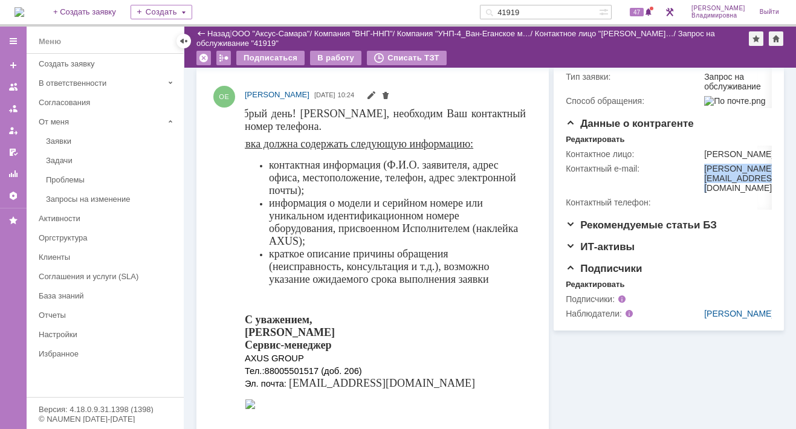
scroll to position [0, 0]
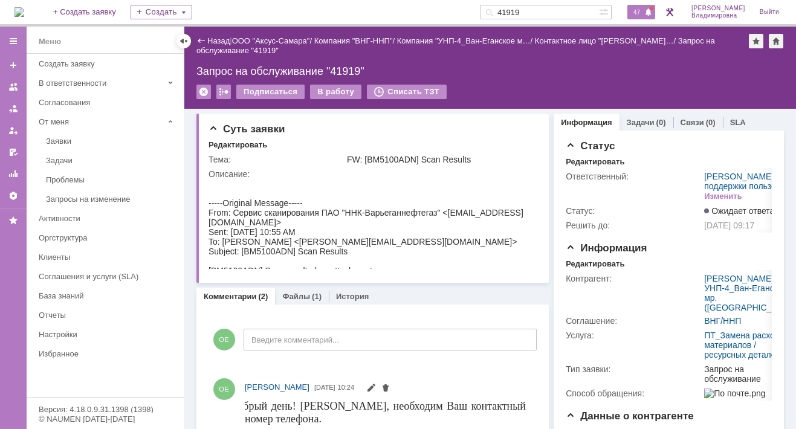
click at [639, 13] on span "47" at bounding box center [637, 12] width 14 height 8
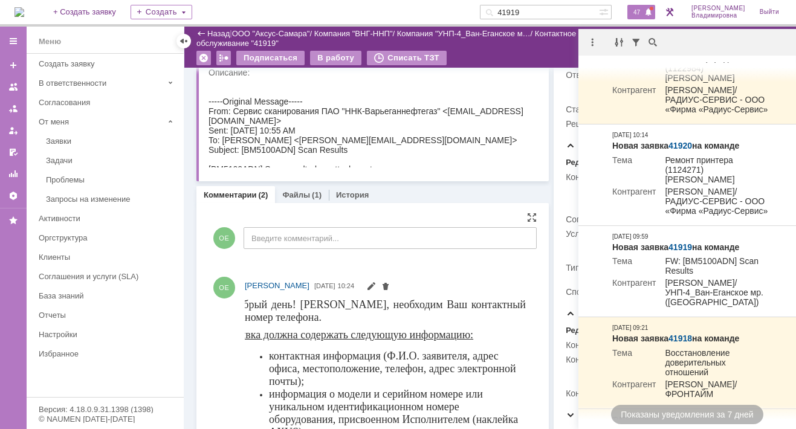
scroll to position [60, 0]
click at [437, 153] on body "-----Original Message----- From: Сервис сканирования ПАО "ННК-Варьеганнефтегаз"…" at bounding box center [368, 125] width 321 height 97
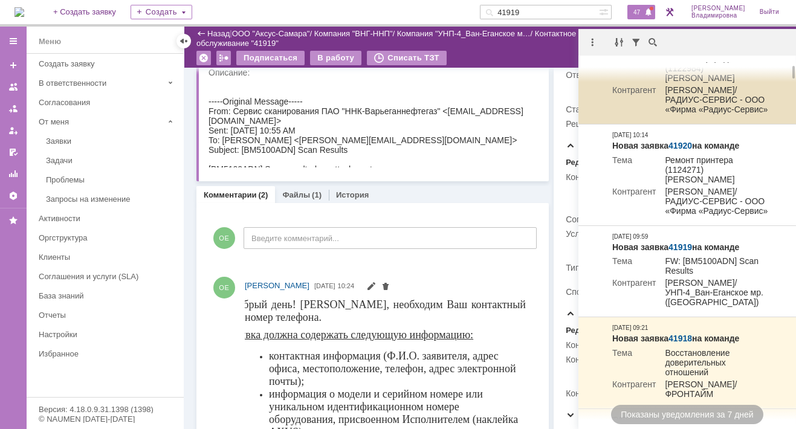
scroll to position [0, 0]
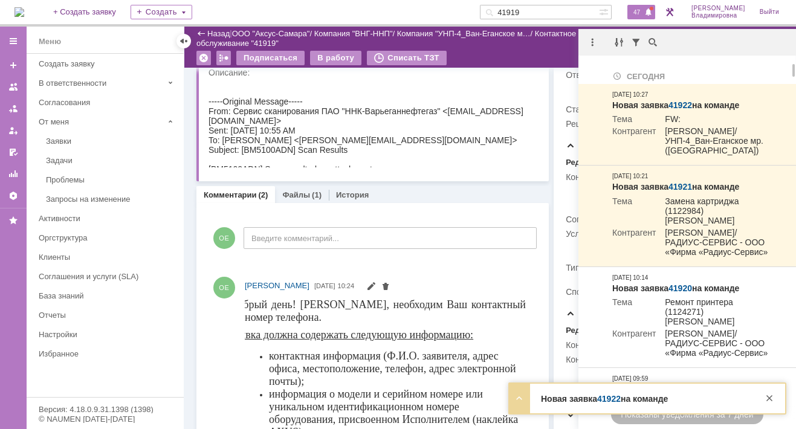
click at [652, 11] on span at bounding box center [648, 13] width 8 height 10
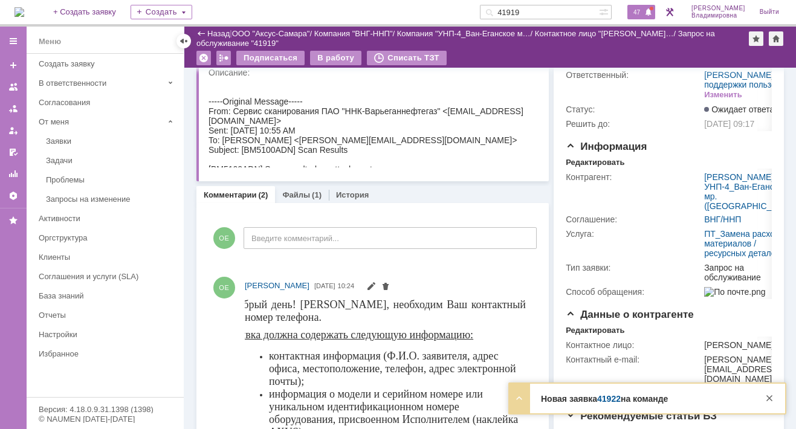
click at [643, 8] on span "47" at bounding box center [637, 12] width 14 height 8
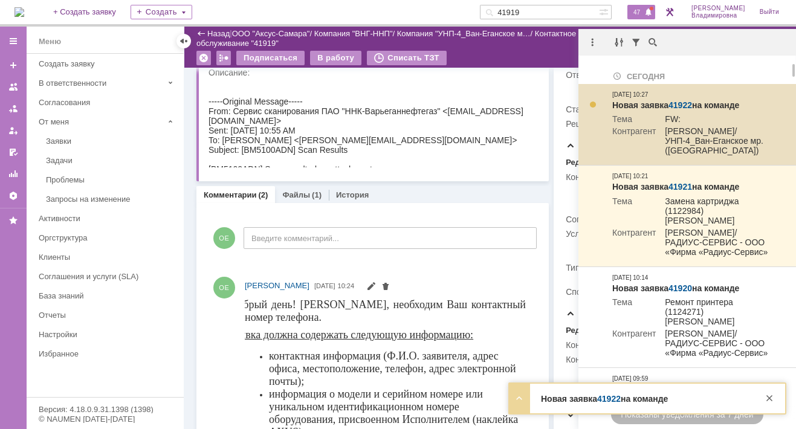
click at [691, 103] on link "41922" at bounding box center [680, 105] width 24 height 10
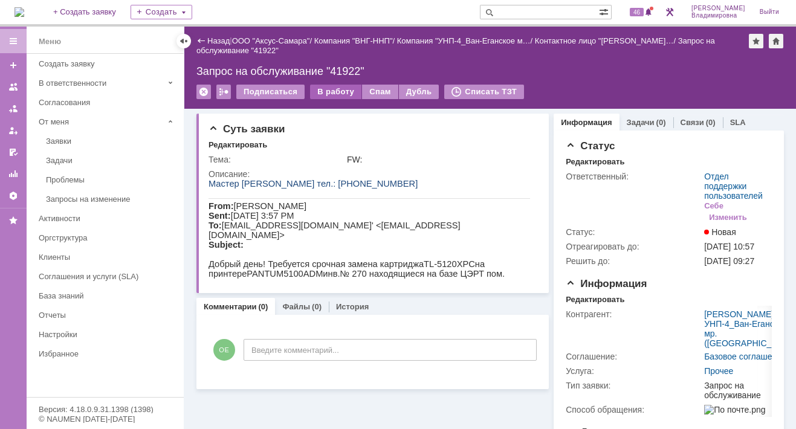
click at [324, 88] on div "В работу" at bounding box center [335, 92] width 51 height 14
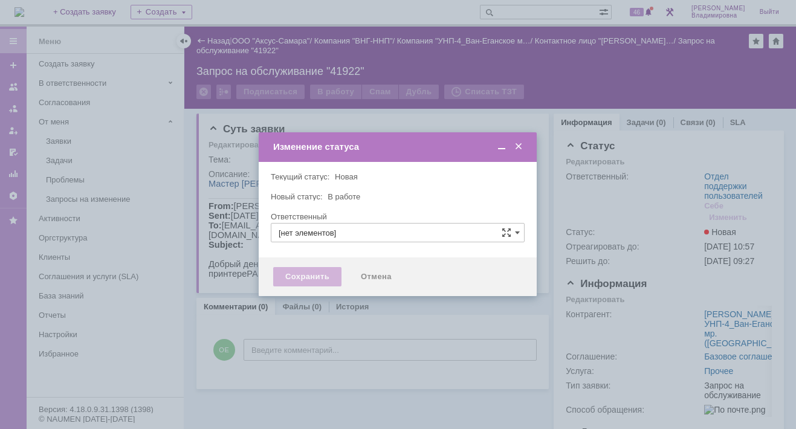
type input "Отдел поддержки пользователей"
type input "[PERSON_NAME]"
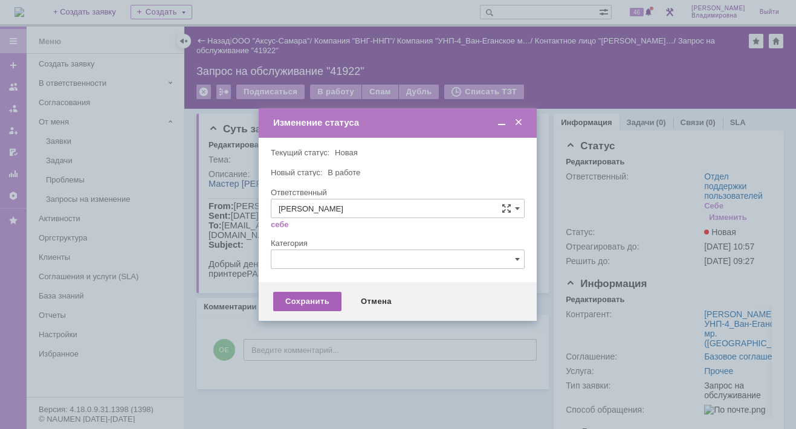
click at [306, 298] on div "Сохранить" at bounding box center [307, 301] width 68 height 19
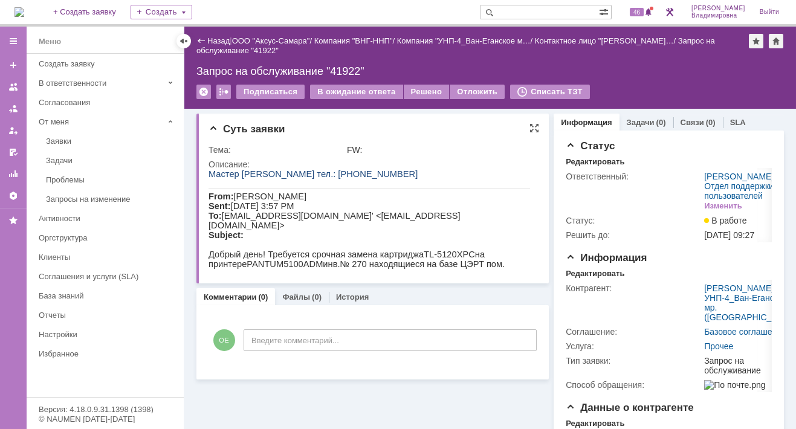
click at [450, 141] on div "Тема: FW: Описание:" at bounding box center [373, 207] width 330 height 134
click at [643, 10] on span "46" at bounding box center [637, 12] width 14 height 8
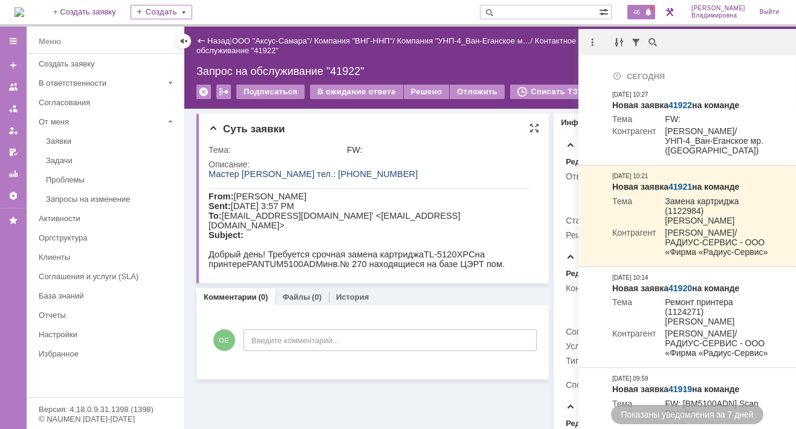
click at [533, 163] on div "Тема: FW: Описание:" at bounding box center [373, 207] width 330 height 134
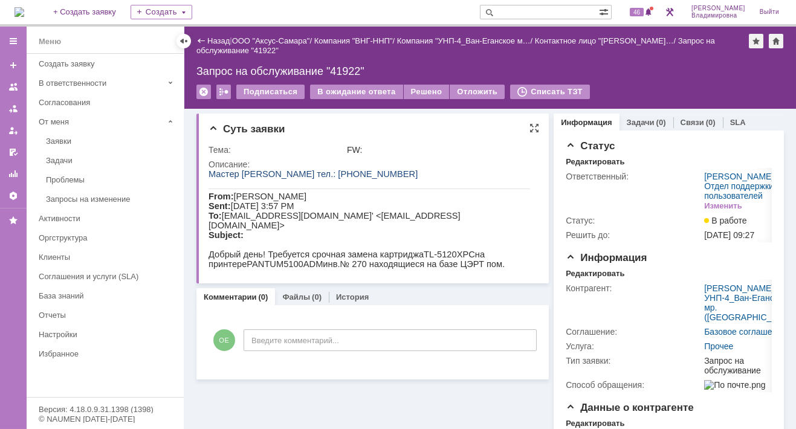
click at [392, 143] on td "FW:" at bounding box center [440, 150] width 192 height 14
click at [492, 63] on div "Назад | ООО "Аксус-Самара" / Компания "ВНГ-ННП" / Компания "УНП-4_Ван-Еганское …" at bounding box center [489, 68] width 611 height 82
click at [431, 62] on div "Назад | ООО "Аксус-Самара" / Компания "ВНГ-ННП" / Компания "УНП-4_Ван-Еганское …" at bounding box center [489, 68] width 611 height 82
click at [400, 6] on div "На домашнюю + Создать заявку Создать 46 [PERSON_NAME]" at bounding box center [398, 13] width 796 height 27
click at [393, 7] on div "На домашнюю + Создать заявку Создать 46 [PERSON_NAME]" at bounding box center [398, 13] width 796 height 27
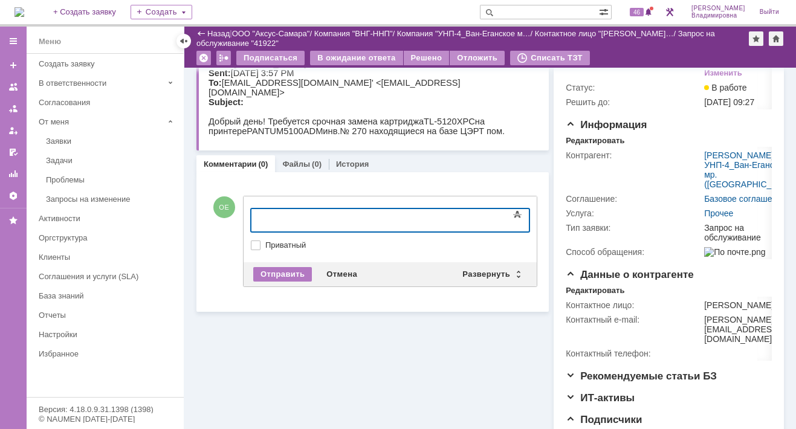
scroll to position [181, 0]
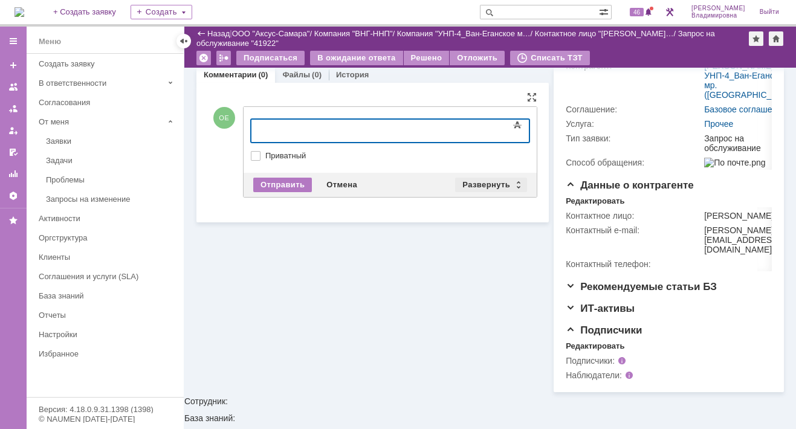
click at [484, 180] on div "Развернуть" at bounding box center [491, 185] width 72 height 14
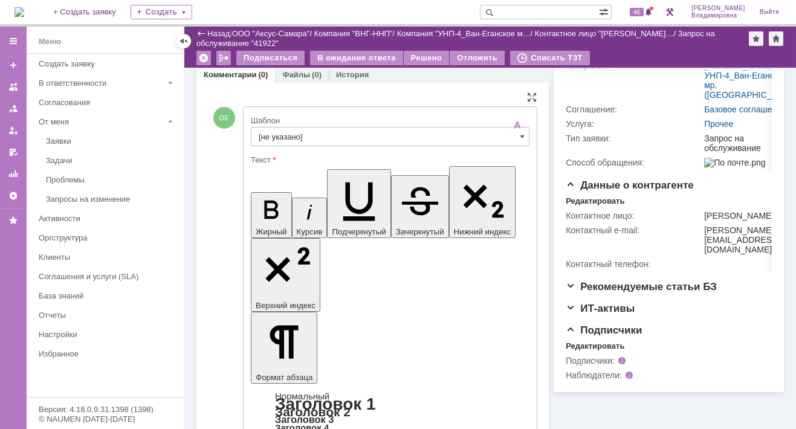
scroll to position [0, 0]
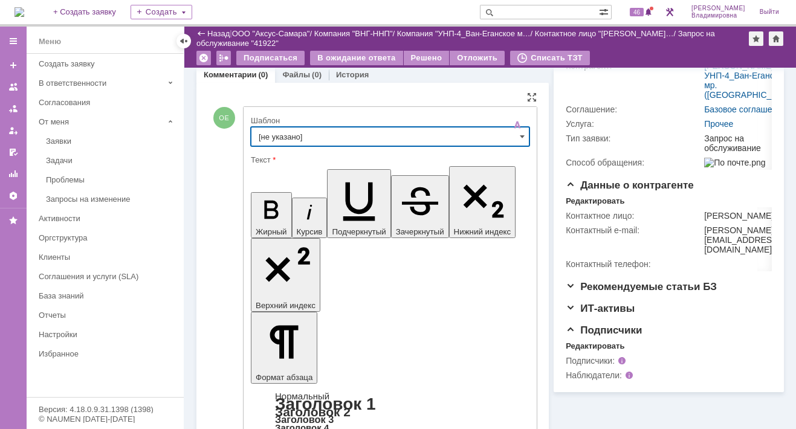
click at [281, 135] on input "[не указано]" at bounding box center [390, 136] width 279 height 19
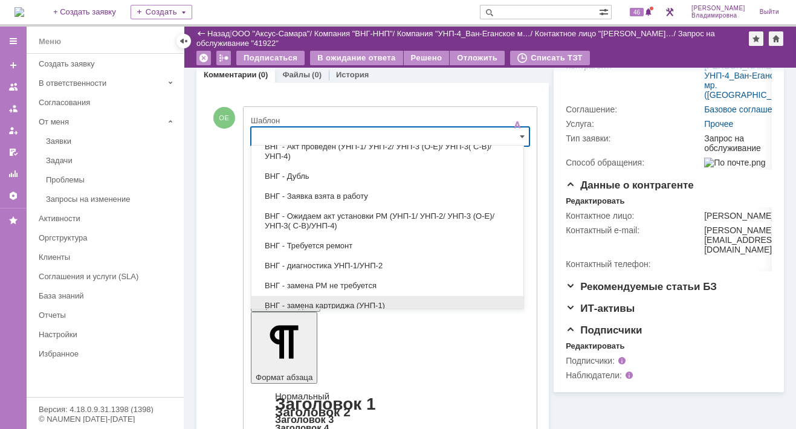
scroll to position [181, 0]
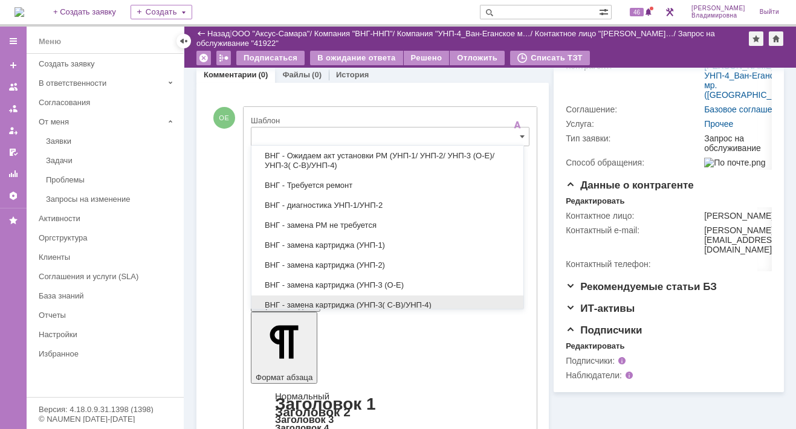
click at [342, 300] on span "ВНГ - замена картриджа (УНП-3( С-В)/УНП-4)" at bounding box center [387, 305] width 257 height 10
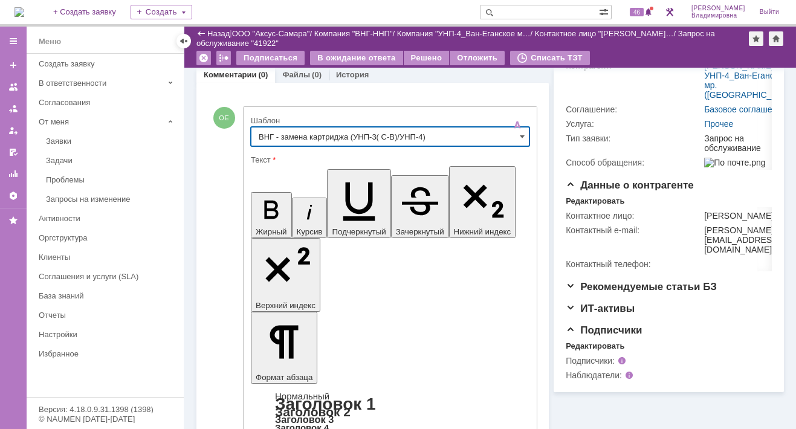
type input "ВНГ - замена картриджа (УНП-3( С-В)/УНП-4)"
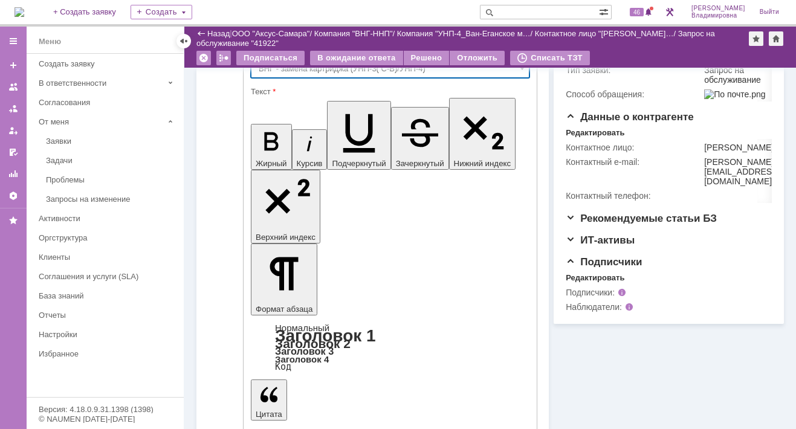
scroll to position [268, 0]
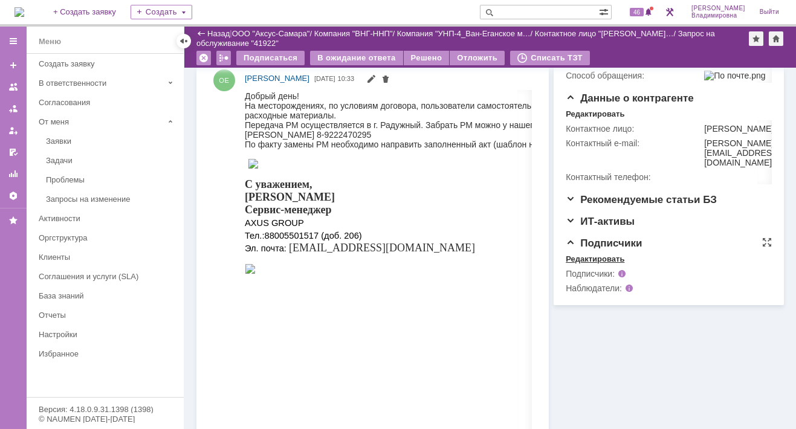
click at [576, 264] on div "Редактировать" at bounding box center [594, 259] width 59 height 10
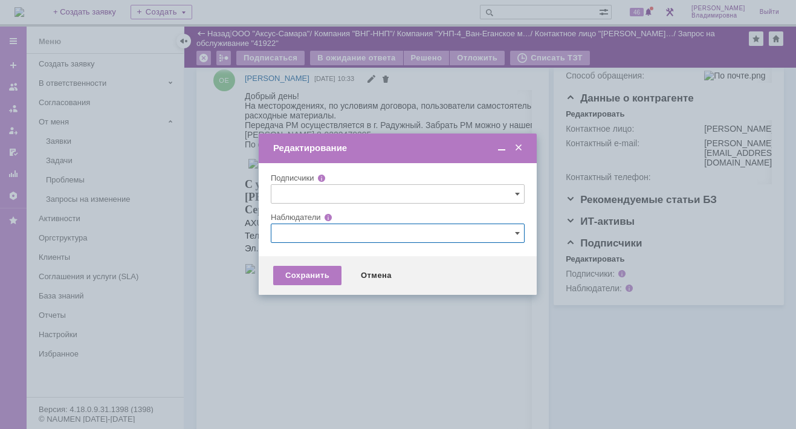
click at [283, 230] on input "text" at bounding box center [398, 233] width 254 height 19
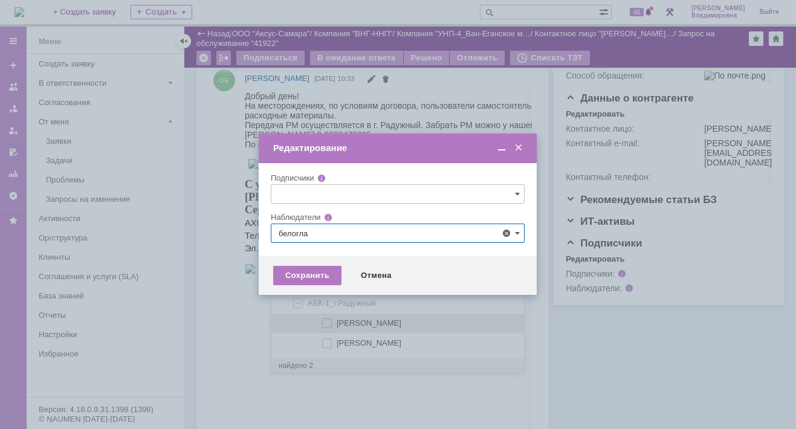
click at [337, 321] on span at bounding box center [337, 321] width 0 height 6
click at [325, 321] on input "[PERSON_NAME]" at bounding box center [328, 324] width 8 height 8
type input "[PERSON_NAME]"
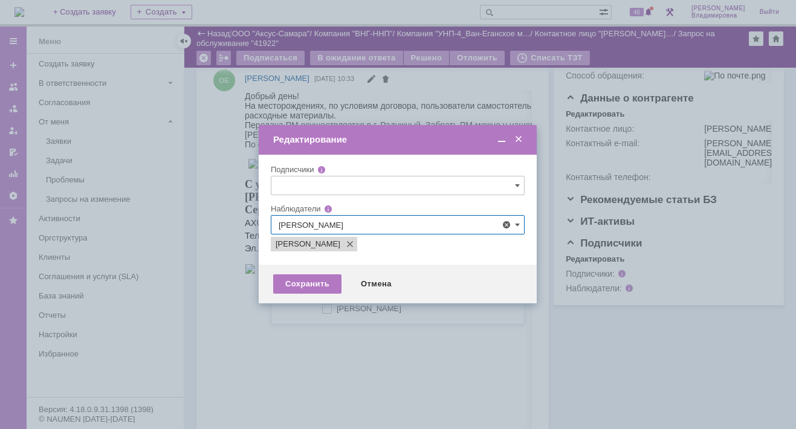
click at [217, 320] on div at bounding box center [398, 214] width 796 height 429
click at [292, 284] on div "Сохранить" at bounding box center [307, 283] width 68 height 19
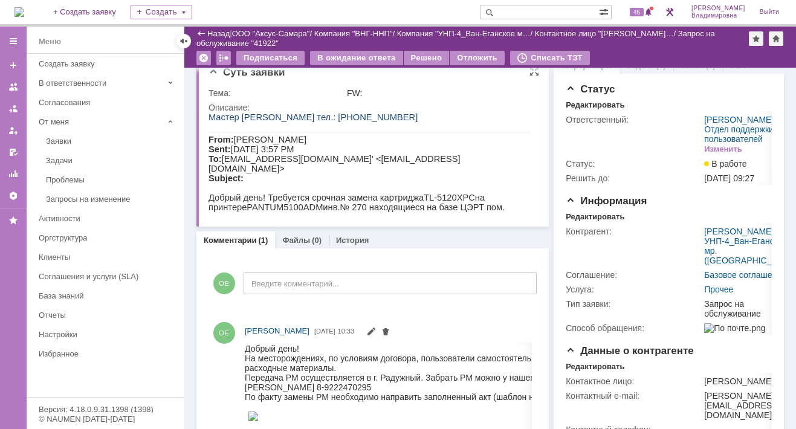
scroll to position [0, 0]
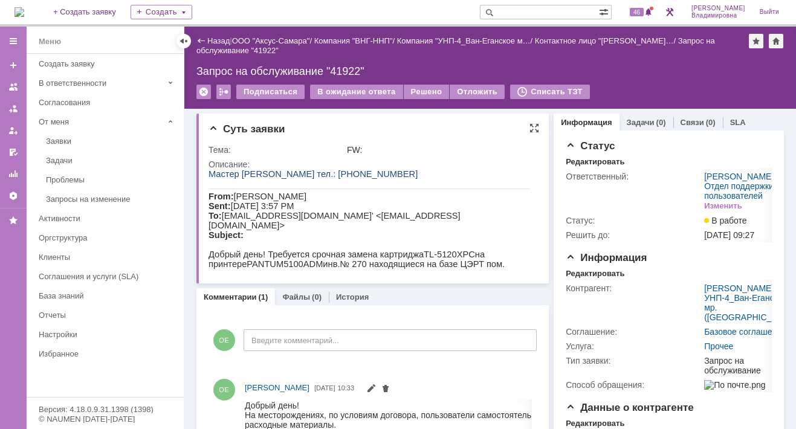
drag, startPoint x: 208, startPoint y: 171, endPoint x: 395, endPoint y: 175, distance: 186.7
click at [395, 175] on p "Мастер [PERSON_NAME] тел.: [PHONE_NUMBER]" at bounding box center [368, 174] width 321 height 10
copy span "Мастер [PERSON_NAME] тел.: [PHONE_NUMBER]"
click at [520, 11] on input "text" at bounding box center [539, 12] width 119 height 14
type input "41919"
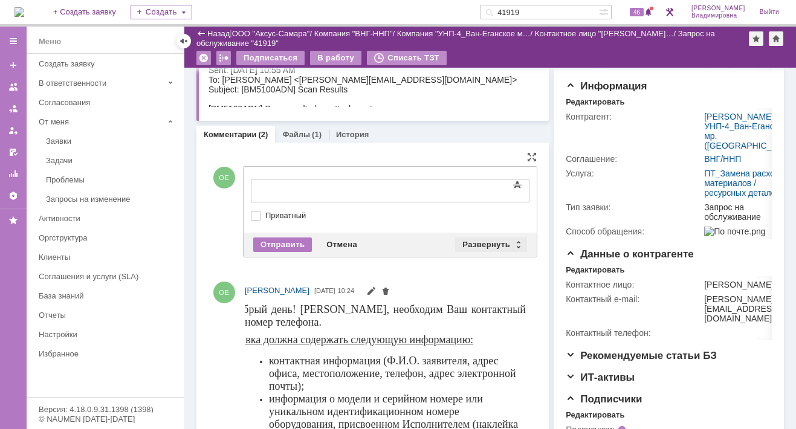
click at [485, 237] on div "Развернуть" at bounding box center [491, 244] width 72 height 14
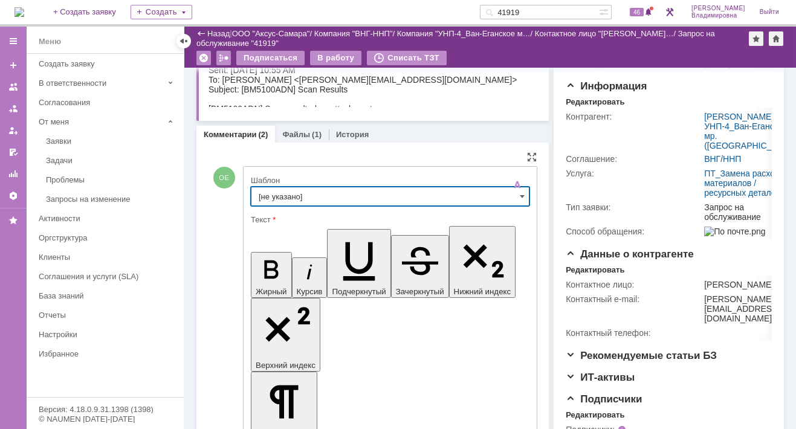
click at [267, 192] on input "[не указано]" at bounding box center [390, 196] width 279 height 19
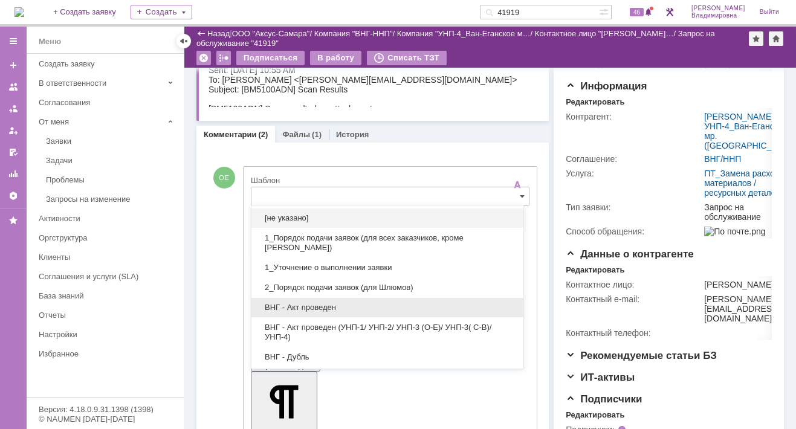
click at [285, 311] on div "ВНГ - Акт проведен" at bounding box center [387, 307] width 272 height 19
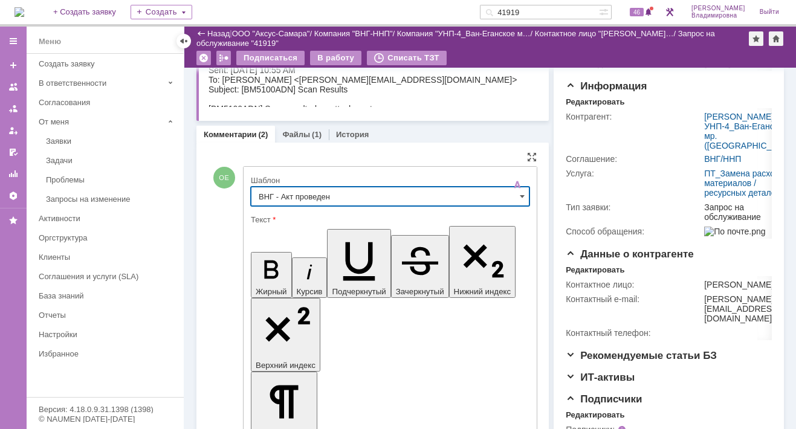
type input "ВНГ - Акт проведен"
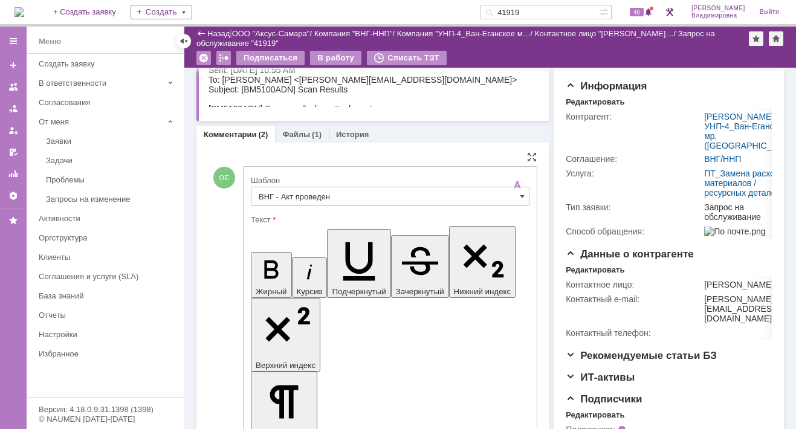
drag, startPoint x: 264, startPoint y: 2699, endPoint x: 317, endPoint y: 2726, distance: 59.4
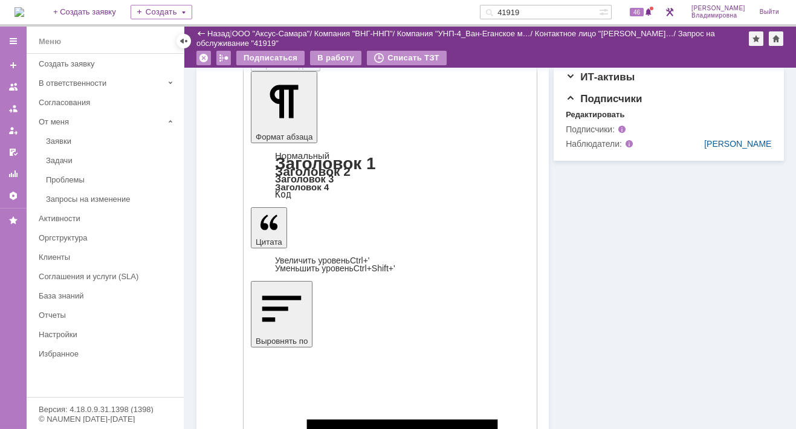
scroll to position [423, 0]
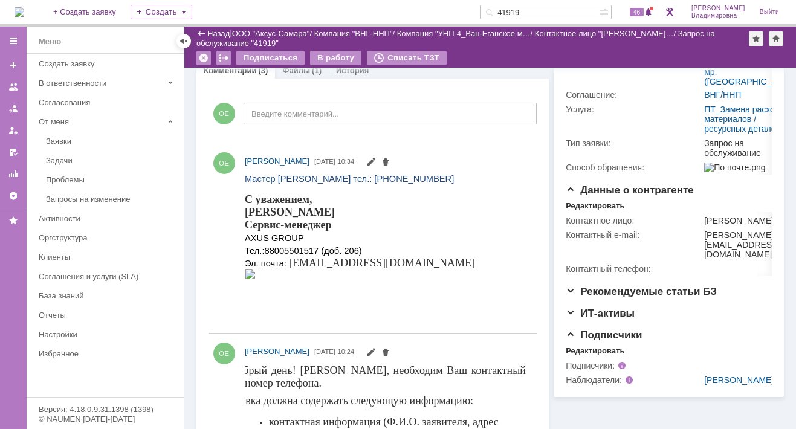
scroll to position [79, 0]
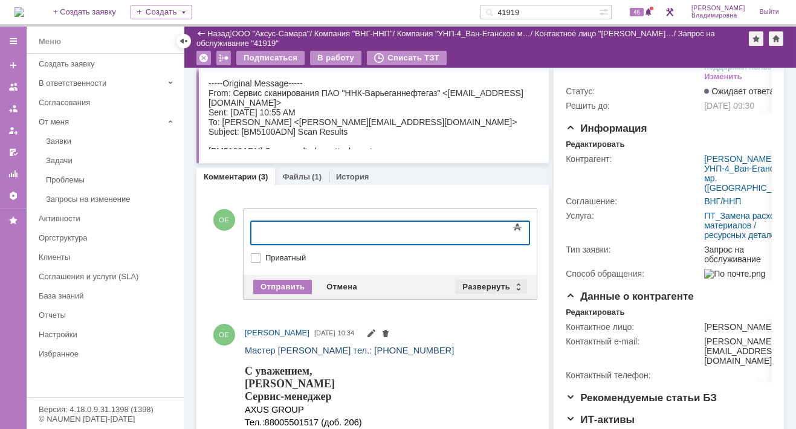
click at [480, 282] on div "Развернуть" at bounding box center [491, 287] width 72 height 14
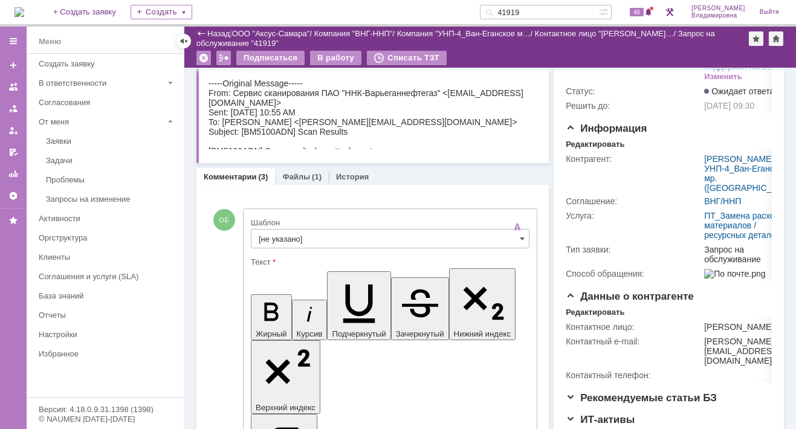
click at [271, 237] on input "[не указано]" at bounding box center [390, 238] width 279 height 19
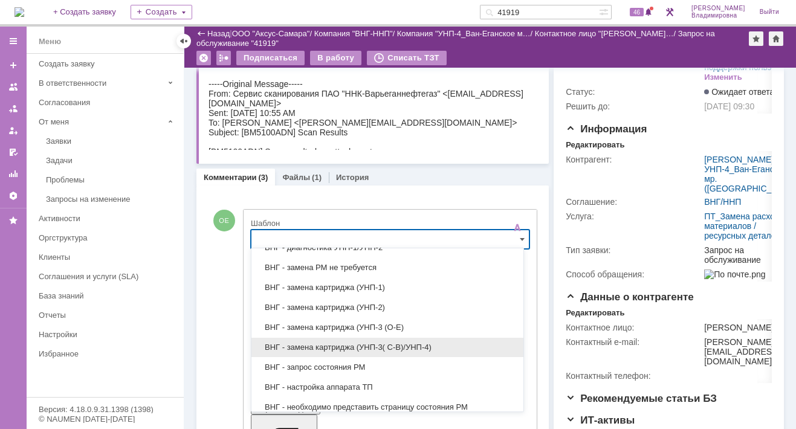
click at [330, 344] on span "ВНГ - замена картриджа (УНП-3( С-В)/УНП-4)" at bounding box center [387, 348] width 257 height 10
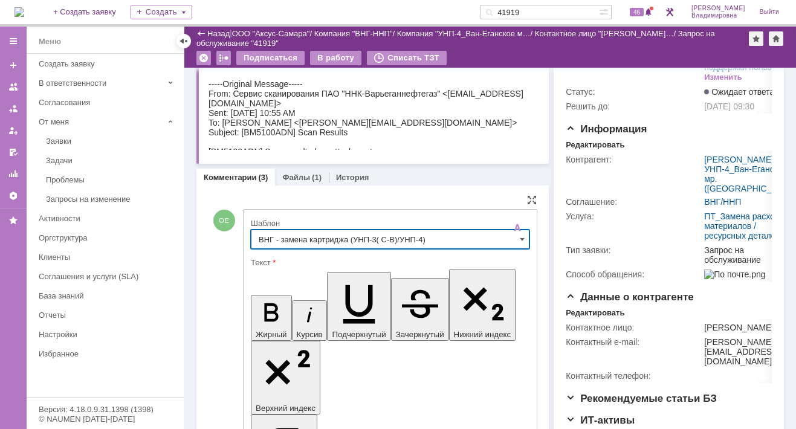
type input "ВНГ - замена картриджа (УНП-3( С-В)/УНП-4)"
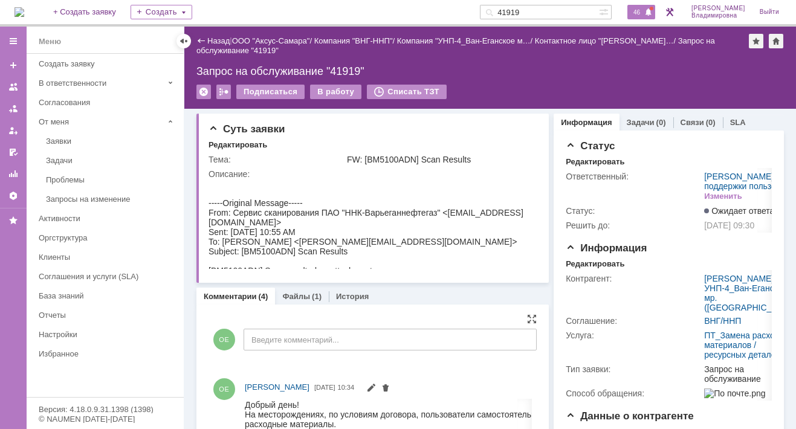
click at [641, 8] on span "46" at bounding box center [637, 12] width 14 height 8
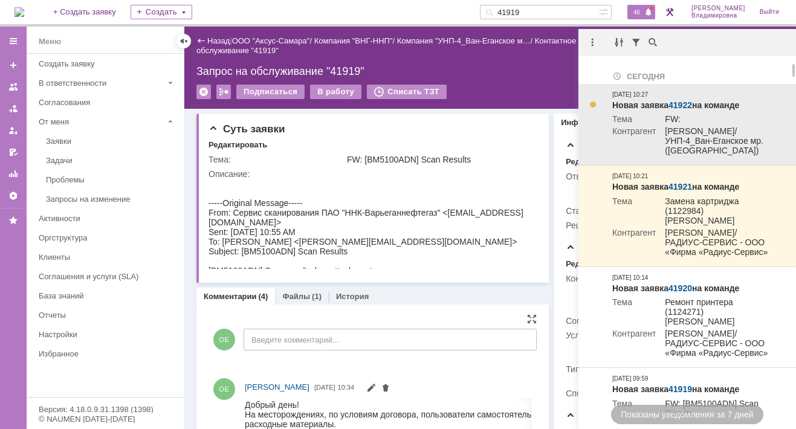
click at [683, 103] on link "41922" at bounding box center [680, 105] width 24 height 10
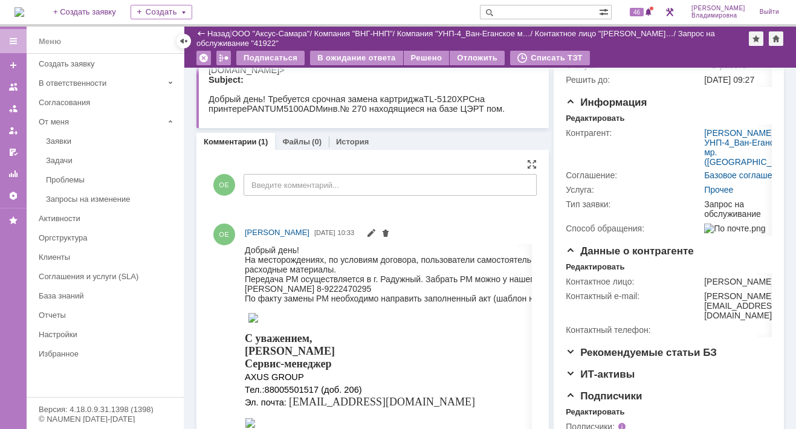
scroll to position [121, 0]
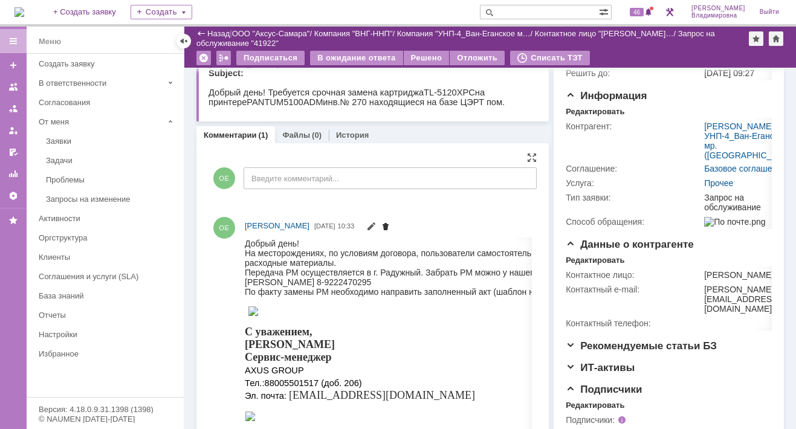
click at [390, 224] on span at bounding box center [386, 228] width 10 height 10
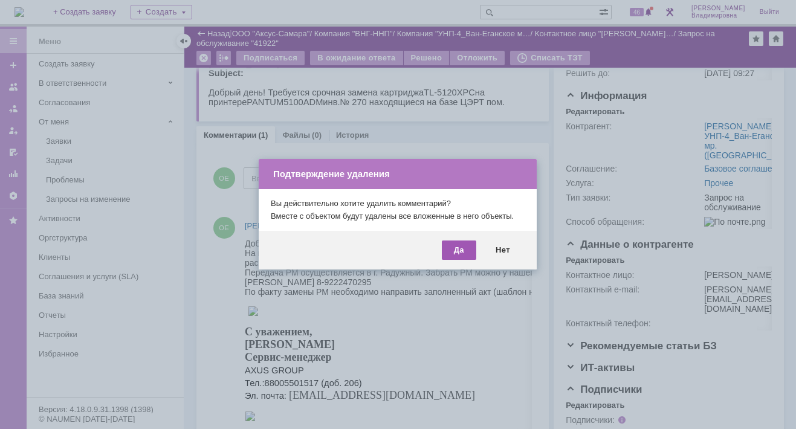
click at [459, 245] on div "Да" at bounding box center [459, 249] width 34 height 19
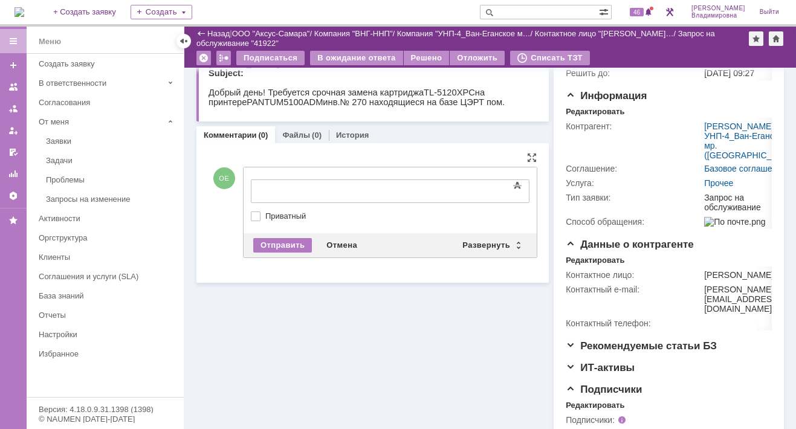
scroll to position [0, 0]
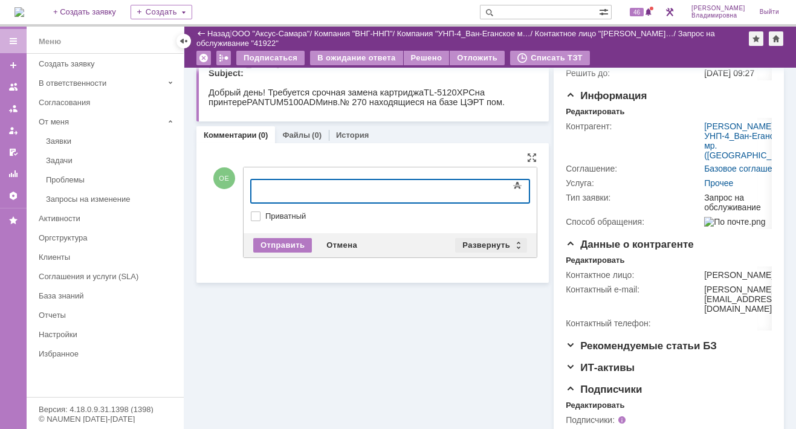
click at [480, 238] on div "Развернуть" at bounding box center [491, 245] width 72 height 14
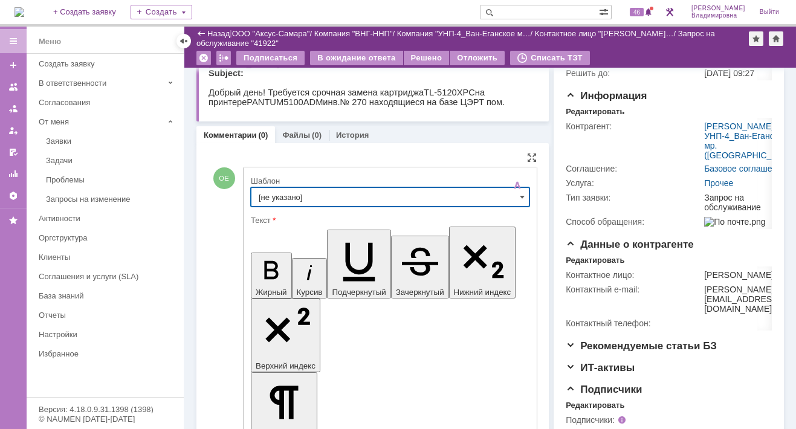
click at [286, 190] on input "[не указано]" at bounding box center [390, 196] width 279 height 19
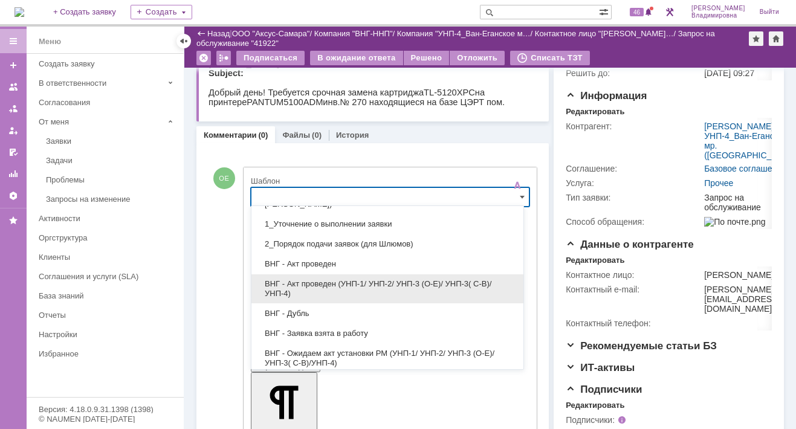
scroll to position [60, 0]
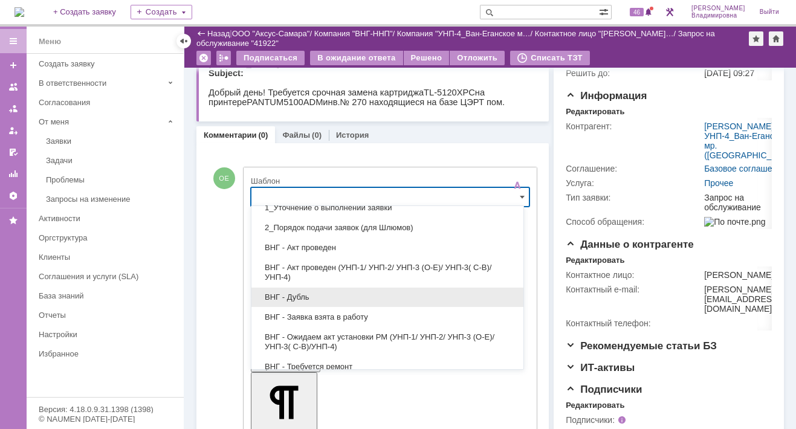
click at [301, 294] on span "ВНГ - Дубль" at bounding box center [387, 297] width 257 height 10
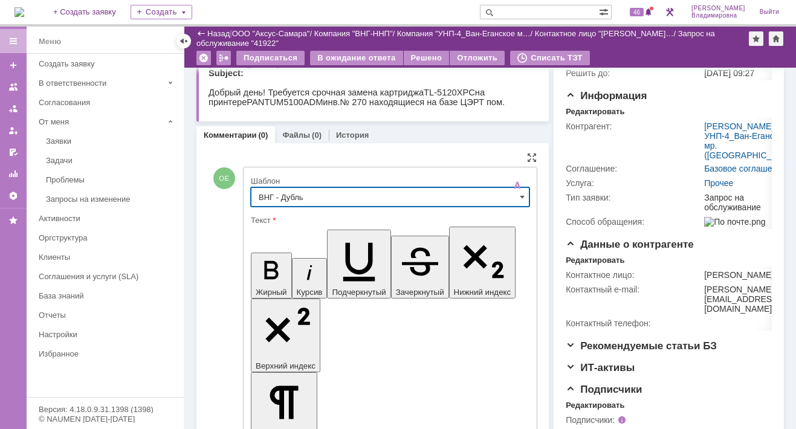
type input "ВНГ - Дубль"
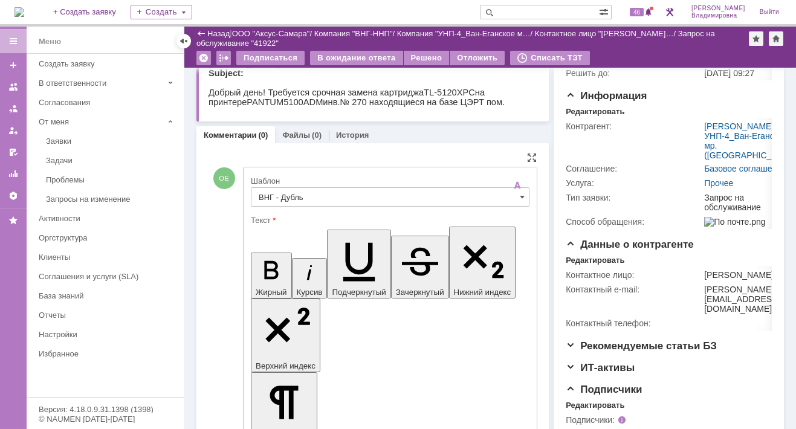
drag, startPoint x: 405, startPoint y: 2712, endPoint x: 320, endPoint y: 2723, distance: 86.5
drag, startPoint x: 453, startPoint y: 2713, endPoint x: 285, endPoint y: 2720, distance: 168.7
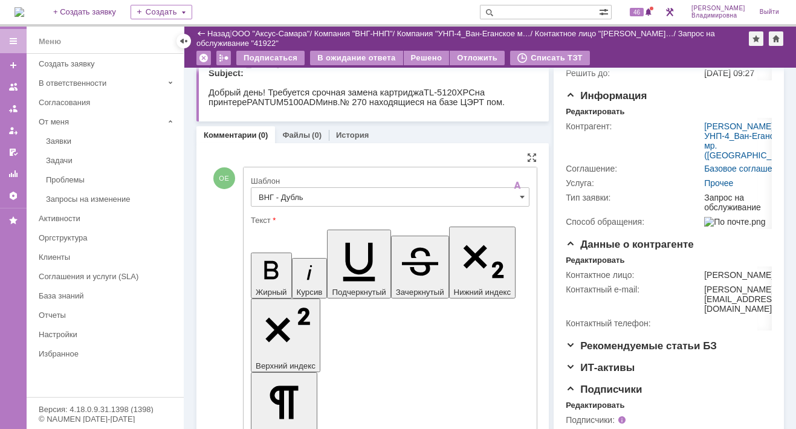
scroll to position [4, 0]
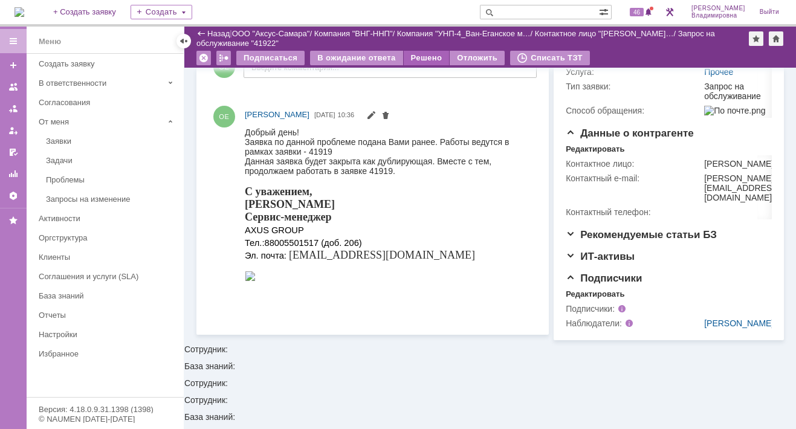
scroll to position [0, 0]
click at [420, 55] on div "Решено" at bounding box center [427, 58] width 46 height 14
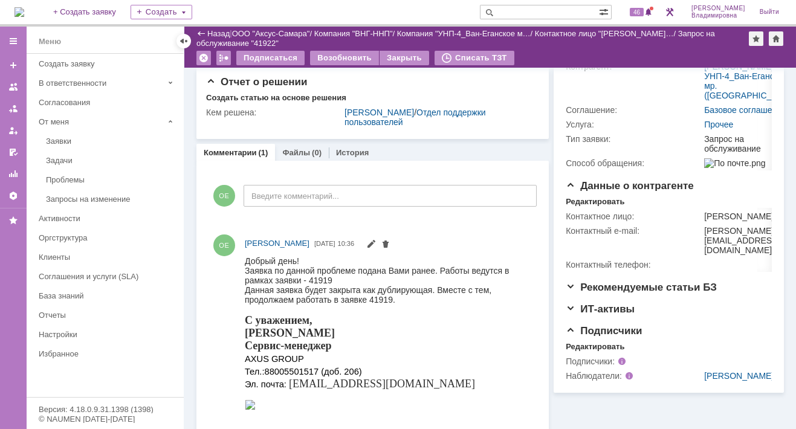
scroll to position [52, 0]
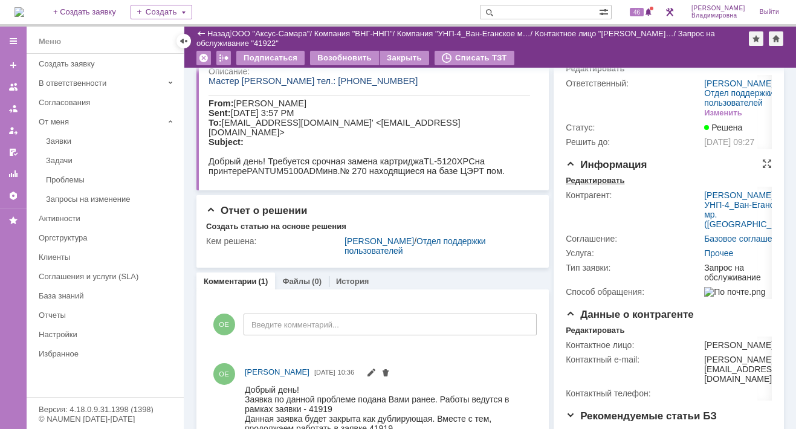
click at [585, 185] on div "Редактировать" at bounding box center [594, 181] width 59 height 10
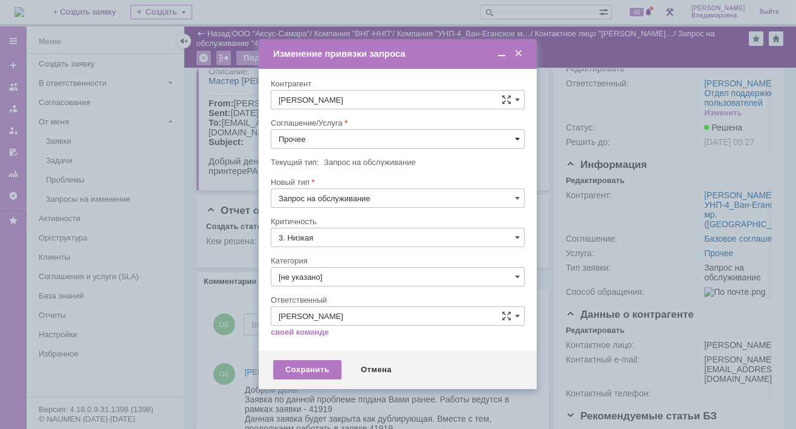
click at [517, 135] on span at bounding box center [517, 139] width 5 height 10
click at [318, 283] on span "ПТ_Замена расходных материалов / ресурсных деталей" at bounding box center [398, 288] width 238 height 10
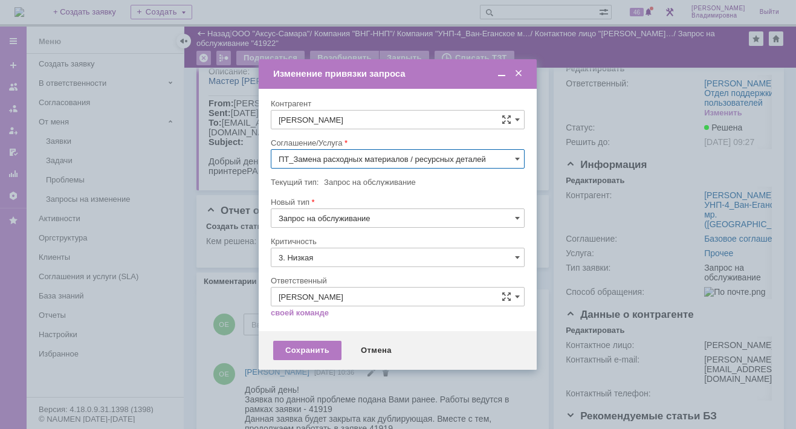
type input "ПТ_Замена расходных материалов / ресурсных деталей"
click at [297, 346] on div "Сохранить" at bounding box center [307, 350] width 68 height 19
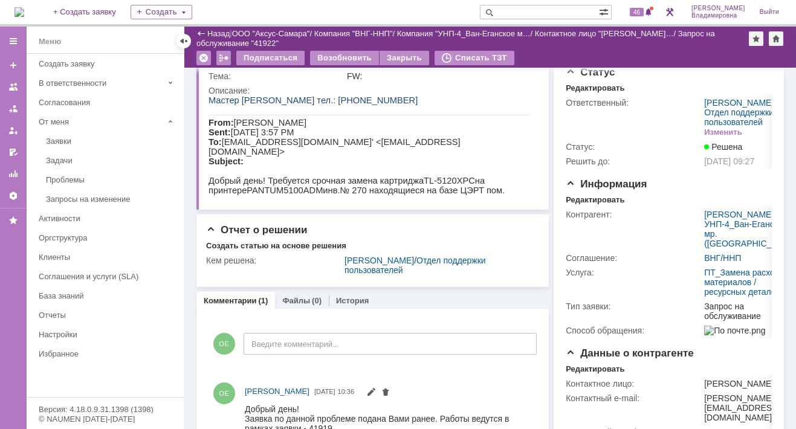
scroll to position [0, 0]
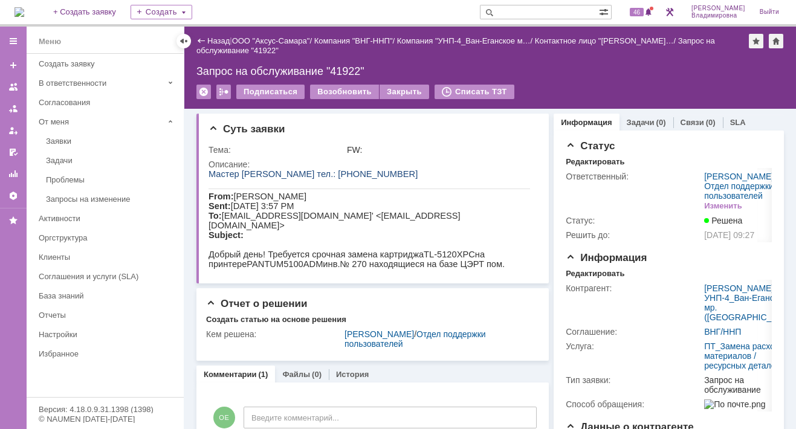
click at [521, 14] on input "text" at bounding box center [539, 12] width 119 height 14
type input "41919"
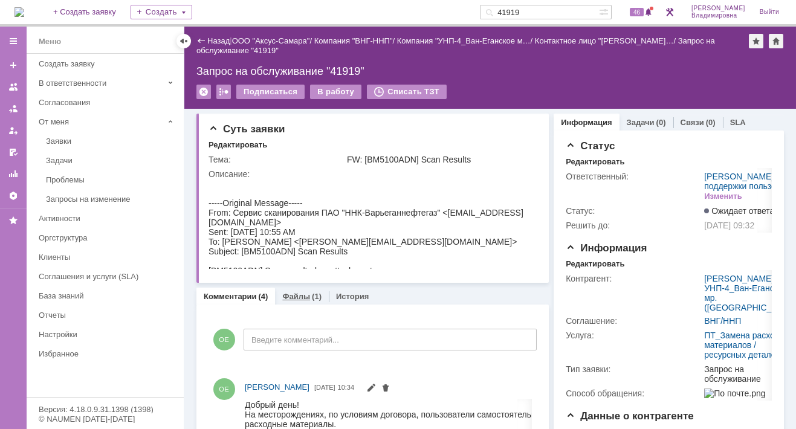
click at [291, 295] on link "Файлы" at bounding box center [296, 296] width 28 height 9
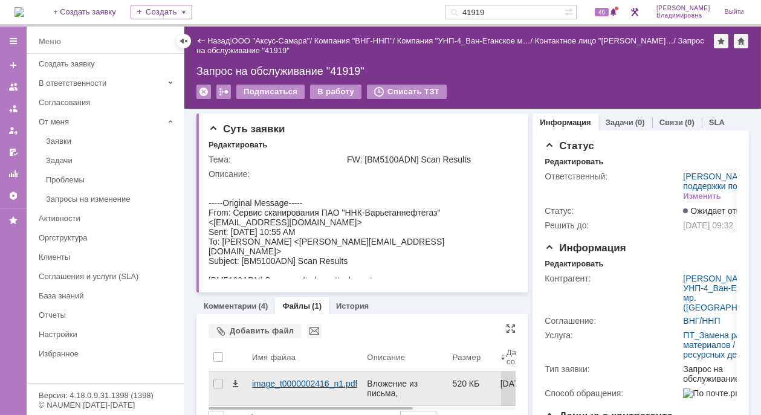
click at [265, 379] on div "image_t0000002416_n1.pdf" at bounding box center [304, 384] width 105 height 10
click at [265, 379] on body "Идет загрузка, пожалуйста, подождите. На домашнюю + Создать заявку Создать 4191…" at bounding box center [380, 207] width 761 height 415
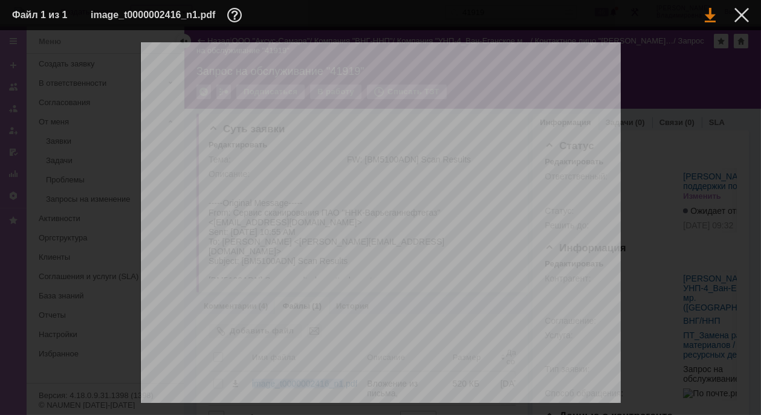
click at [709, 15] on link at bounding box center [709, 15] width 11 height 14
click at [704, 11] on link at bounding box center [709, 15] width 11 height 14
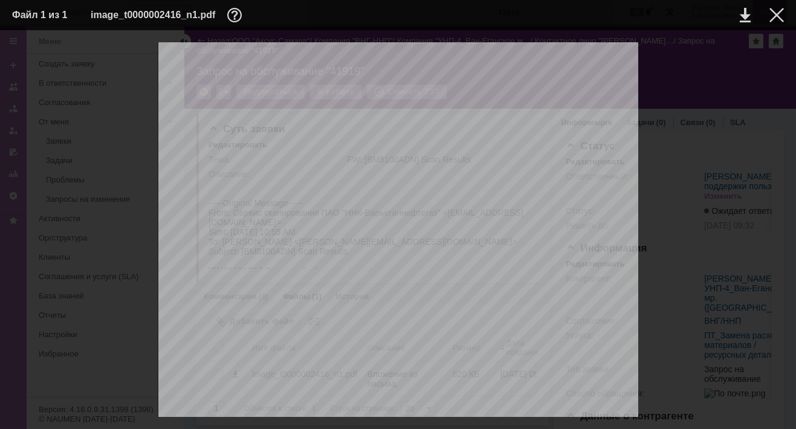
click at [773, 10] on div at bounding box center [776, 15] width 14 height 14
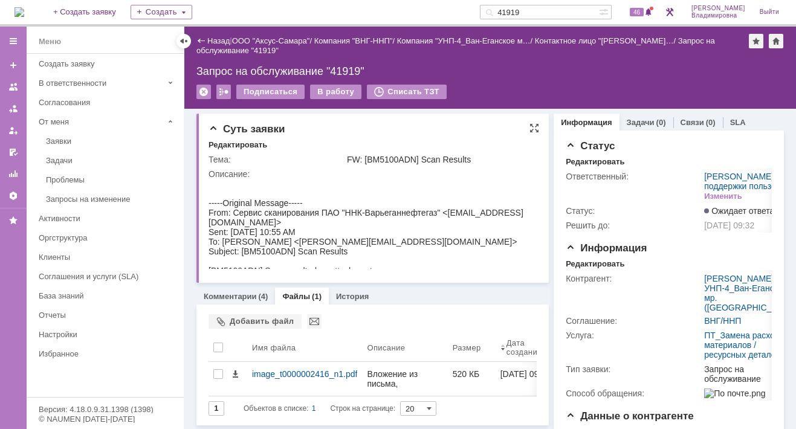
click at [313, 137] on div "Суть заявки Редактировать Тема: FW: [BM5100ADN] Scan Results Описание:" at bounding box center [372, 198] width 352 height 169
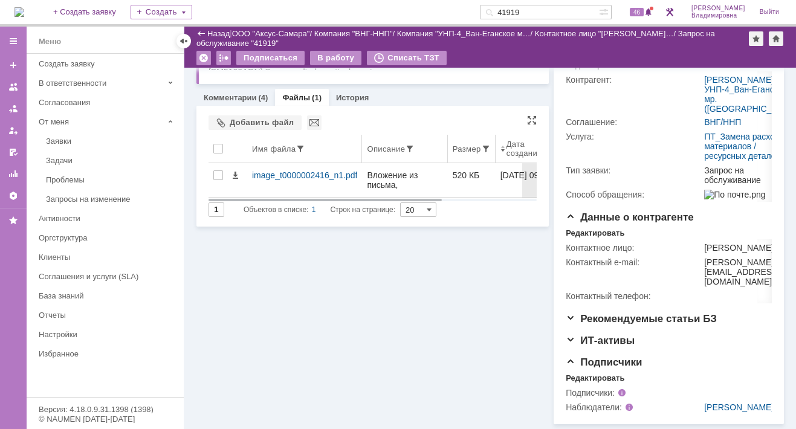
scroll to position [111, 0]
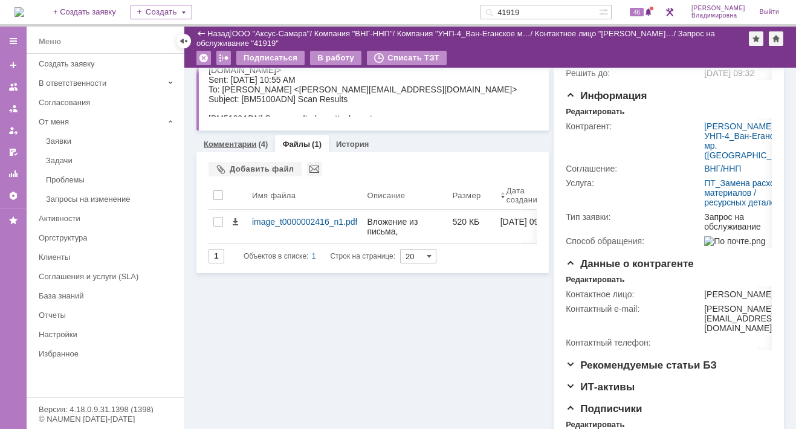
click at [233, 144] on link "Комментарии" at bounding box center [230, 144] width 53 height 9
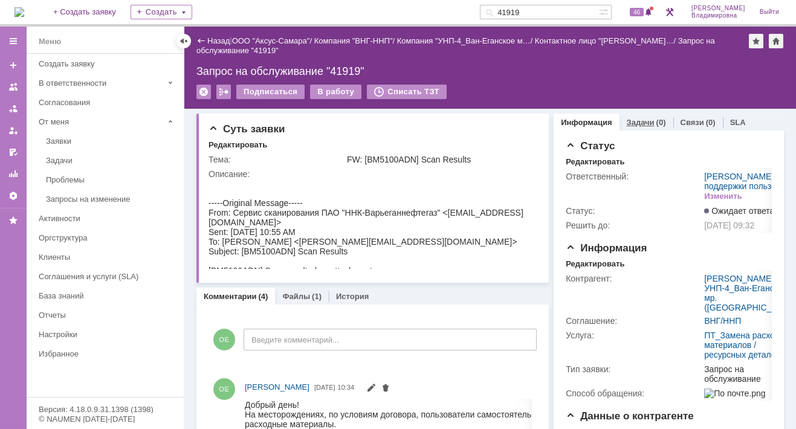
click at [629, 118] on link "Задачи" at bounding box center [641, 122] width 28 height 9
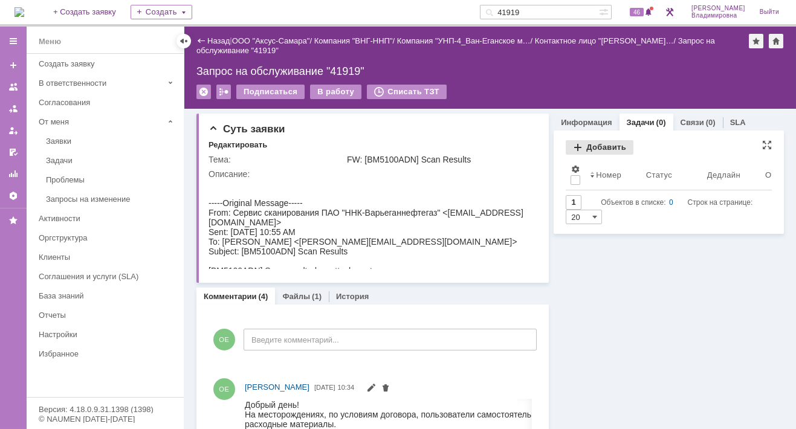
click at [585, 142] on div "Добавить" at bounding box center [599, 147] width 68 height 14
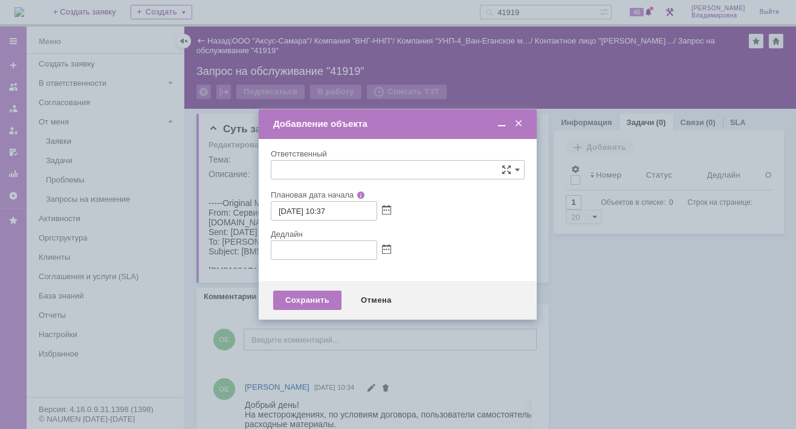
type input "[не указано]"
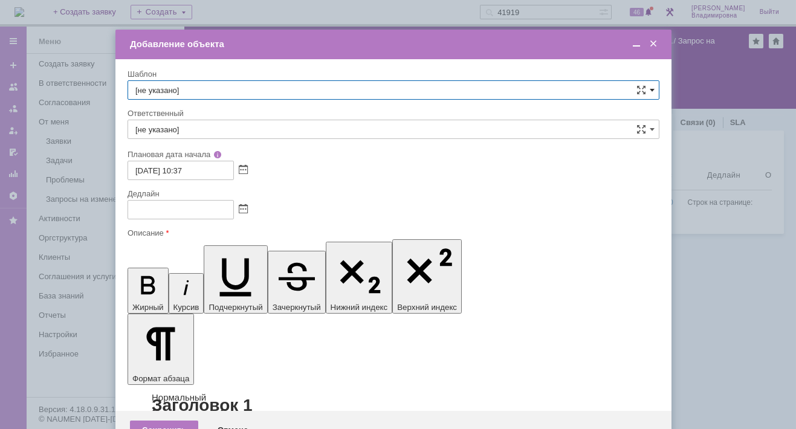
click at [652, 87] on span at bounding box center [651, 90] width 5 height 10
click at [241, 153] on span "ВНГ/ННП УНП-3 (С-В) передача РМ пользователю" at bounding box center [393, 158] width 516 height 10
type input "ВНГ/ННП УНП-3 (С-В) передача РМ пользователю"
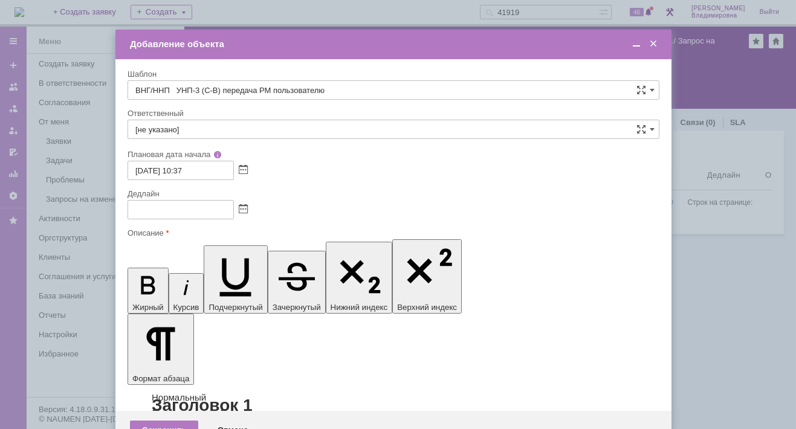
drag, startPoint x: 337, startPoint y: 3477, endPoint x: 413, endPoint y: 3475, distance: 75.5
drag, startPoint x: 636, startPoint y: 42, endPoint x: 585, endPoint y: 47, distance: 51.0
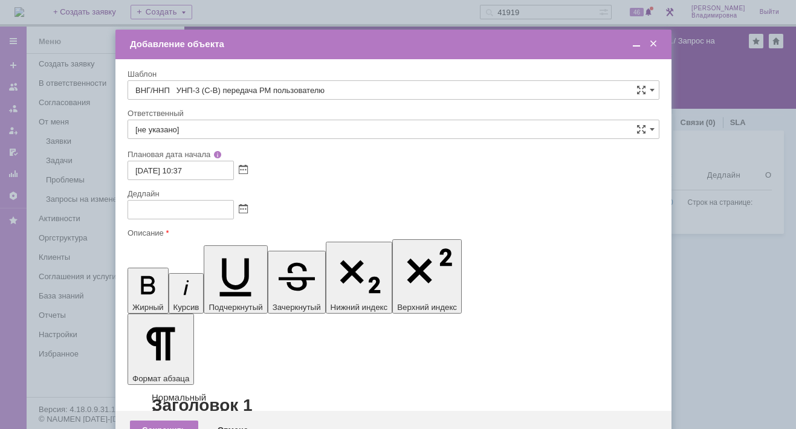
click at [636, 42] on span at bounding box center [636, 44] width 12 height 11
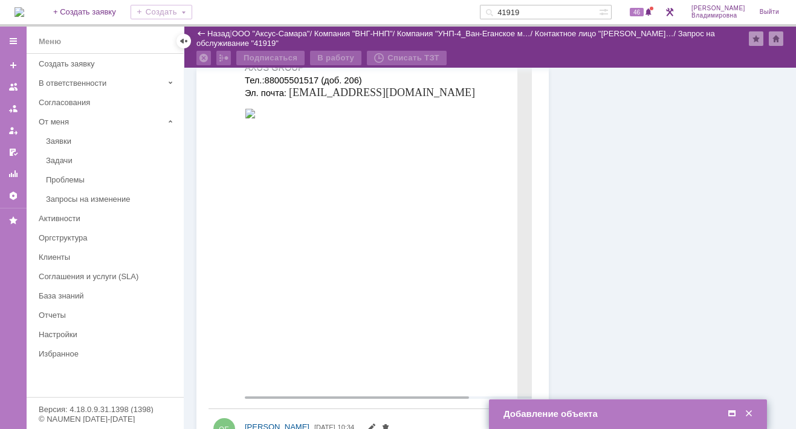
scroll to position [664, 0]
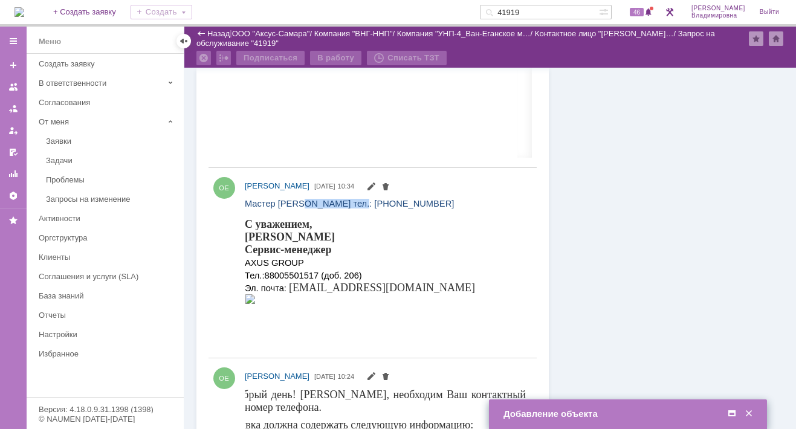
drag, startPoint x: 297, startPoint y: 204, endPoint x: 348, endPoint y: 203, distance: 50.8
click at [348, 203] on span "Мастер [PERSON_NAME] тел.: [PHONE_NUMBER]" at bounding box center [349, 203] width 209 height 10
copy span "[PERSON_NAME]"
click at [732, 412] on span at bounding box center [732, 413] width 12 height 11
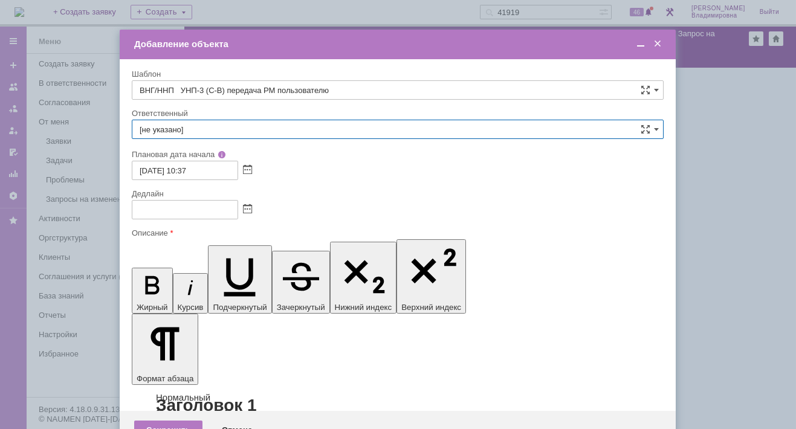
click at [162, 129] on input "[не указано]" at bounding box center [398, 129] width 532 height 19
click at [178, 213] on span "[PERSON_NAME]" at bounding box center [398, 218] width 516 height 10
type input "[PERSON_NAME]"
click at [248, 209] on span at bounding box center [247, 210] width 9 height 10
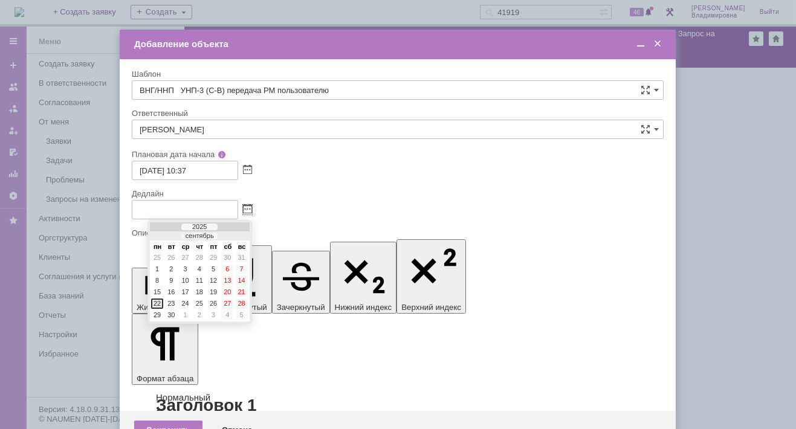
click at [155, 299] on div "22" at bounding box center [157, 303] width 12 height 10
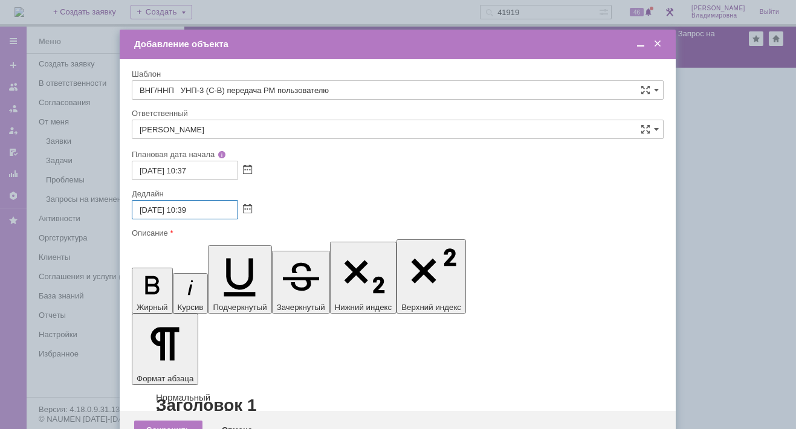
click at [188, 211] on input "[DATE] 10:39" at bounding box center [185, 209] width 106 height 19
type input "[DATE] 15:39"
click at [167, 420] on div "Сохранить" at bounding box center [168, 429] width 68 height 19
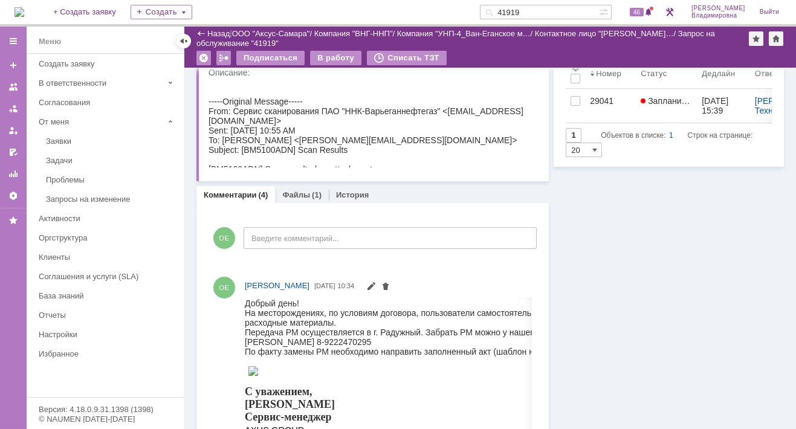
scroll to position [0, 0]
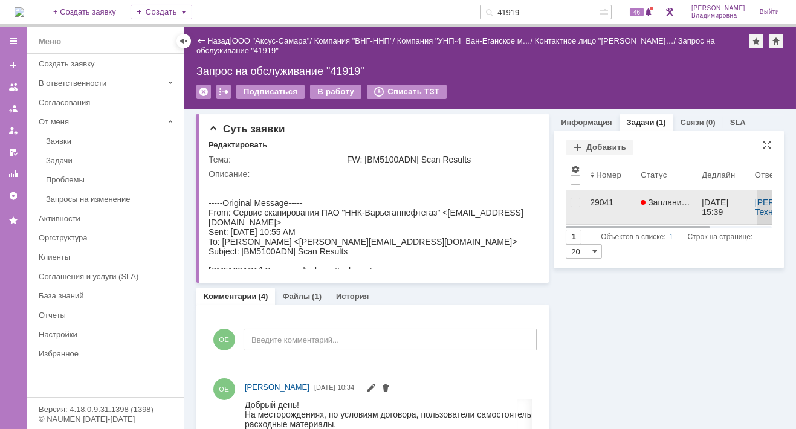
click at [593, 201] on div "29041" at bounding box center [610, 203] width 41 height 10
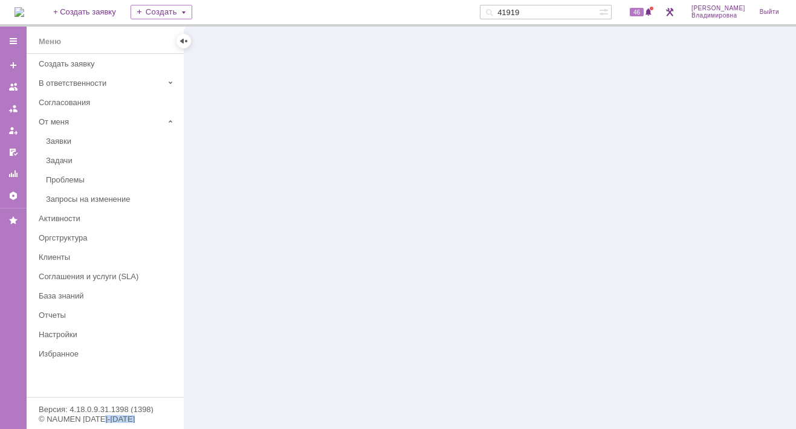
click at [593, 201] on div at bounding box center [489, 228] width 611 height 402
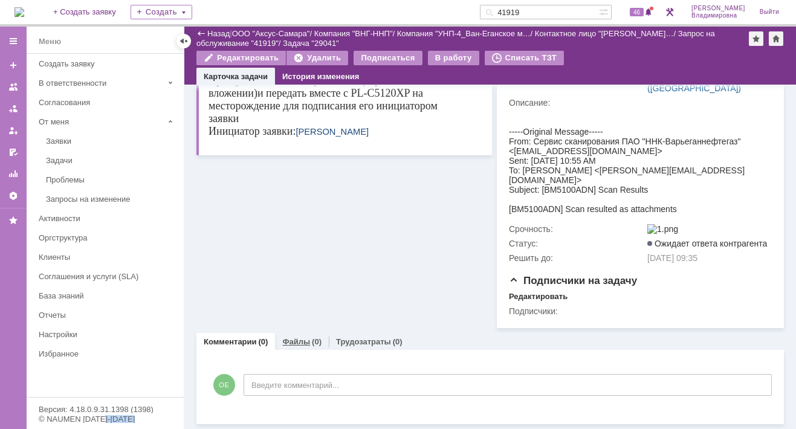
click at [300, 341] on link "Файлы" at bounding box center [296, 341] width 28 height 9
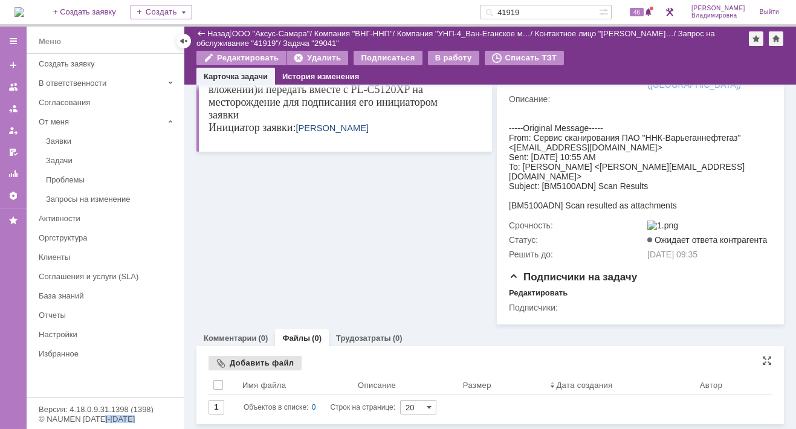
scroll to position [185, 0]
click at [231, 358] on div "Добавить файл" at bounding box center [254, 363] width 93 height 14
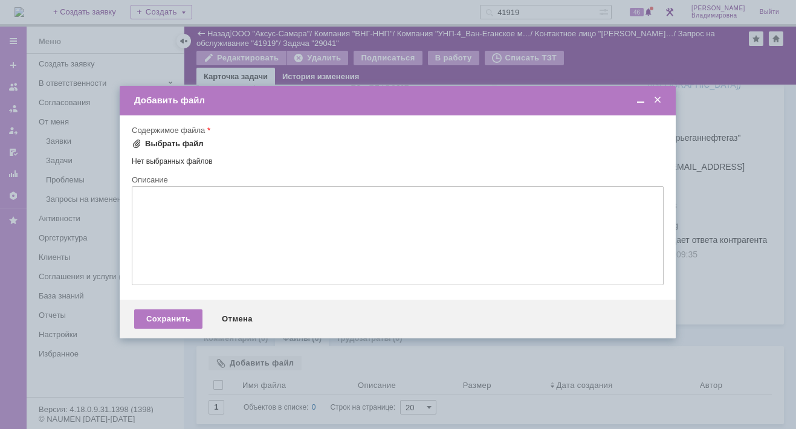
click at [150, 141] on div "Выбрать файл" at bounding box center [174, 144] width 59 height 10
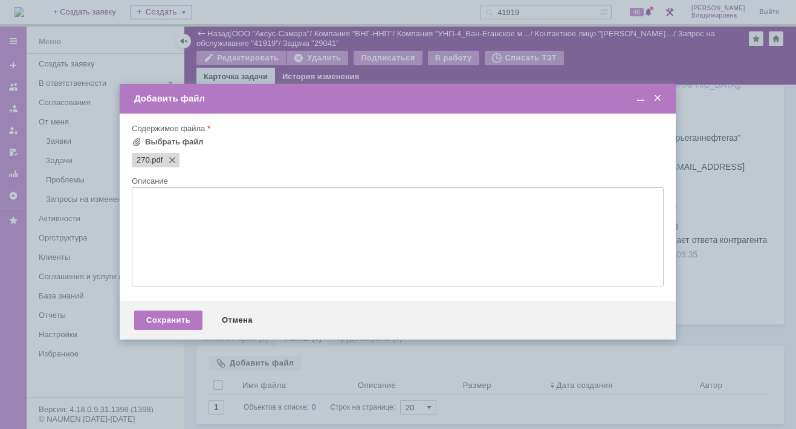
scroll to position [0, 0]
click at [178, 324] on div "Сохранить" at bounding box center [168, 320] width 68 height 19
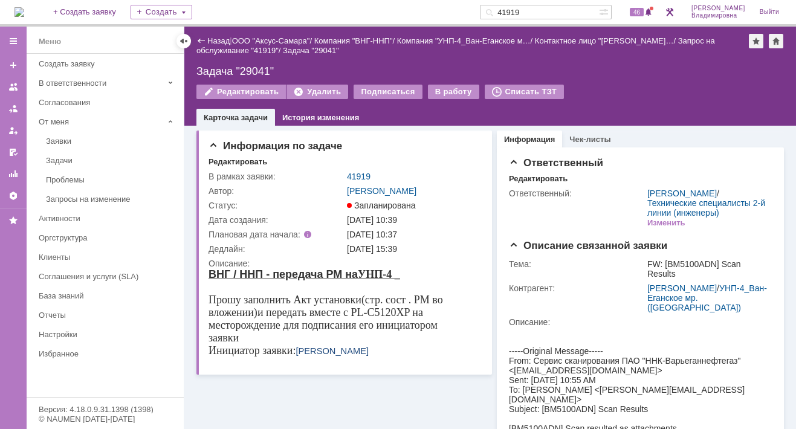
click at [597, 66] on div "Задача "29041"" at bounding box center [489, 71] width 587 height 12
drag, startPoint x: 465, startPoint y: 59, endPoint x: 456, endPoint y: 61, distance: 9.2
click at [465, 59] on div "Назад | ООО "Аксус-Самара" / Компания "ВНГ-ННП" / Компания "УНП-4_Ван-Еганское …" at bounding box center [489, 76] width 611 height 99
click at [497, 64] on div "Назад | ООО "Аксус-Самара" / Компания "ВНГ-ННП" / Компания "УНП-4_Ван-Еганское …" at bounding box center [489, 76] width 611 height 99
drag, startPoint x: 542, startPoint y: 6, endPoint x: 504, endPoint y: 10, distance: 38.3
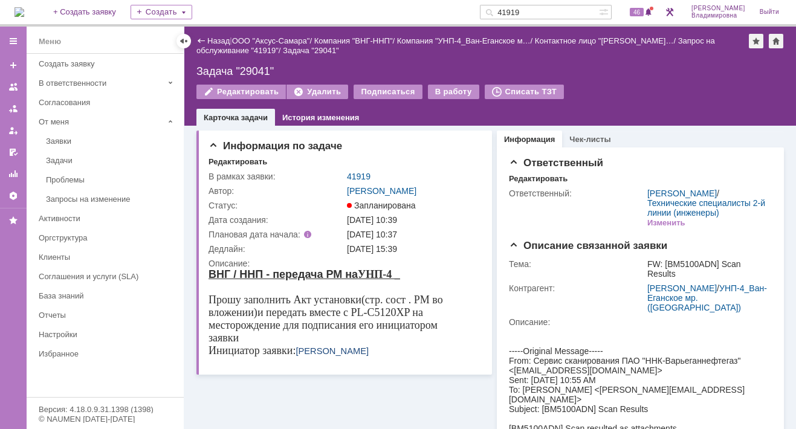
click at [504, 10] on div "41919" at bounding box center [539, 12] width 119 height 14
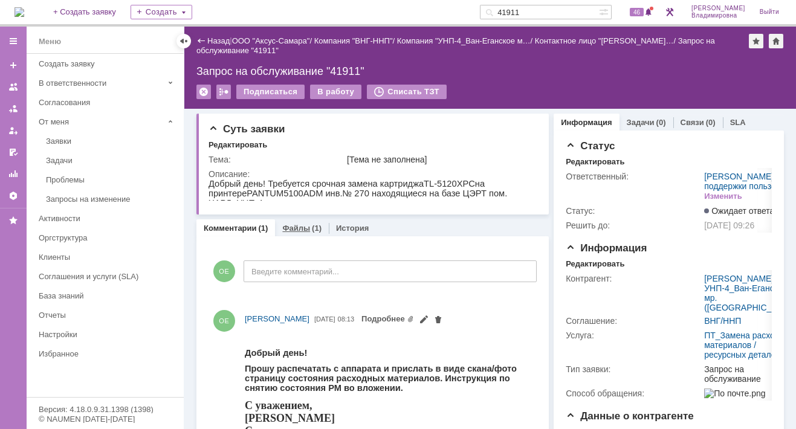
click at [303, 225] on link "Файлы" at bounding box center [296, 228] width 28 height 9
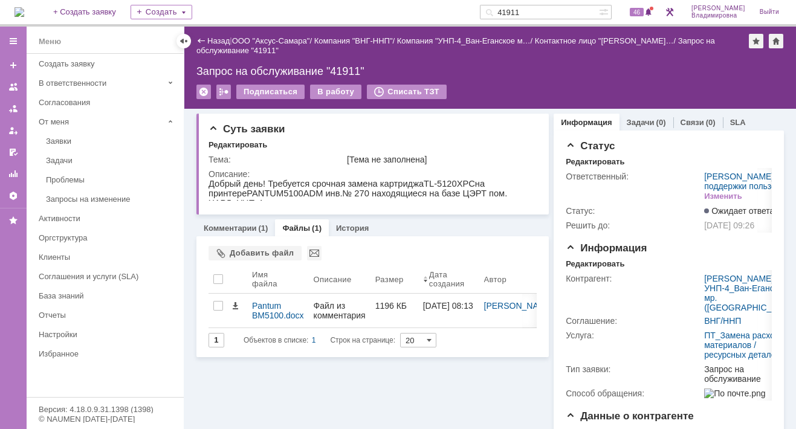
click at [544, 14] on input "41911" at bounding box center [539, 12] width 119 height 14
click at [544, 10] on input "41911" at bounding box center [539, 12] width 119 height 14
type input "41919"
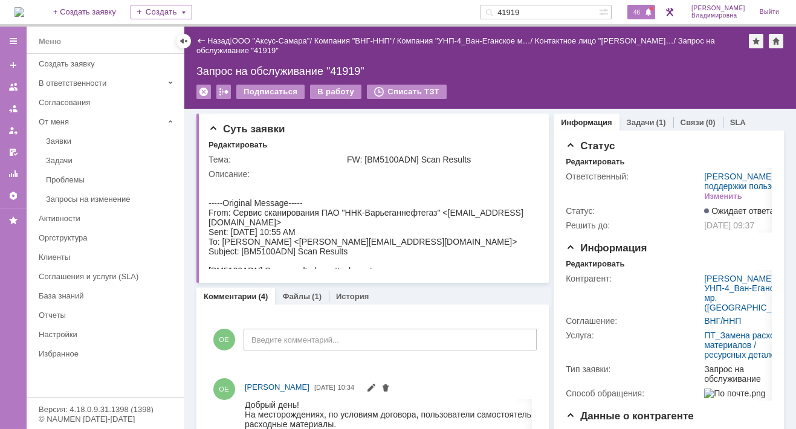
click at [643, 11] on span "46" at bounding box center [637, 12] width 14 height 8
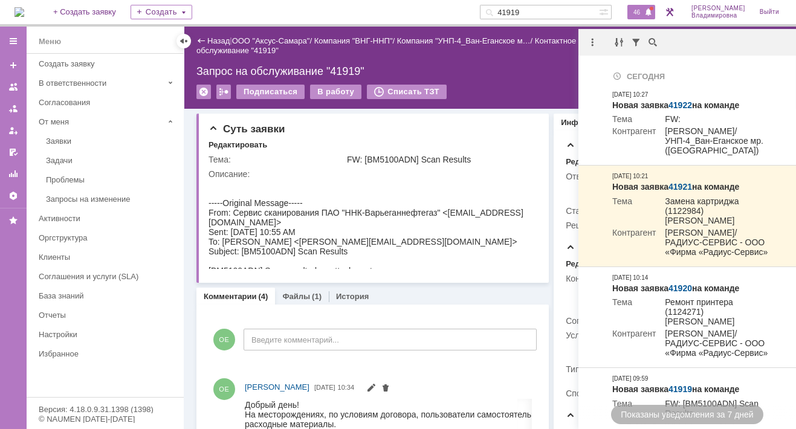
click at [479, 73] on div "Запрос на обслуживание "41919"" at bounding box center [489, 71] width 587 height 12
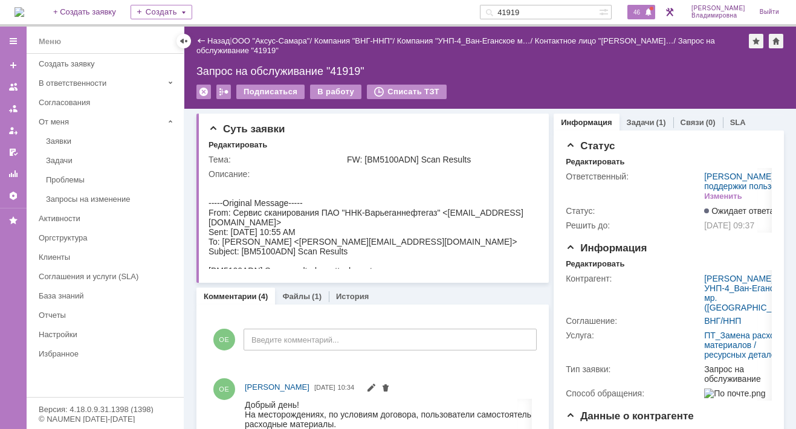
click at [643, 11] on span "46" at bounding box center [637, 12] width 14 height 8
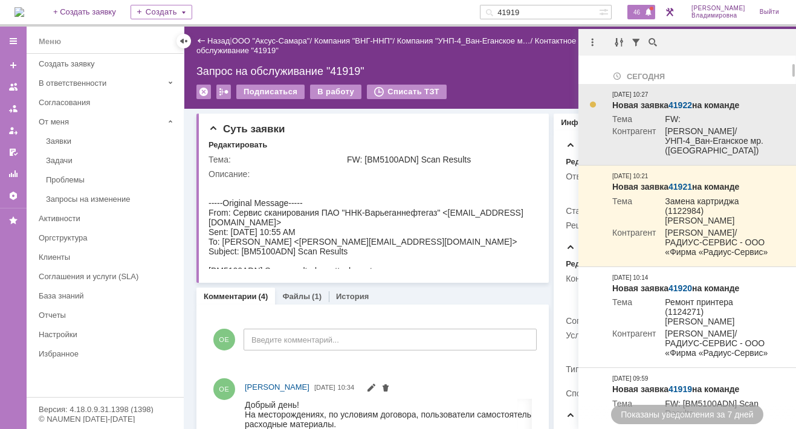
click at [684, 103] on link "41922" at bounding box center [680, 105] width 24 height 10
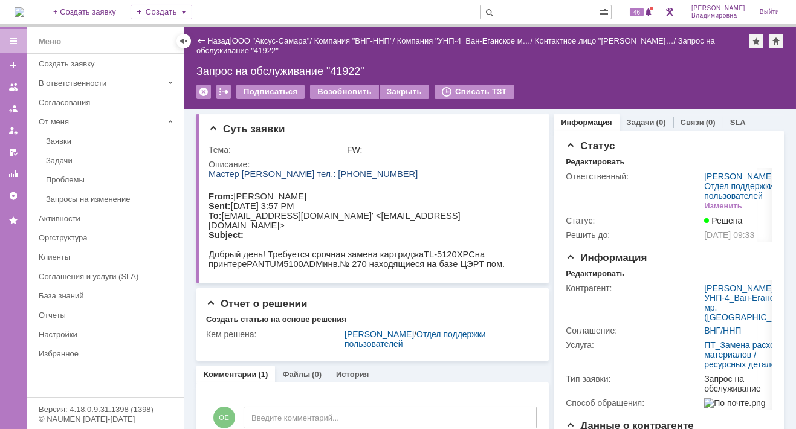
click at [520, 7] on input "text" at bounding box center [539, 12] width 119 height 14
click at [519, 10] on input "text" at bounding box center [539, 12] width 119 height 14
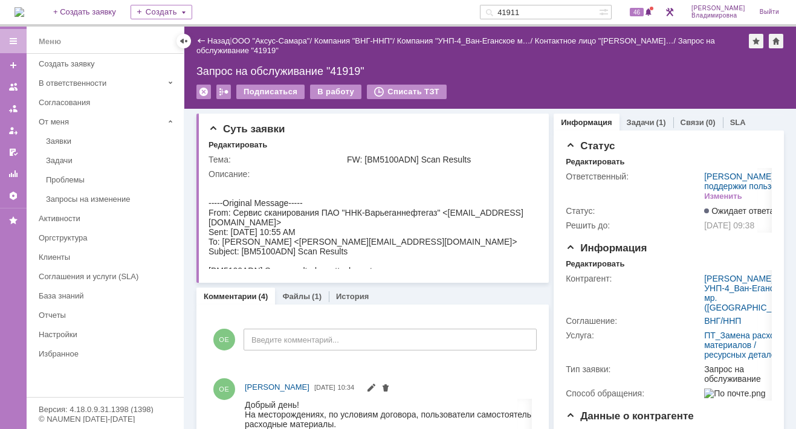
type input "41911"
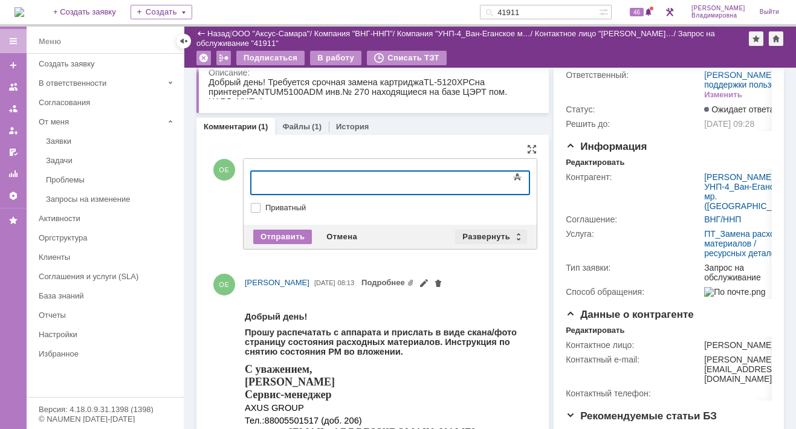
click at [472, 232] on div "Развернуть" at bounding box center [491, 237] width 72 height 14
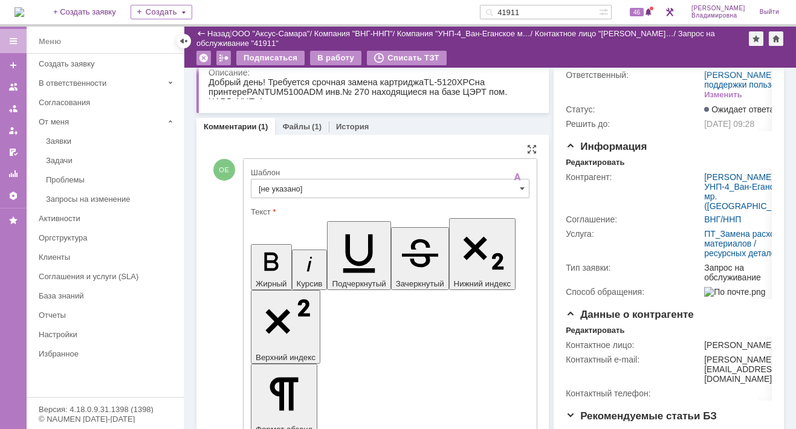
click at [280, 185] on input "[не указано]" at bounding box center [390, 188] width 279 height 19
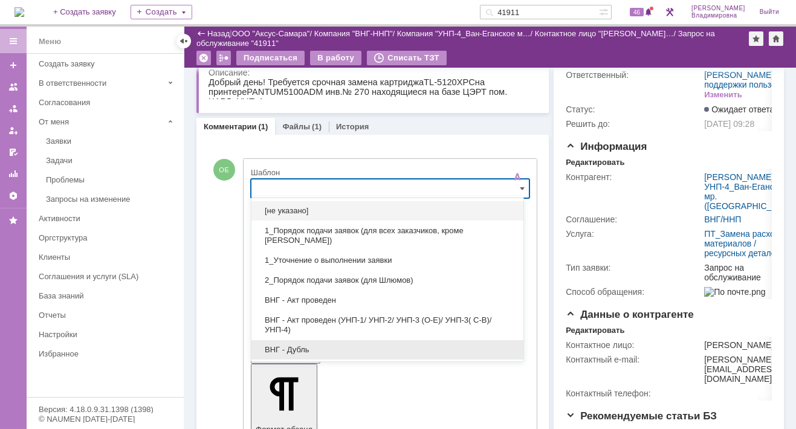
click at [291, 347] on span "ВНГ - Дубль" at bounding box center [387, 350] width 257 height 10
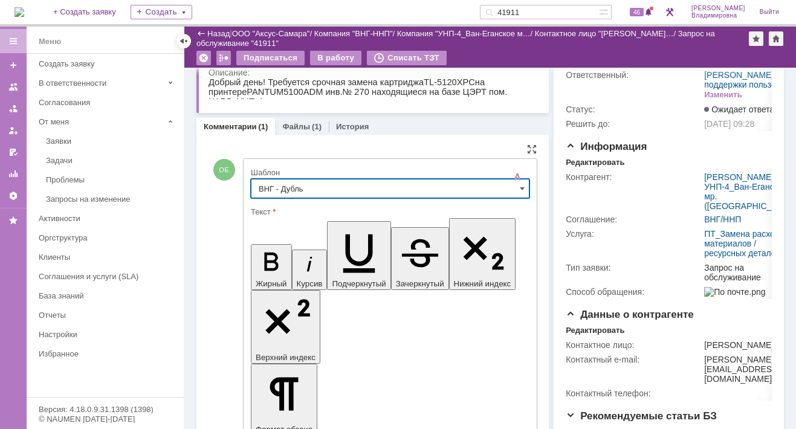
type input "ВНГ - Дубль"
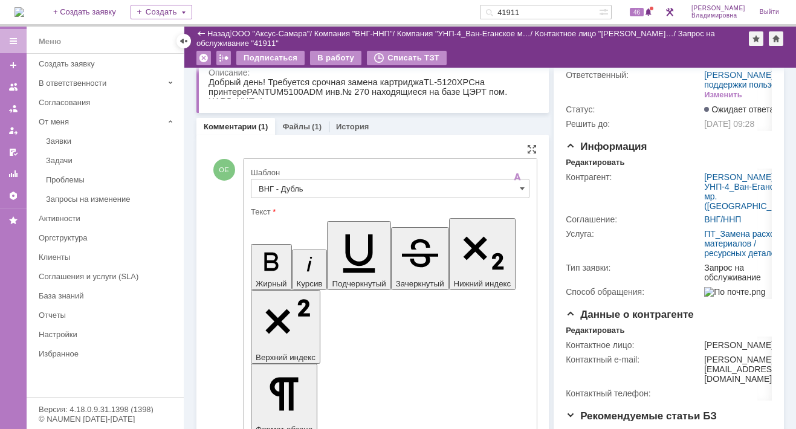
drag, startPoint x: 405, startPoint y: 2705, endPoint x: 321, endPoint y: 2714, distance: 85.1
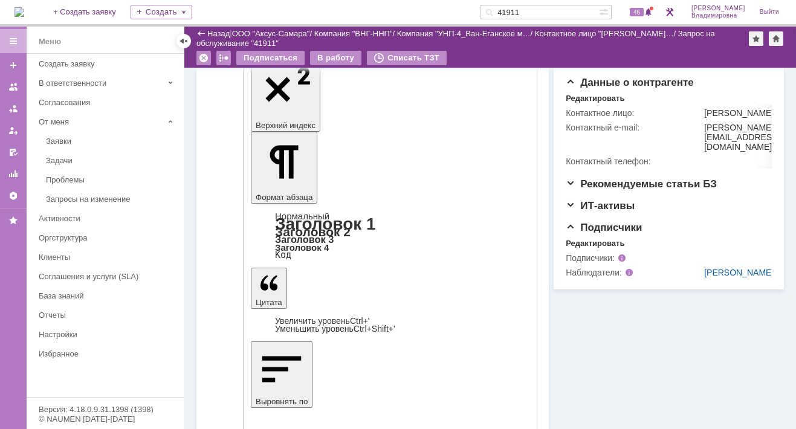
scroll to position [362, 0]
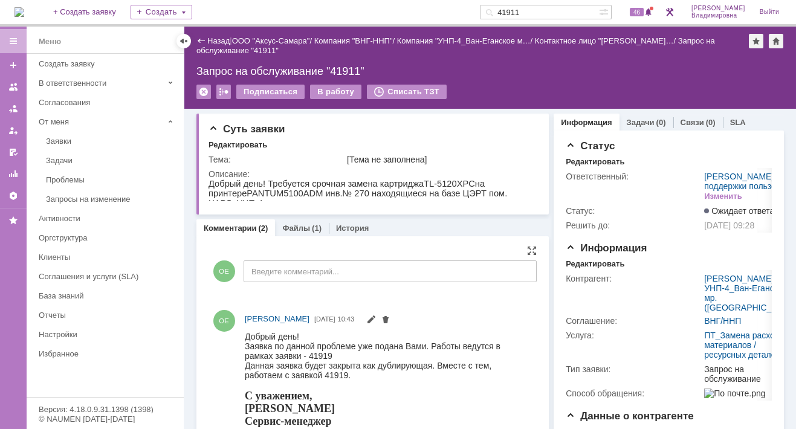
scroll to position [0, 0]
click at [341, 89] on div "В работу" at bounding box center [335, 92] width 51 height 14
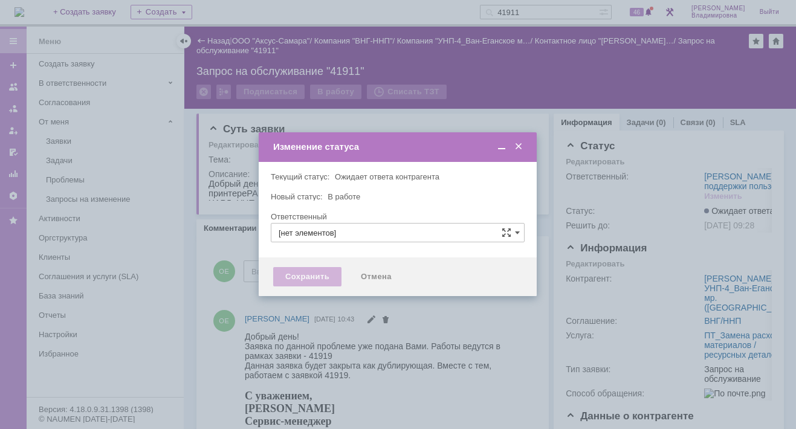
type input "[PERSON_NAME]"
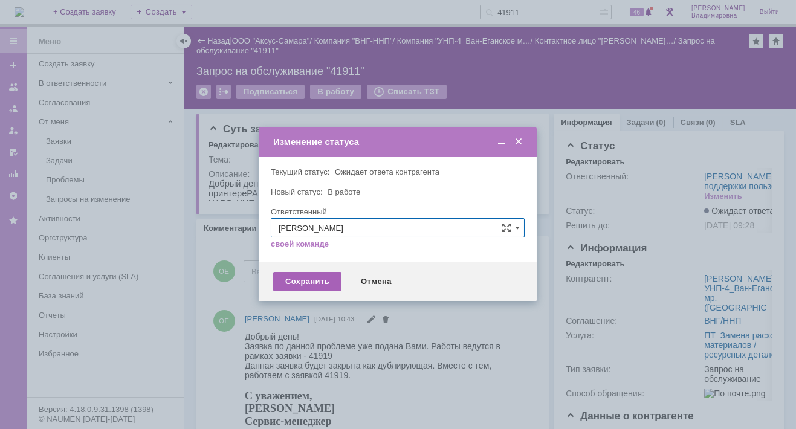
click at [301, 280] on div "Сохранить" at bounding box center [307, 281] width 68 height 19
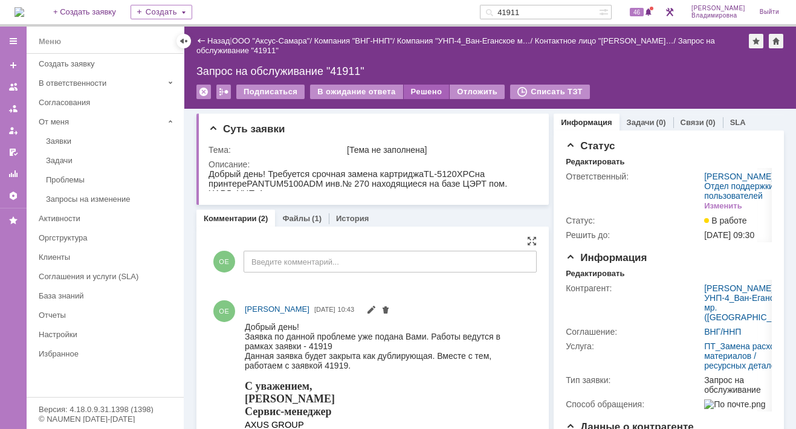
click at [422, 86] on div "Решено" at bounding box center [427, 92] width 46 height 14
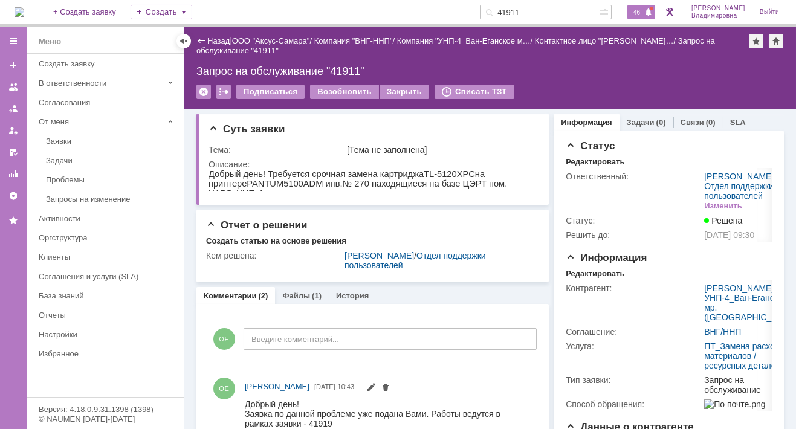
click at [640, 11] on span "46" at bounding box center [637, 12] width 14 height 8
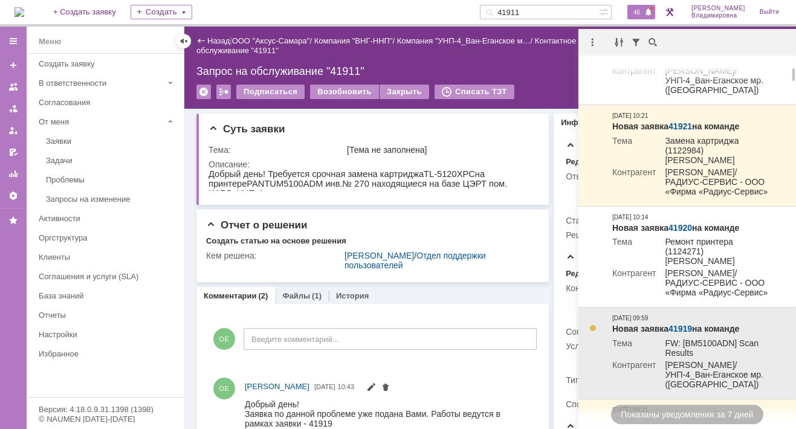
scroll to position [121, 0]
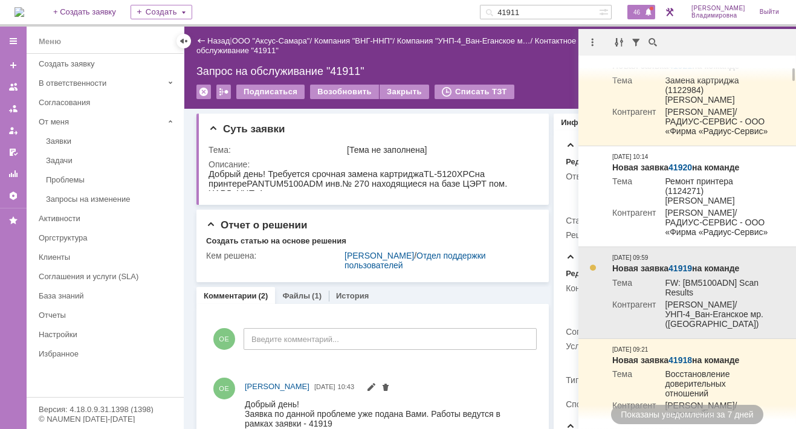
click at [675, 263] on link "41919" at bounding box center [680, 268] width 24 height 10
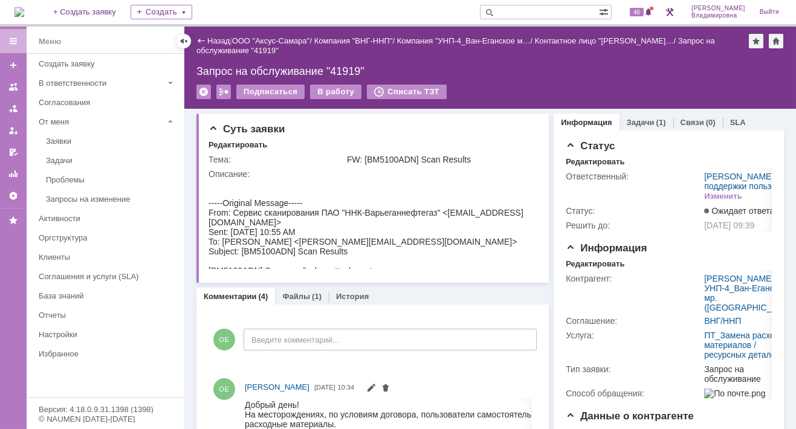
click at [431, 61] on div "Назад | ООО "Аксус-Самара" / Компания "ВНГ-ННП" / Компания "УНП-4_Ван-Еганское …" at bounding box center [489, 68] width 611 height 82
click at [631, 120] on link "Задачи" at bounding box center [641, 122] width 28 height 9
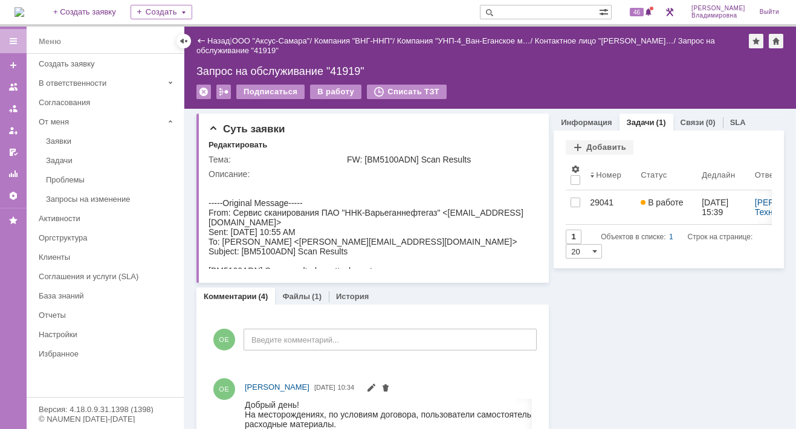
click at [469, 73] on div "Запрос на обслуживание "41919"" at bounding box center [489, 71] width 587 height 12
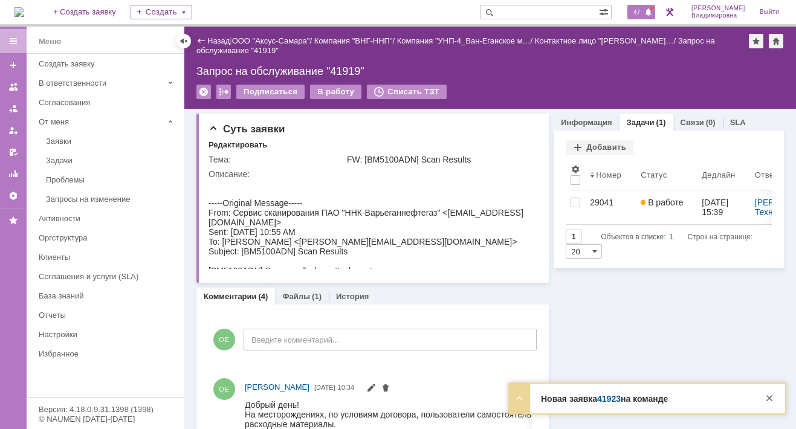
click at [643, 8] on span "47" at bounding box center [637, 12] width 14 height 8
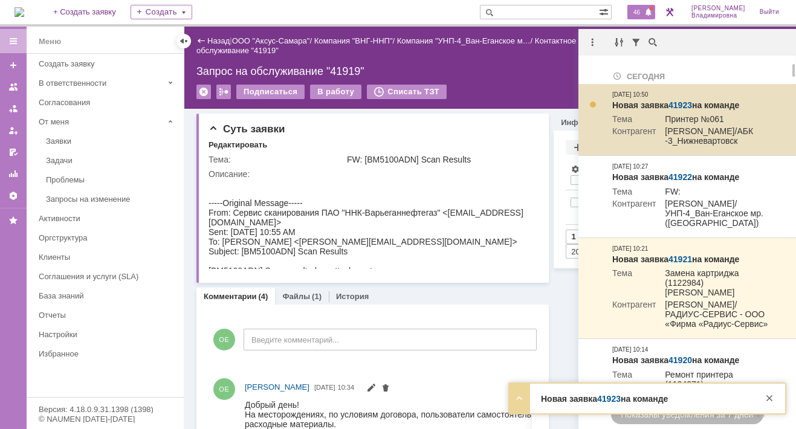
click at [685, 106] on link "41923" at bounding box center [680, 105] width 24 height 10
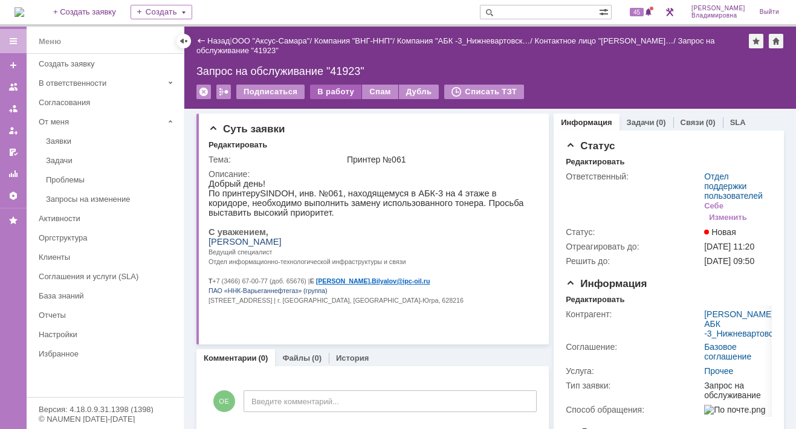
click at [330, 92] on div "В работу" at bounding box center [335, 92] width 51 height 14
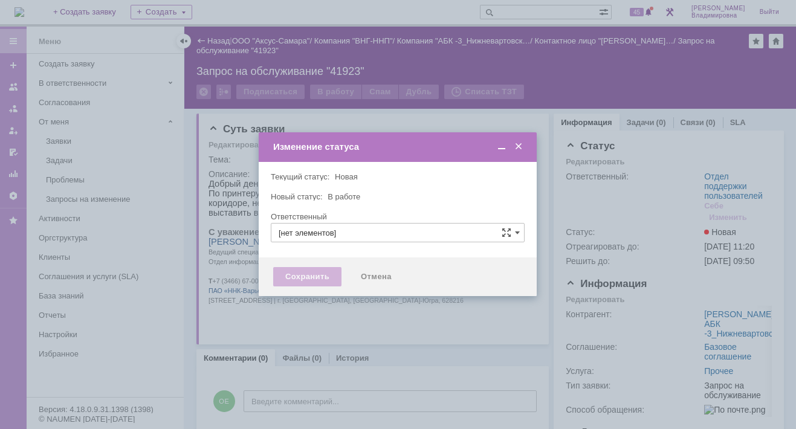
type input "Отдел поддержки пользователей"
type input "[PERSON_NAME]"
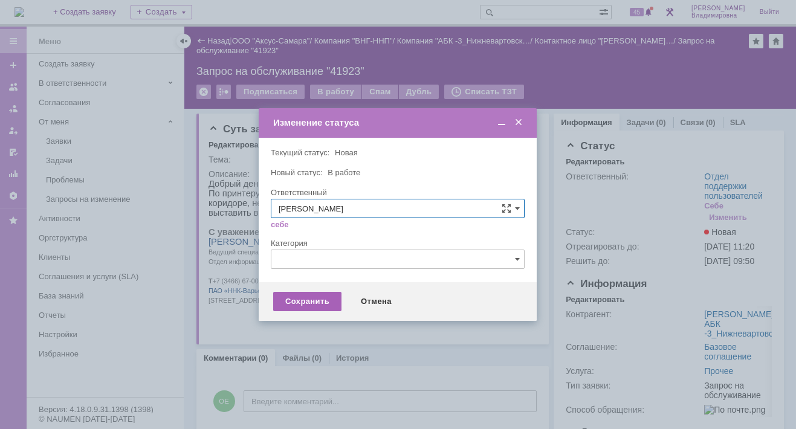
click at [301, 304] on div "Сохранить" at bounding box center [307, 301] width 68 height 19
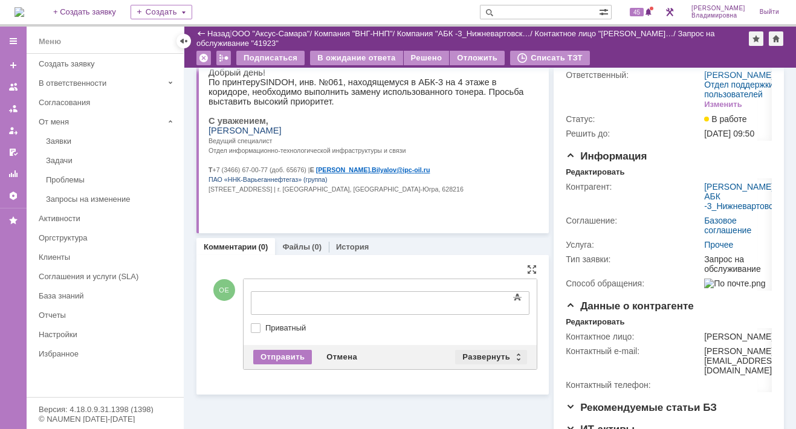
click at [478, 353] on div "Развернуть" at bounding box center [491, 357] width 72 height 14
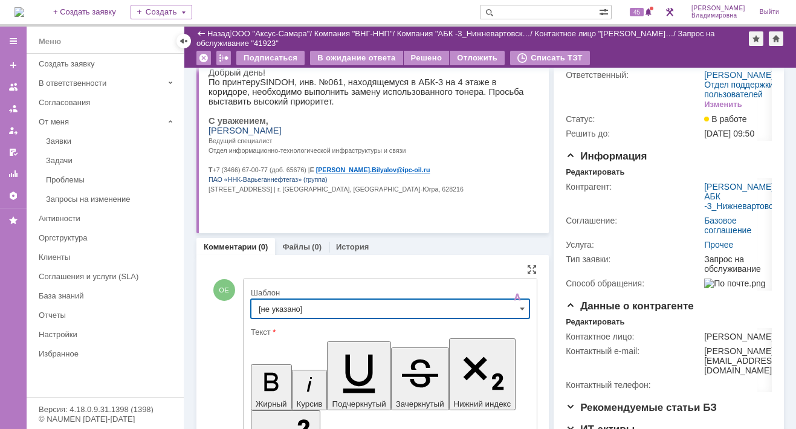
click at [275, 305] on input "[не указано]" at bounding box center [390, 308] width 279 height 19
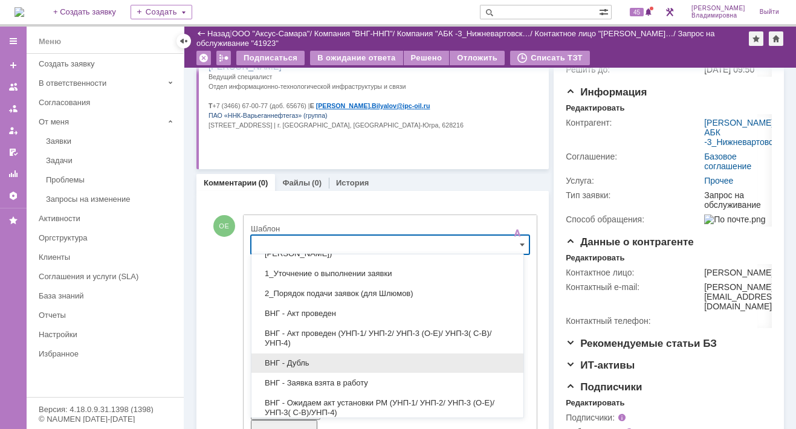
scroll to position [60, 0]
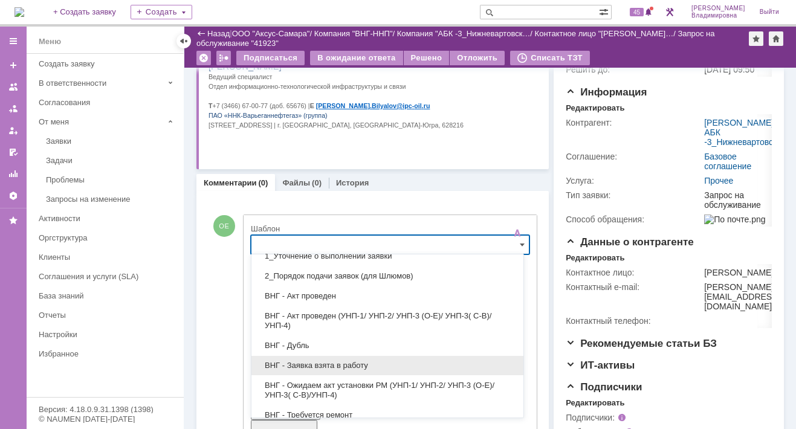
click at [311, 362] on span "ВНГ - Заявка взята в работу" at bounding box center [387, 366] width 257 height 10
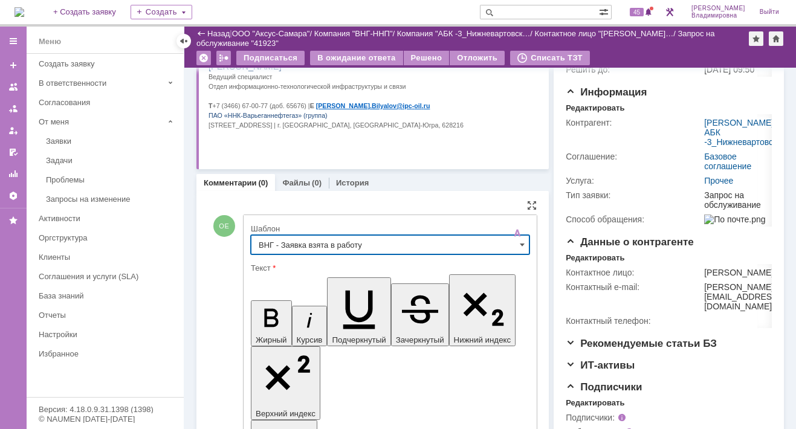
type input "ВНГ - Заявка взята в работу"
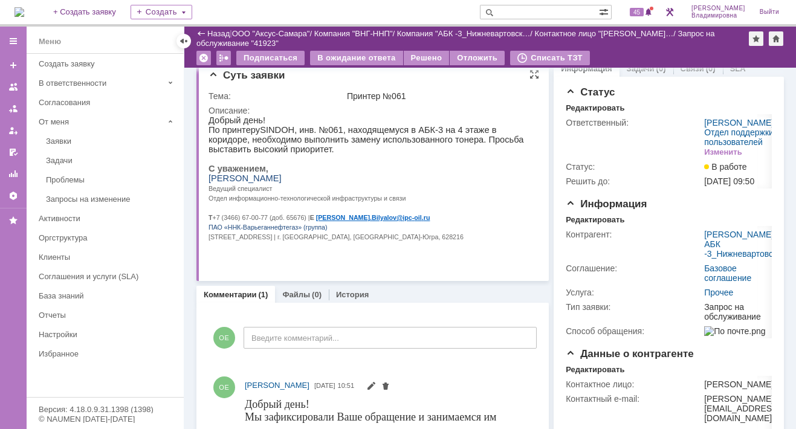
scroll to position [4, 0]
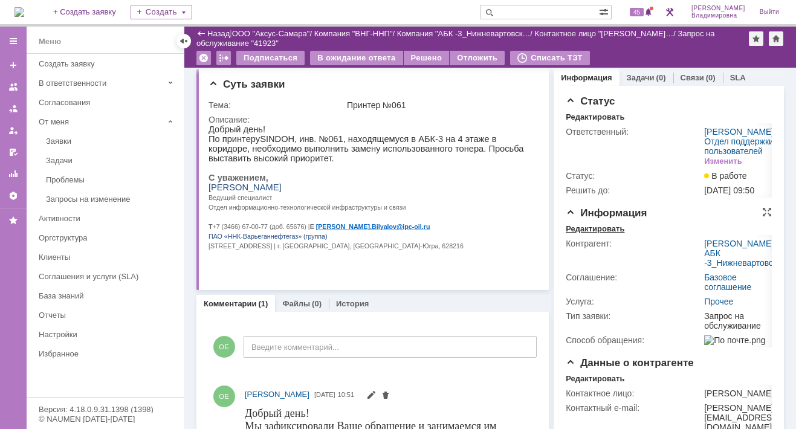
click at [584, 234] on div "Редактировать" at bounding box center [594, 229] width 59 height 10
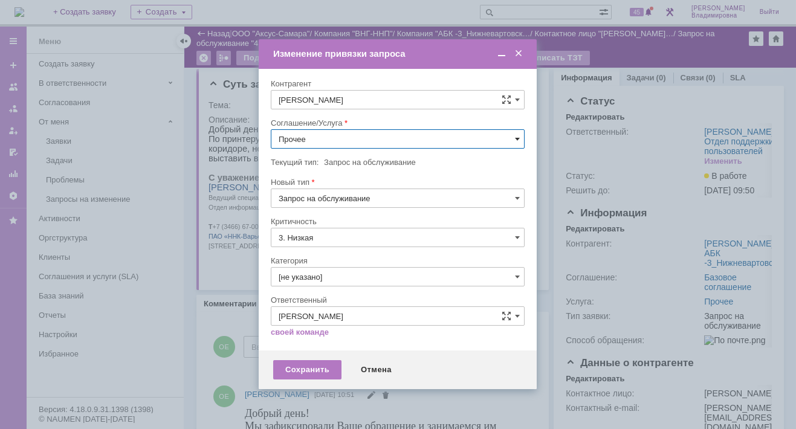
click at [516, 135] on span at bounding box center [517, 139] width 5 height 10
click at [325, 283] on span "ПТ_Замена расходных материалов / ресурсных деталей" at bounding box center [398, 288] width 238 height 10
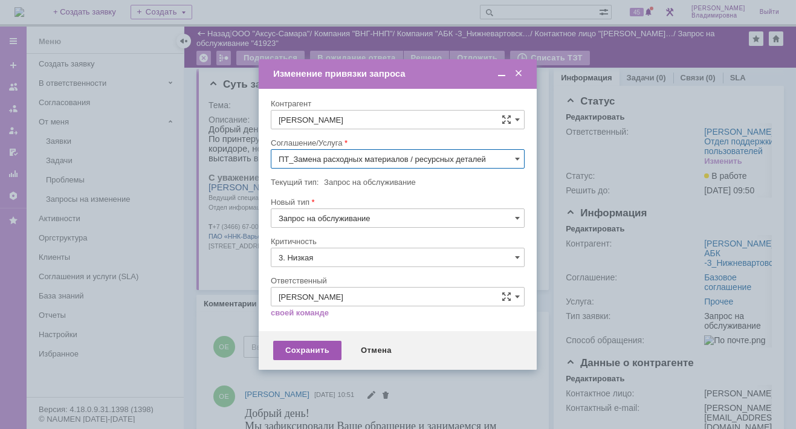
type input "ПТ_Замена расходных материалов / ресурсных деталей"
click at [312, 350] on div "Сохранить" at bounding box center [307, 350] width 68 height 19
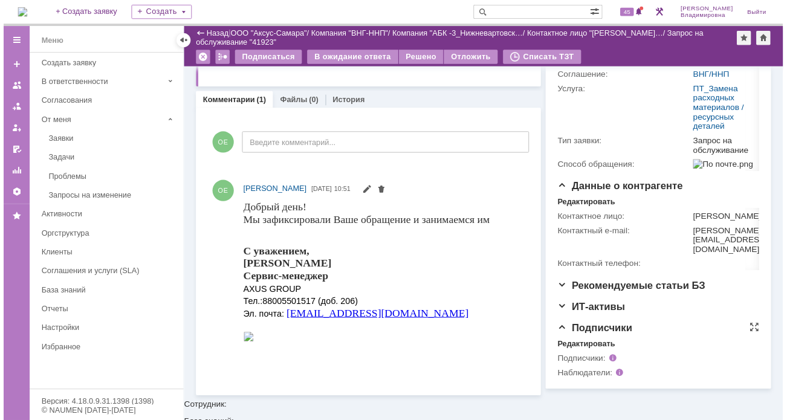
scroll to position [214, 0]
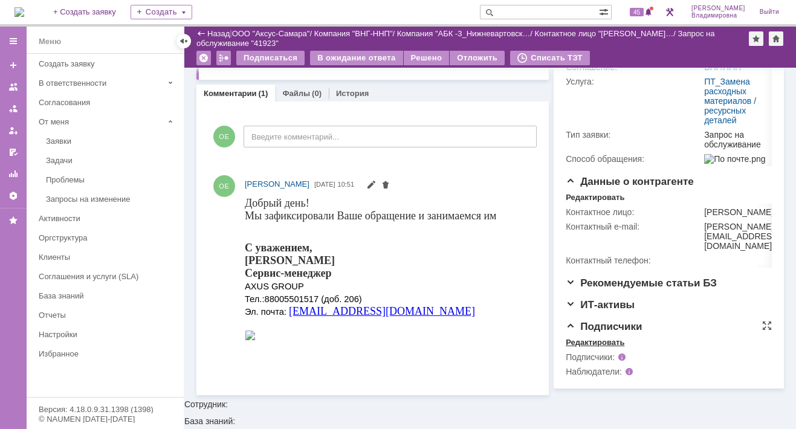
click at [586, 347] on div "Редактировать" at bounding box center [594, 343] width 59 height 10
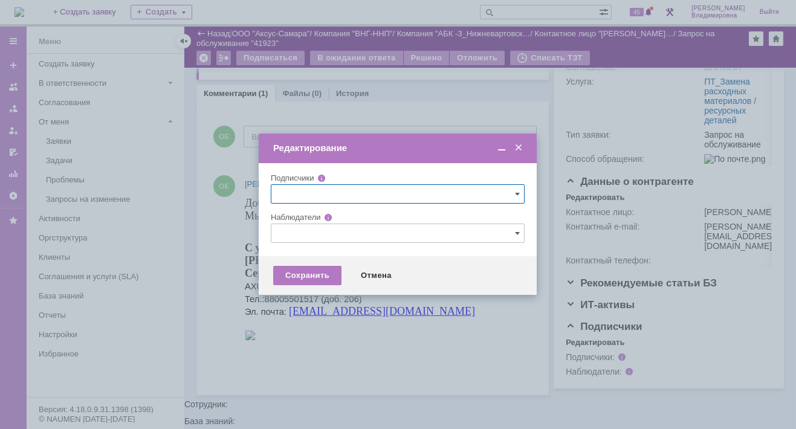
click at [285, 233] on input "text" at bounding box center [398, 233] width 254 height 19
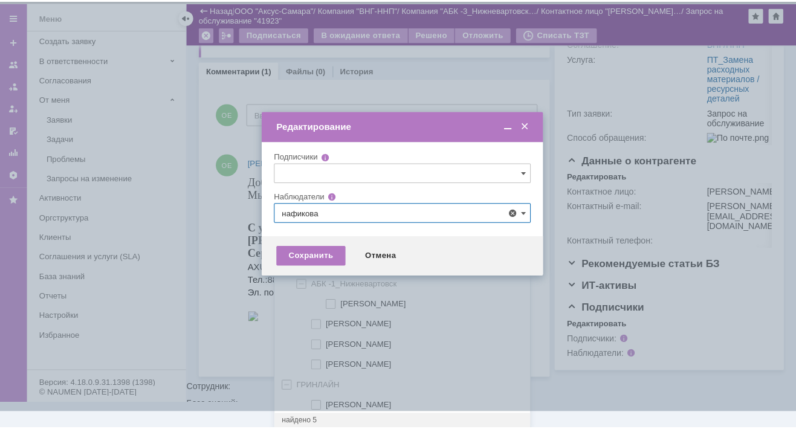
scroll to position [0, 0]
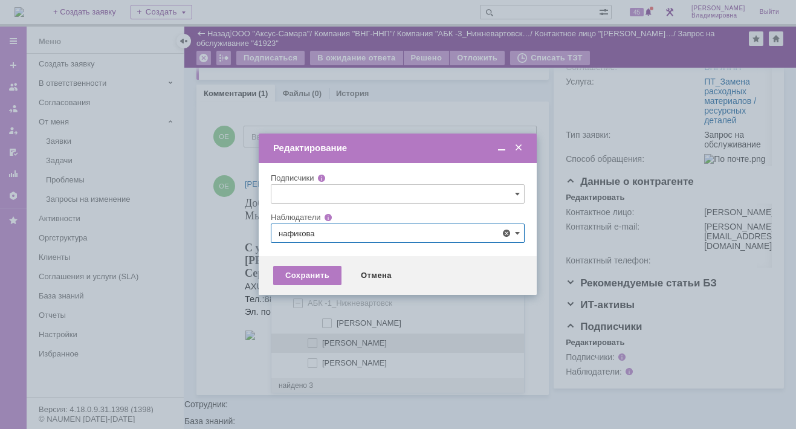
click at [322, 338] on span at bounding box center [322, 341] width 0 height 6
click at [313, 340] on input "[PERSON_NAME]" at bounding box center [313, 344] width 8 height 8
type input "[PERSON_NAME]"
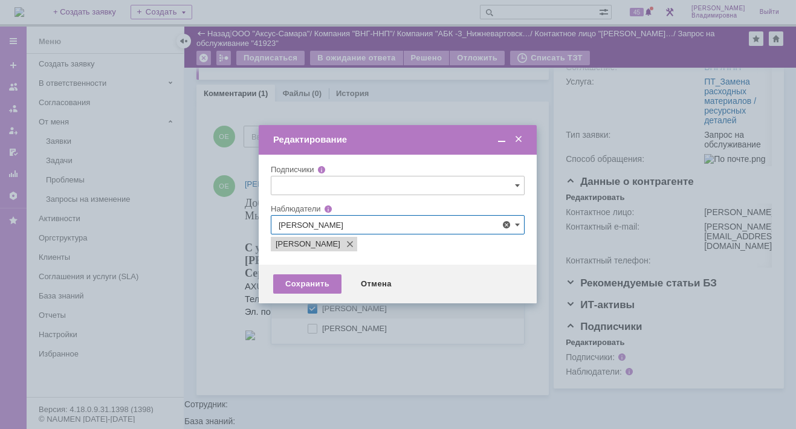
click at [356, 369] on div at bounding box center [398, 214] width 796 height 429
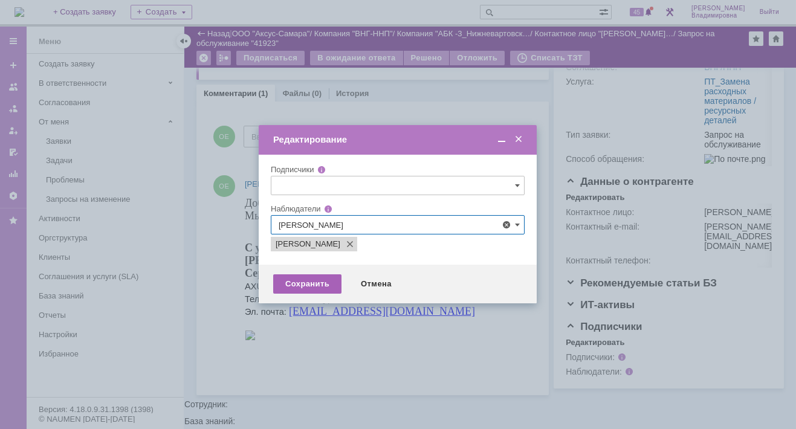
click at [312, 282] on div "Сохранить" at bounding box center [307, 283] width 68 height 19
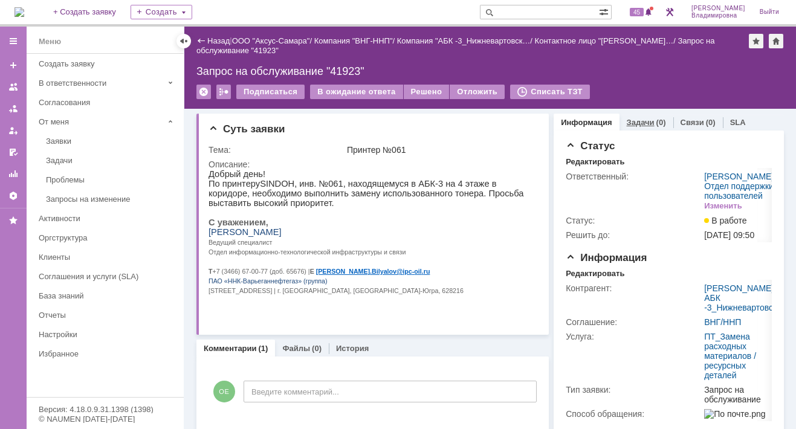
click at [638, 120] on link "Задачи" at bounding box center [641, 122] width 28 height 9
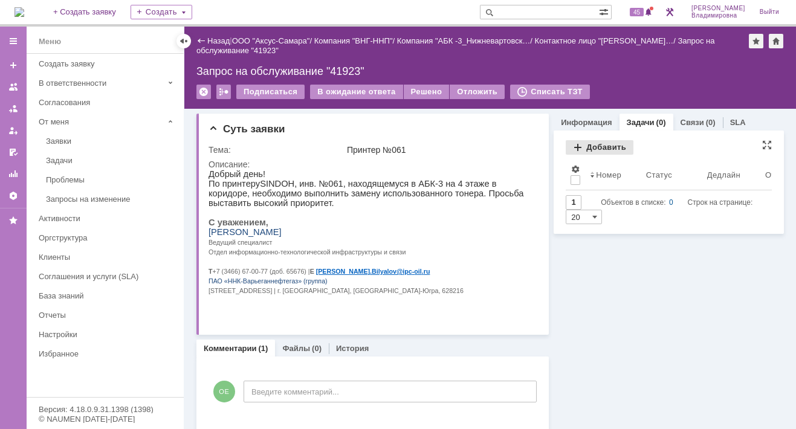
click at [585, 144] on div "Добавить" at bounding box center [599, 147] width 68 height 14
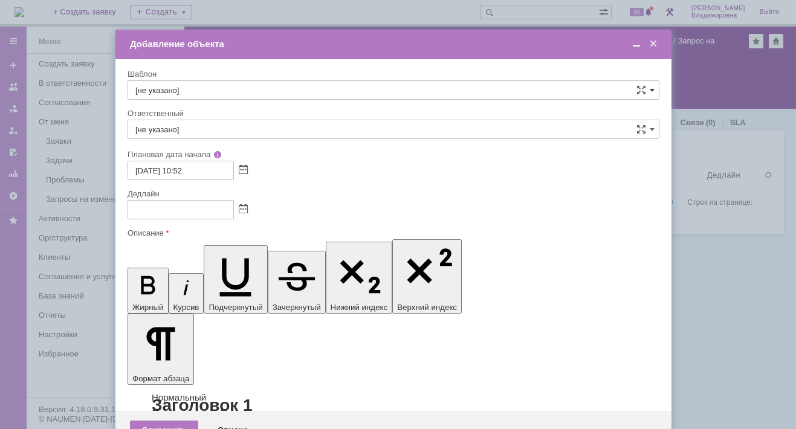
click at [651, 88] on span at bounding box center [651, 90] width 5 height 10
click at [184, 216] on span "ВНГ / ННП - замена РМ (Запрос на обслуживание)" at bounding box center [393, 221] width 516 height 10
type input "ВНГ / ННП - замена РМ (Запрос на обслуживание)"
type input "[PERSON_NAME]"
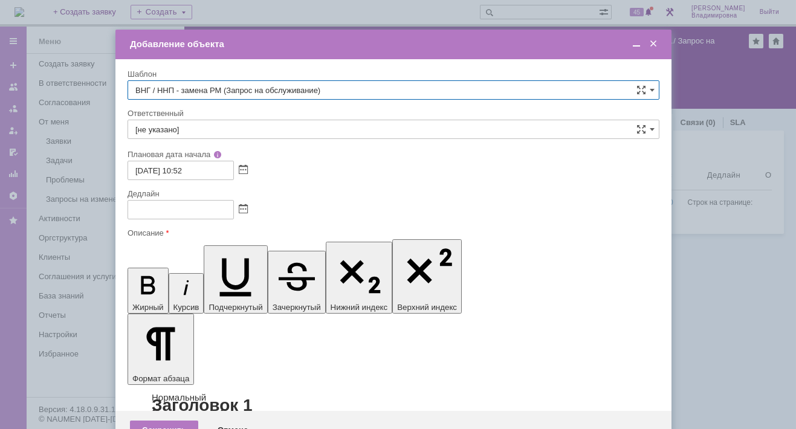
type input "[DATE] 18:52"
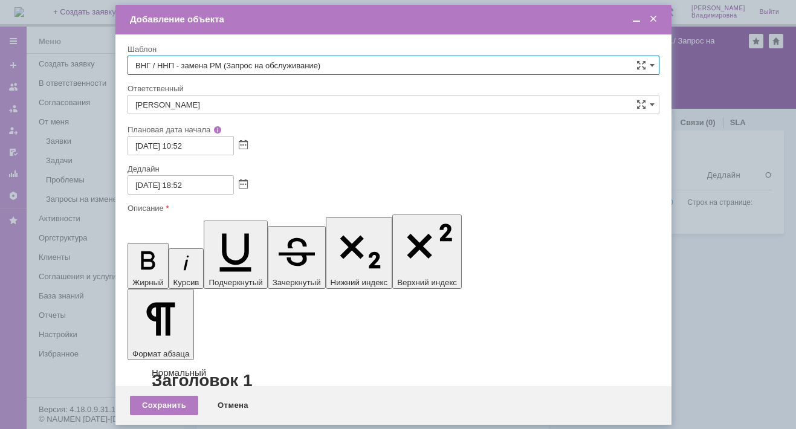
type input "ВНГ / ННП - замена РМ (Запрос на обслуживание)"
click at [206, 103] on input "[PERSON_NAME]" at bounding box center [393, 104] width 532 height 19
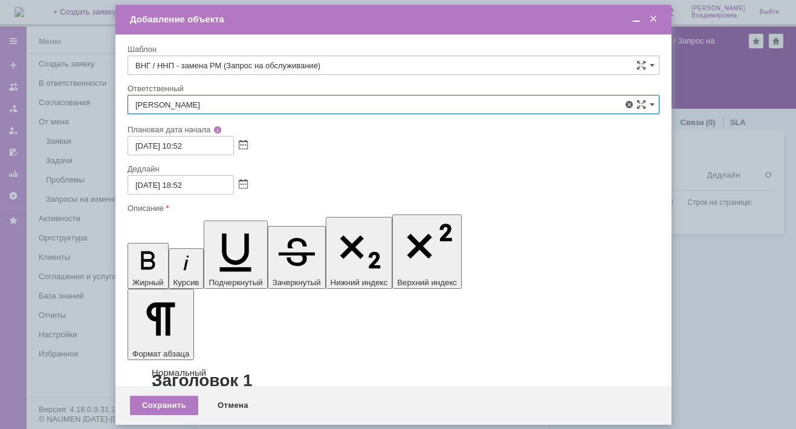
click at [188, 185] on div "[PERSON_NAME]" at bounding box center [393, 192] width 530 height 19
type input "[PERSON_NAME]"
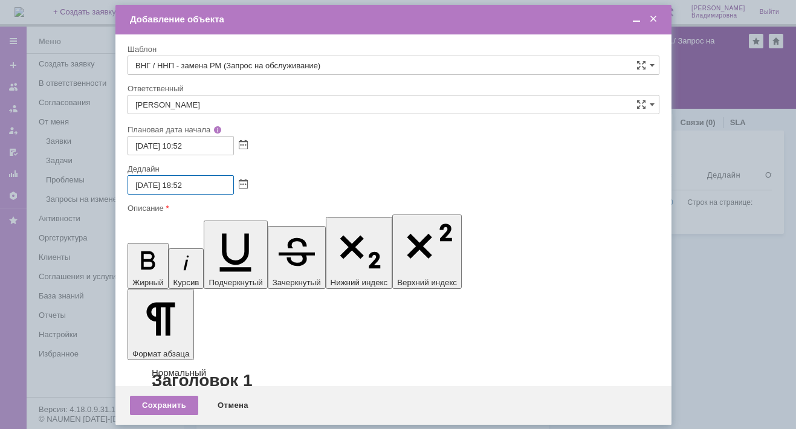
click at [184, 184] on input "[DATE] 18:52" at bounding box center [180, 184] width 106 height 19
type input "[DATE] 12:52"
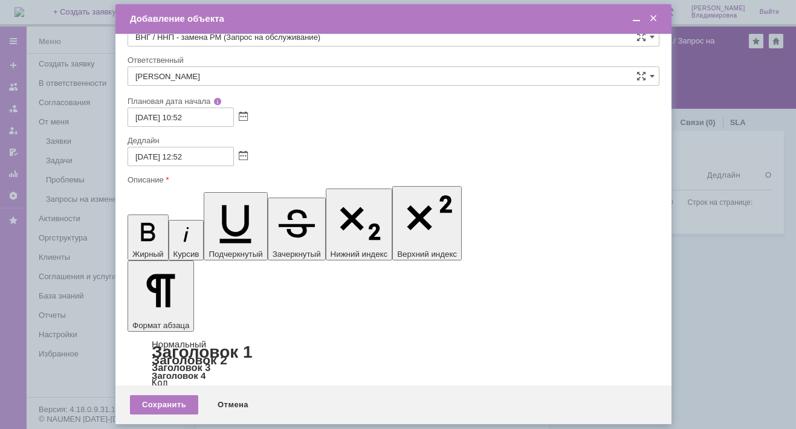
scroll to position [0, 0]
click at [172, 403] on div "Сохранить" at bounding box center [164, 404] width 68 height 19
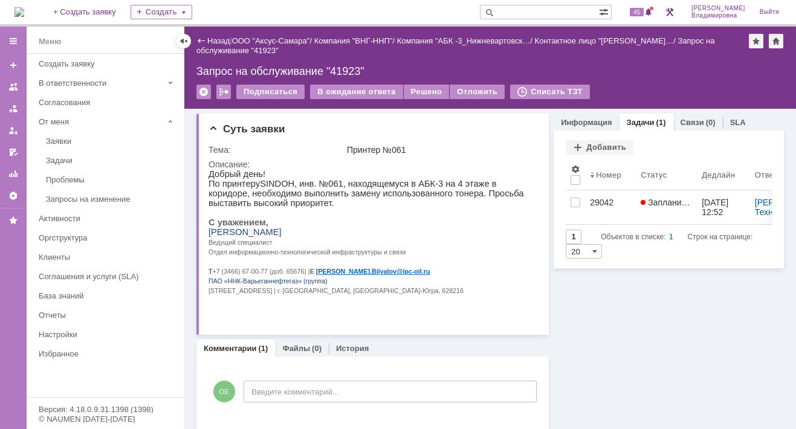
click at [594, 198] on div "29042" at bounding box center [610, 203] width 41 height 10
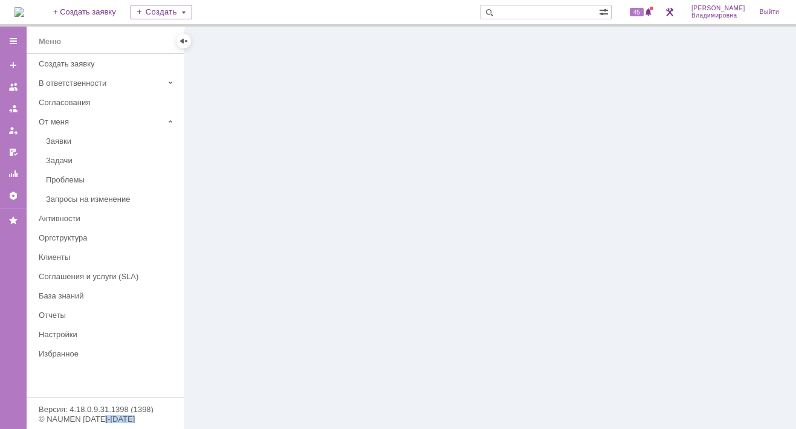
click at [594, 197] on div at bounding box center [489, 228] width 611 height 402
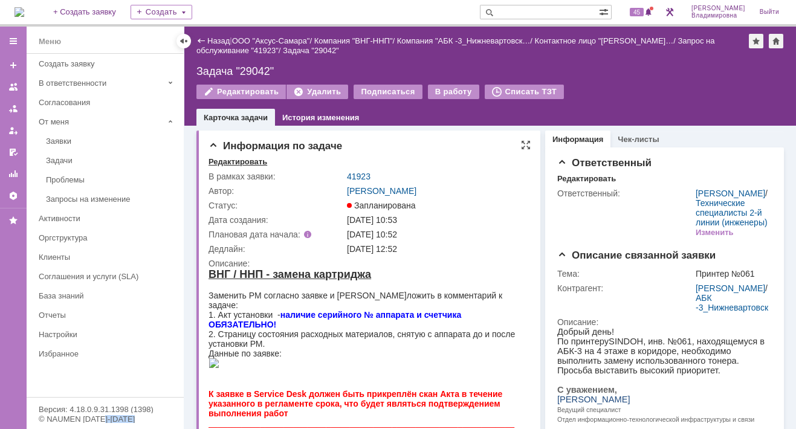
click at [243, 161] on div "Редактировать" at bounding box center [237, 162] width 59 height 10
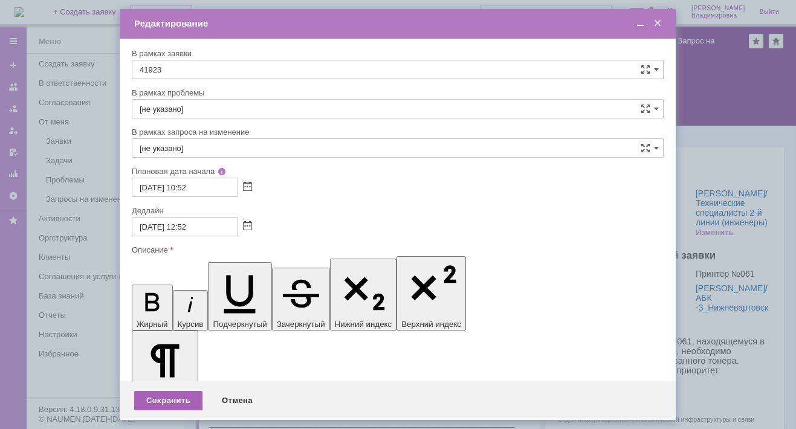
click at [161, 398] on div "Сохранить" at bounding box center [168, 400] width 68 height 19
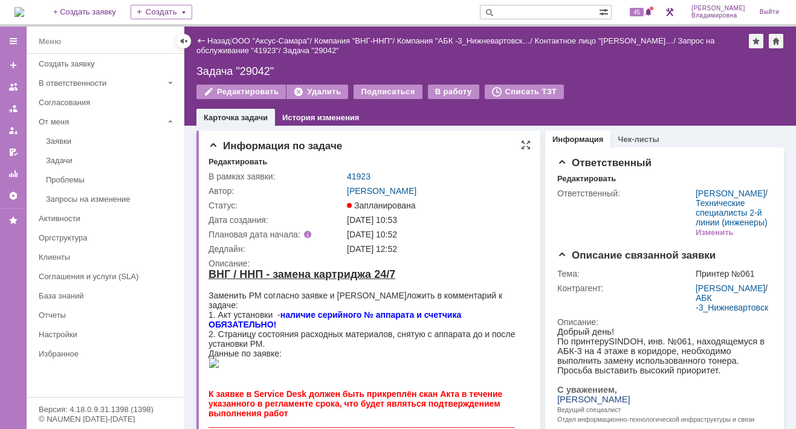
click at [320, 196] on td "Автор:" at bounding box center [276, 191] width 136 height 14
click at [361, 176] on link "41923" at bounding box center [359, 177] width 24 height 10
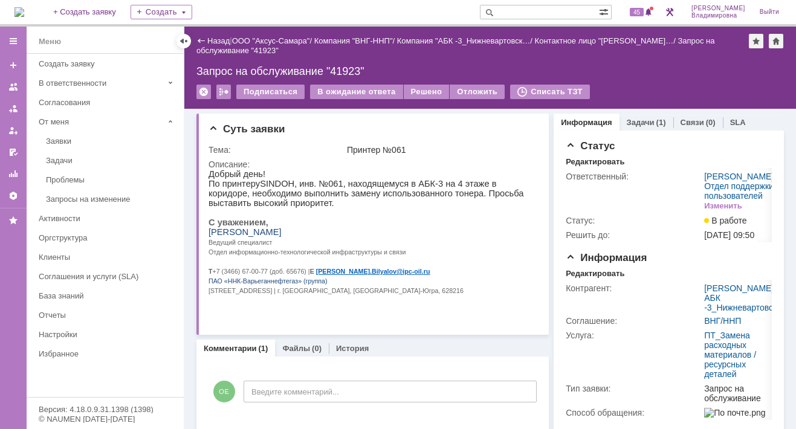
drag, startPoint x: 636, startPoint y: 121, endPoint x: 632, endPoint y: 134, distance: 12.6
click at [636, 121] on link "Задачи" at bounding box center [641, 122] width 28 height 9
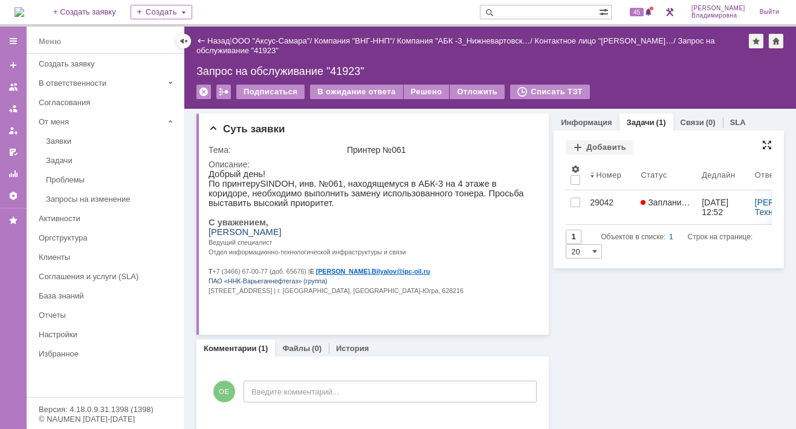
click at [762, 141] on div at bounding box center [767, 145] width 10 height 10
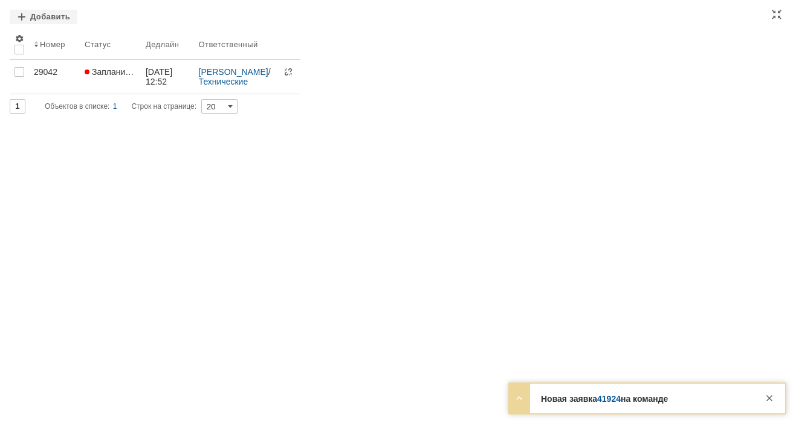
click at [611, 268] on div "Задачи Добавить Результаты поиска: 1 Объектов в списке: 1 Строк на странице: 20…" at bounding box center [398, 214] width 796 height 429
click at [621, 287] on div "Задачи Добавить Результаты поиска: 1 Объектов в списке: 1 Строк на странице: 20…" at bounding box center [398, 214] width 796 height 429
click at [619, 399] on link "41924" at bounding box center [609, 399] width 24 height 10
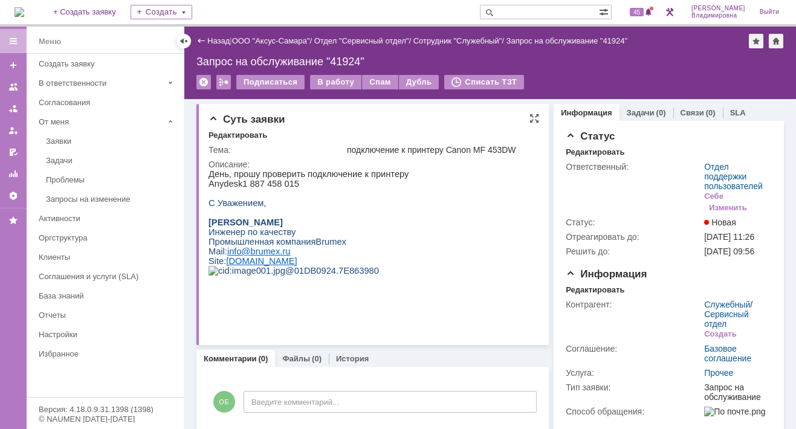
click at [462, 192] on html "День, прошу проверить подключение к принтеру Anydesk 1 887 458 015 С Уважением,…" at bounding box center [368, 227] width 321 height 116
click at [217, 41] on link "Назад" at bounding box center [218, 40] width 22 height 9
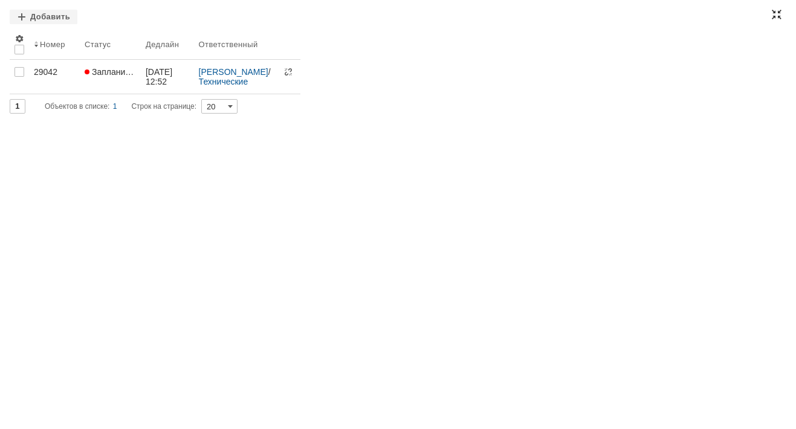
click at [778, 14] on div at bounding box center [776, 15] width 10 height 10
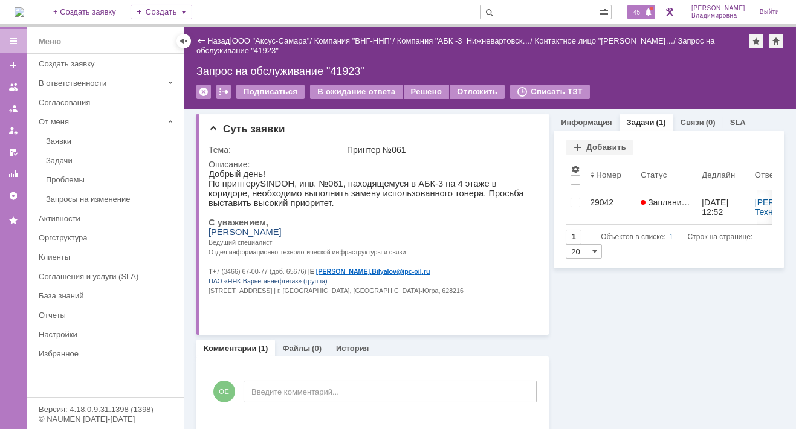
click at [643, 11] on span "45" at bounding box center [637, 12] width 14 height 8
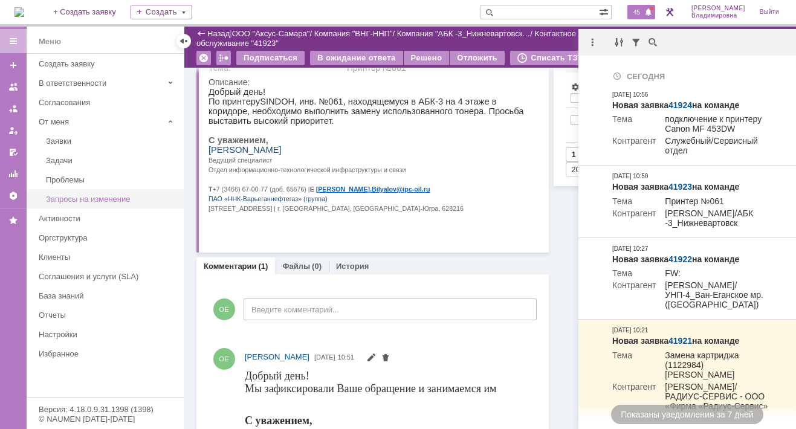
scroll to position [60, 0]
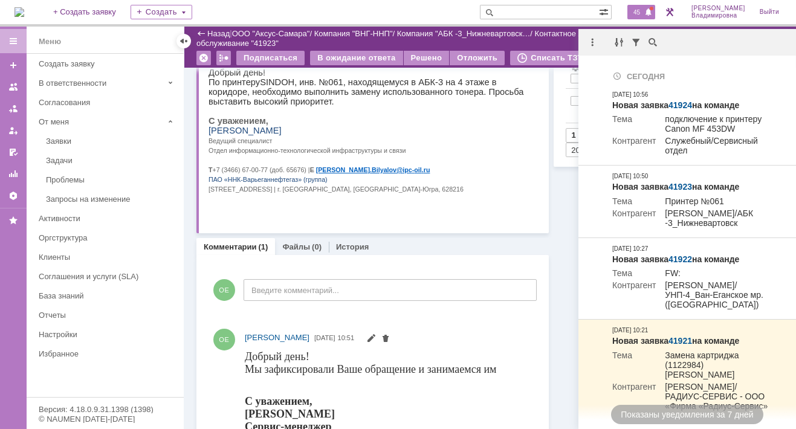
click at [643, 16] on span "45" at bounding box center [637, 12] width 14 height 8
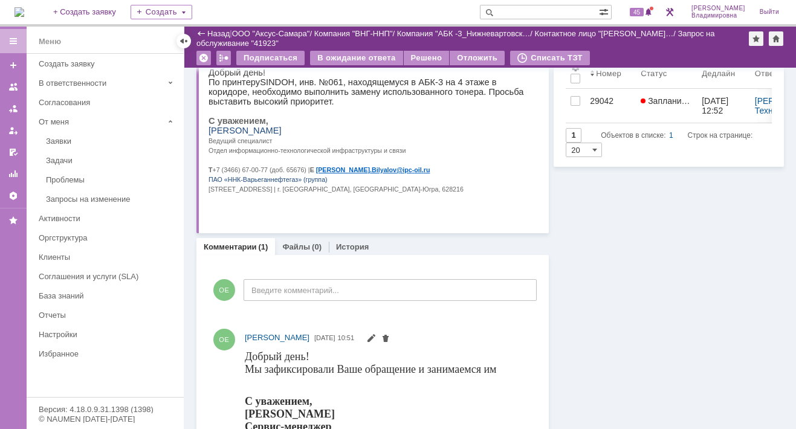
scroll to position [0, 0]
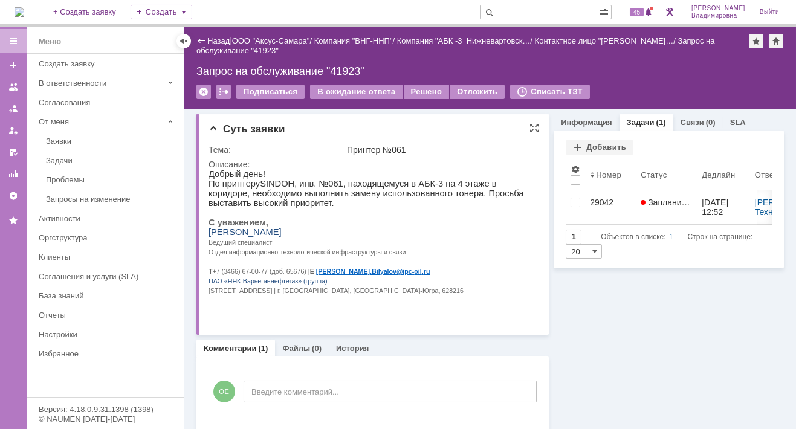
click at [300, 134] on div "Суть заявки" at bounding box center [373, 129] width 330 height 12
click at [216, 39] on link "Назад" at bounding box center [218, 40] width 22 height 9
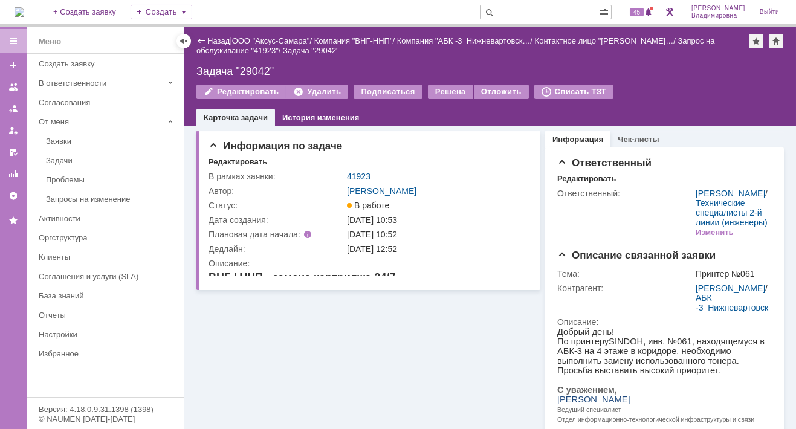
click at [542, 10] on input "text" at bounding box center [539, 12] width 119 height 14
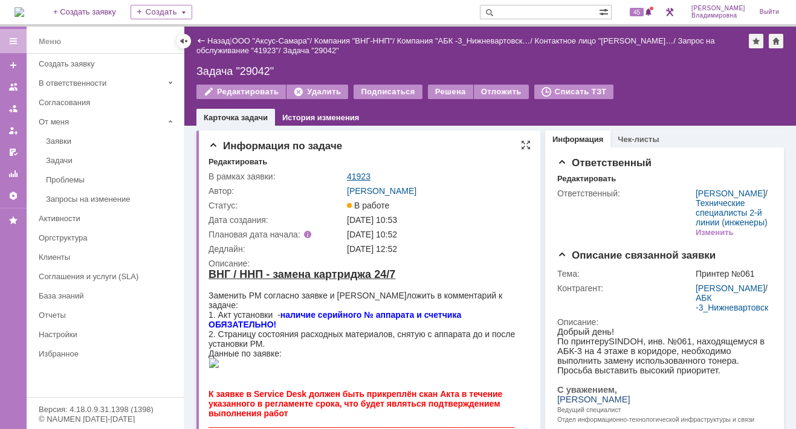
click at [361, 179] on link "41923" at bounding box center [359, 177] width 24 height 10
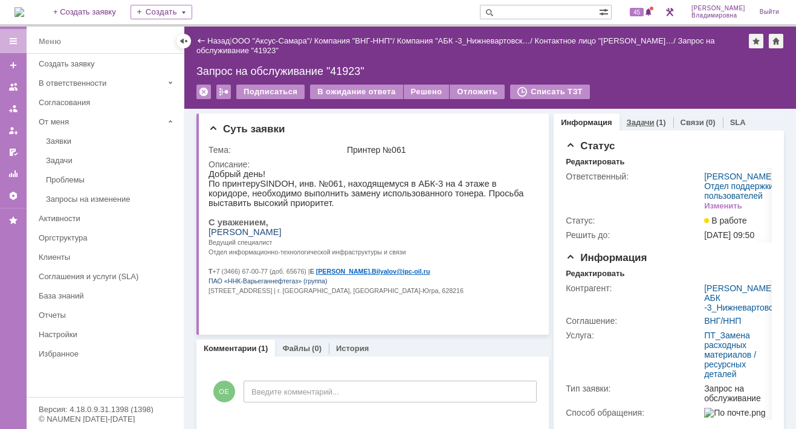
click at [627, 120] on link "Задачи" at bounding box center [641, 122] width 28 height 9
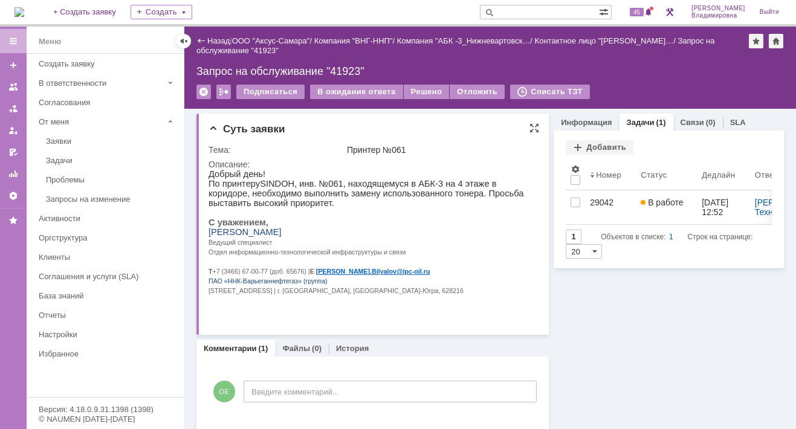
click at [445, 143] on td "Принтер №061" at bounding box center [440, 150] width 192 height 14
click at [625, 325] on div "Информация Задачи (1) Связи (0) SLA Статус Редактировать Ответственный: [PERSON…" at bounding box center [666, 379] width 235 height 541
click at [659, 308] on div "Информация Задачи (1) Связи (0) SLA Статус Редактировать Ответственный: [PERSON…" at bounding box center [666, 379] width 235 height 541
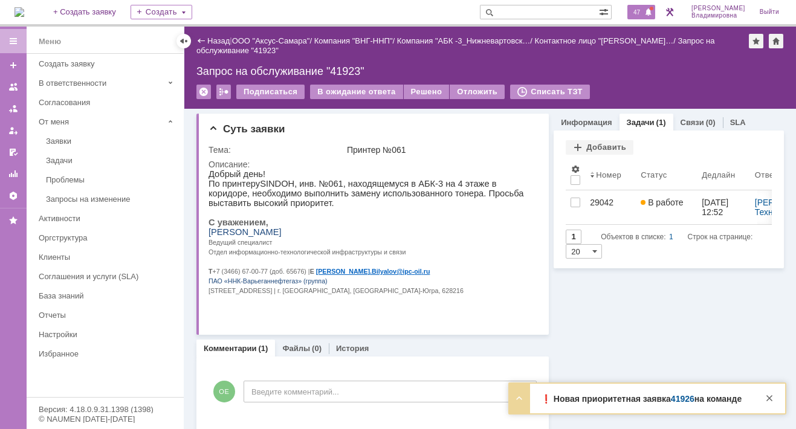
click at [641, 14] on span "47" at bounding box center [637, 12] width 14 height 8
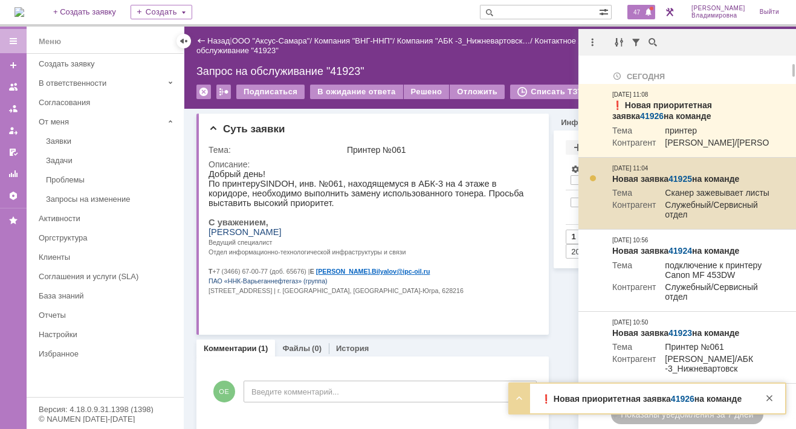
click at [677, 184] on link "41925" at bounding box center [680, 179] width 24 height 10
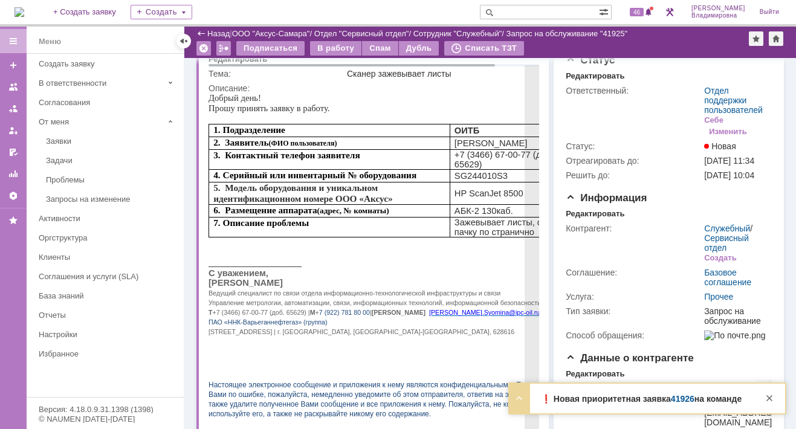
scroll to position [60, 0]
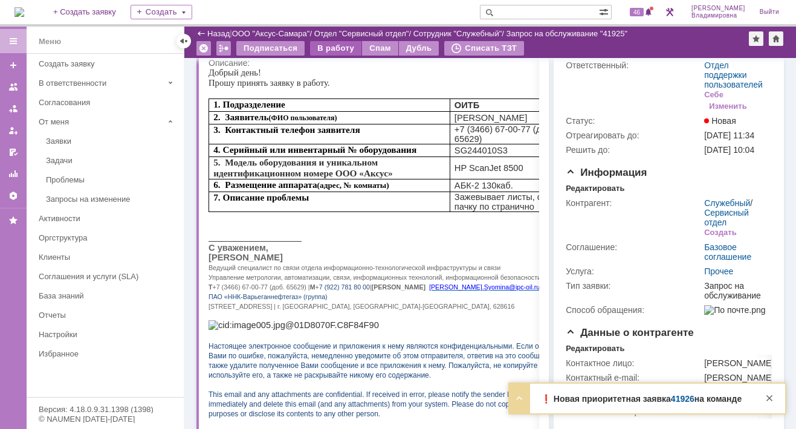
click at [334, 44] on div "В работу" at bounding box center [335, 48] width 51 height 14
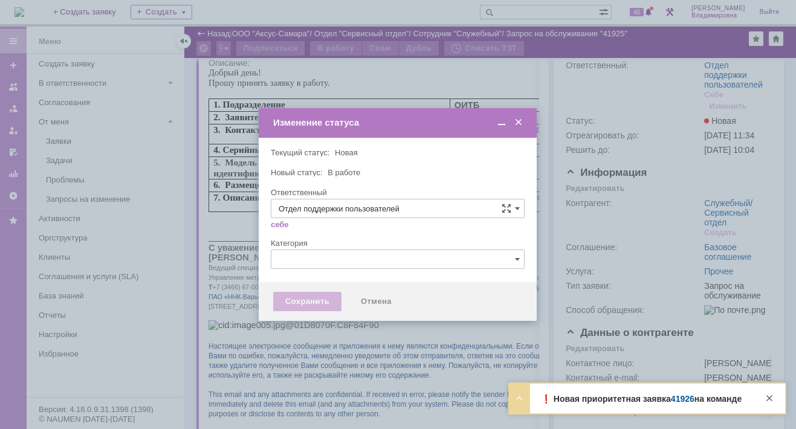
type input "[PERSON_NAME]"
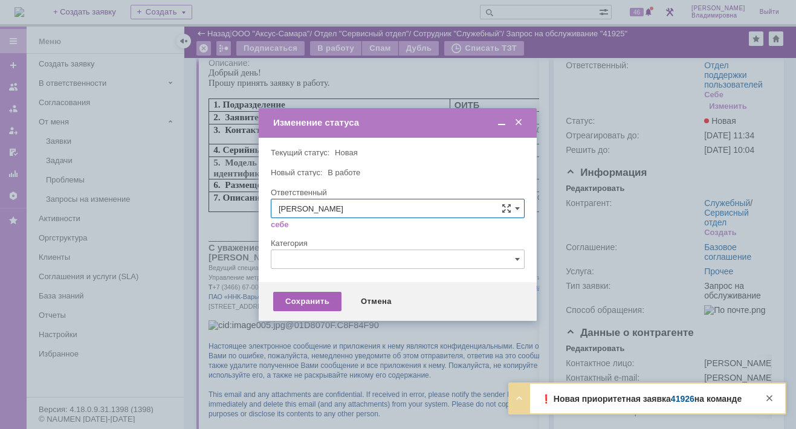
click at [303, 301] on div "Сохранить" at bounding box center [307, 301] width 68 height 19
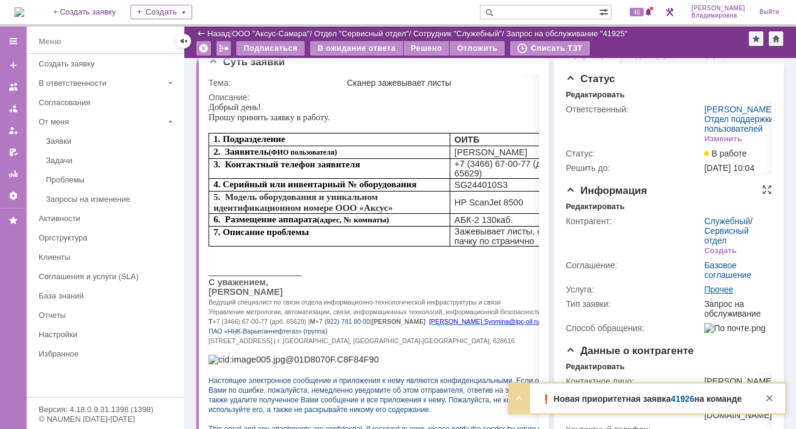
scroll to position [0, 0]
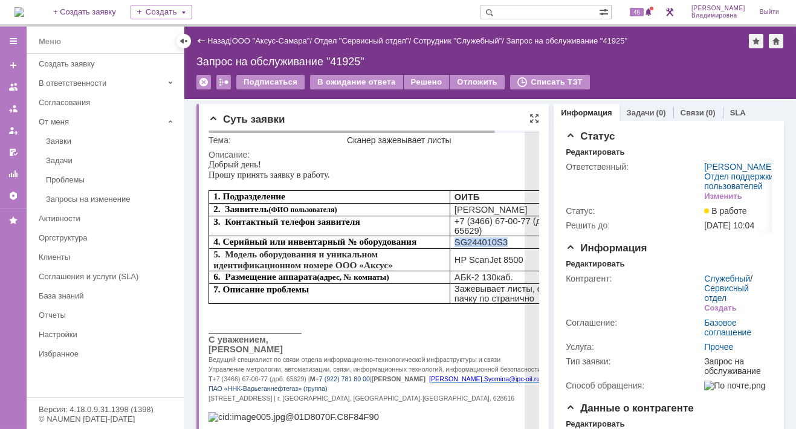
drag, startPoint x: 455, startPoint y: 236, endPoint x: 498, endPoint y: 235, distance: 42.9
click at [498, 237] on span "SG244010S3" at bounding box center [480, 242] width 53 height 10
copy span "SG244010S3"
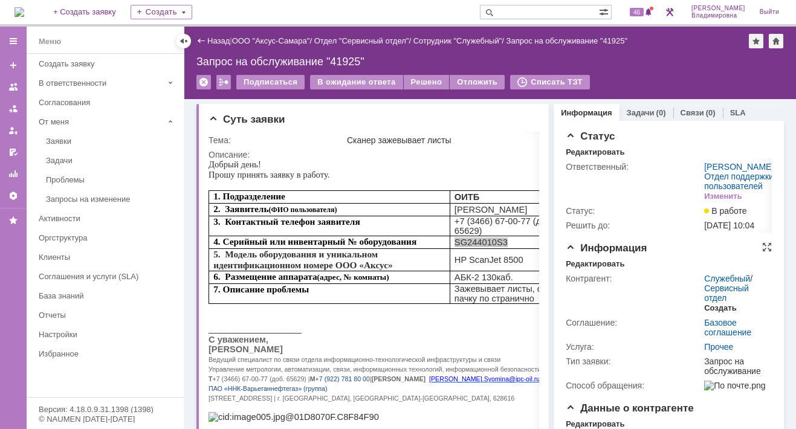
click at [717, 313] on div "Создать" at bounding box center [720, 308] width 32 height 10
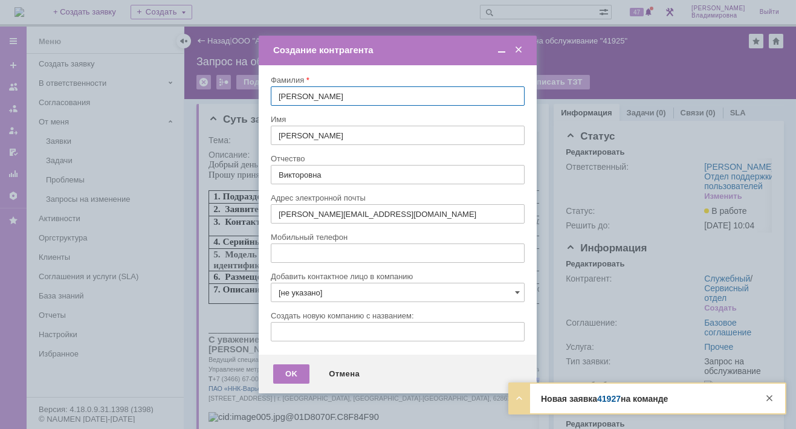
click at [515, 45] on span at bounding box center [518, 50] width 12 height 11
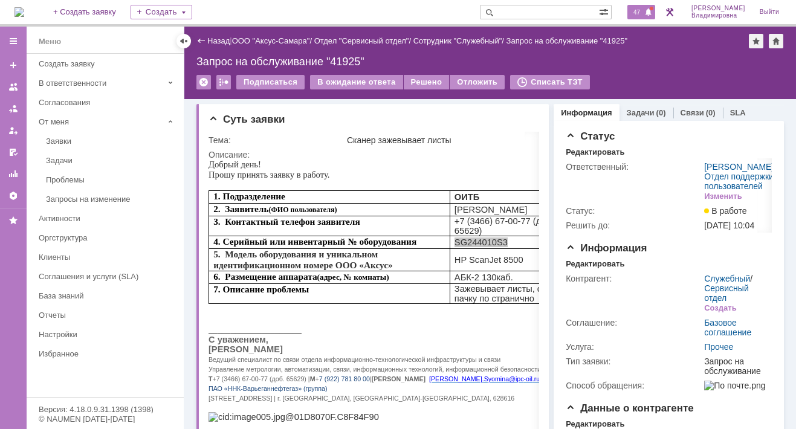
click at [643, 10] on span "47" at bounding box center [637, 12] width 14 height 8
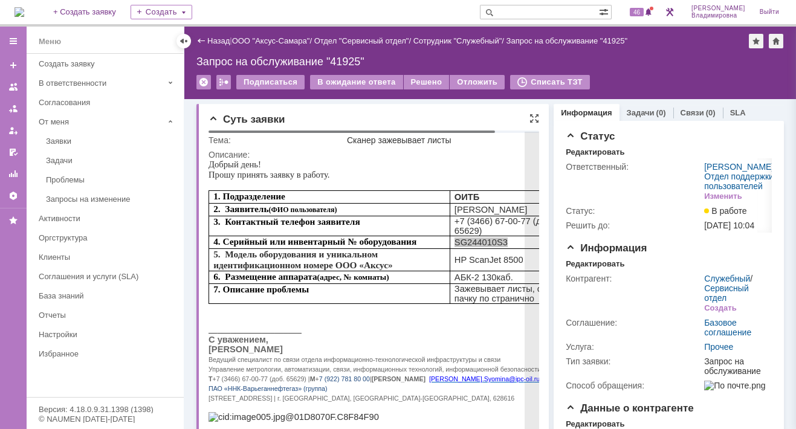
click at [471, 130] on body "Идет загрузка, пожалуйста, подождите. На домашнюю + Создать заявку Создать 46 […" at bounding box center [398, 214] width 796 height 429
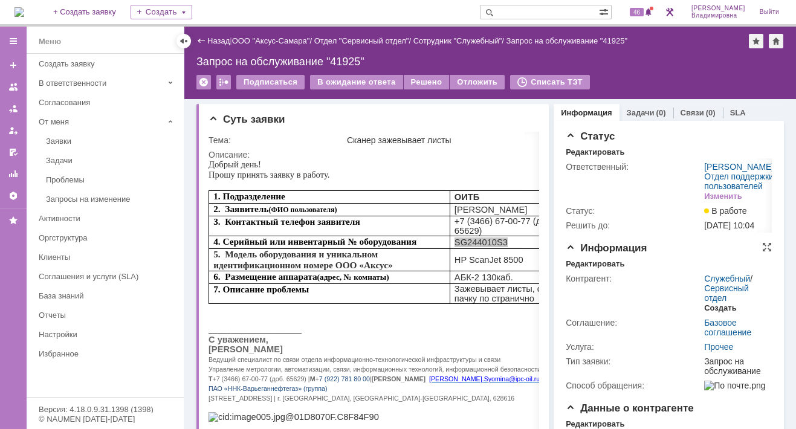
click at [710, 313] on div "Создать" at bounding box center [720, 308] width 32 height 10
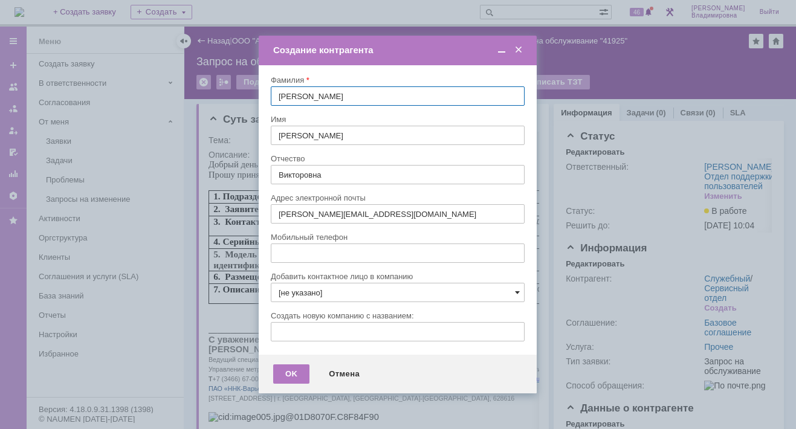
click at [517, 291] on span at bounding box center [517, 293] width 5 height 10
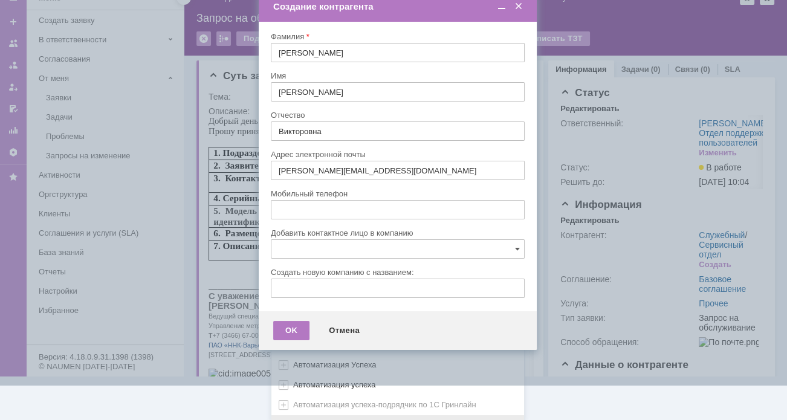
scroll to position [359, 0]
click at [295, 411] on div "[не указано] AVON AXUS Axus Computers DELPHI Xcom _подрядчик Михайловка «ММЦ Пр…" at bounding box center [397, 163] width 253 height 516
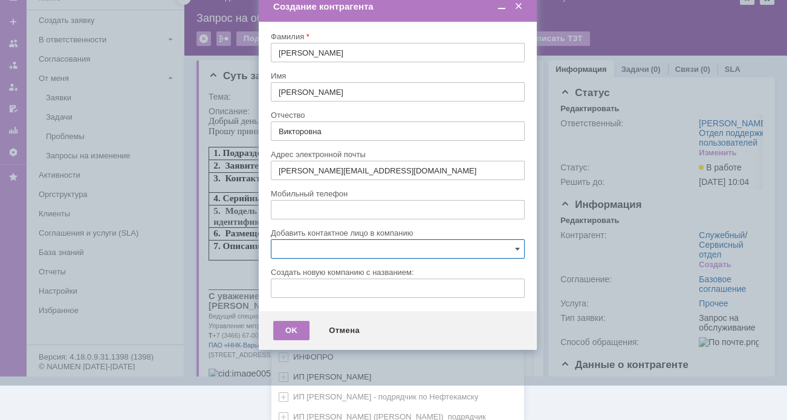
scroll to position [601, 0]
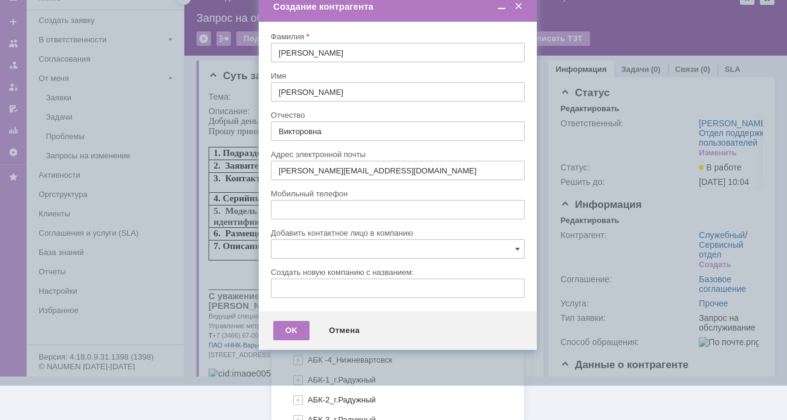
click at [338, 315] on span "АБК -2_Нижневартовск" at bounding box center [350, 319] width 85 height 9
type input "АБК -2_Нижневартовск"
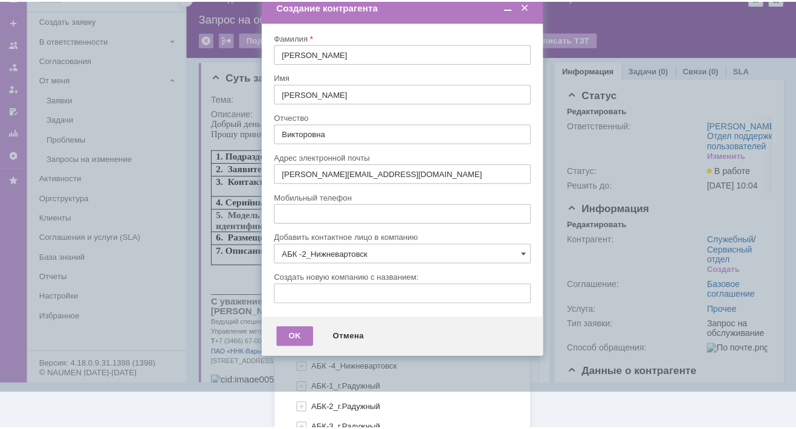
scroll to position [0, 0]
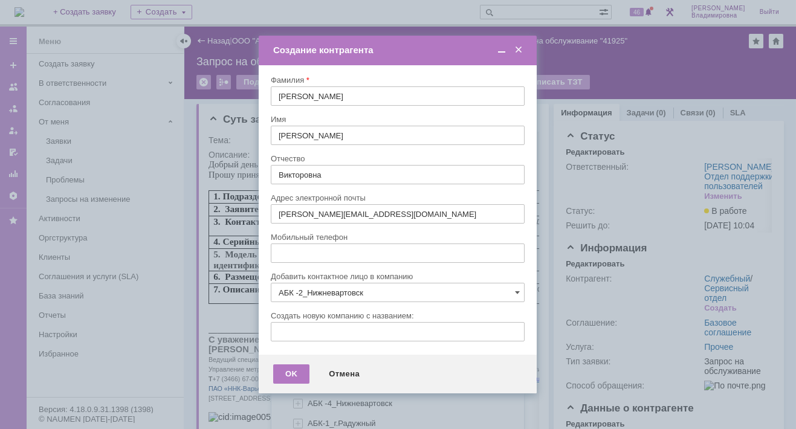
click at [338, 312] on div "Создать новую компанию с названием:" at bounding box center [396, 316] width 251 height 8
click at [291, 375] on div "OK" at bounding box center [291, 373] width 36 height 19
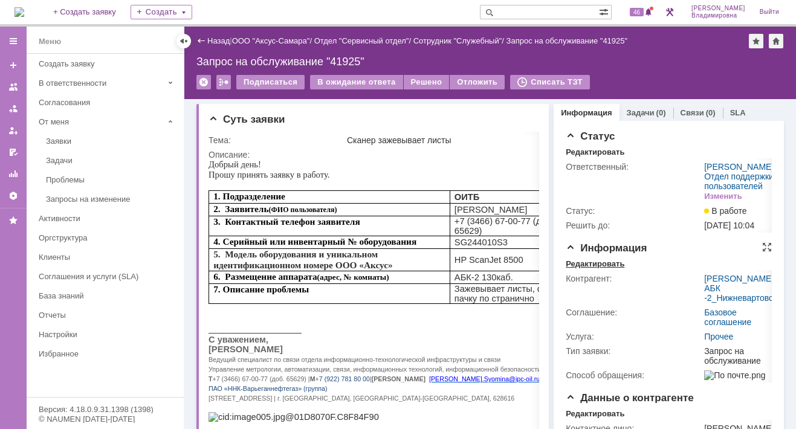
click at [587, 269] on div "Редактировать" at bounding box center [594, 264] width 59 height 10
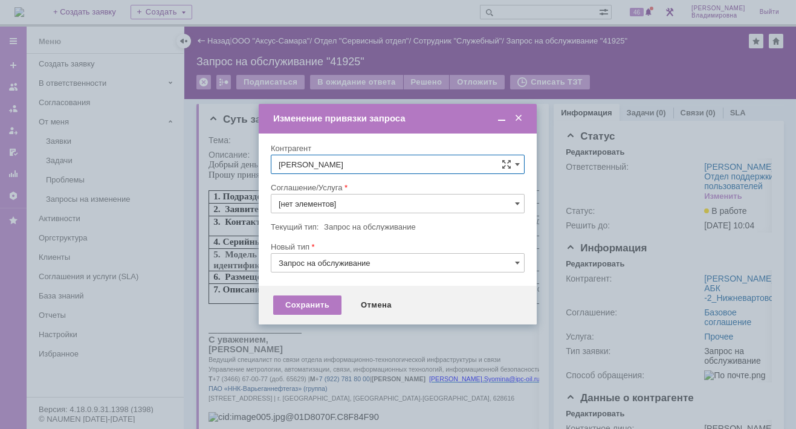
type input "Прочее"
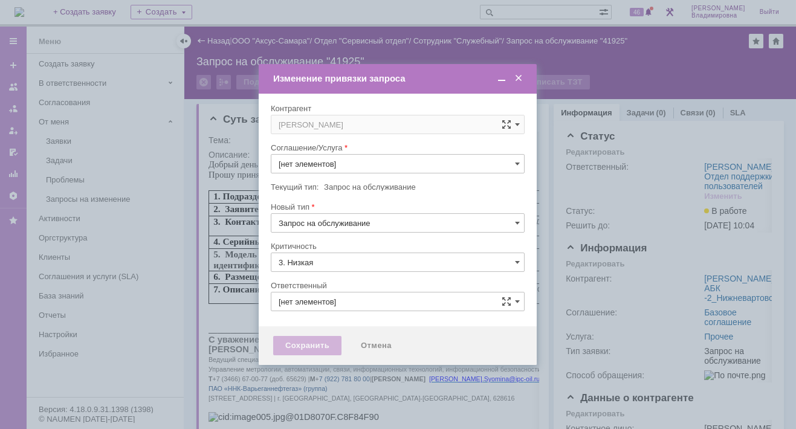
type input "Прочее"
type input "[PERSON_NAME]"
type input "[не указано]"
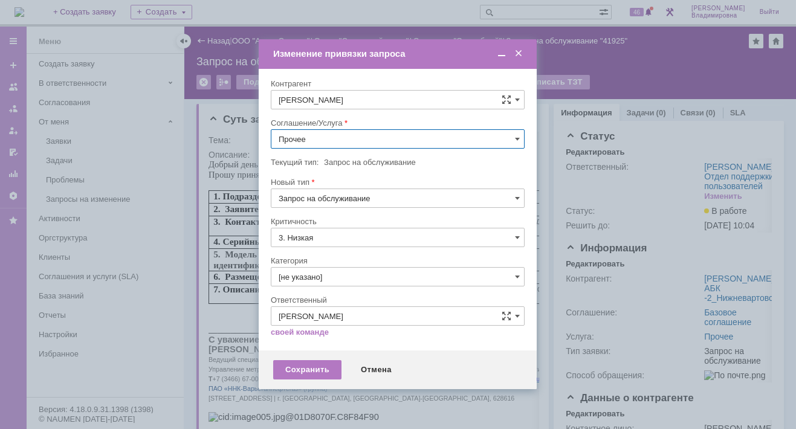
click at [513, 138] on input "Прочее" at bounding box center [398, 138] width 254 height 19
click at [335, 243] on span "ПТ_ диагностика/ ремонтно-восстановительные работы" at bounding box center [398, 248] width 238 height 10
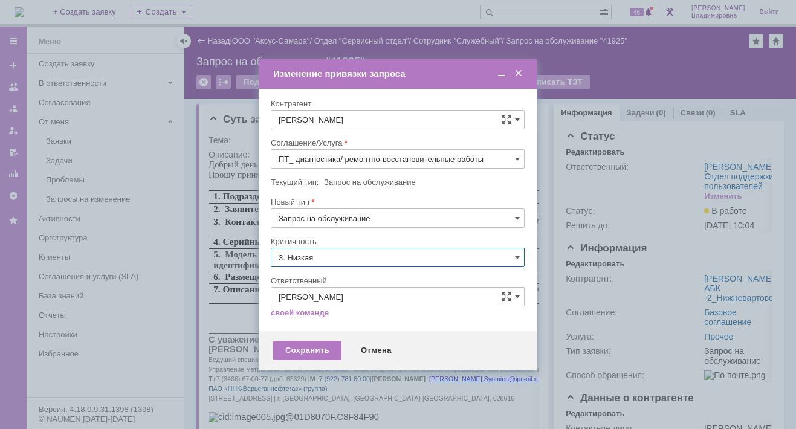
drag, startPoint x: 335, startPoint y: 241, endPoint x: 346, endPoint y: 250, distance: 14.2
click at [335, 241] on div "Критичность 3. Низкая" at bounding box center [398, 255] width 254 height 39
type input "ПТ_ диагностика/ ремонтно-восстановительные работы"
click at [307, 345] on div "Сохранить" at bounding box center [307, 350] width 68 height 19
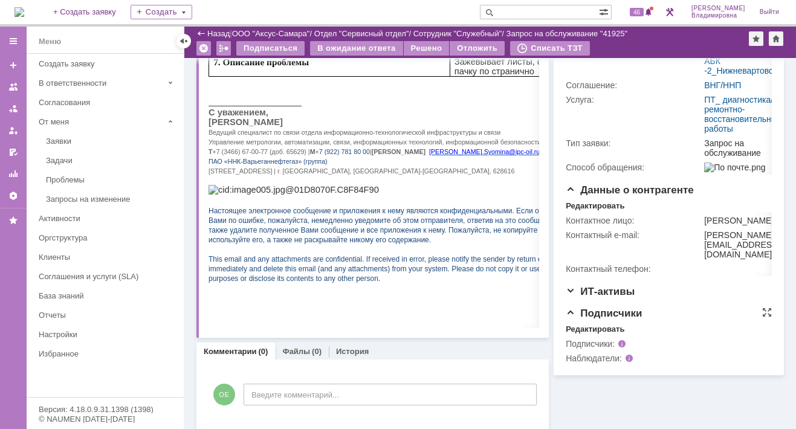
scroll to position [195, 0]
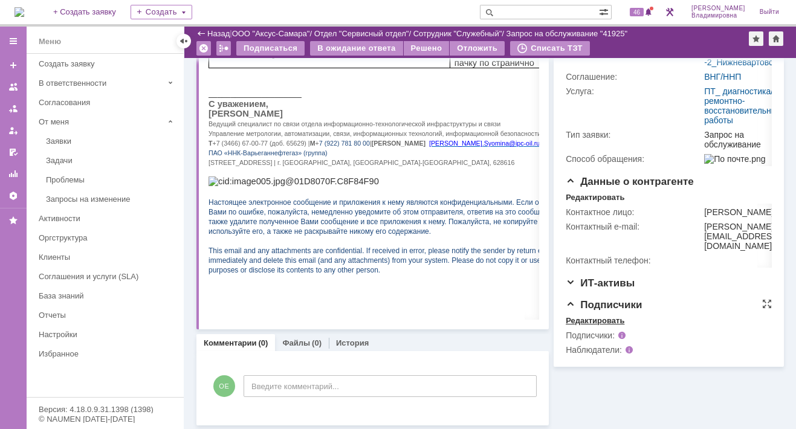
click at [570, 326] on div "Редактировать" at bounding box center [594, 321] width 59 height 10
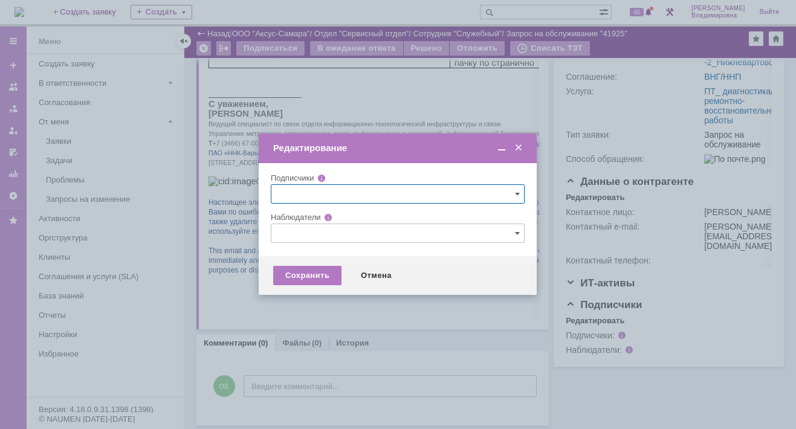
click at [304, 231] on input "text" at bounding box center [398, 233] width 254 height 19
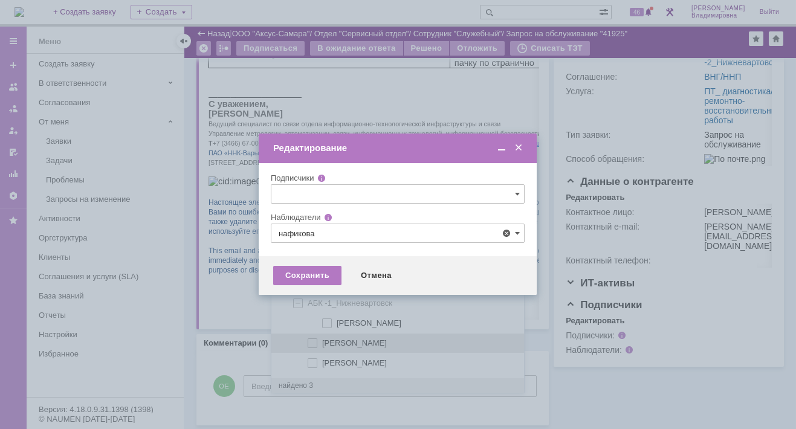
click at [322, 341] on span at bounding box center [322, 341] width 0 height 6
click at [311, 341] on input "[PERSON_NAME]" at bounding box center [313, 344] width 8 height 8
type input "[PERSON_NAME]"
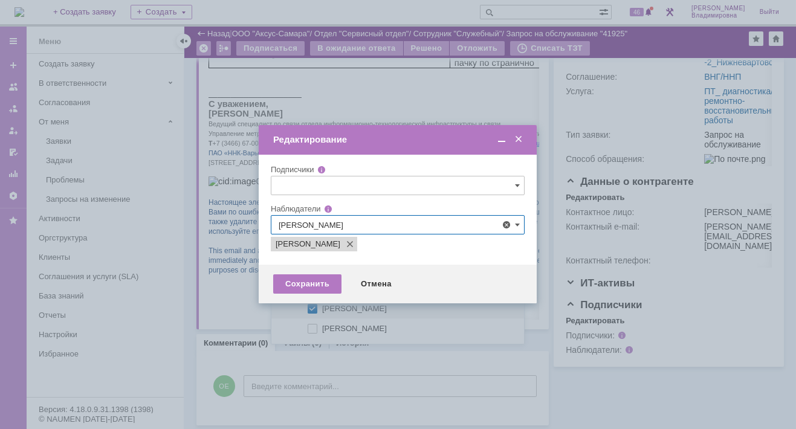
drag, startPoint x: 242, startPoint y: 358, endPoint x: 248, endPoint y: 356, distance: 6.9
click at [242, 358] on div at bounding box center [398, 214] width 796 height 429
click at [300, 282] on div "Сохранить" at bounding box center [307, 283] width 68 height 19
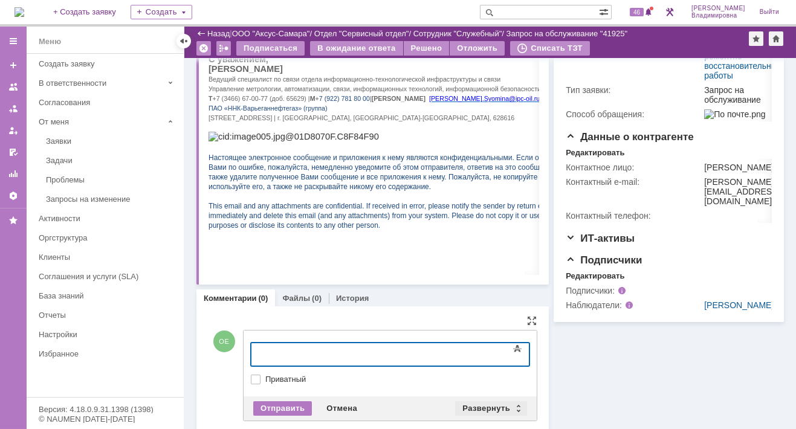
scroll to position [258, 0]
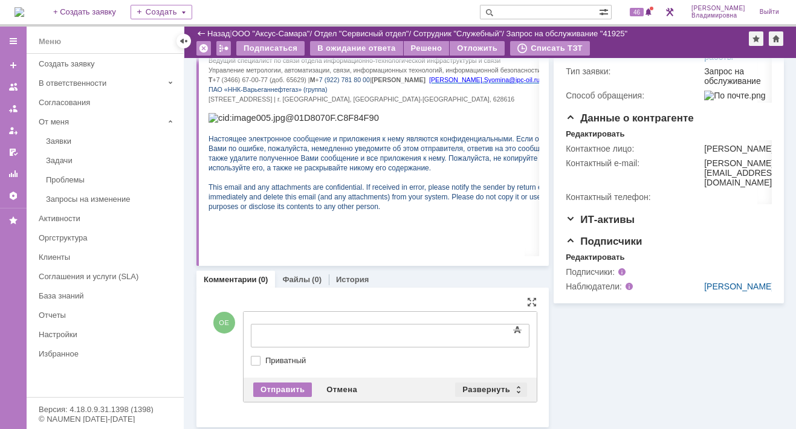
click at [474, 382] on div "Развернуть" at bounding box center [491, 389] width 72 height 14
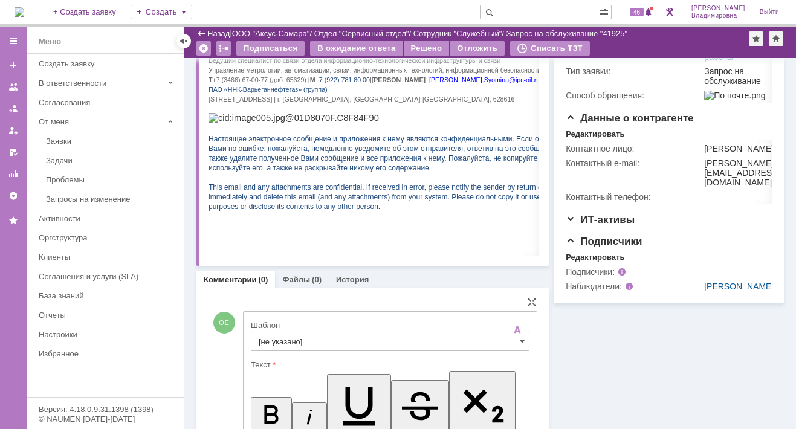
scroll to position [0, 0]
click at [283, 338] on input "[не указано]" at bounding box center [390, 341] width 279 height 19
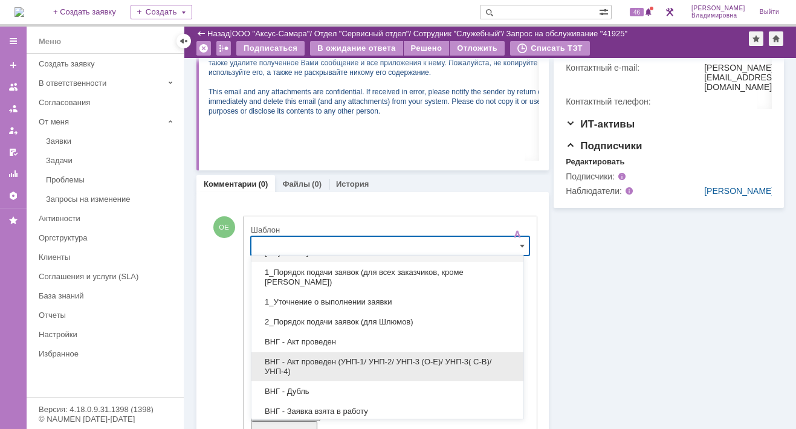
scroll to position [60, 0]
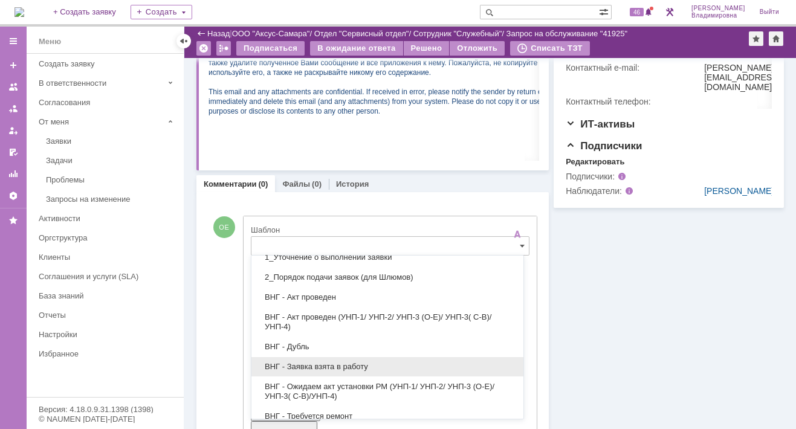
drag, startPoint x: 304, startPoint y: 364, endPoint x: 52, endPoint y: 54, distance: 399.8
click at [304, 364] on span "ВНГ - Заявка взята в работу" at bounding box center [387, 367] width 257 height 10
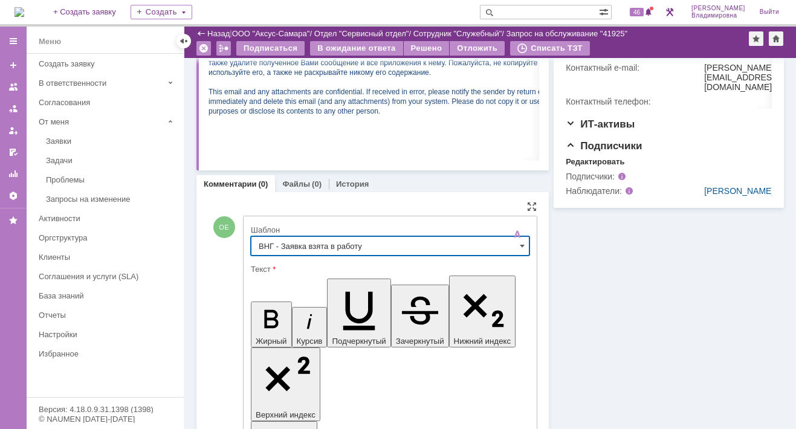
scroll to position [16, 0]
type input "ВНГ - Заявка взята в работу"
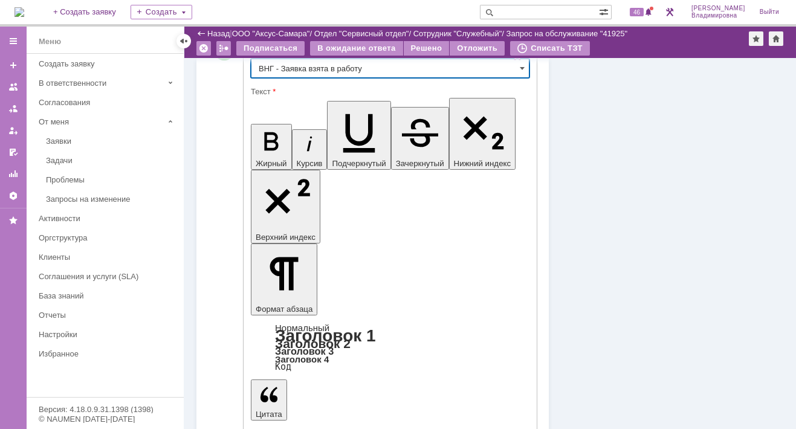
scroll to position [550, 0]
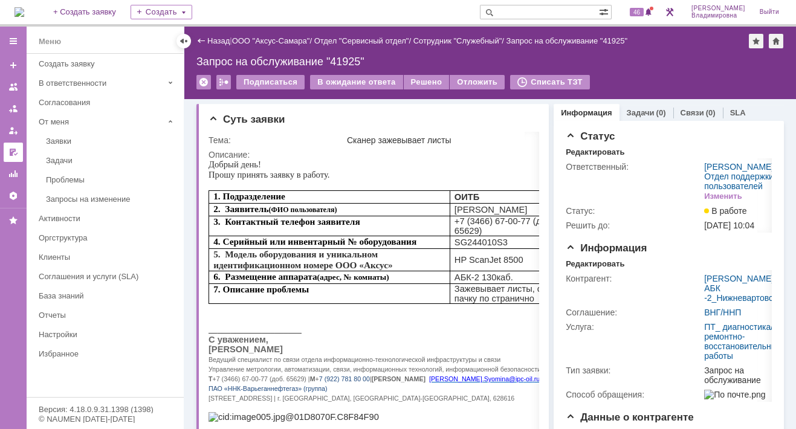
scroll to position [0, 0]
click at [642, 8] on span "46" at bounding box center [637, 12] width 14 height 8
click at [413, 114] on div "Суть заявки" at bounding box center [373, 120] width 330 height 12
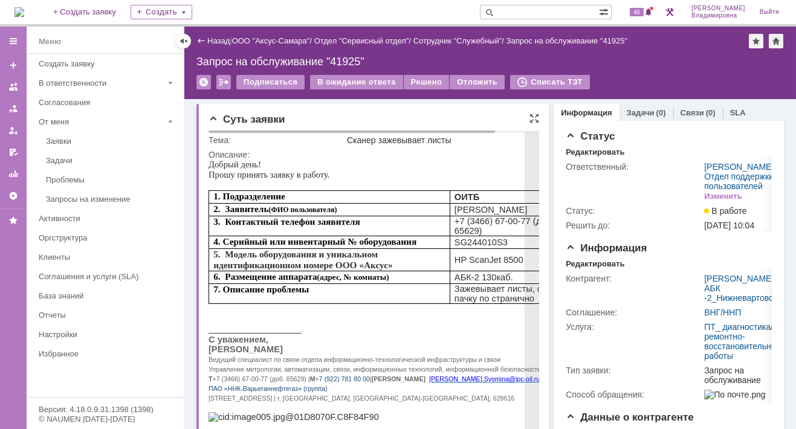
click at [529, 118] on div at bounding box center [534, 119] width 10 height 10
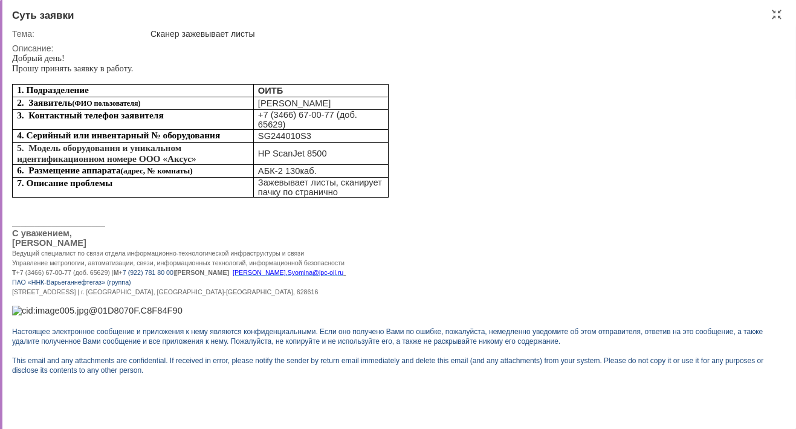
drag, startPoint x: 724, startPoint y: 192, endPoint x: 729, endPoint y: 178, distance: 15.5
click at [725, 192] on div "Добрый день! Прошу принять заявку в работу. 1. Подразделение ОИТБ 2. Заявитель …" at bounding box center [390, 218] width 757 height 331
click at [573, 36] on div "Сканер зажевывает листы" at bounding box center [462, 34] width 625 height 10
drag, startPoint x: 662, startPoint y: 99, endPoint x: 771, endPoint y: 96, distance: 109.4
click at [662, 99] on div "Добрый день! Прошу принять заявку в работу. 1. Подразделение ОИТБ 2. Заявитель …" at bounding box center [390, 218] width 757 height 331
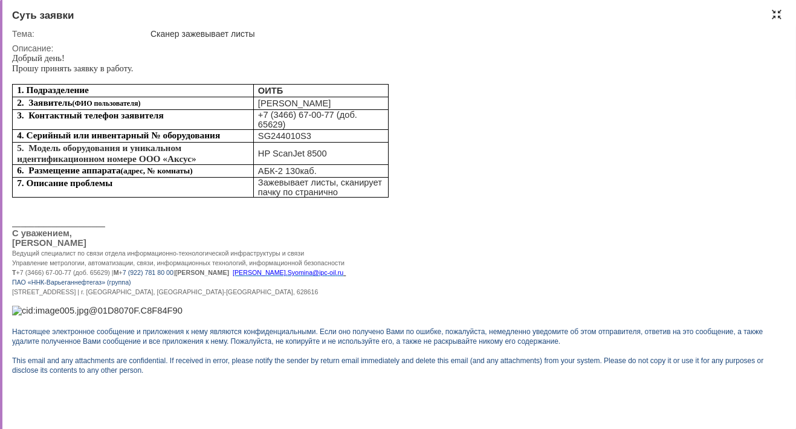
click at [777, 13] on div at bounding box center [776, 15] width 10 height 10
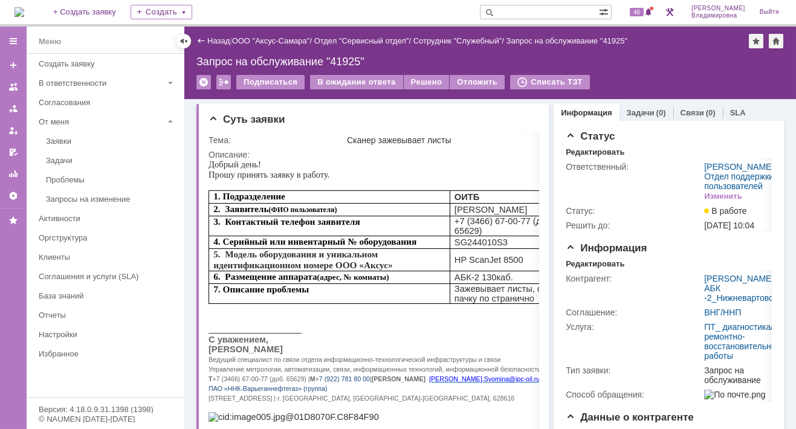
scroll to position [5, 0]
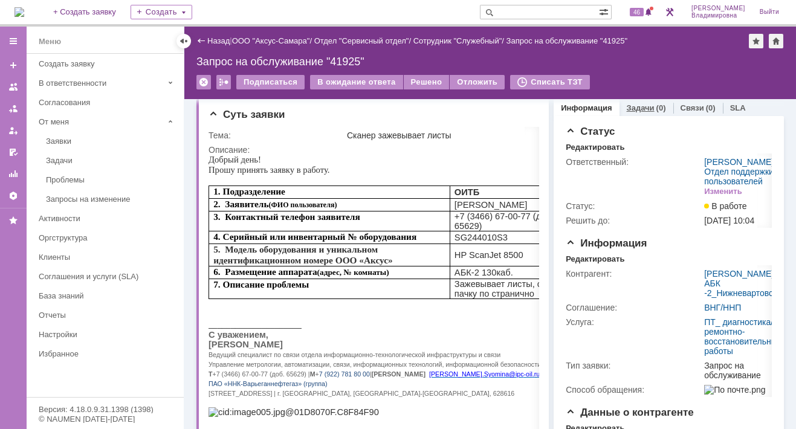
click at [627, 106] on link "Задачи" at bounding box center [641, 107] width 28 height 9
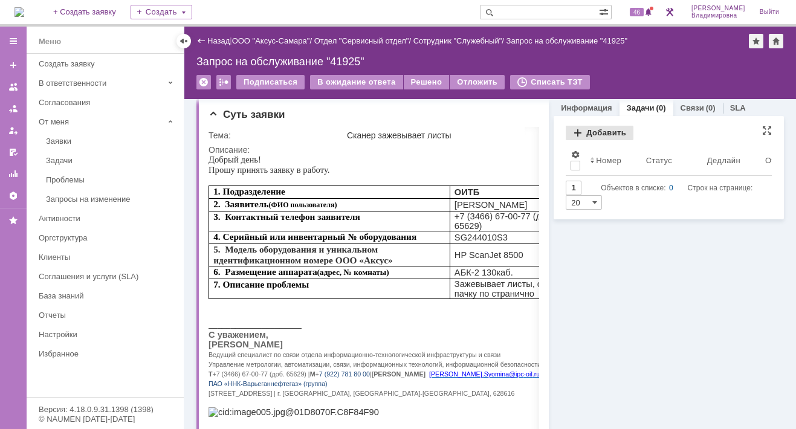
click at [594, 130] on div "Добавить" at bounding box center [599, 133] width 68 height 14
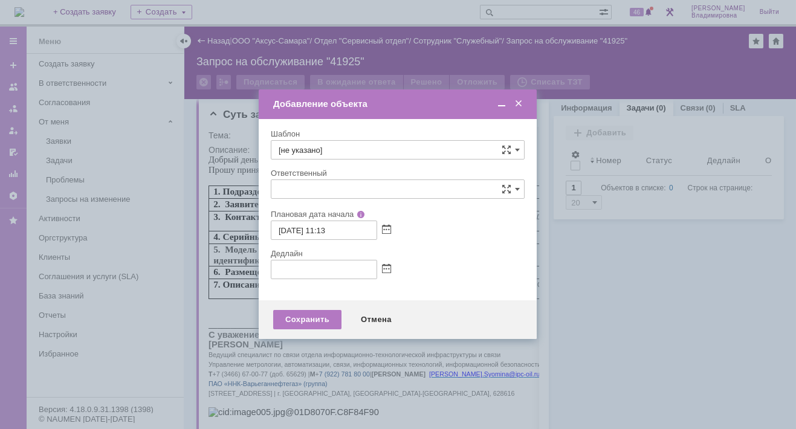
type input "[не указано]"
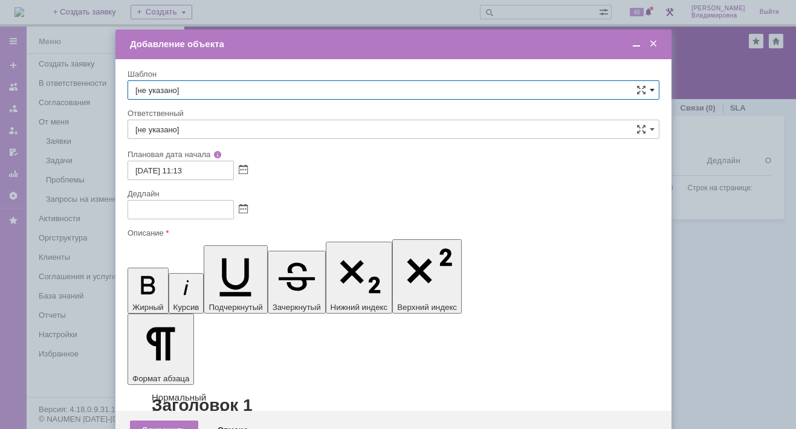
click at [649, 86] on span at bounding box center [651, 90] width 5 height 10
click at [199, 237] on span "ВНГ / ННП - диагностика, ремонт без использования ЗИП (Запрос на обслуживание)" at bounding box center [393, 242] width 516 height 10
type input "ВНГ / ННП - диагностика, ремонт без использования ЗИП (Запрос на обслуживание)"
type input "[PERSON_NAME]"
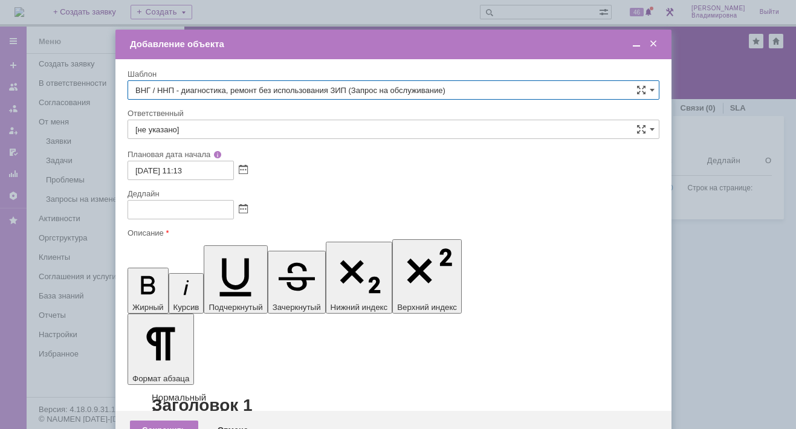
type input "22.09.2025 19:13"
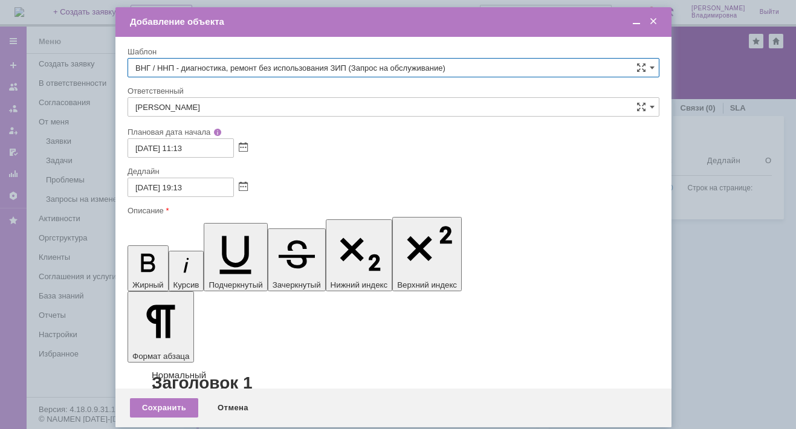
type input "ВНГ / ННП - диагностика, ремонт без использования ЗИП (Запрос на обслуживание)"
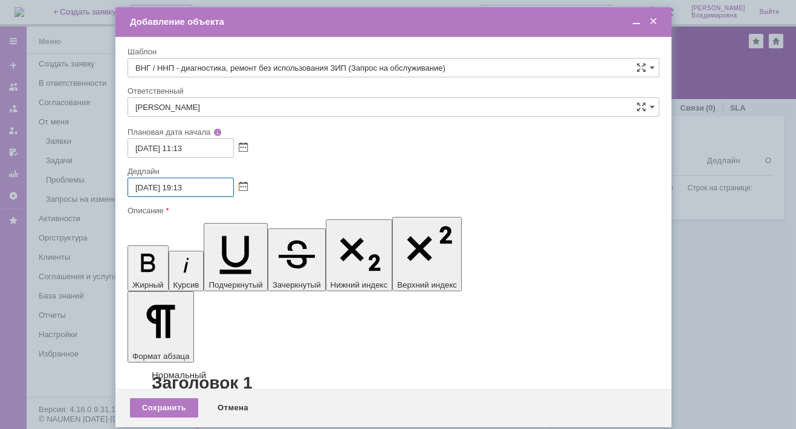
click at [185, 182] on input "22.09.2025 19:13" at bounding box center [180, 187] width 106 height 19
type input "[DATE] 17:13"
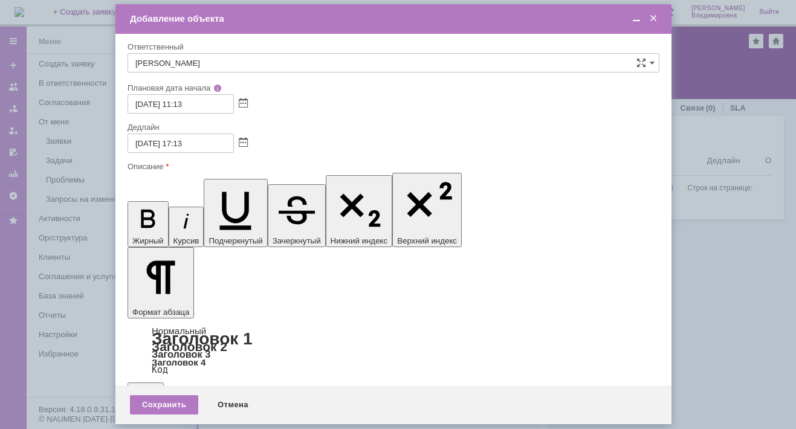
scroll to position [0, 0]
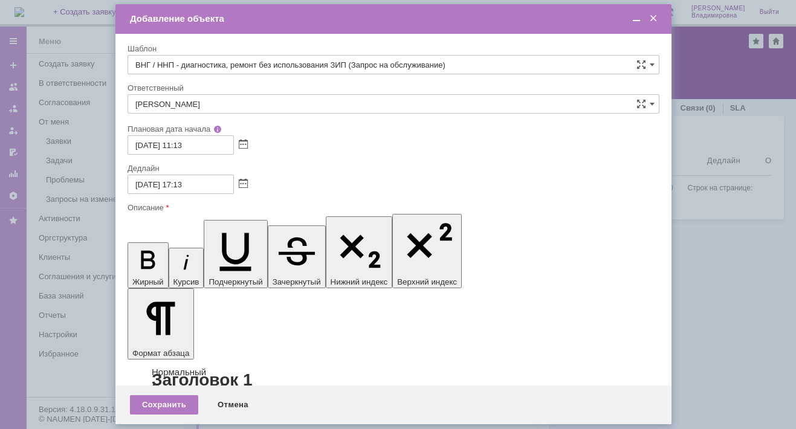
click at [170, 401] on div "Сохранить" at bounding box center [164, 404] width 68 height 19
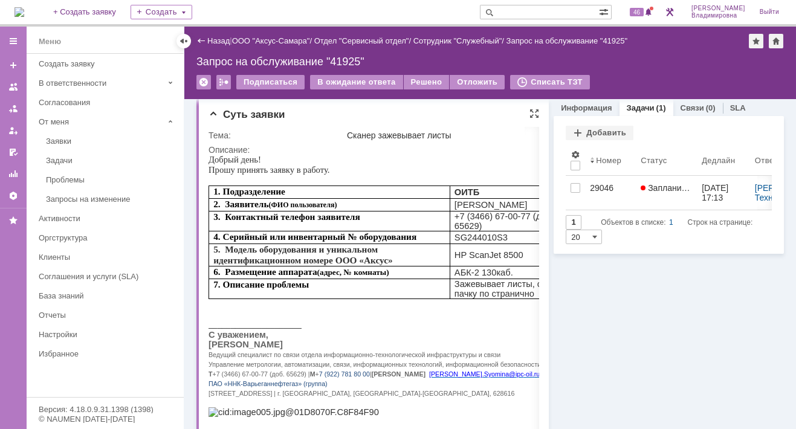
click at [473, 109] on div "Суть заявки" at bounding box center [373, 115] width 330 height 12
click at [697, 72] on div "Назад | ООО "Аксус-Самара" / Отдел "Сервисный отдел" / Сотрудник "Служебный" / …" at bounding box center [489, 63] width 611 height 72
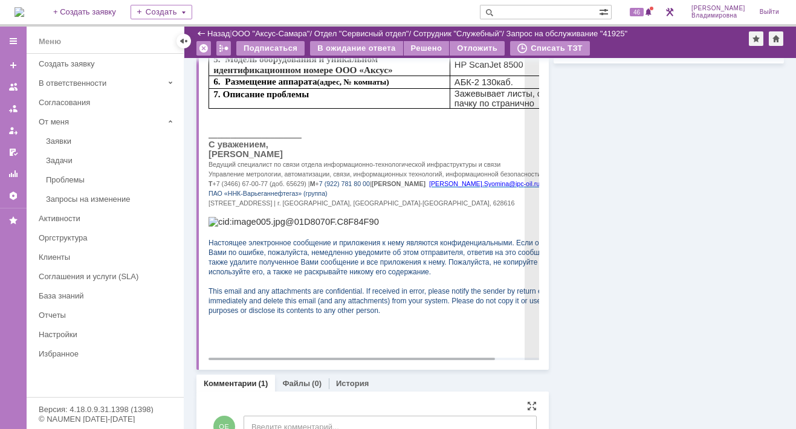
scroll to position [181, 0]
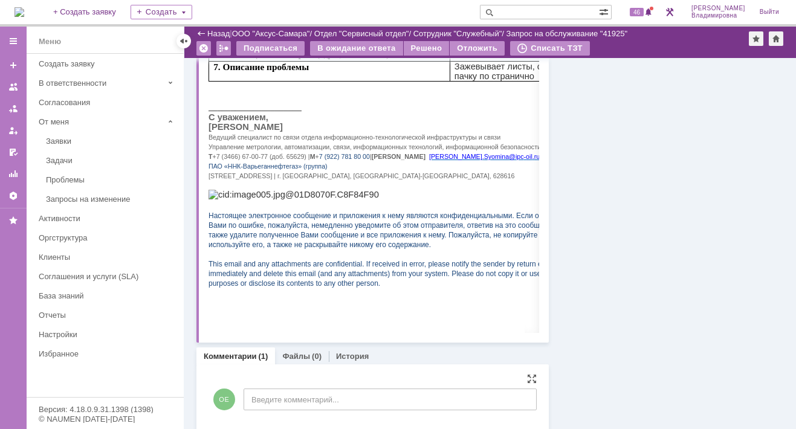
click at [619, 115] on div "Информация Задачи (1) Связи (0) SLA Статус Редактировать Ответственный: Орлова …" at bounding box center [666, 267] width 235 height 781
click at [696, 121] on div "Информация Задачи (1) Связи (0) SLA Статус Редактировать Ответственный: Орлова …" at bounding box center [666, 267] width 235 height 781
click at [662, 103] on div "Информация Задачи (1) Связи (0) SLA Статус Редактировать Ответственный: Орлова …" at bounding box center [666, 267] width 235 height 781
click at [519, 7] on input "text" at bounding box center [539, 12] width 119 height 14
click at [518, 11] on input "text" at bounding box center [539, 12] width 119 height 14
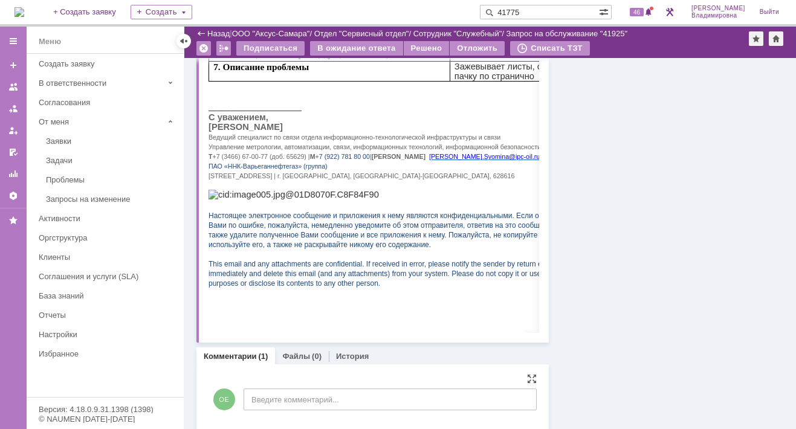
type input "41775"
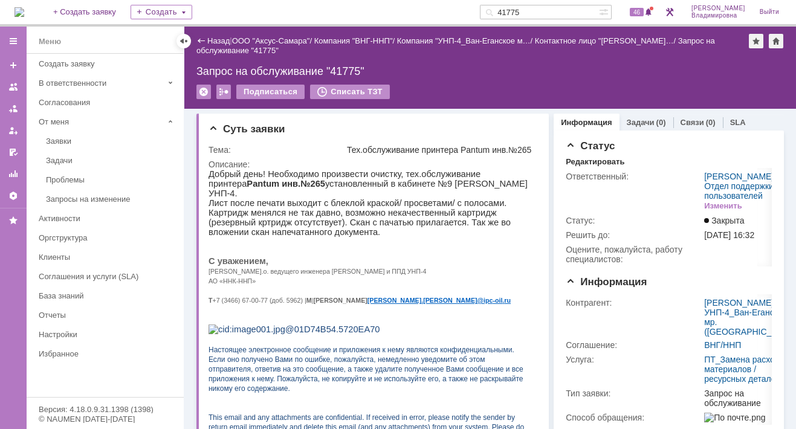
click at [419, 289] on p at bounding box center [368, 290] width 321 height 10
click at [469, 71] on div "Запрос на обслуживание "41775"" at bounding box center [489, 71] width 587 height 12
click at [677, 69] on div "Запрос на обслуживание "41775"" at bounding box center [489, 71] width 587 height 12
click at [622, 208] on td "Ответственный:" at bounding box center [633, 191] width 136 height 44
click at [640, 8] on span "46" at bounding box center [637, 12] width 14 height 8
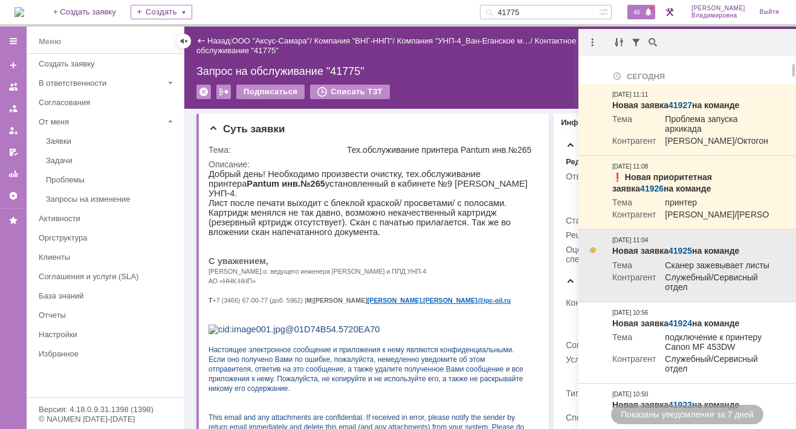
click at [683, 256] on link "41925" at bounding box center [680, 251] width 24 height 10
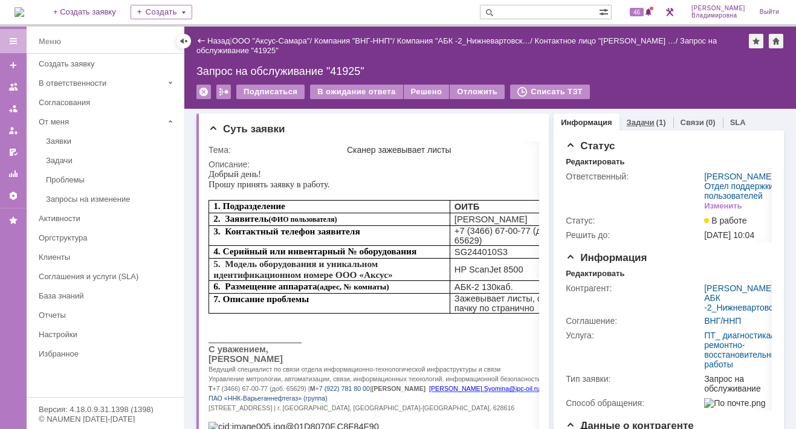
click at [627, 123] on link "Задачи" at bounding box center [641, 122] width 28 height 9
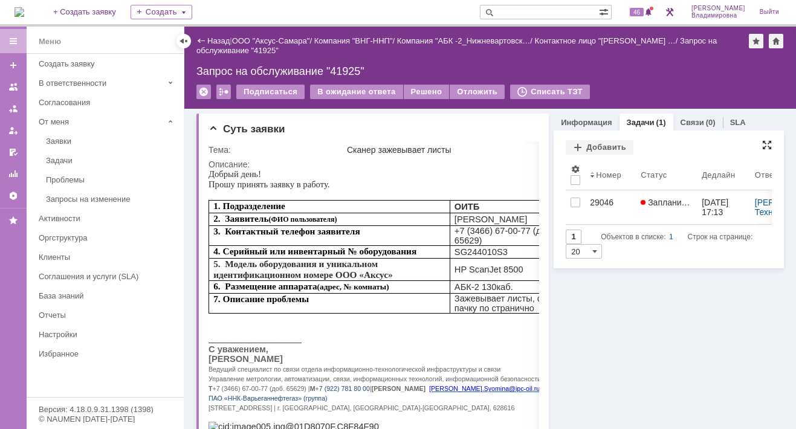
click at [762, 144] on div at bounding box center [767, 145] width 10 height 10
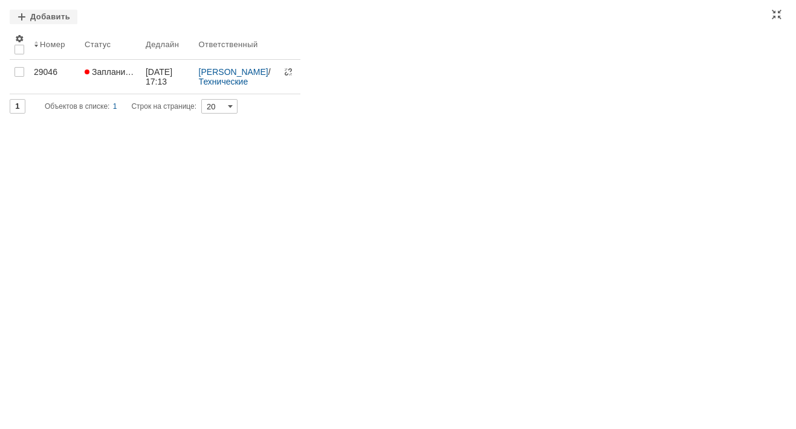
click at [510, 105] on div "1 Объектов в списке: 1 Строк на странице: 20" at bounding box center [398, 106] width 776 height 14
click at [517, 54] on div "Номер Статус Дедлайн Ответственный 29046 Запланирована [DATE] 17:13 [PERSON_NAM…" at bounding box center [398, 61] width 776 height 65
click at [607, 26] on div "Добавить Результаты поиска: 1 Объектов в списке: 1 Строк на странице: 20 Номер …" at bounding box center [398, 62] width 776 height 104
click at [466, 54] on div "Номер Статус Дедлайн Ответственный 29046 Запланирована [DATE] 17:13 [PERSON_NAM…" at bounding box center [398, 61] width 776 height 65
click at [113, 169] on div "Задачи Добавить Результаты поиска: 1 Объектов в списке: 1 Строк на странице: 20…" at bounding box center [398, 214] width 796 height 429
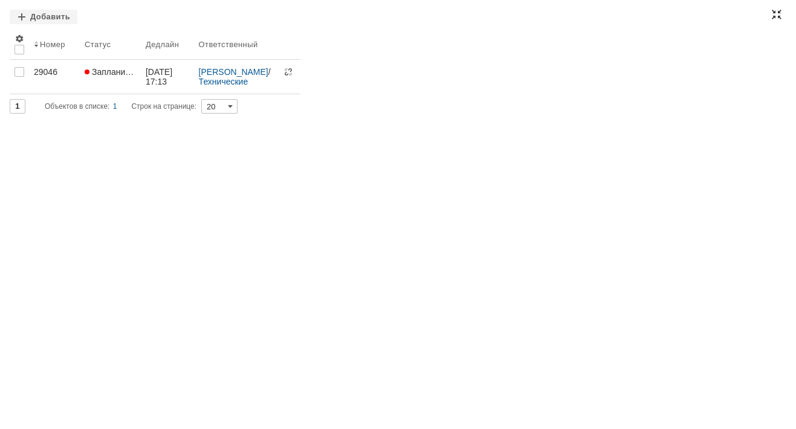
click at [777, 11] on div at bounding box center [776, 15] width 10 height 10
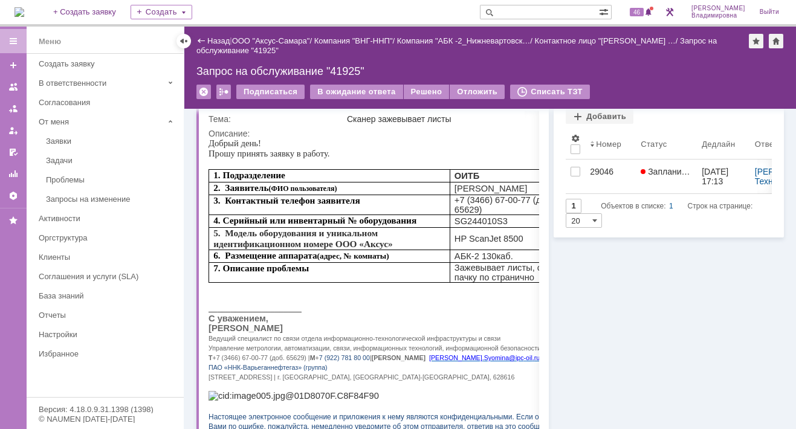
click at [521, 13] on input "text" at bounding box center [539, 12] width 119 height 14
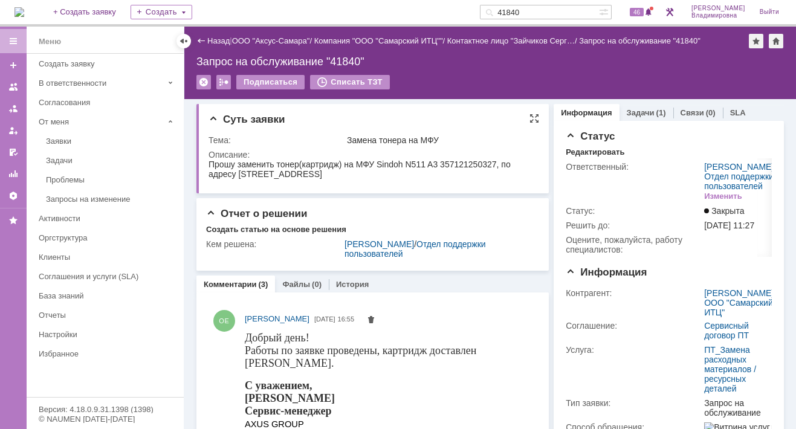
click at [492, 123] on div "Суть заявки" at bounding box center [373, 120] width 330 height 12
drag, startPoint x: 546, startPoint y: 11, endPoint x: 504, endPoint y: 8, distance: 41.2
click at [504, 8] on div "41840" at bounding box center [539, 12] width 119 height 14
type input "41582"
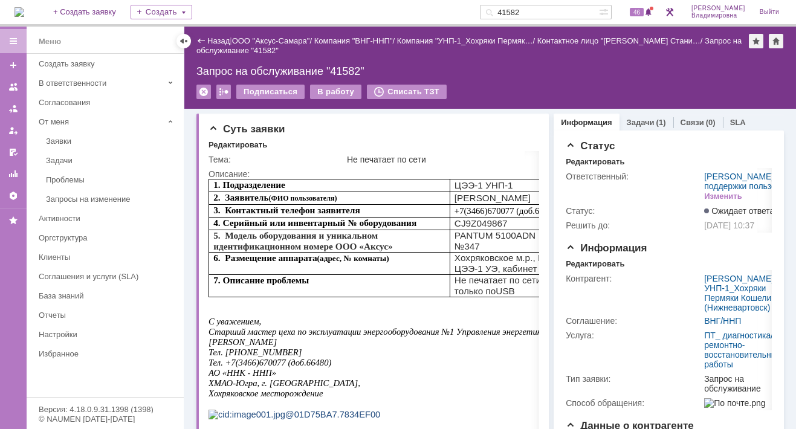
click at [524, 76] on div "Запрос на обслуживание "41582"" at bounding box center [489, 71] width 587 height 12
click at [643, 8] on span "46" at bounding box center [637, 12] width 14 height 8
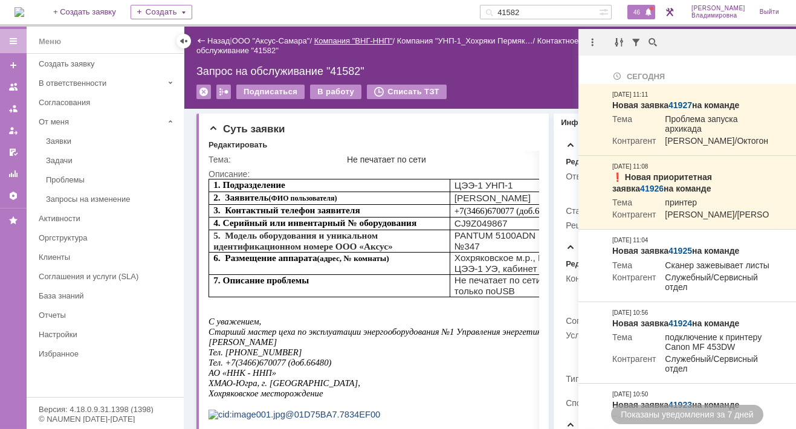
click at [324, 41] on link "Компания "ВНГ-ННП"" at bounding box center [353, 40] width 79 height 9
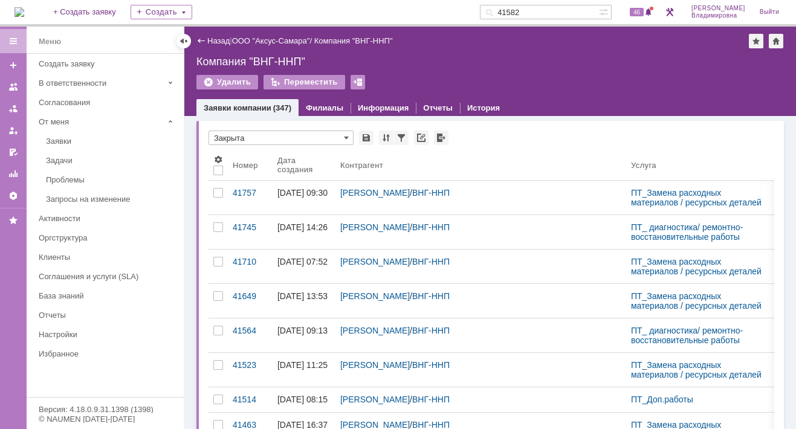
click at [486, 79] on div "Удалить Переместить" at bounding box center [489, 87] width 587 height 25
click at [24, 8] on img at bounding box center [19, 12] width 10 height 10
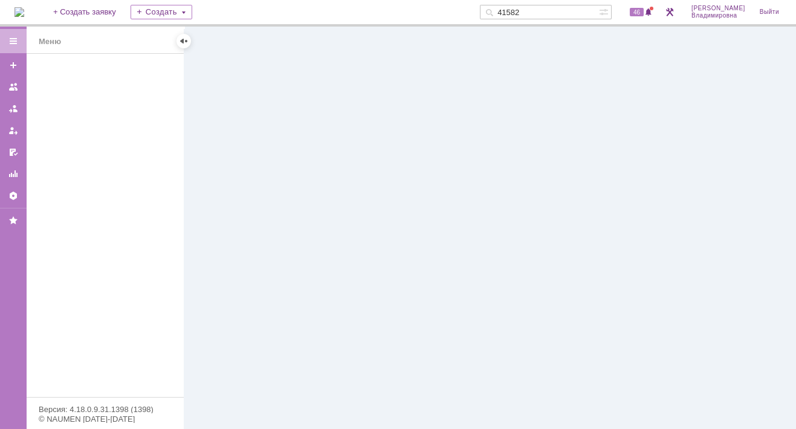
drag, startPoint x: 541, startPoint y: 10, endPoint x: 508, endPoint y: 11, distance: 33.2
click at [508, 11] on div "41582" at bounding box center [539, 12] width 119 height 14
click at [616, 66] on div at bounding box center [489, 228] width 611 height 402
click at [642, 8] on span "46" at bounding box center [637, 12] width 14 height 8
click at [408, 117] on div at bounding box center [489, 228] width 611 height 402
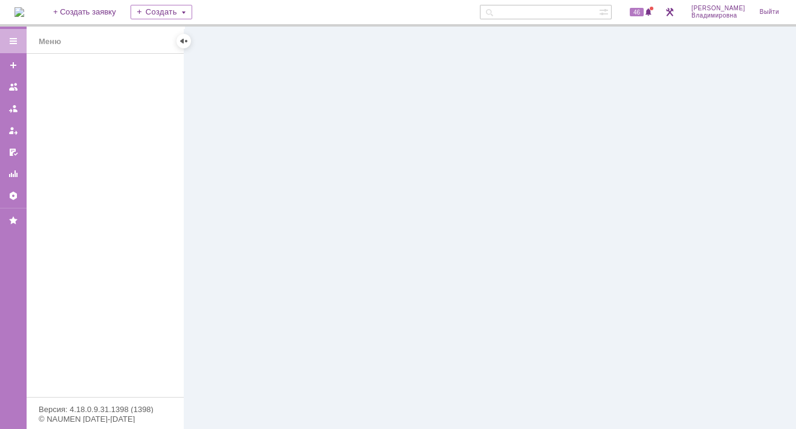
click at [524, 13] on input "text" at bounding box center [539, 12] width 119 height 14
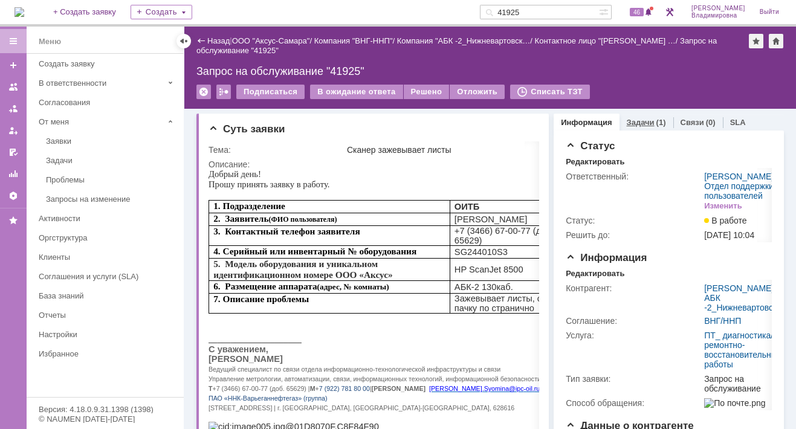
click at [634, 120] on link "Задачи" at bounding box center [641, 122] width 28 height 9
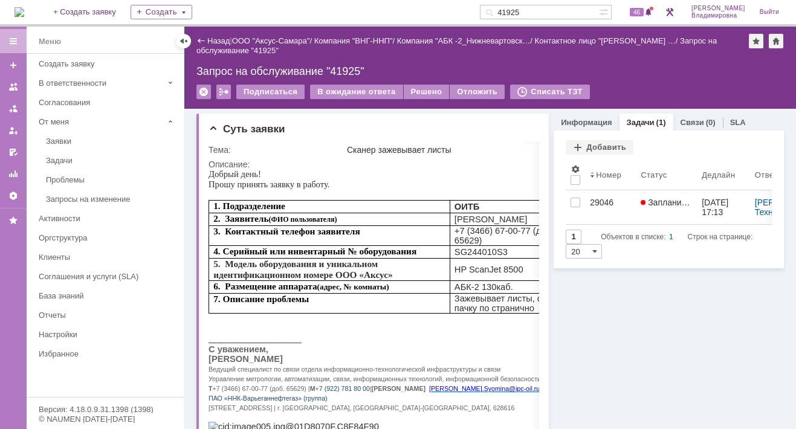
click at [538, 10] on input "41925" at bounding box center [539, 12] width 119 height 14
click at [539, 10] on input "41925" at bounding box center [539, 12] width 119 height 14
click at [542, 10] on input "41925" at bounding box center [539, 12] width 119 height 14
click at [537, 8] on input "41925" at bounding box center [539, 12] width 119 height 14
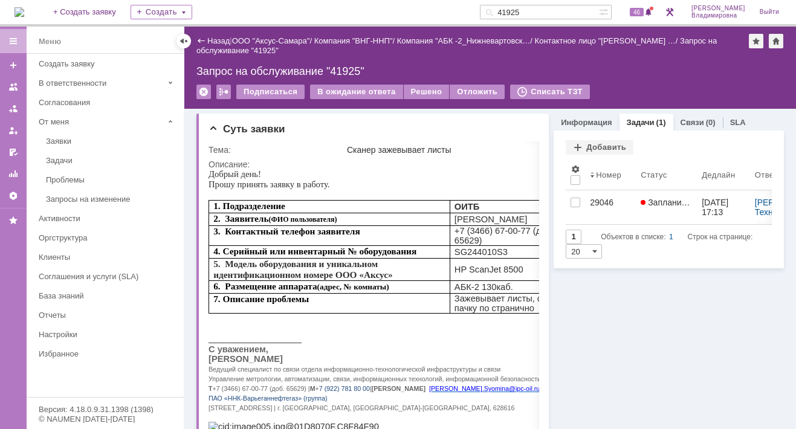
click at [538, 9] on input "41925" at bounding box center [539, 12] width 119 height 14
click at [536, 9] on input "41925" at bounding box center [539, 12] width 119 height 14
click at [536, 8] on input "41925" at bounding box center [539, 12] width 119 height 14
click at [537, 10] on input "41925" at bounding box center [539, 12] width 119 height 14
type input "41923"
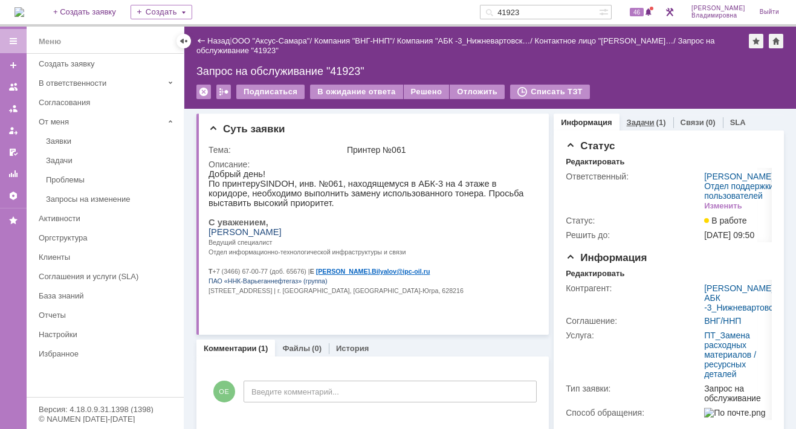
click at [630, 120] on link "Задачи" at bounding box center [641, 122] width 28 height 9
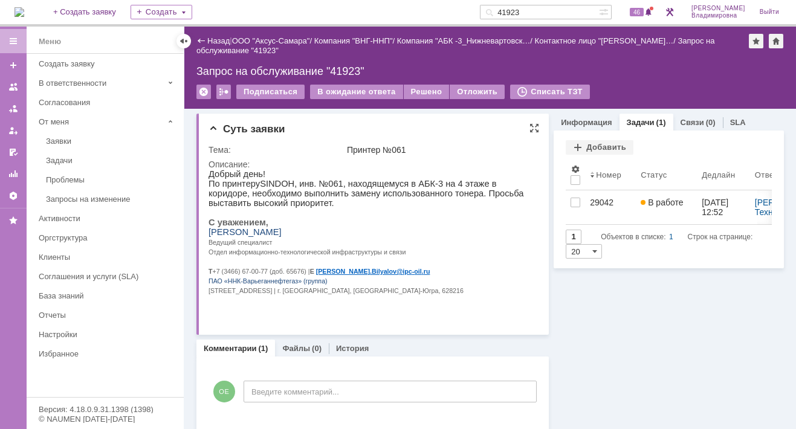
drag, startPoint x: 433, startPoint y: 269, endPoint x: 770, endPoint y: 291, distance: 337.8
click at [433, 266] on p at bounding box center [368, 261] width 321 height 10
click at [643, 9] on span "46" at bounding box center [637, 12] width 14 height 8
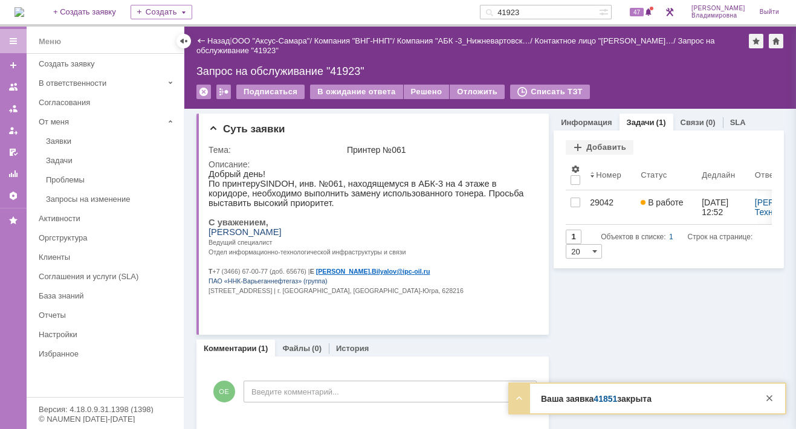
click at [599, 395] on link "41851" at bounding box center [605, 399] width 24 height 10
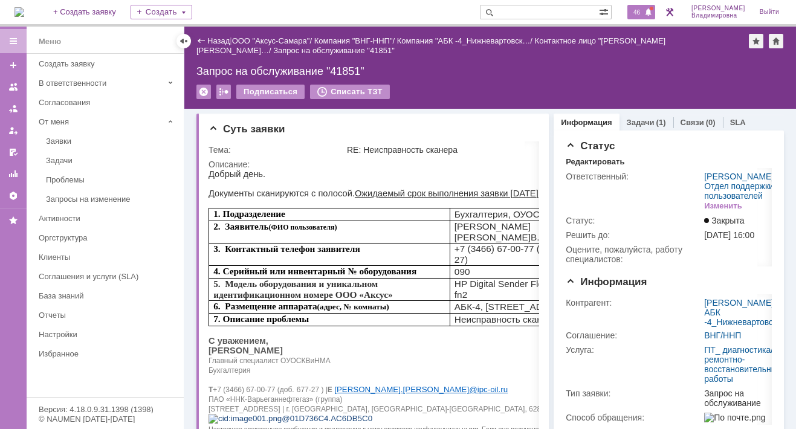
click at [643, 13] on span "46" at bounding box center [637, 12] width 14 height 8
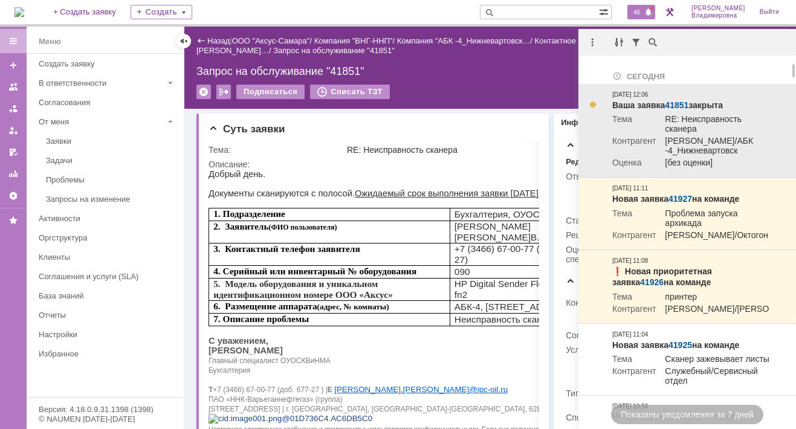
click at [675, 106] on link "41851" at bounding box center [677, 105] width 24 height 10
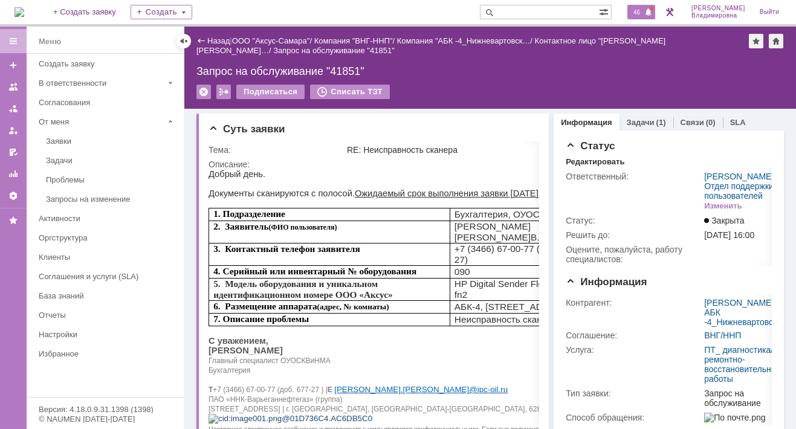
click at [643, 11] on span "46" at bounding box center [637, 12] width 14 height 8
click at [523, 11] on input "text" at bounding box center [539, 12] width 119 height 14
type input "41721"
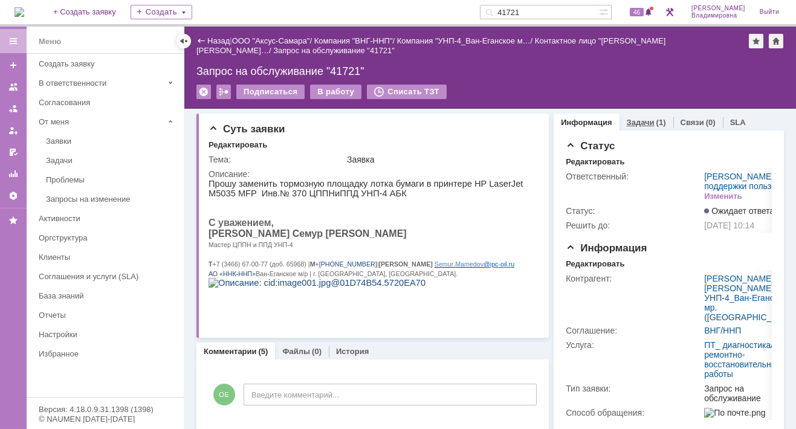
click at [627, 123] on link "Задачи" at bounding box center [641, 122] width 28 height 9
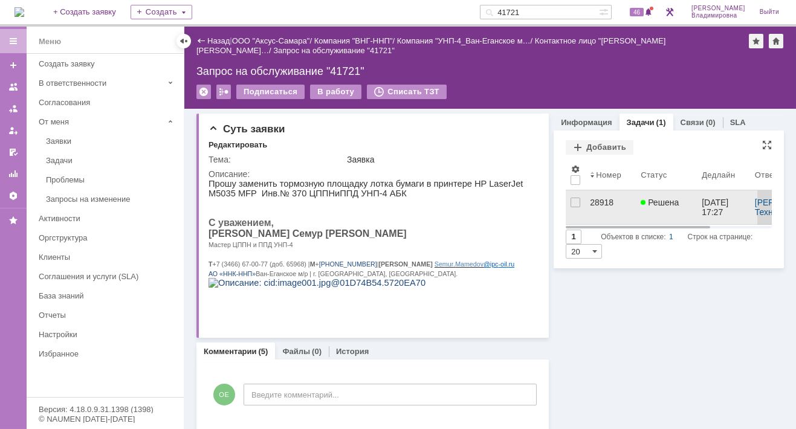
click at [599, 201] on div "28918" at bounding box center [610, 203] width 41 height 10
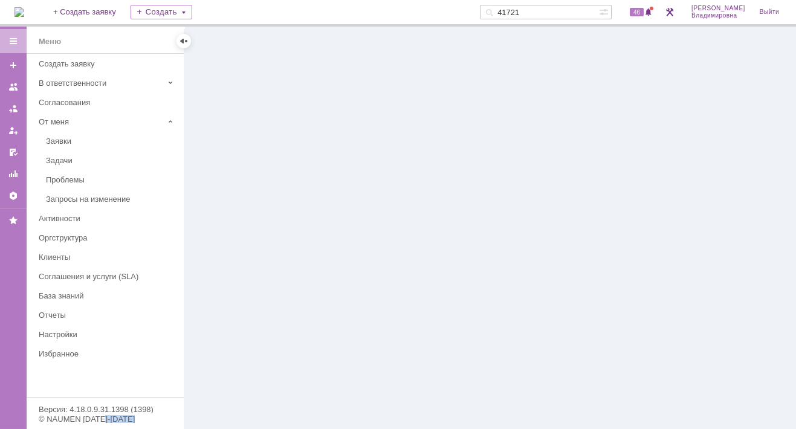
click at [598, 201] on div at bounding box center [489, 228] width 611 height 402
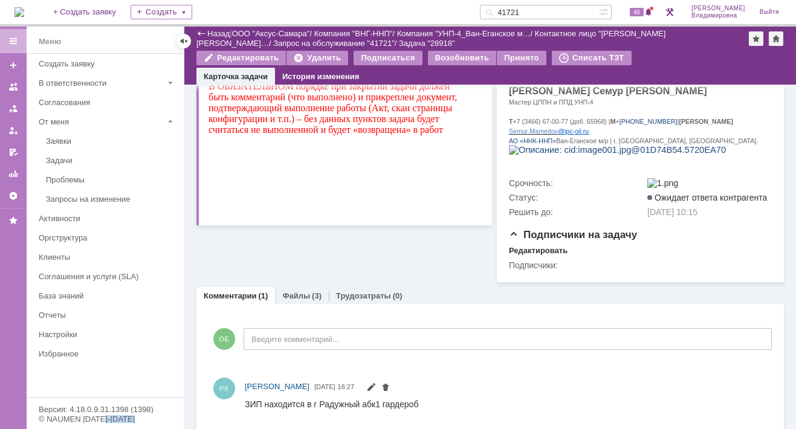
scroll to position [269, 0]
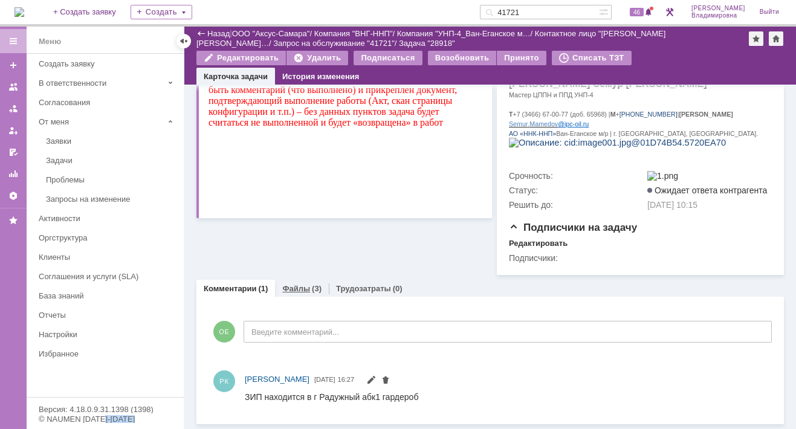
click at [294, 286] on link "Файлы" at bounding box center [296, 288] width 28 height 9
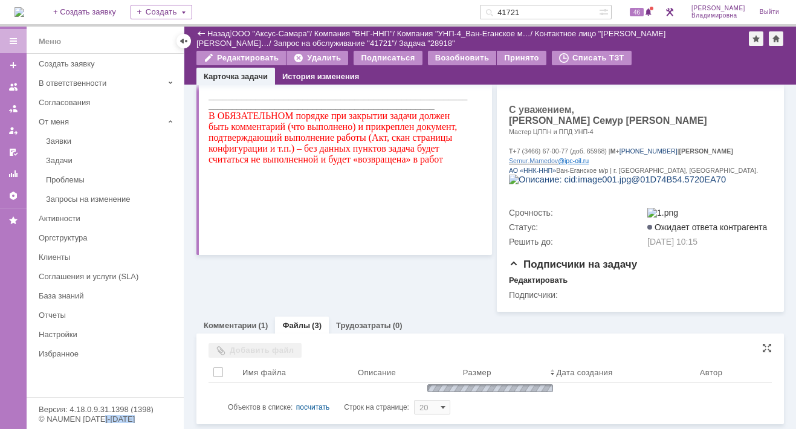
scroll to position [269, 0]
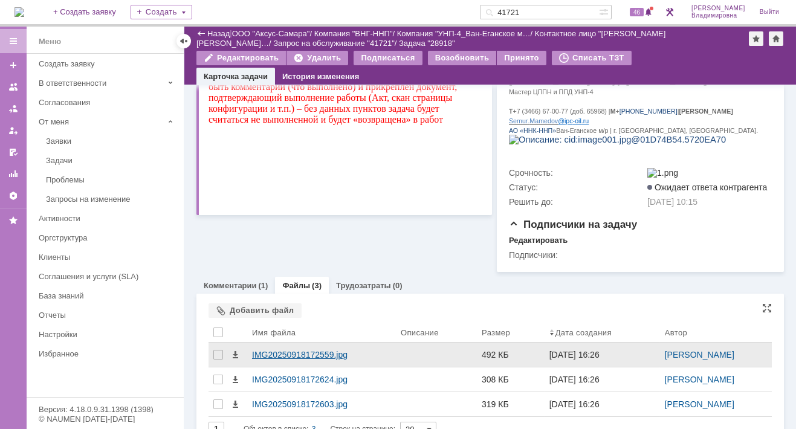
click at [280, 359] on div "IMG20250918172559.jpg" at bounding box center [321, 355] width 139 height 10
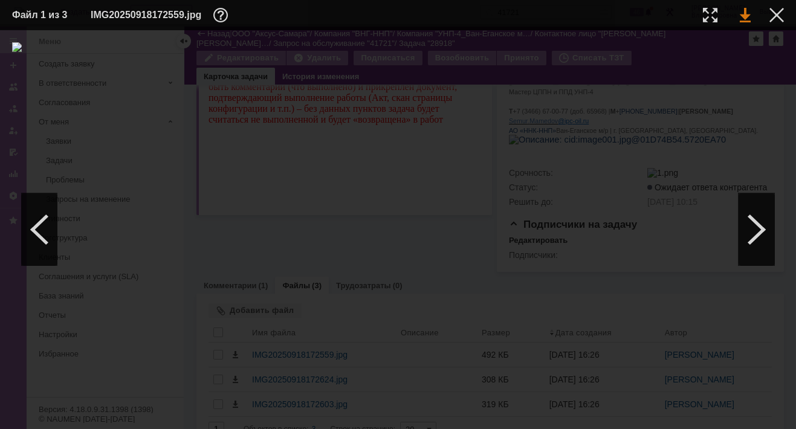
click at [744, 18] on link at bounding box center [744, 15] width 11 height 14
click at [773, 14] on div at bounding box center [776, 15] width 14 height 14
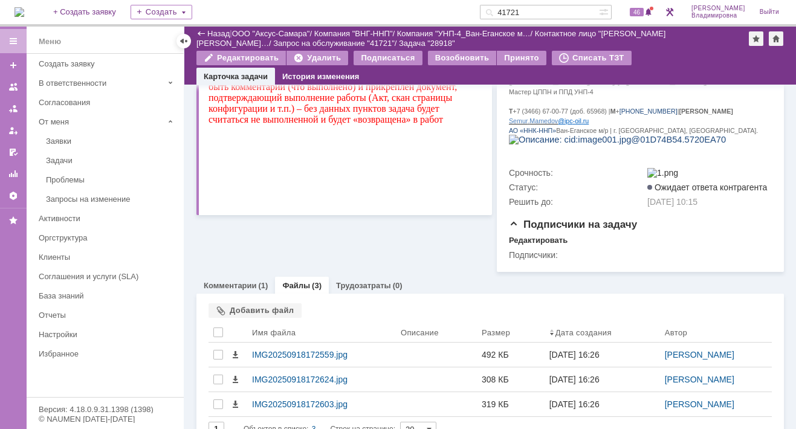
click at [344, 250] on div "Информация по задаче Редактировать В рамках заявки: 41721 Автор: [PERSON_NAME] …" at bounding box center [343, 43] width 295 height 457
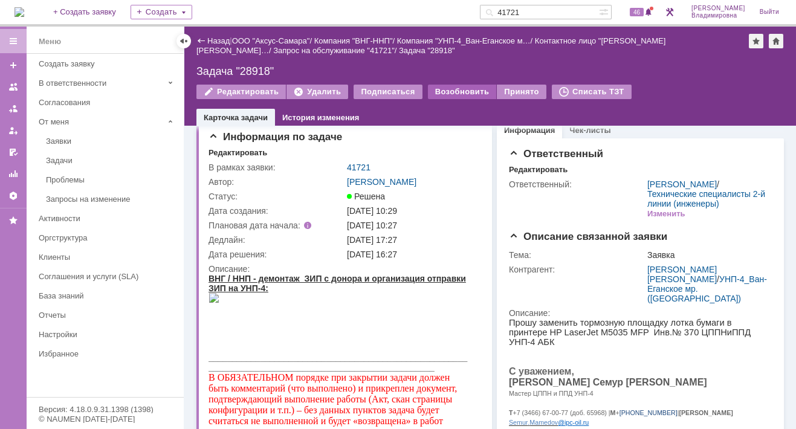
scroll to position [0, 0]
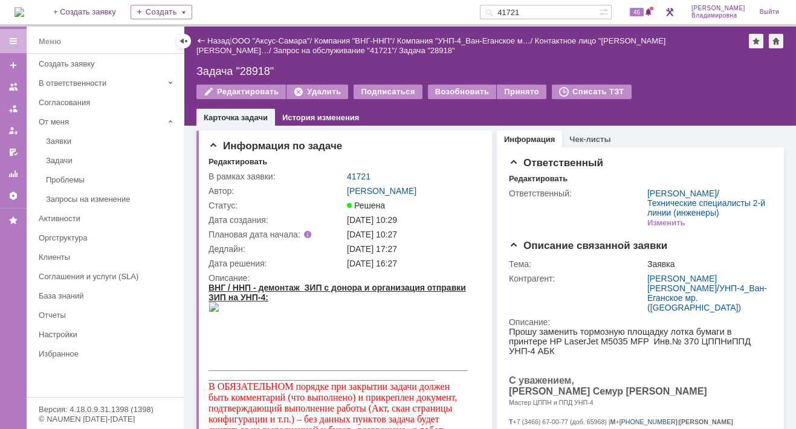
click at [382, 59] on div "Назад | ООО "Аксус-Самара" / Компания "ВНГ-ННП" / Компания "УНП-4_Ван-Еганское …" at bounding box center [489, 76] width 611 height 99
click at [352, 7] on div "На домашнюю + Создать заявку Создать 41721 46 [PERSON_NAME]" at bounding box center [398, 13] width 796 height 27
click at [377, 12] on div "На домашнюю + Создать заявку Создать 41721 46 [PERSON_NAME]" at bounding box center [398, 13] width 796 height 27
click at [645, 7] on div "46" at bounding box center [641, 12] width 28 height 14
